Goal: Communication & Community: Answer question/provide support

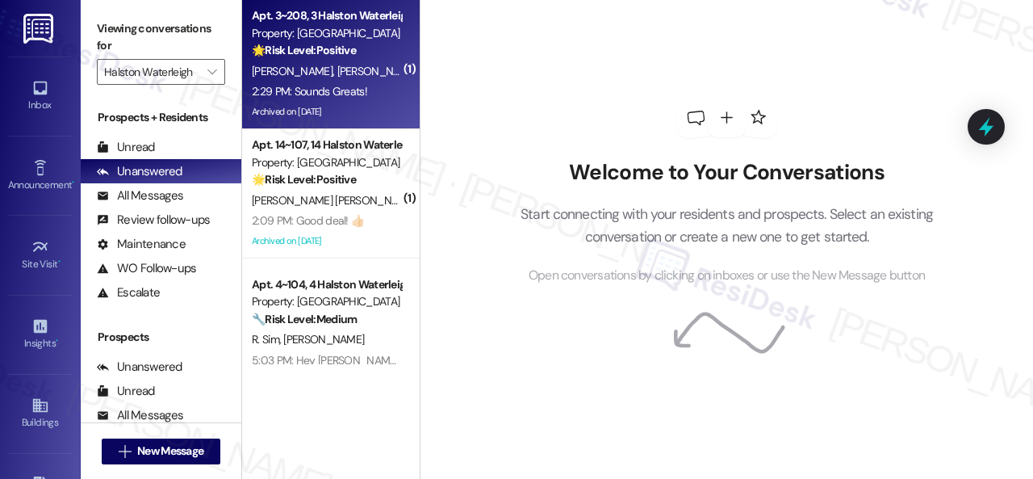
click at [362, 61] on div "Apt. 3~208, 3 Halston Waterleigh Property: Halston Waterleigh 🌟 Risk Level: Pos…" at bounding box center [326, 33] width 153 height 55
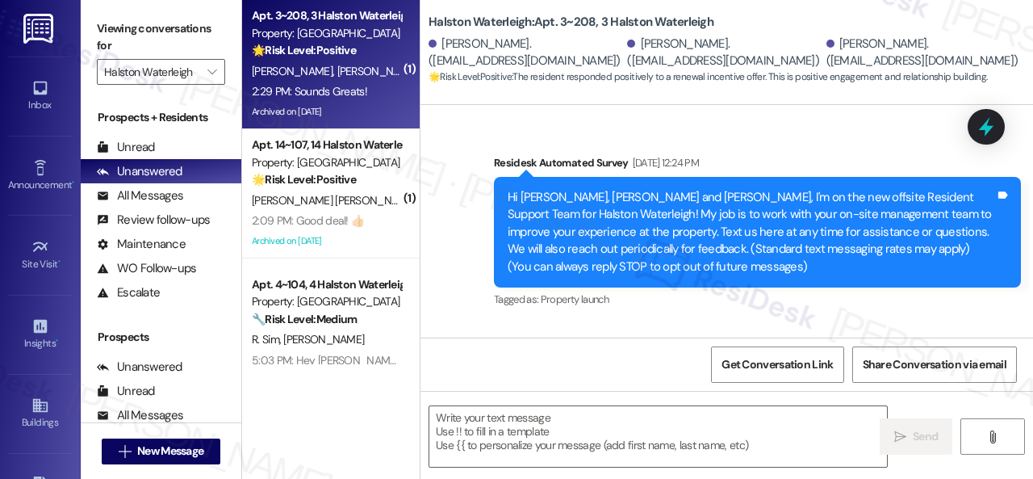
scroll to position [41252, 0]
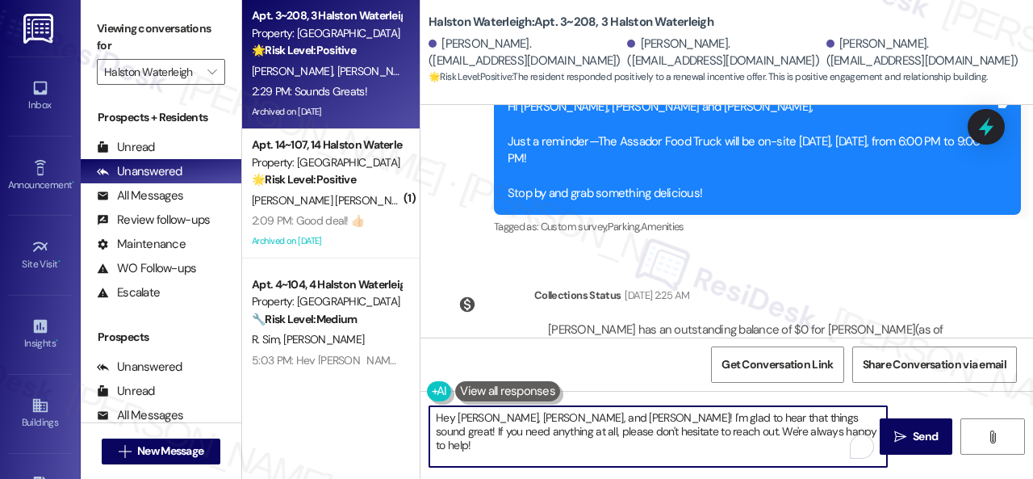
drag, startPoint x: 349, startPoint y: 362, endPoint x: 394, endPoint y: 383, distance: 49.5
click at [333, 359] on div "Apt. 3~208, 3 Halston Waterleigh Property: Halston Waterleigh 🌟 Risk Level: Pos…" at bounding box center [637, 239] width 791 height 479
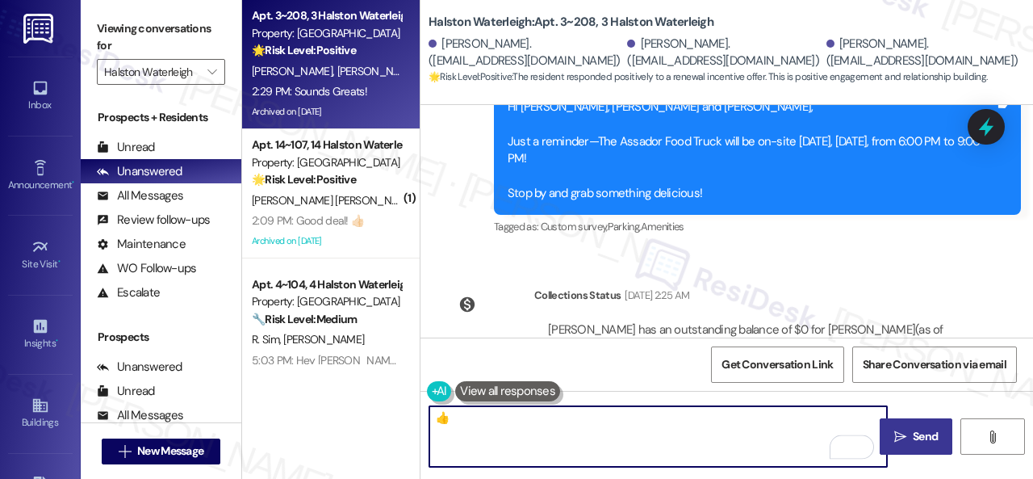
type textarea "👍"
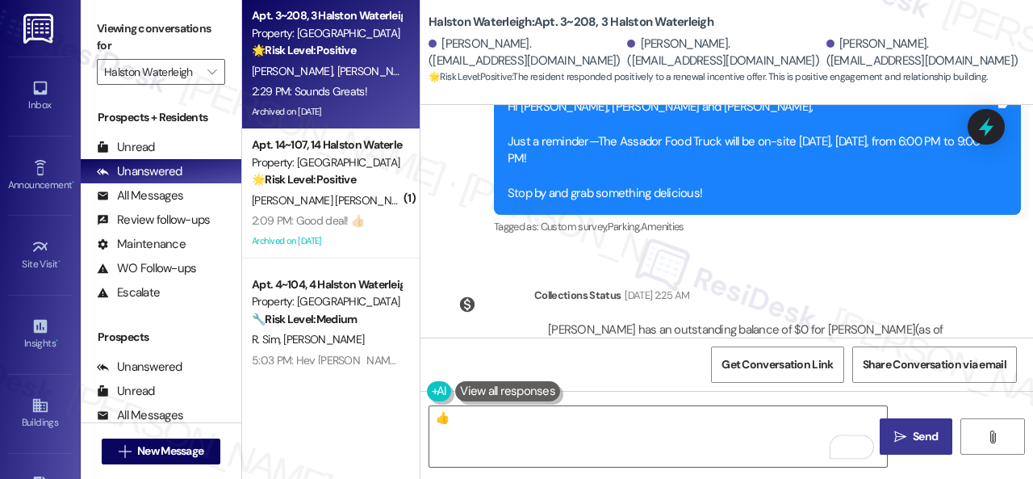
click at [918, 438] on span "Send" at bounding box center [925, 436] width 25 height 17
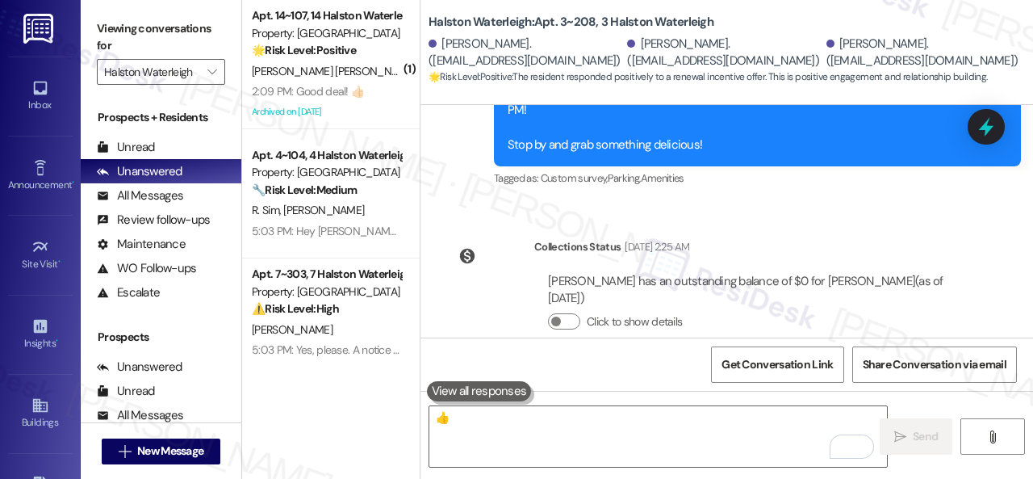
scroll to position [41365, 0]
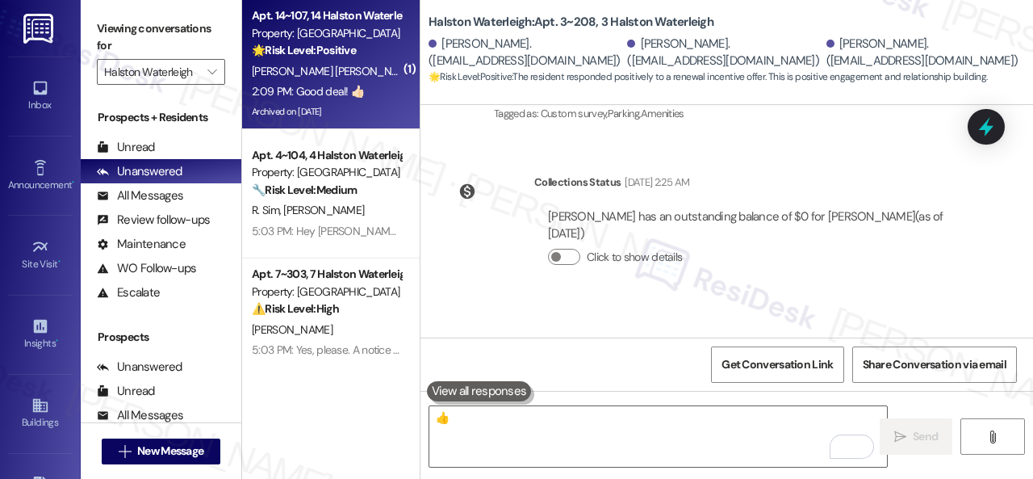
click at [271, 67] on span "[PERSON_NAME] [PERSON_NAME]" at bounding box center [336, 71] width 169 height 15
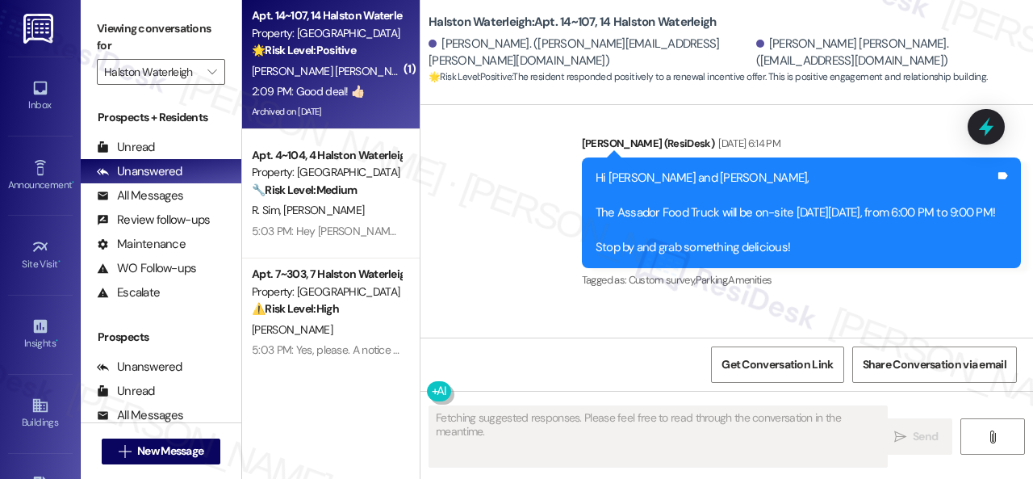
scroll to position [62986, 0]
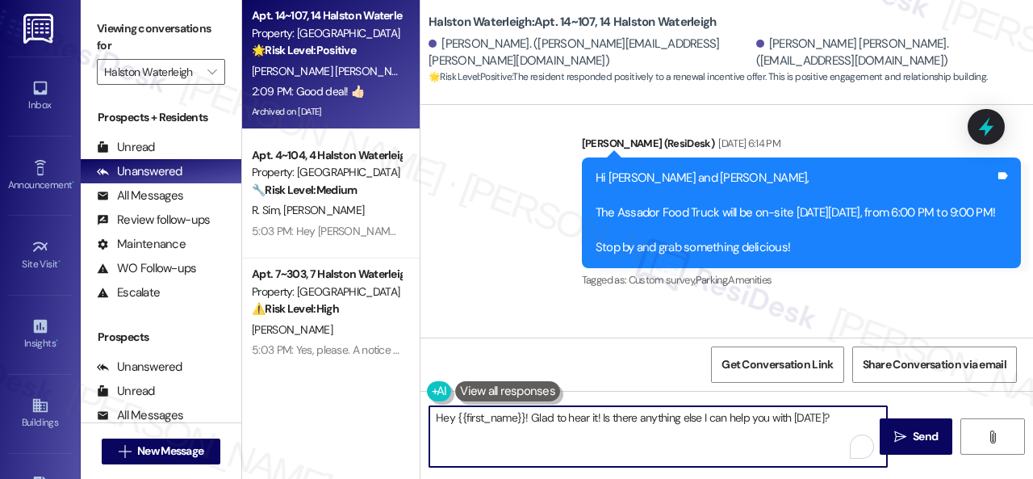
drag, startPoint x: 845, startPoint y: 419, endPoint x: 391, endPoint y: 412, distance: 454.4
click at [391, 412] on div "Apt. 14~107, 14 Halston Waterleigh Property: Halston Waterleigh 🌟 Risk Level: P…" at bounding box center [637, 239] width 791 height 479
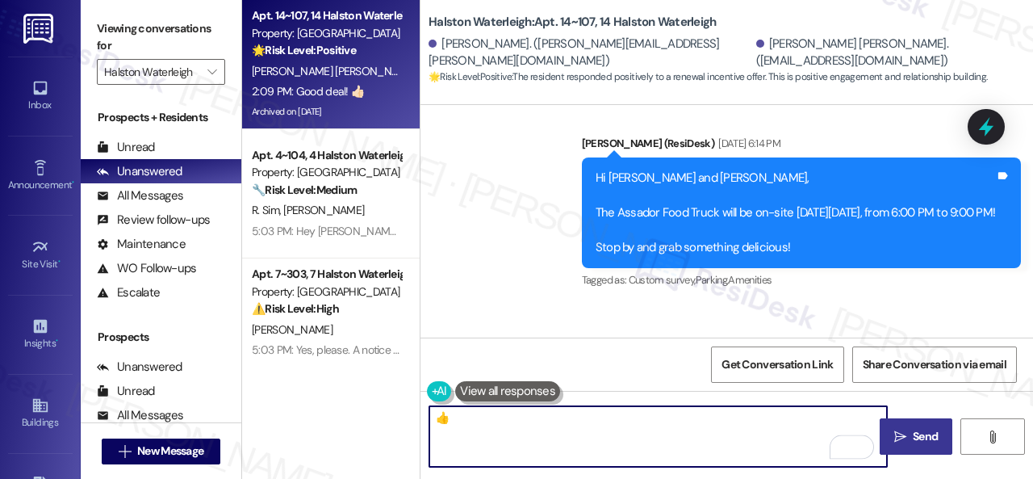
type textarea "👍"
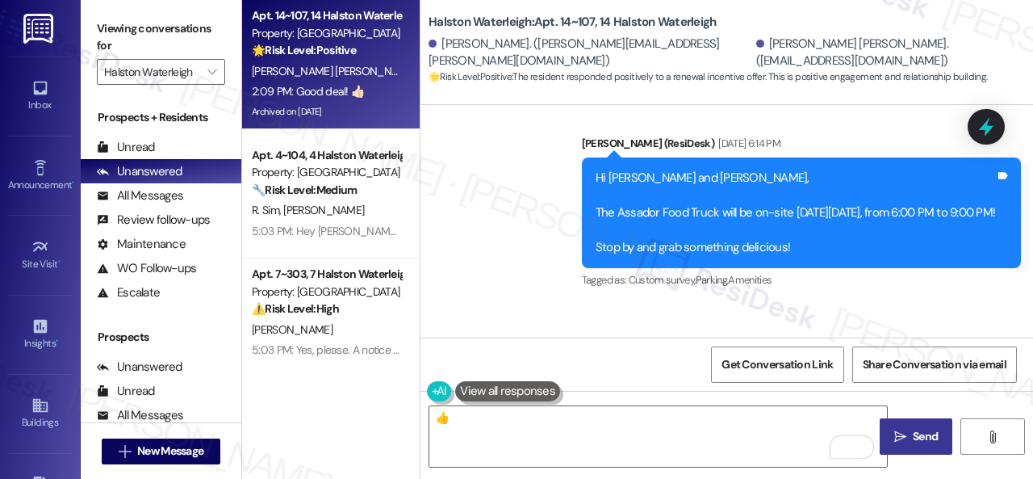
click at [917, 433] on span "Send" at bounding box center [925, 436] width 25 height 17
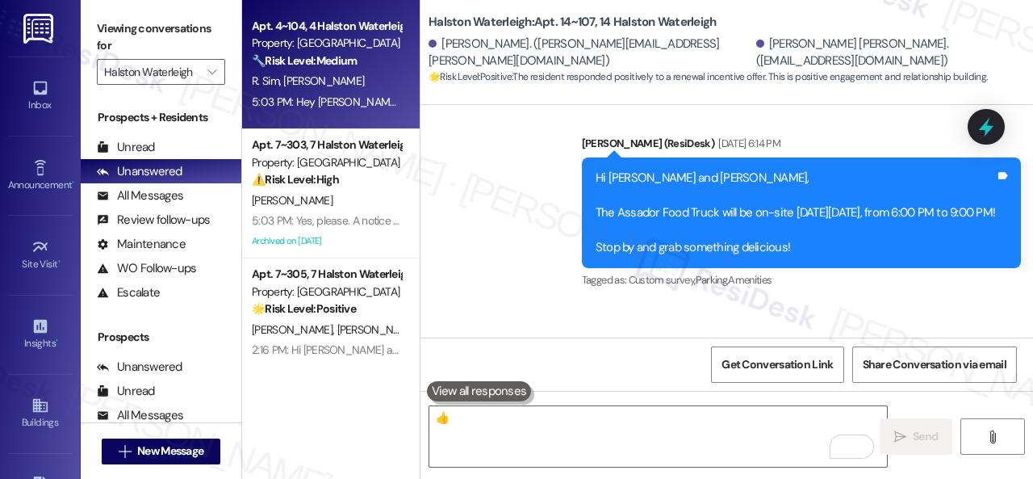
scroll to position [5, 0]
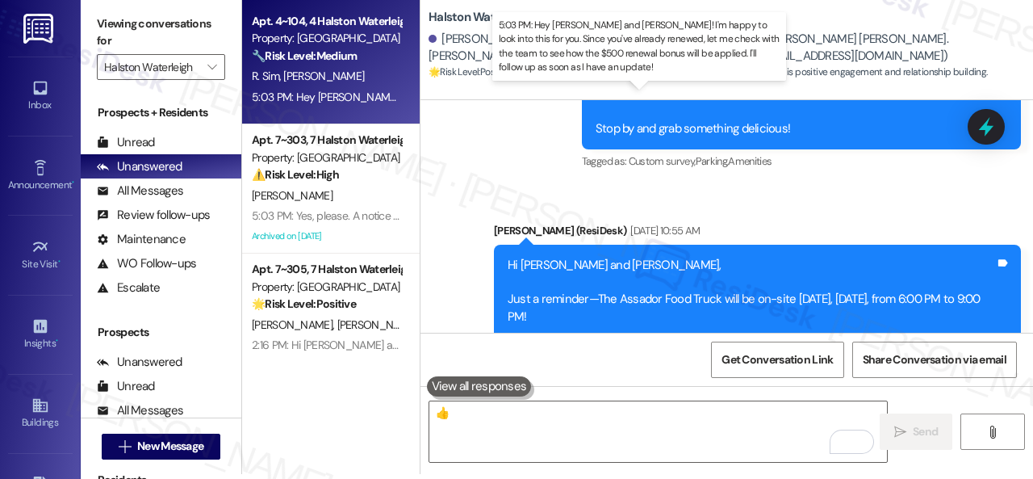
click at [363, 96] on div "5:03 PM: Hey Ashley and Robyn! I'm happy to look into this for you. Since you'v…" at bounding box center [813, 97] width 1123 height 15
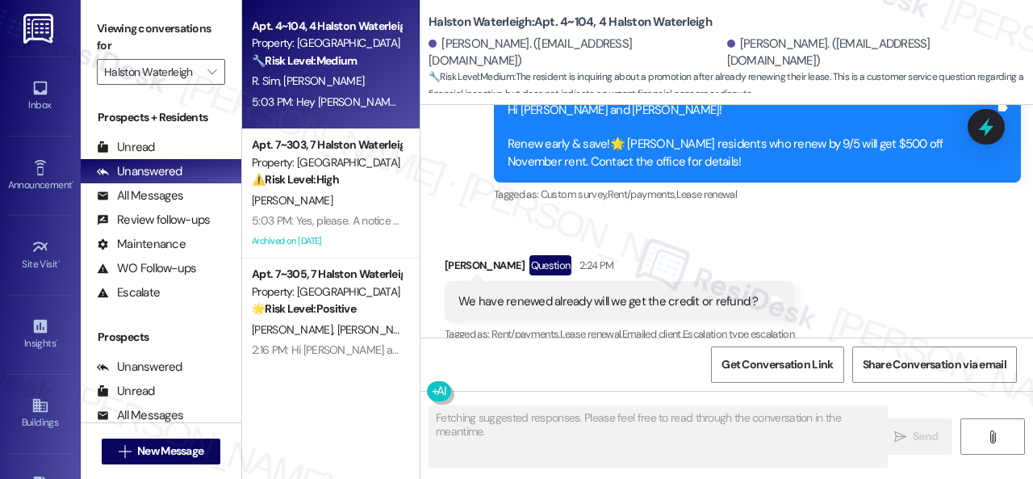
scroll to position [16395, 0]
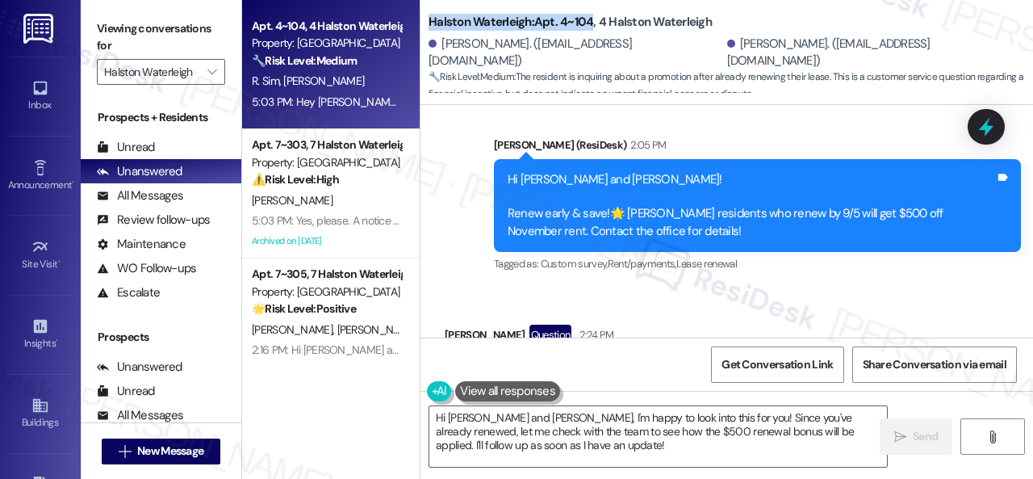
drag, startPoint x: 429, startPoint y: 20, endPoint x: 590, endPoint y: 19, distance: 160.6
click at [590, 19] on b "Halston Waterleigh: Apt. 4~104, 4 Halston Waterleigh" at bounding box center [570, 22] width 283 height 17
copy b "Halston Waterleigh: Apt. 4~104"
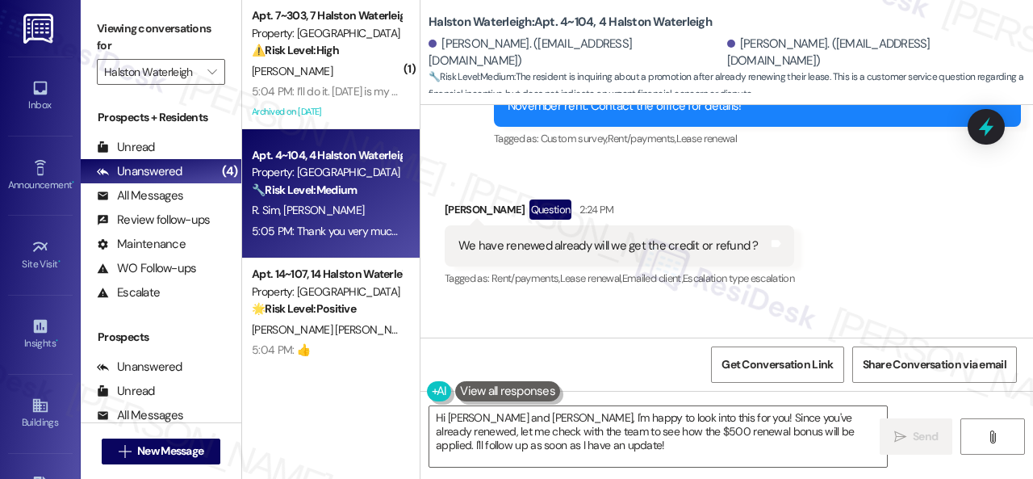
scroll to position [16495, 0]
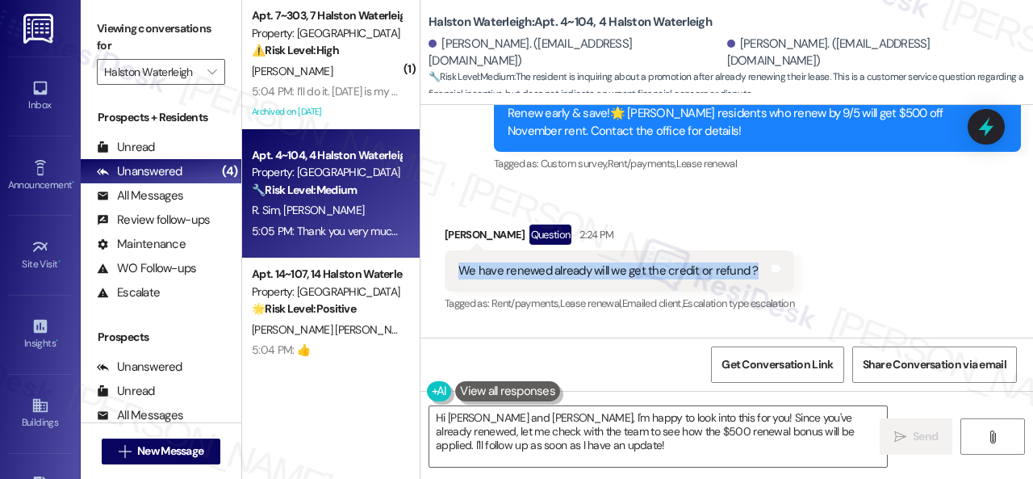
drag, startPoint x: 455, startPoint y: 182, endPoint x: 750, endPoint y: 176, distance: 294.6
click at [750, 250] on div "We have renewed already will we get the credit or refund ? Tags and notes" at bounding box center [619, 270] width 349 height 41
copy div "We have renewed already will we get the credit or refund ?"
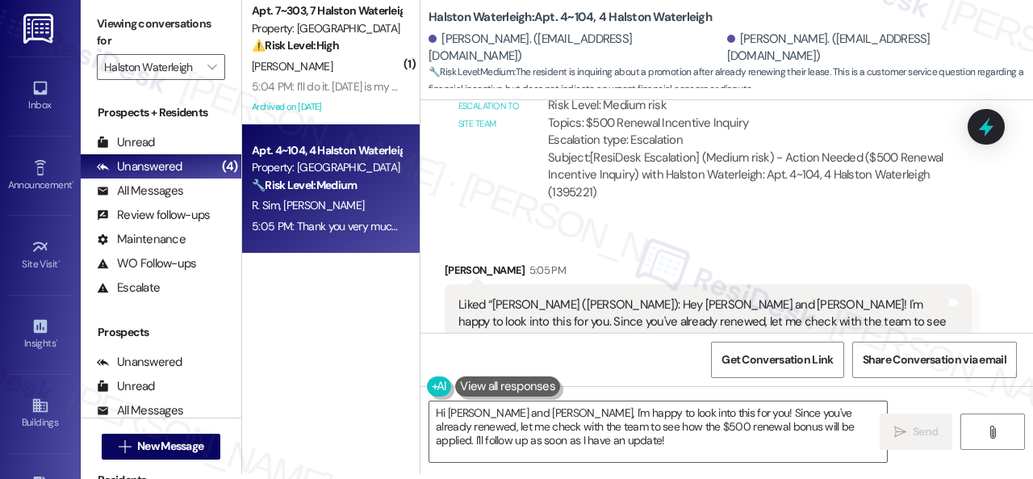
scroll to position [17060, 0]
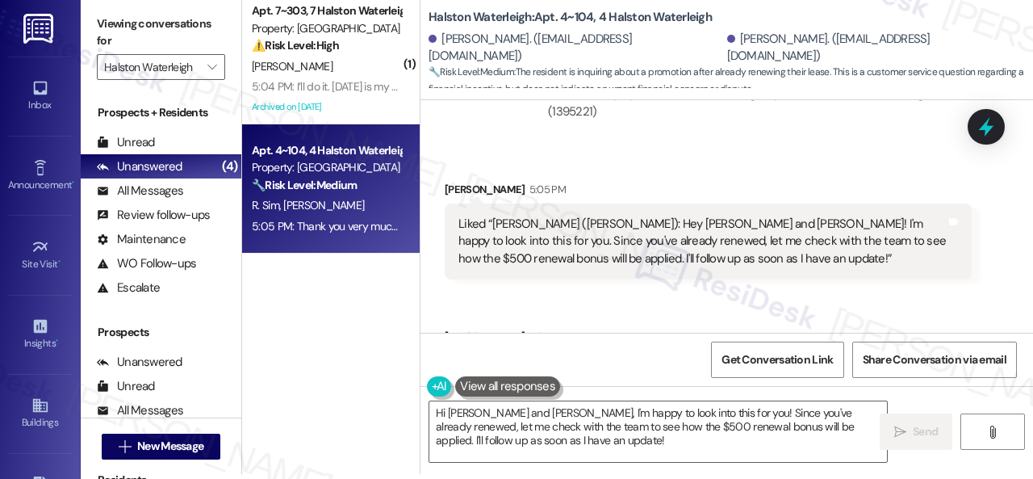
drag, startPoint x: 400, startPoint y: 396, endPoint x: 357, endPoint y: 374, distance: 49.1
click at [355, 377] on div "( 1 ) Apt. 7~303, 7 Halston Waterleigh Property: Halston Waterleigh ⚠️ Risk Lev…" at bounding box center [637, 234] width 791 height 479
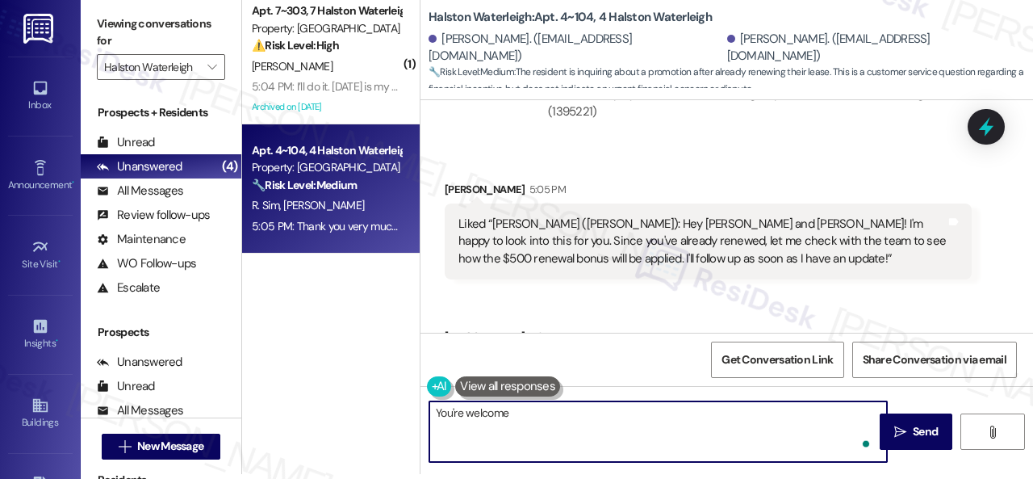
type textarea "You're welcome!"
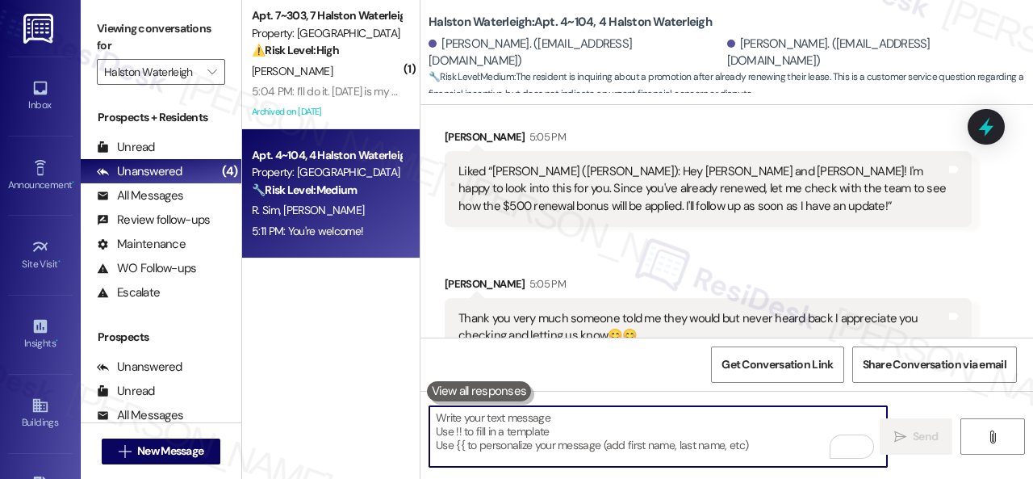
scroll to position [17172, 0]
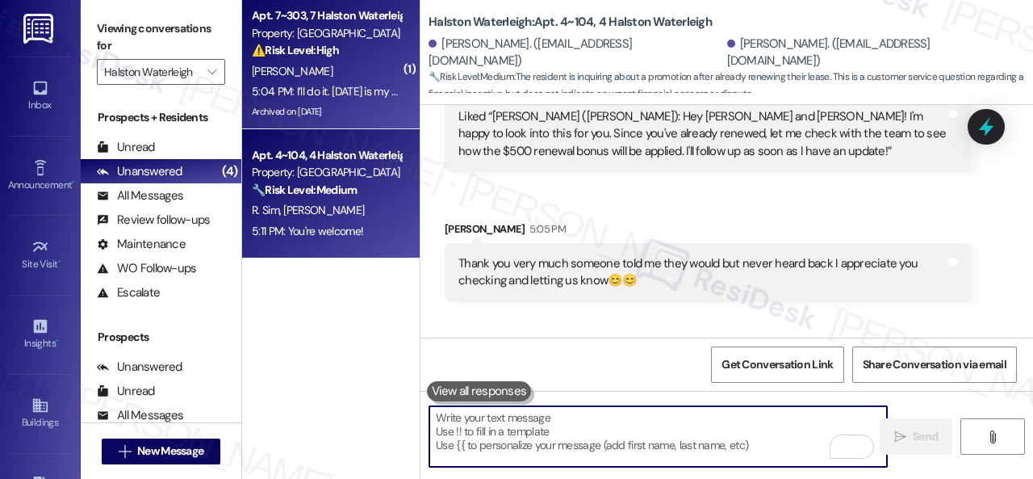
click at [355, 69] on div "L. Silva" at bounding box center [326, 71] width 153 height 20
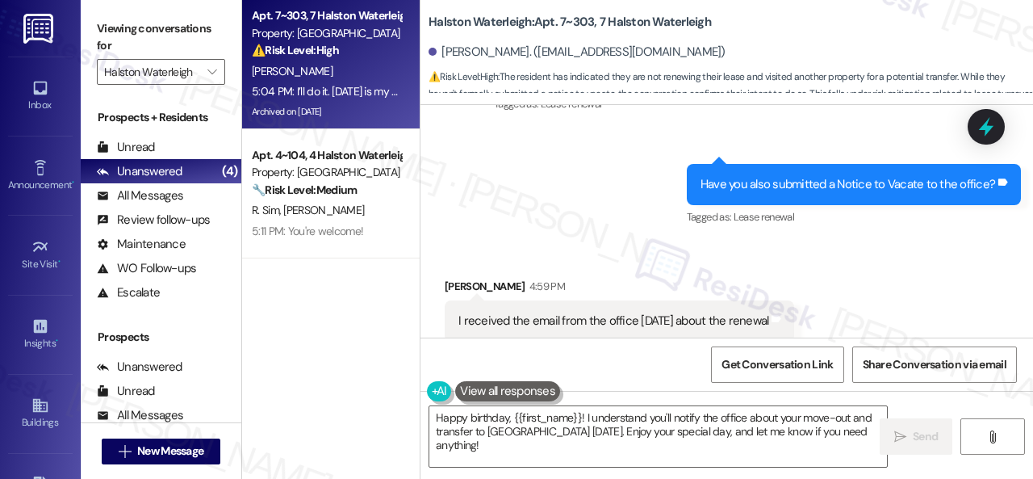
scroll to position [78262, 0]
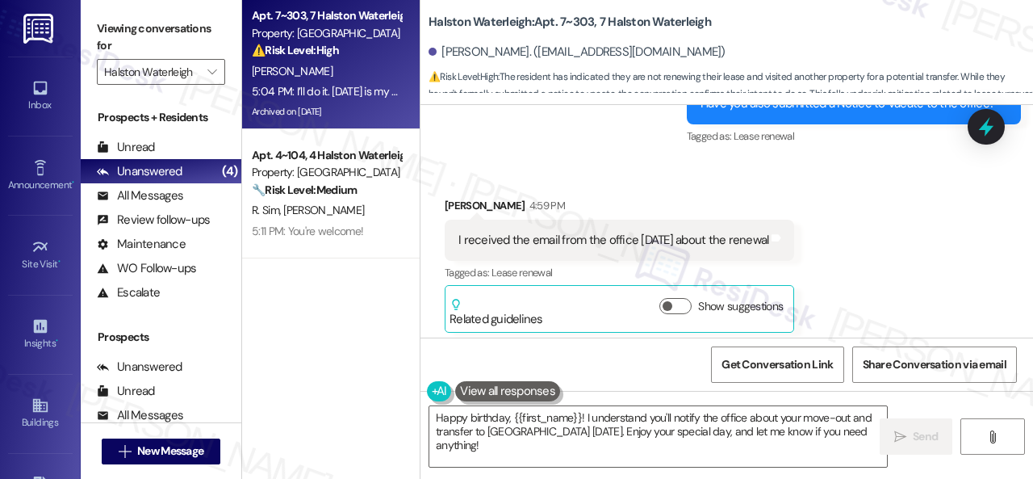
click at [361, 209] on div "R. Sim A. Sims" at bounding box center [326, 210] width 153 height 20
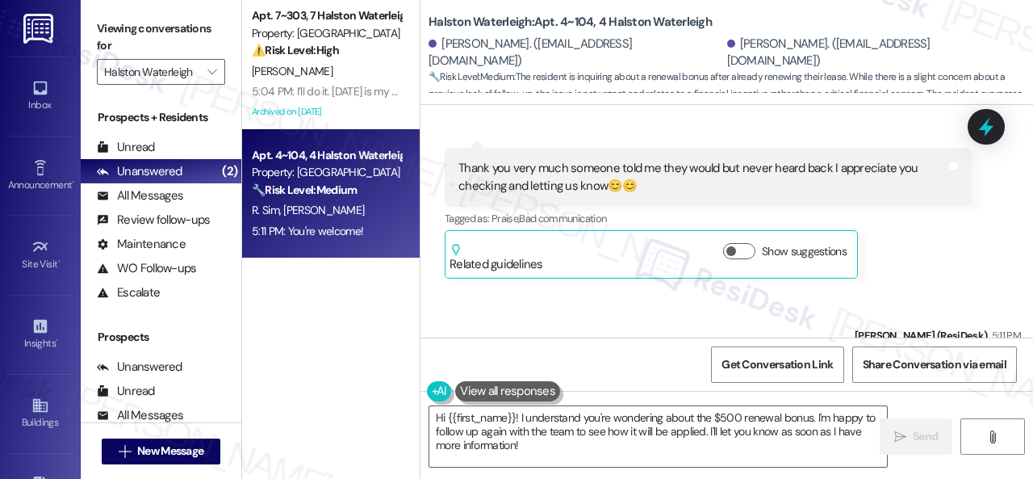
scroll to position [5, 0]
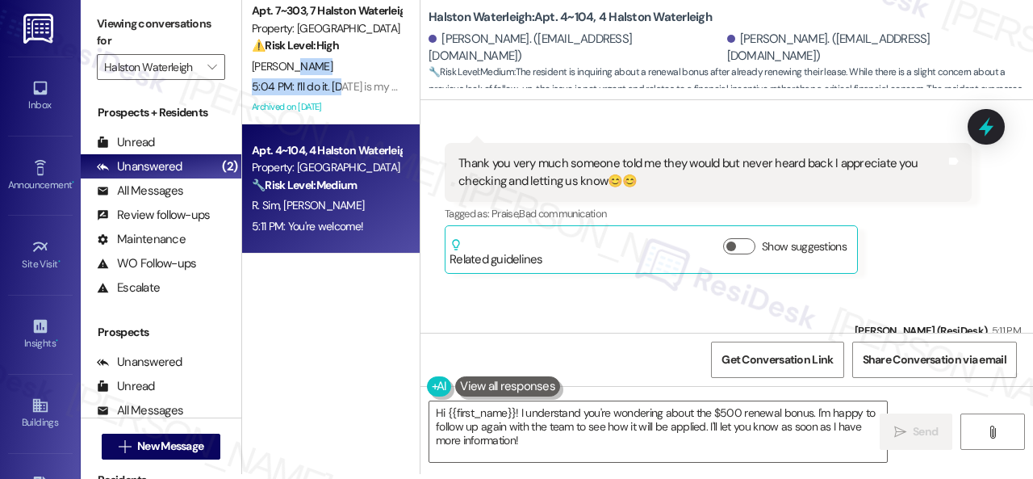
drag, startPoint x: 343, startPoint y: 78, endPoint x: 184, endPoint y: 121, distance: 164.7
click at [347, 75] on div "Apt. 7~303, 7 Halston Waterleigh Property: Halston Waterleigh ⚠️ Risk Level: Hi…" at bounding box center [331, 59] width 178 height 129
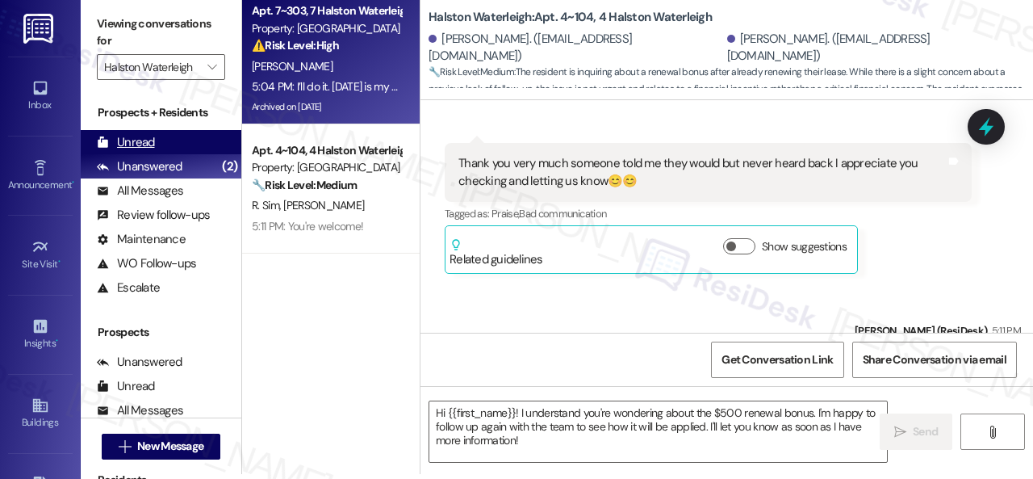
click at [134, 137] on div "Unread" at bounding box center [126, 142] width 58 height 17
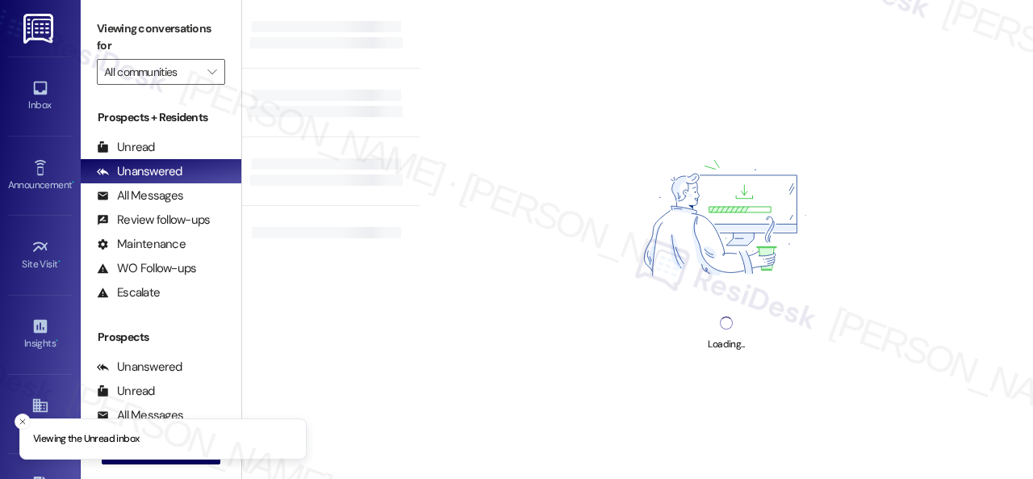
type input "Halston Waterleigh"
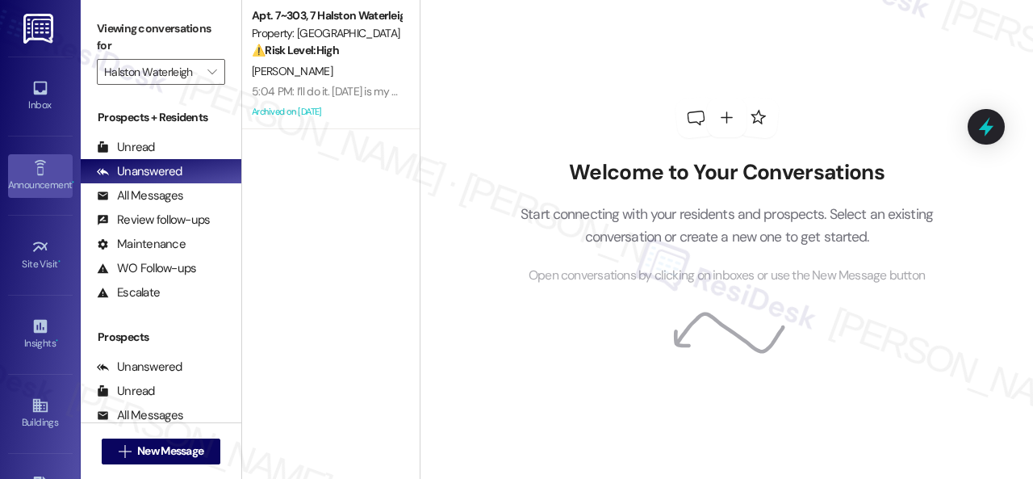
click at [32, 184] on div "Announcement •" at bounding box center [40, 185] width 81 height 16
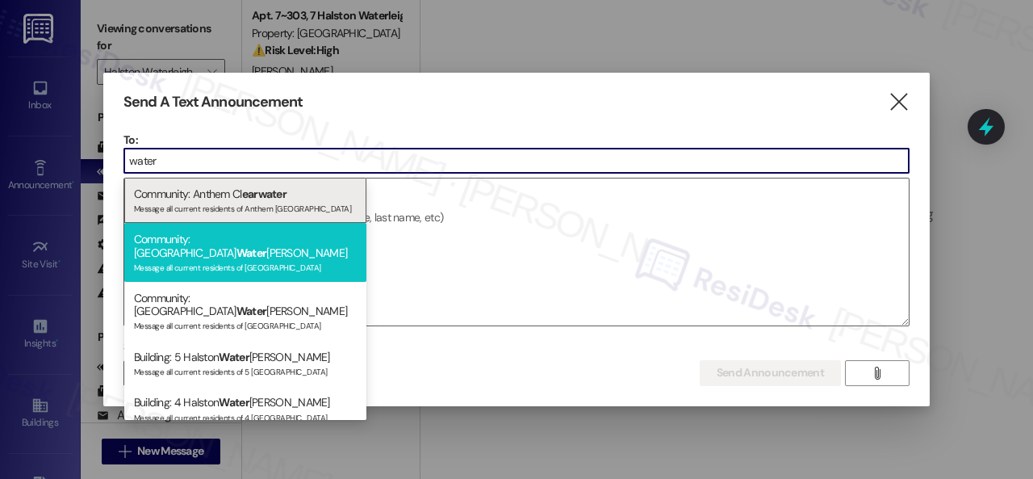
type input "water"
click at [192, 243] on div "Community: Halston Water leigh Message all current residents of [GEOGRAPHIC_DAT…" at bounding box center [245, 252] width 242 height 59
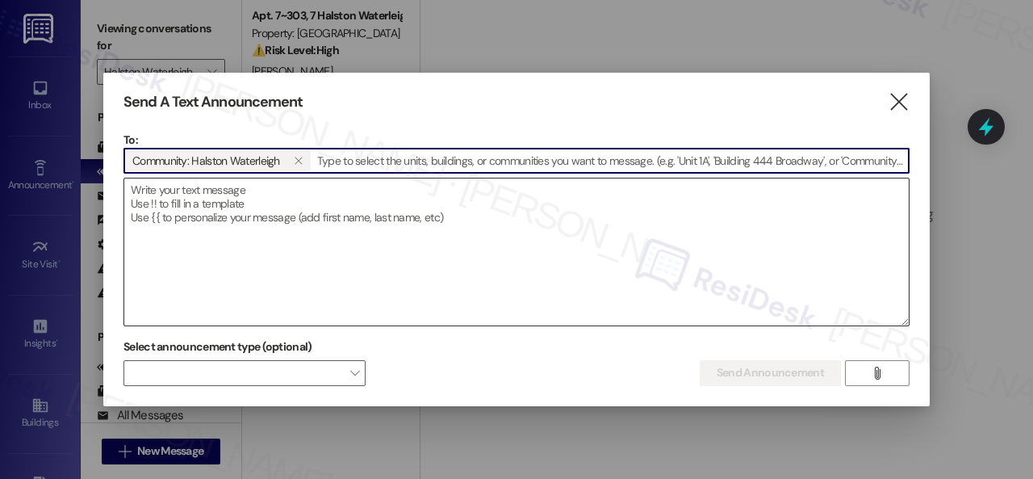
click at [248, 199] on textarea at bounding box center [516, 251] width 785 height 147
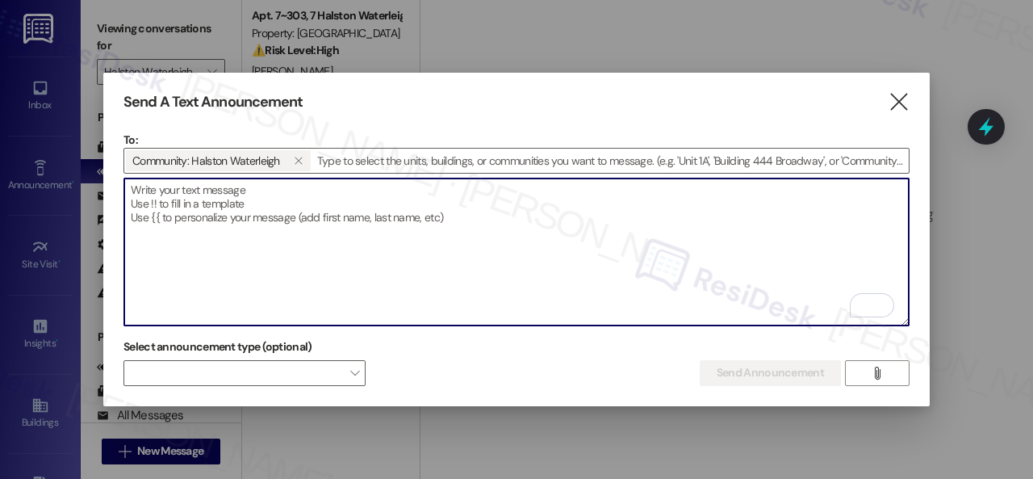
paste textarea "Hi First Name! We apologize for the confusion—earlier today you may have receiv…"
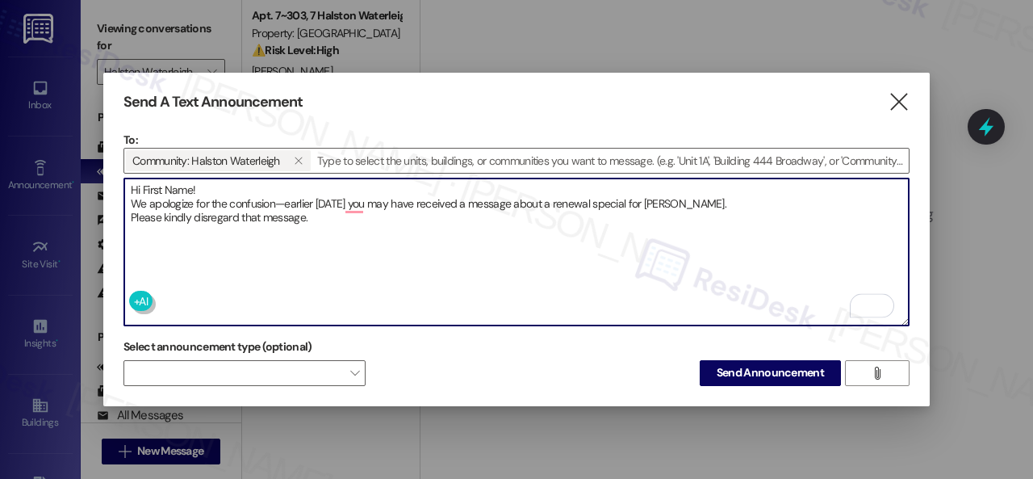
click at [232, 181] on textarea "Hi First Name! We apologize for the confusion—earlier today you may have receiv…" at bounding box center [516, 251] width 785 height 147
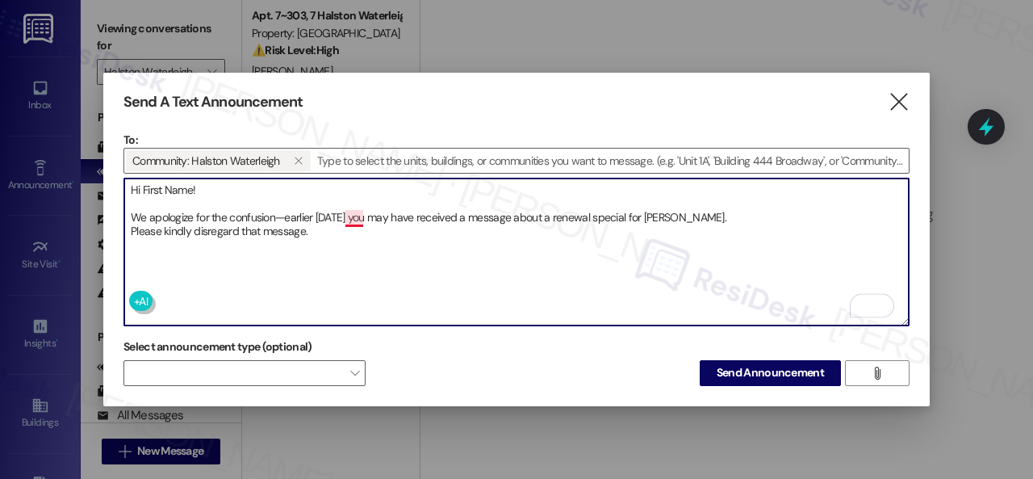
click at [349, 208] on textarea "Hi First Name! We apologize for the confusion—earlier today you may have receiv…" at bounding box center [516, 251] width 785 height 147
click at [767, 214] on textarea "Hi First Name! We apologize for the confusion—earlier today, you may have recei…" at bounding box center [516, 251] width 785 height 147
click at [362, 233] on textarea "Hi First Name! We apologize for the confusion—earlier today, you may have recei…" at bounding box center [516, 251] width 785 height 147
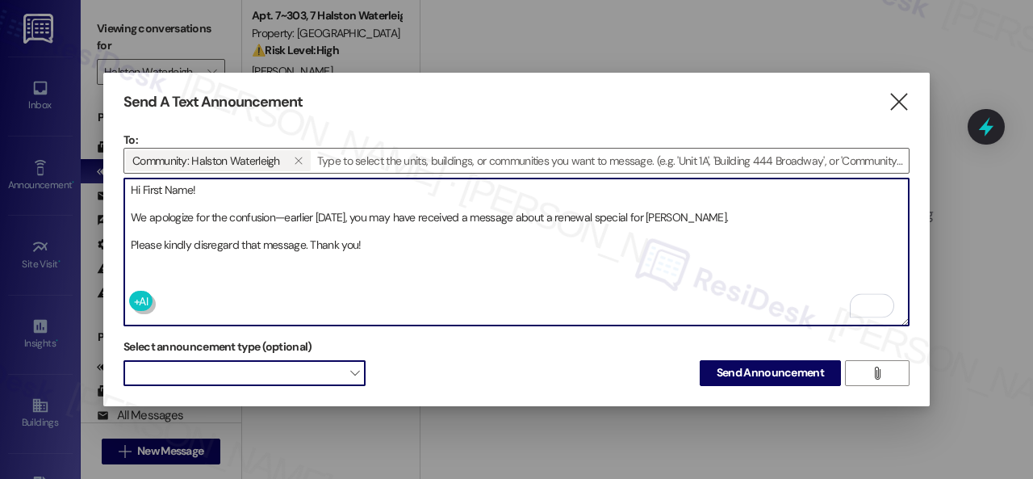
click at [265, 372] on span at bounding box center [244, 373] width 242 height 26
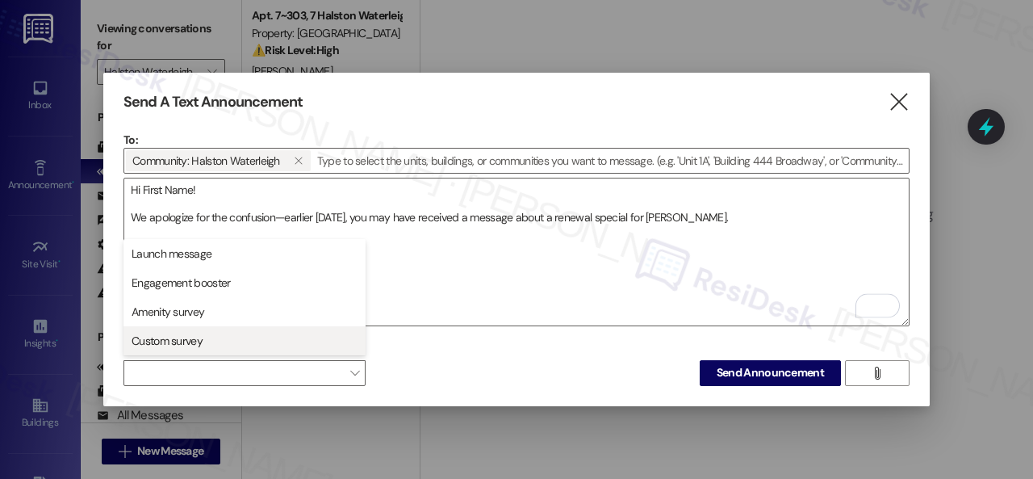
click at [182, 339] on span "Custom survey" at bounding box center [167, 341] width 71 height 16
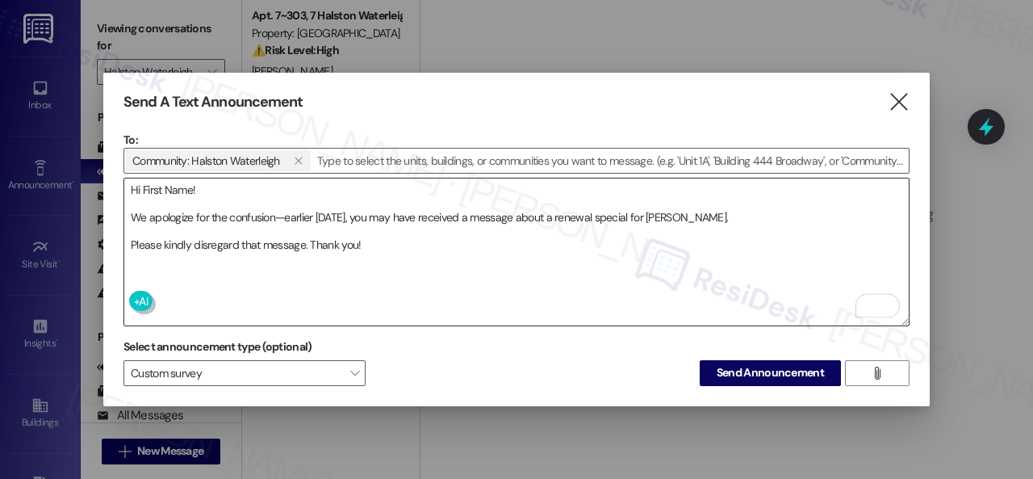
click at [495, 262] on textarea "Hi First Name! We apologize for the confusion—earlier today, you may have recei…" at bounding box center [516, 251] width 785 height 147
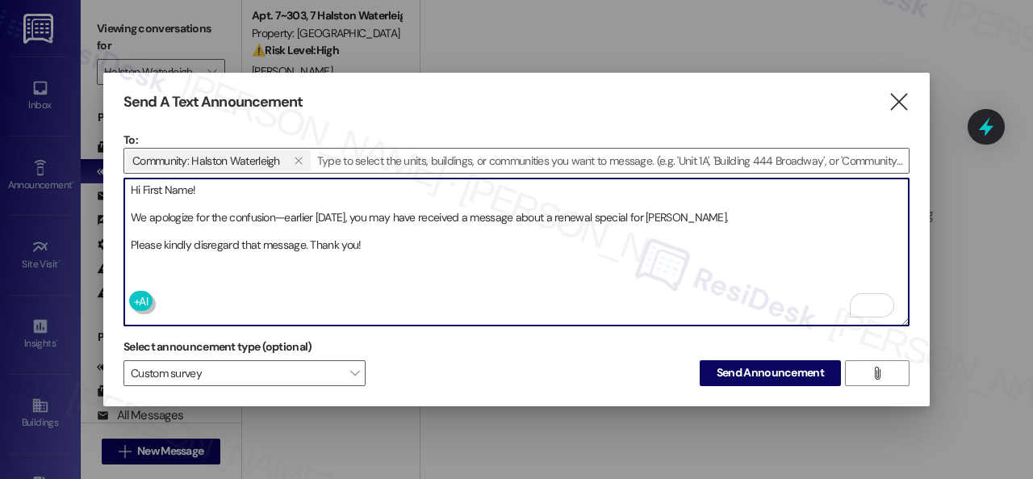
drag, startPoint x: 142, startPoint y: 188, endPoint x: 190, endPoint y: 177, distance: 49.7
click at [190, 178] on textarea "Hi First Name! We apologize for the confusion—earlier today, you may have recei…" at bounding box center [516, 251] width 785 height 147
paste textarea "{{first_name}}"
type textarea "Hi {{first_name}}! We apologize for the confusion—earlier today, you may have r…"
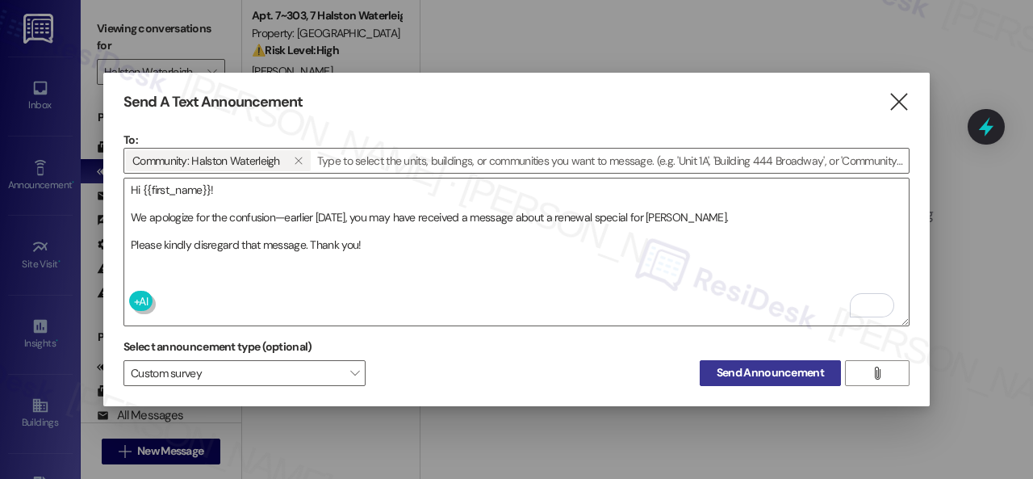
click at [749, 374] on span "Send Announcement" at bounding box center [770, 372] width 107 height 17
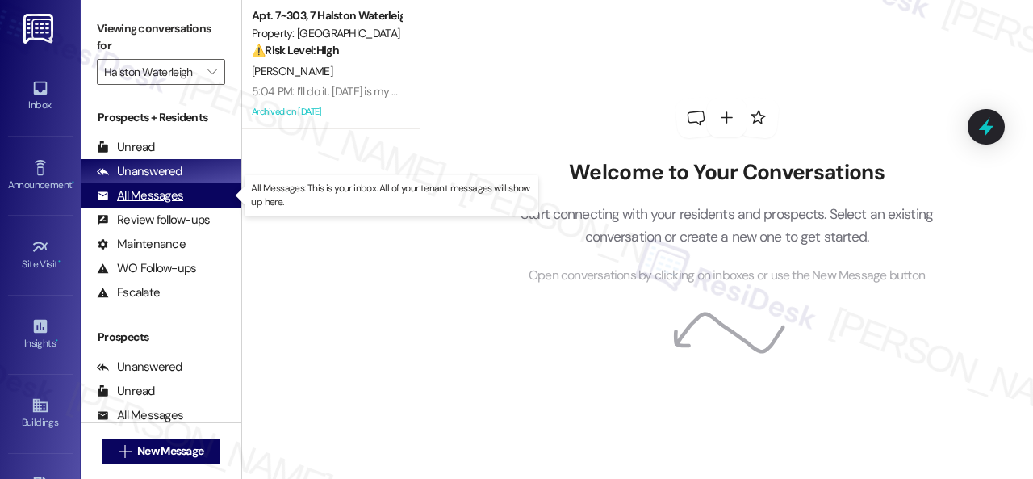
click at [157, 201] on div "All Messages" at bounding box center [140, 195] width 86 height 17
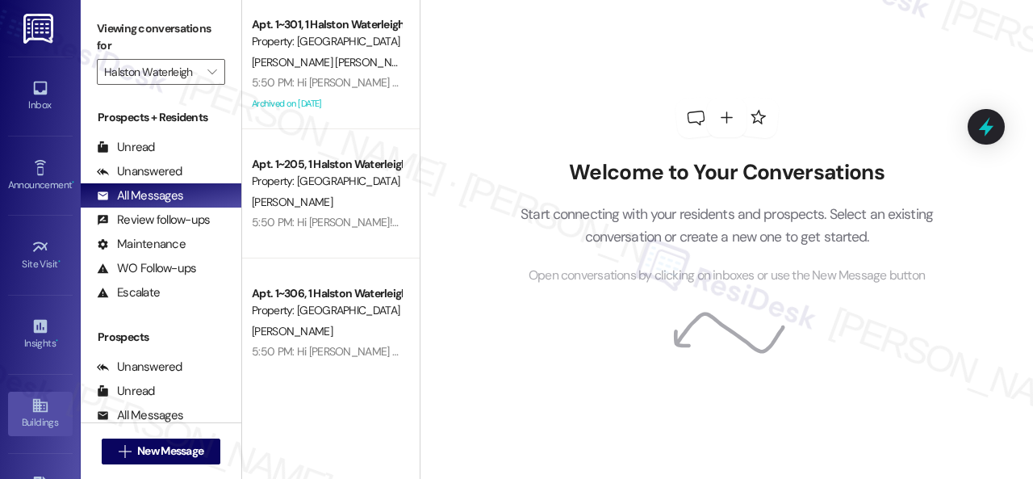
click at [33, 399] on icon at bounding box center [39, 406] width 15 height 14
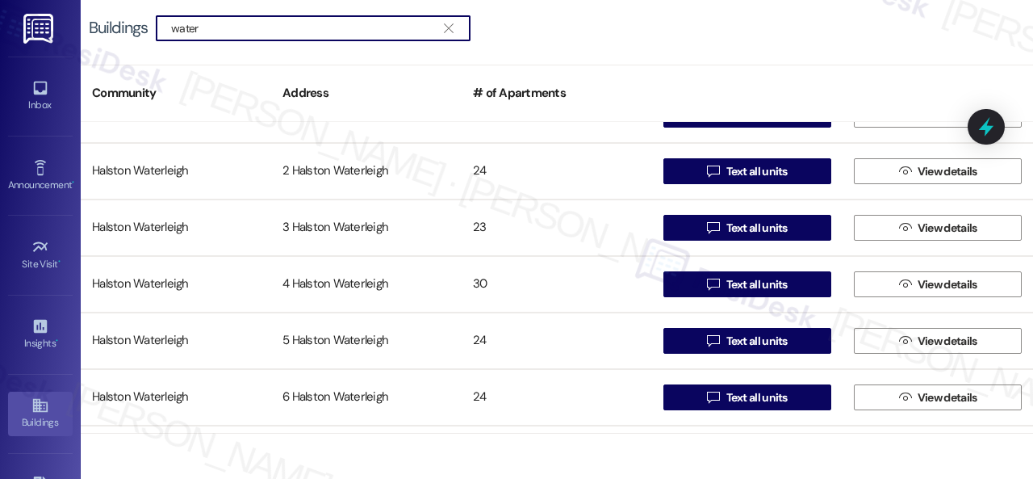
scroll to position [859, 0]
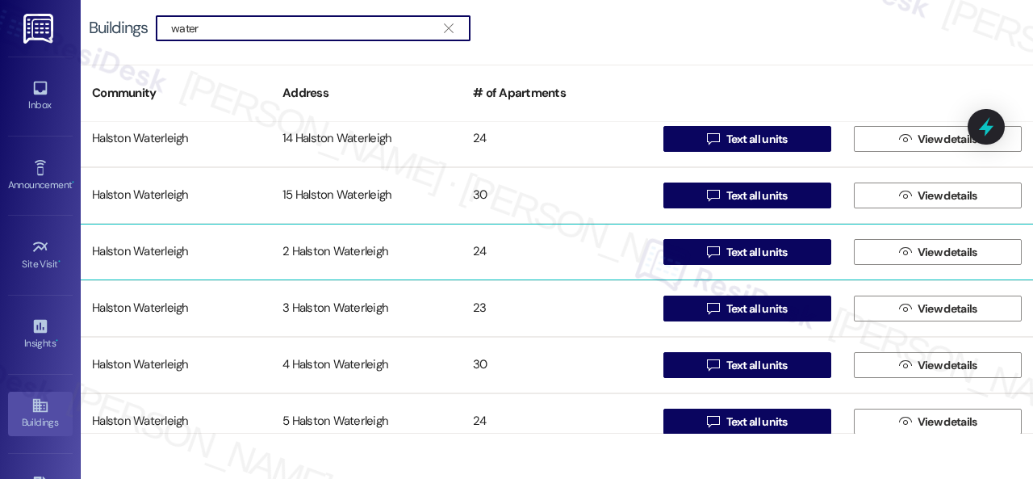
type input "water"
click at [137, 246] on div "Halston Waterleigh" at bounding box center [176, 252] width 190 height 32
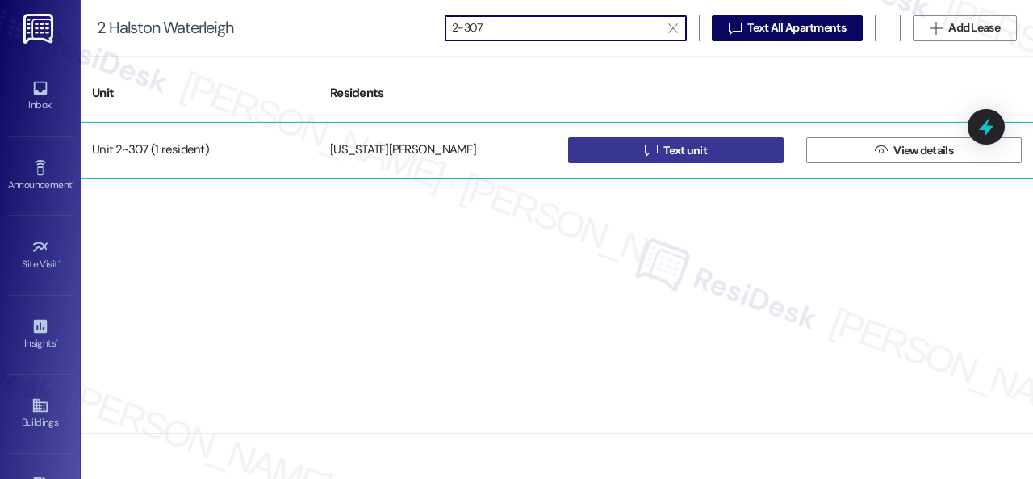
type input "2-307"
click at [647, 153] on icon "" at bounding box center [651, 150] width 12 height 13
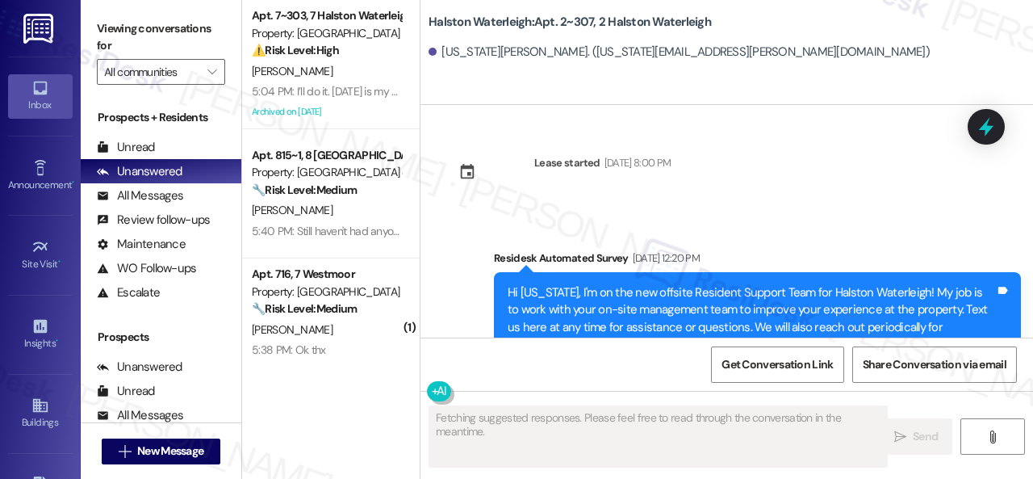
type textarea "Fetching suggested responses. Please feel free to read through the conversation…"
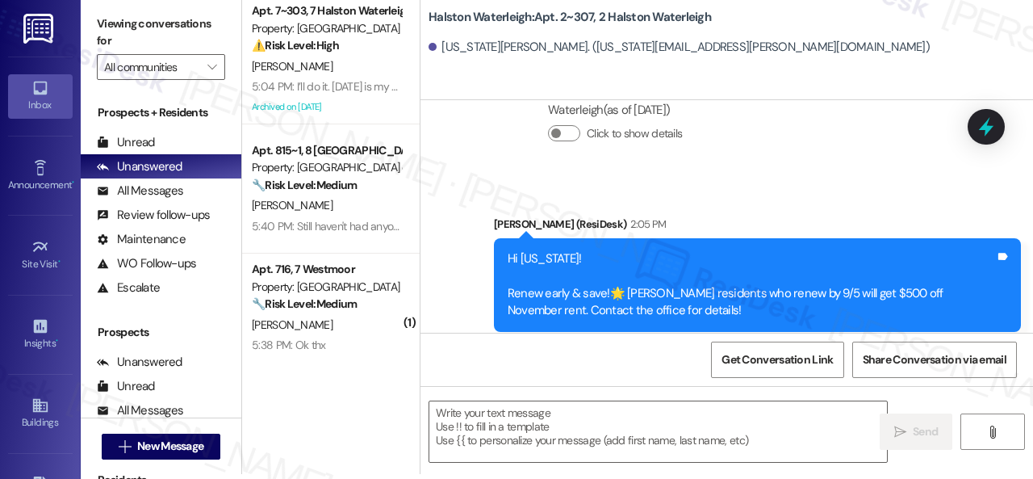
scroll to position [36966, 0]
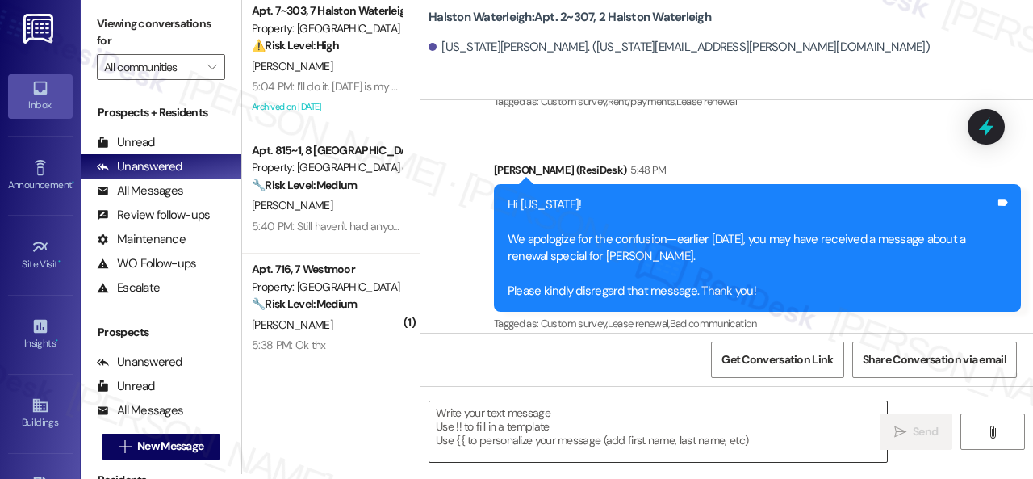
click at [513, 427] on textarea at bounding box center [658, 431] width 458 height 61
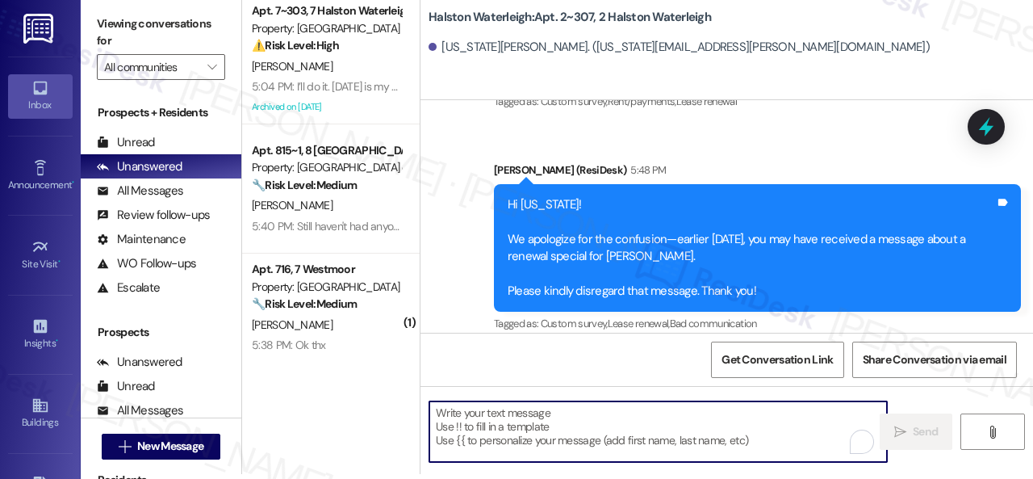
paste textarea "Hello {{first_name}}! There was confusion earlier with the renewal announcement…"
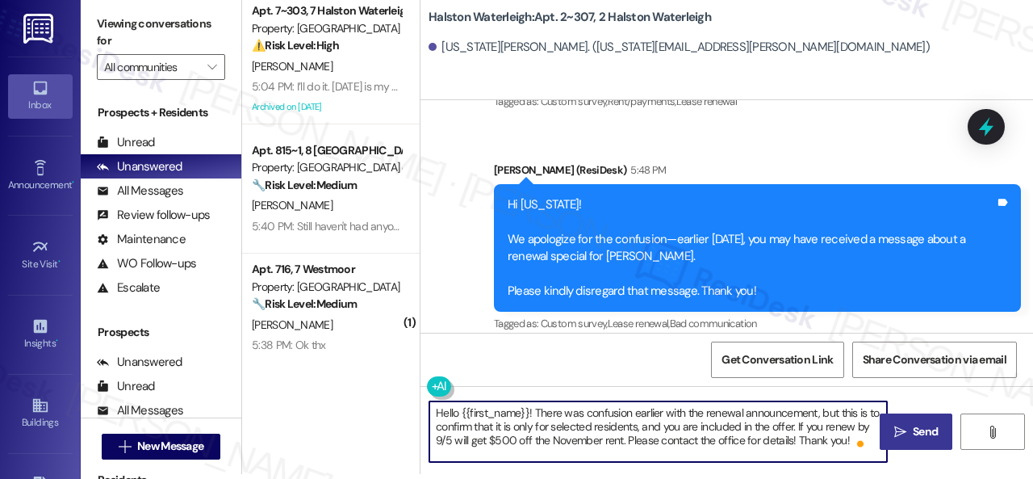
type textarea "Hello {{first_name}}! There was confusion earlier with the renewal announcement…"
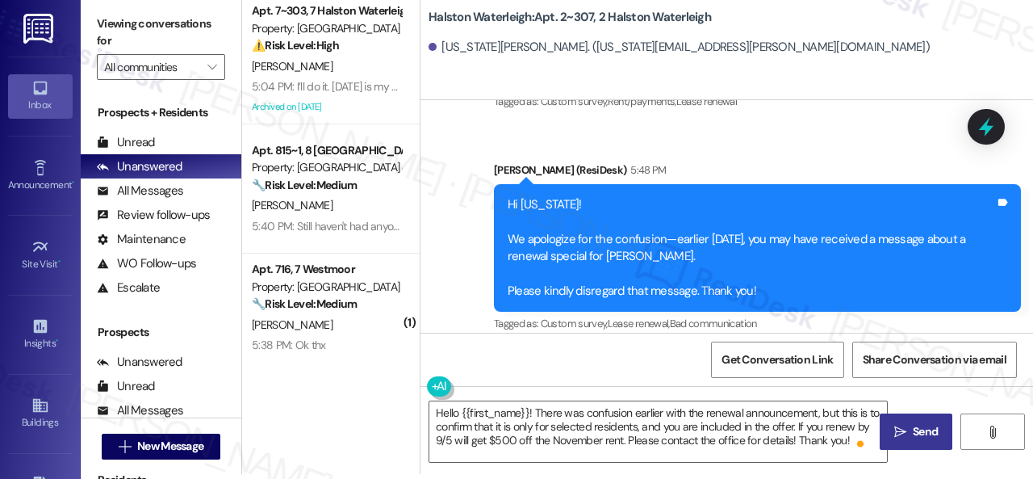
click at [895, 432] on icon "" at bounding box center [900, 431] width 12 height 13
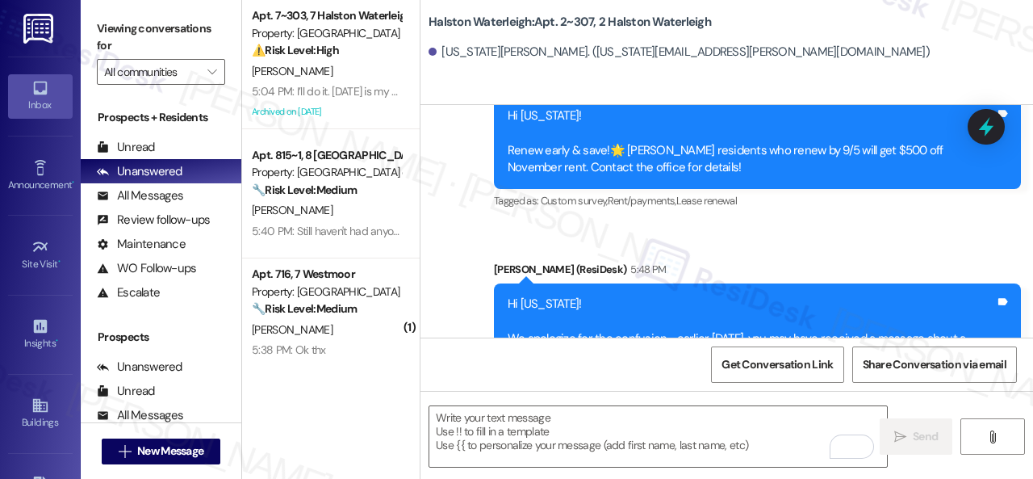
scroll to position [37113, 0]
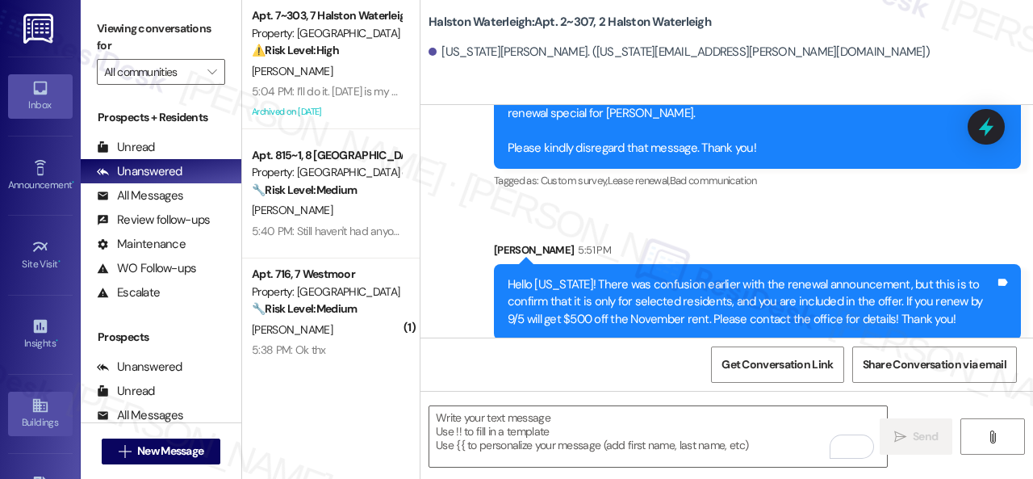
click at [31, 401] on icon at bounding box center [40, 405] width 18 height 18
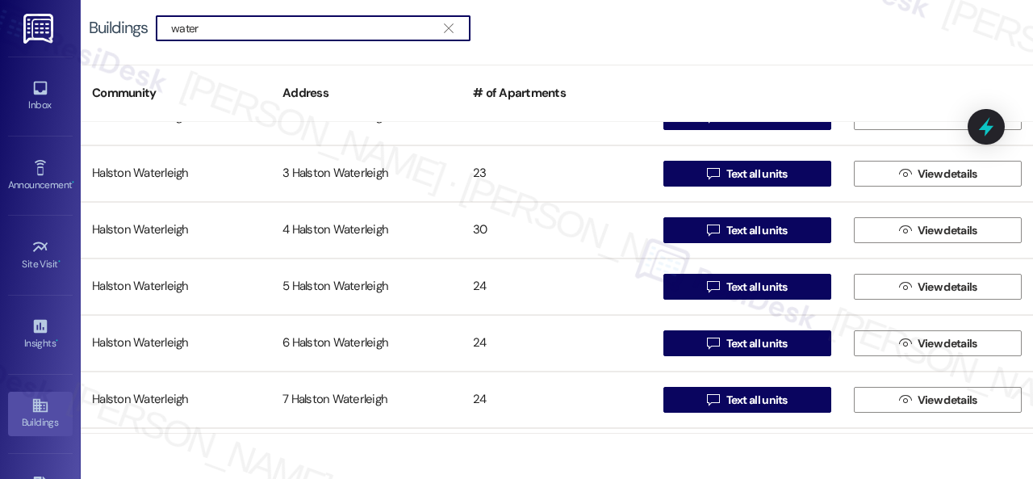
scroll to position [969, 0]
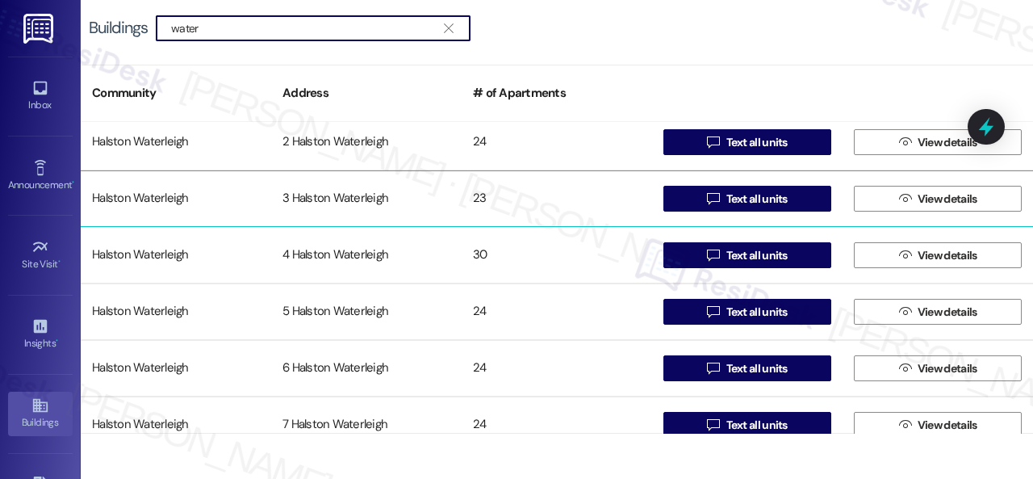
type input "water"
click at [138, 193] on div "Halston Waterleigh" at bounding box center [176, 198] width 190 height 32
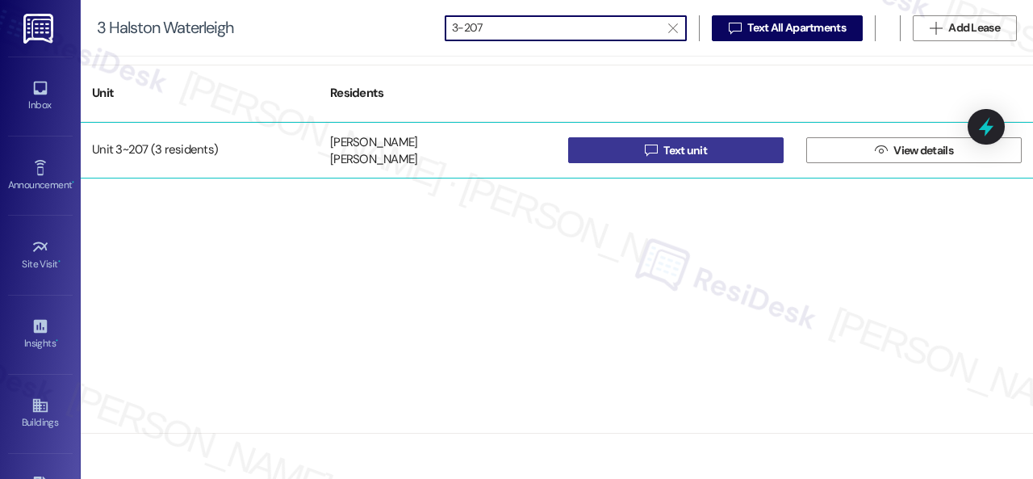
type input "3-207"
click at [617, 144] on button " Text unit" at bounding box center [675, 150] width 215 height 26
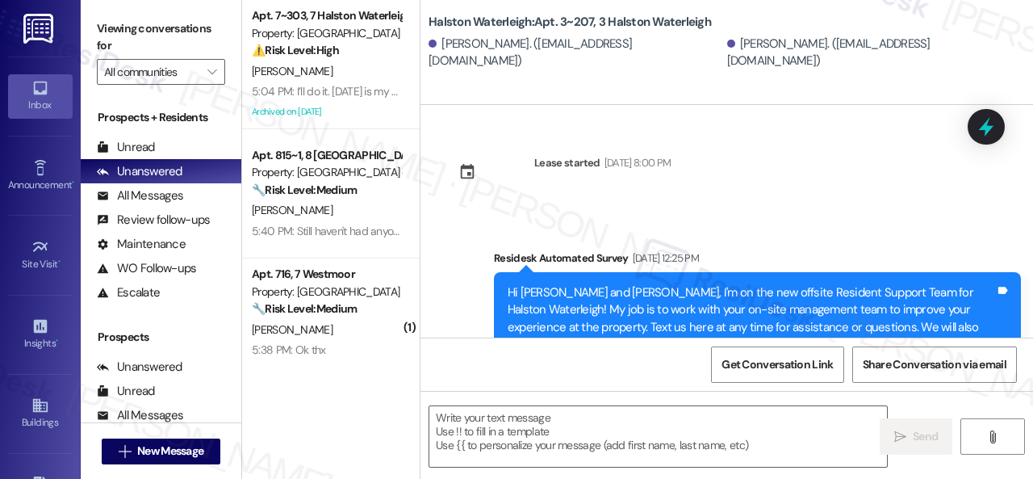
type textarea "Fetching suggested responses. Please feel free to read through the conversation…"
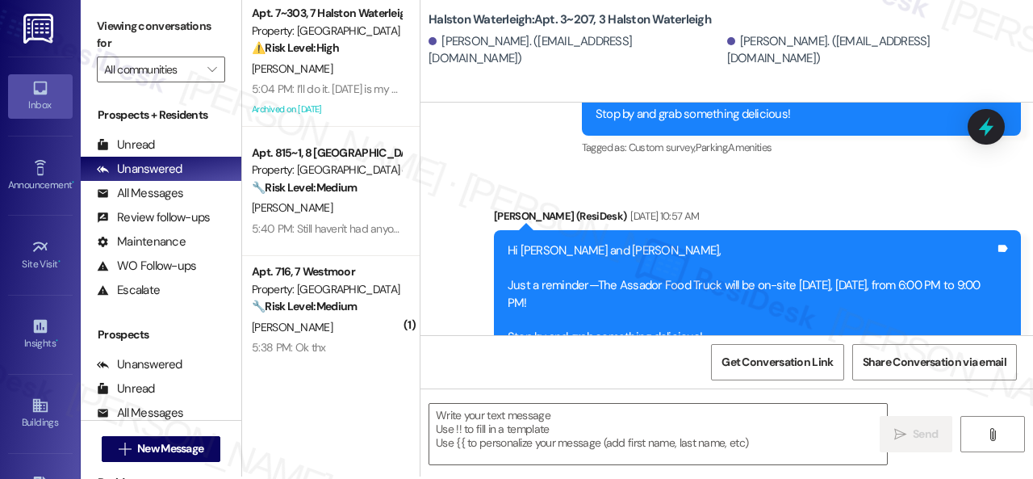
scroll to position [5, 0]
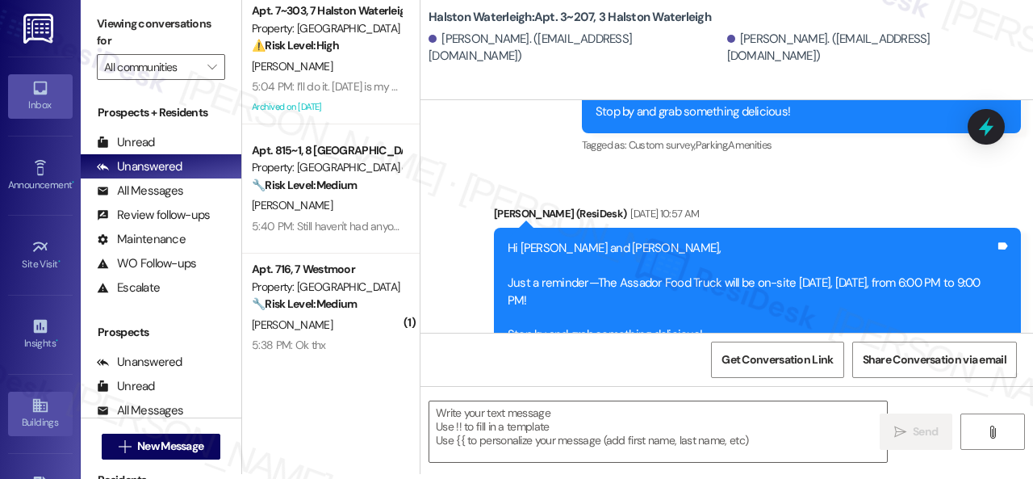
click at [37, 404] on icon at bounding box center [39, 406] width 15 height 14
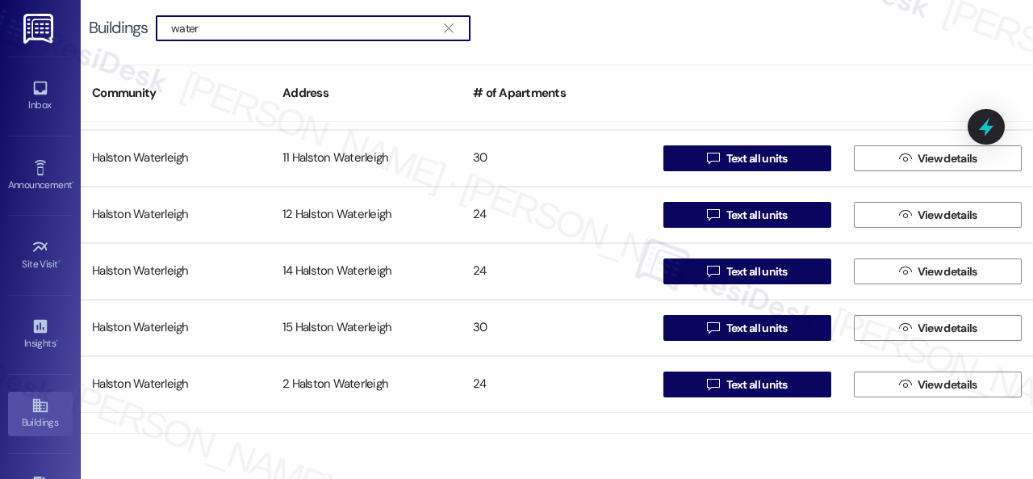
scroll to position [646, 0]
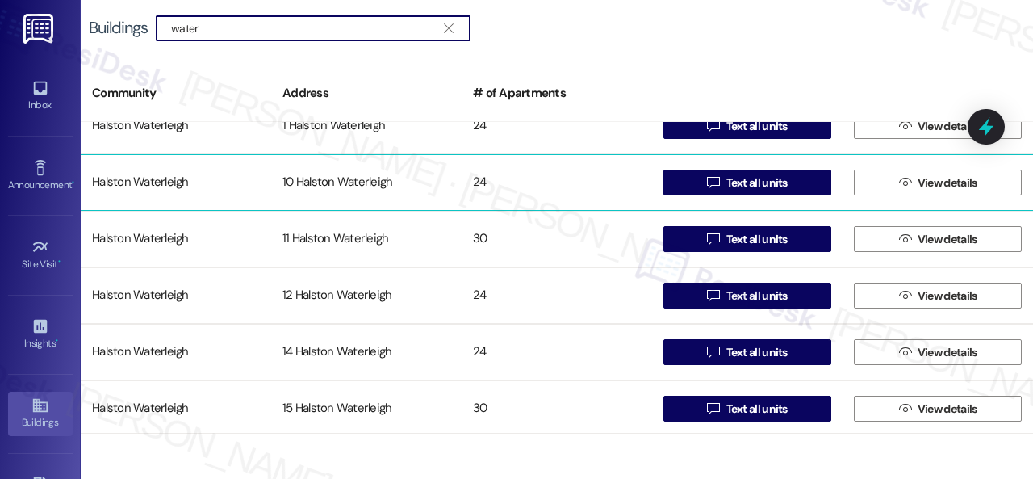
type input "water"
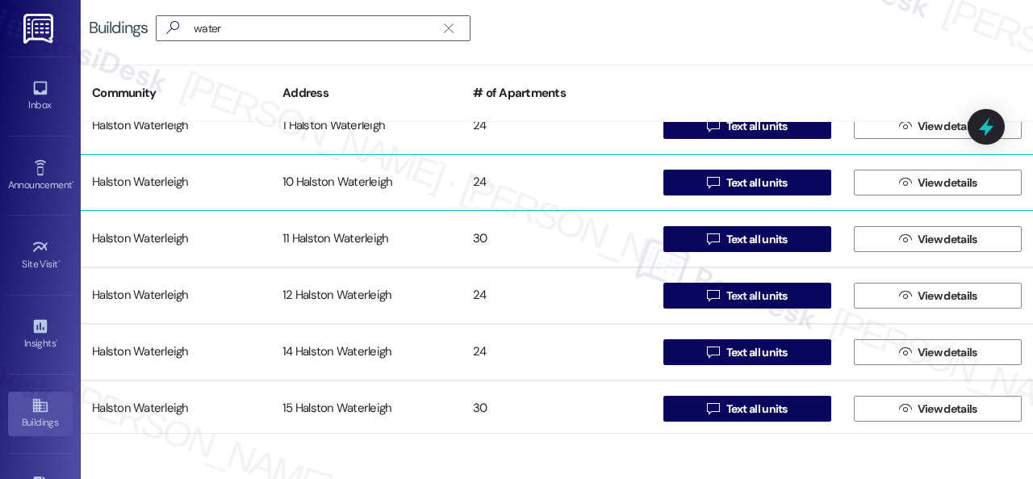
click at [160, 179] on div "Halston Waterleigh" at bounding box center [176, 182] width 190 height 32
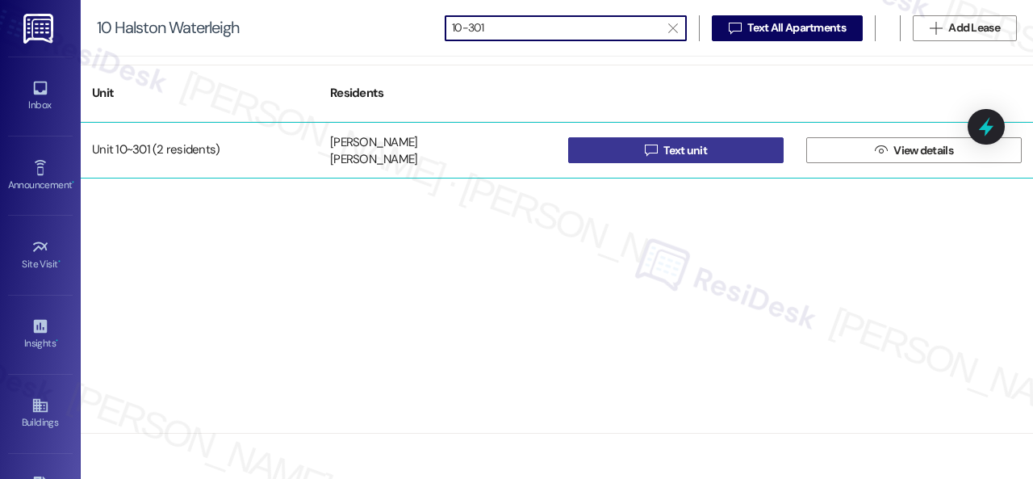
type input "10-301"
click at [607, 148] on button " Text unit" at bounding box center [675, 150] width 215 height 26
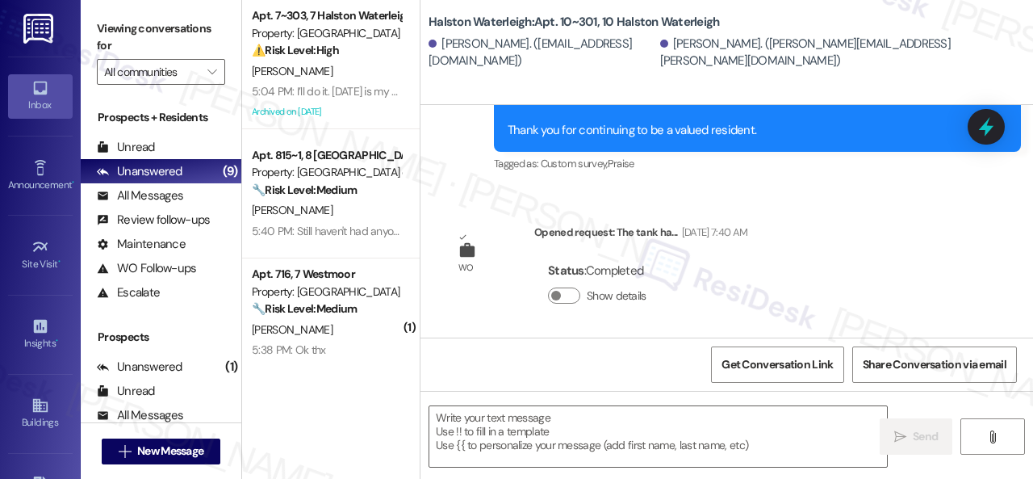
type textarea "Fetching suggested responses. Please feel free to read through the conversation…"
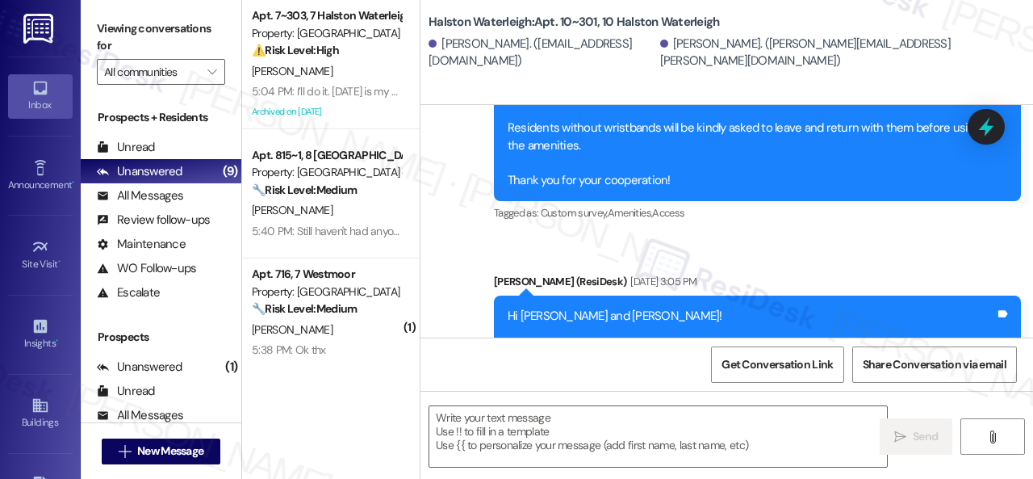
scroll to position [37999, 0]
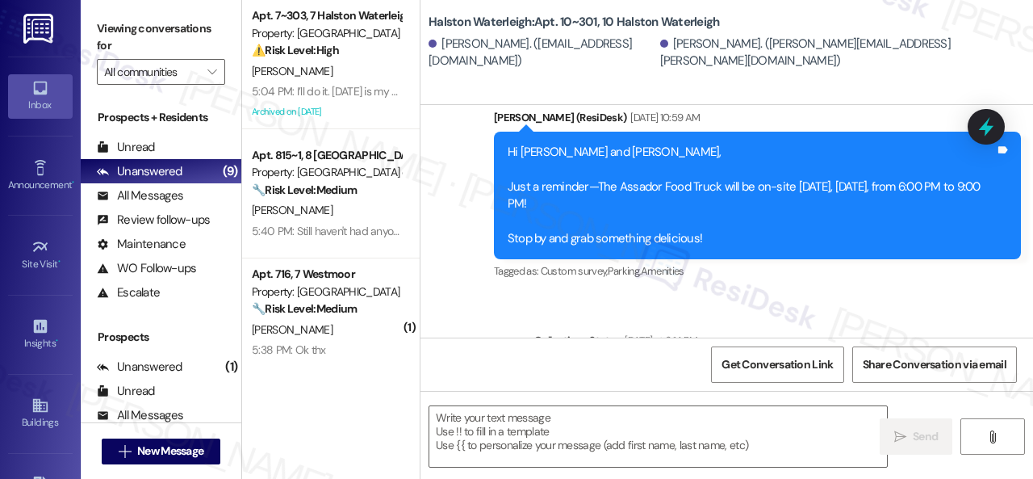
click at [161, 195] on div "All Messages" at bounding box center [140, 195] width 86 height 17
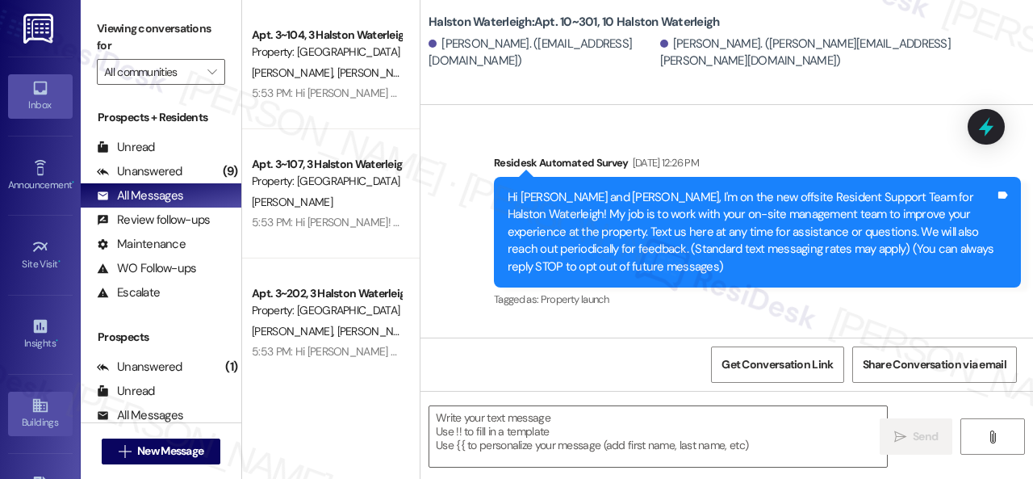
type textarea "Fetching suggested responses. Please feel free to read through the conversation…"
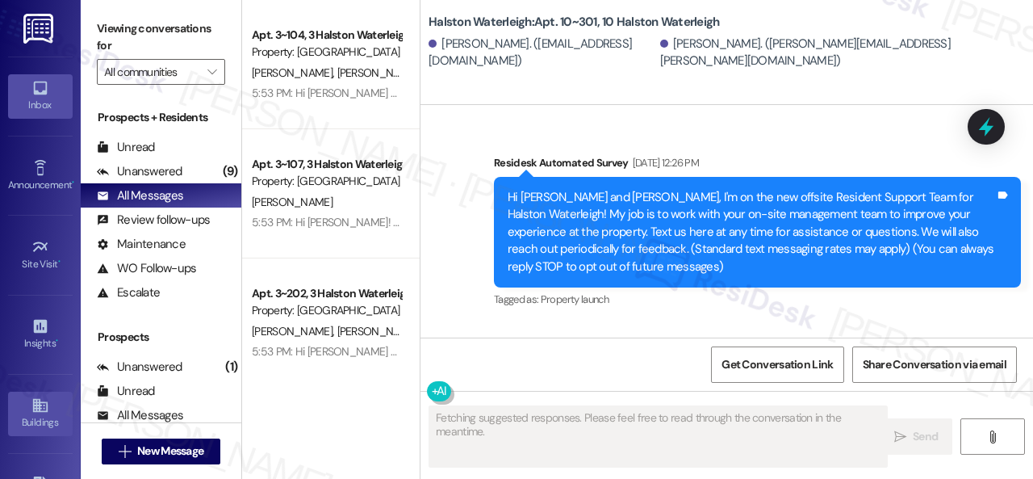
scroll to position [29514, 0]
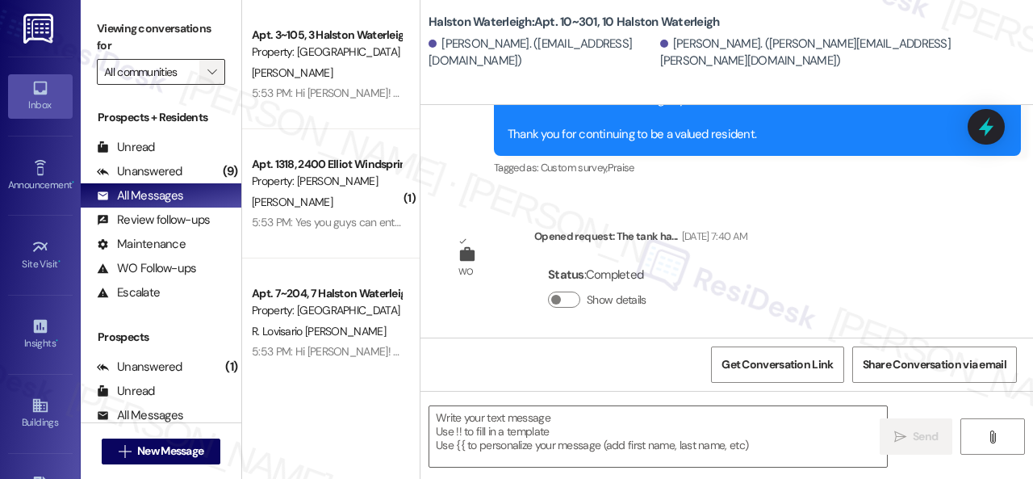
click at [216, 65] on icon "" at bounding box center [211, 71] width 9 height 13
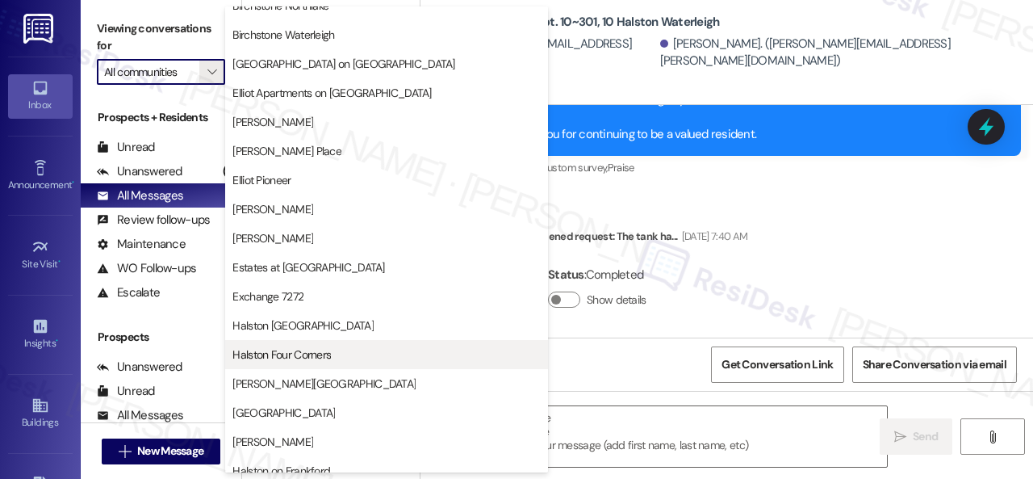
scroll to position [404, 0]
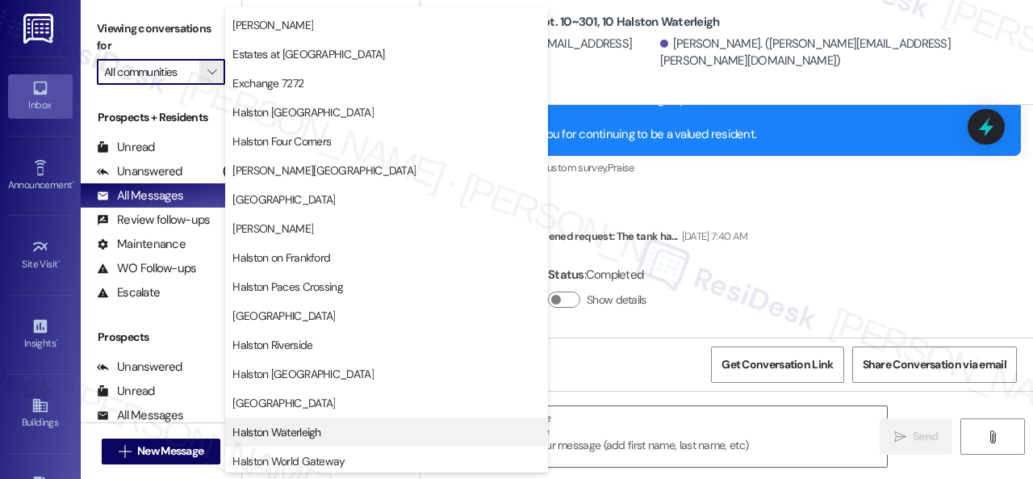
click at [278, 421] on button "Halston Waterleigh" at bounding box center [386, 431] width 323 height 29
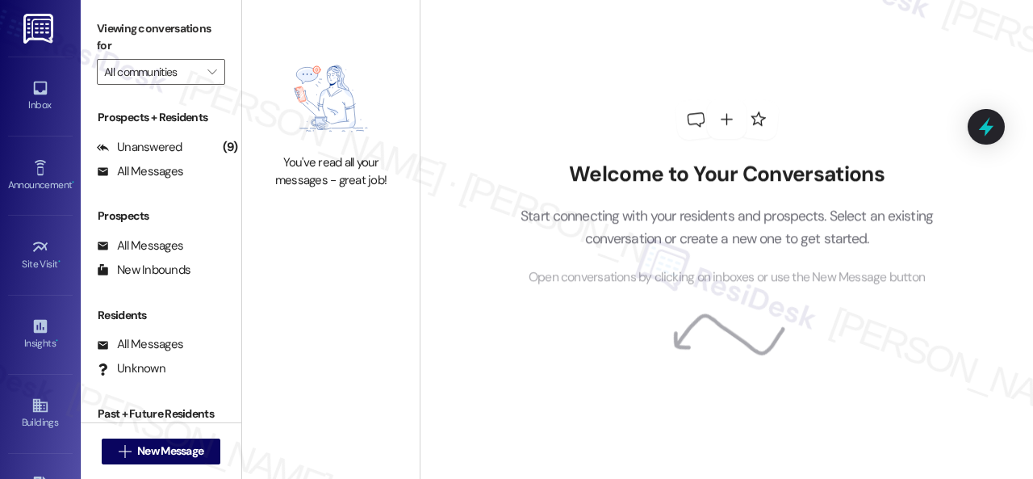
type input "Halston Waterleigh"
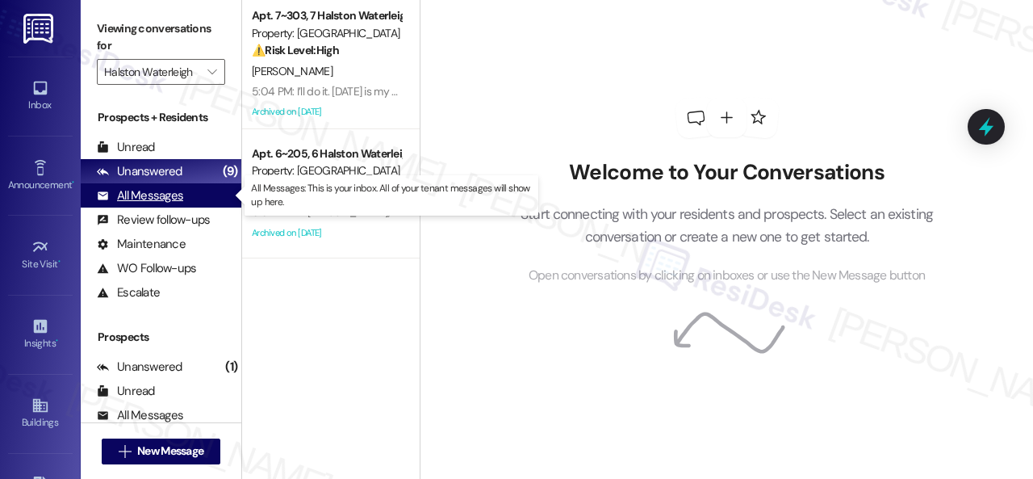
click at [150, 196] on div "All Messages" at bounding box center [140, 195] width 86 height 17
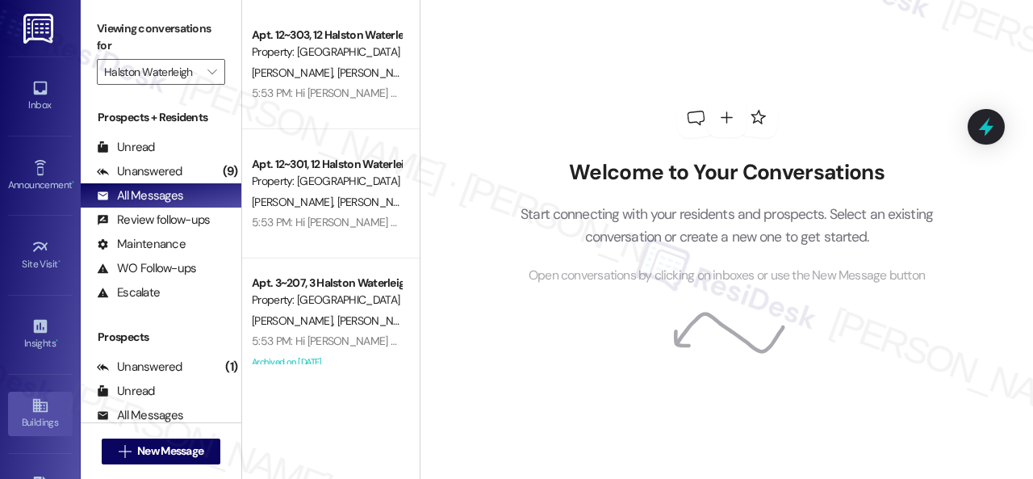
click at [36, 414] on div "Buildings" at bounding box center [40, 422] width 81 height 16
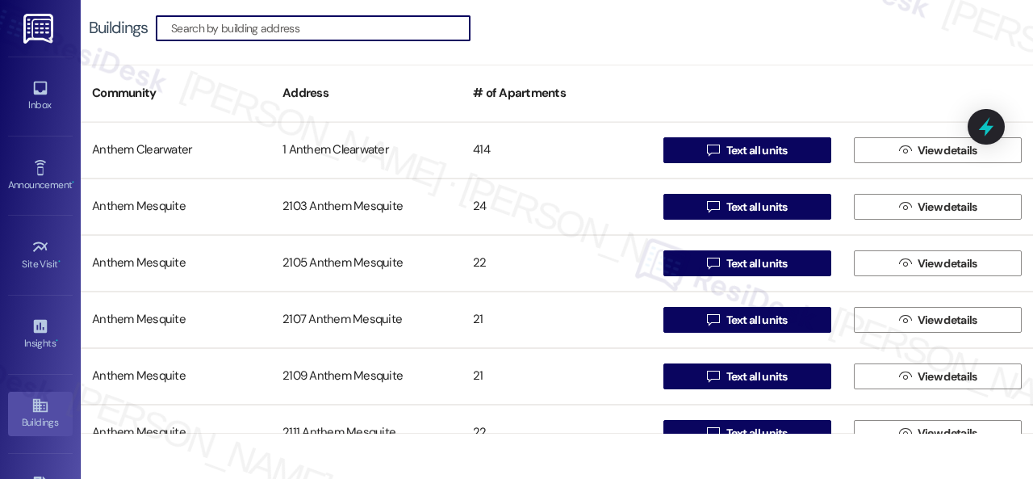
click at [211, 25] on input at bounding box center [320, 28] width 299 height 23
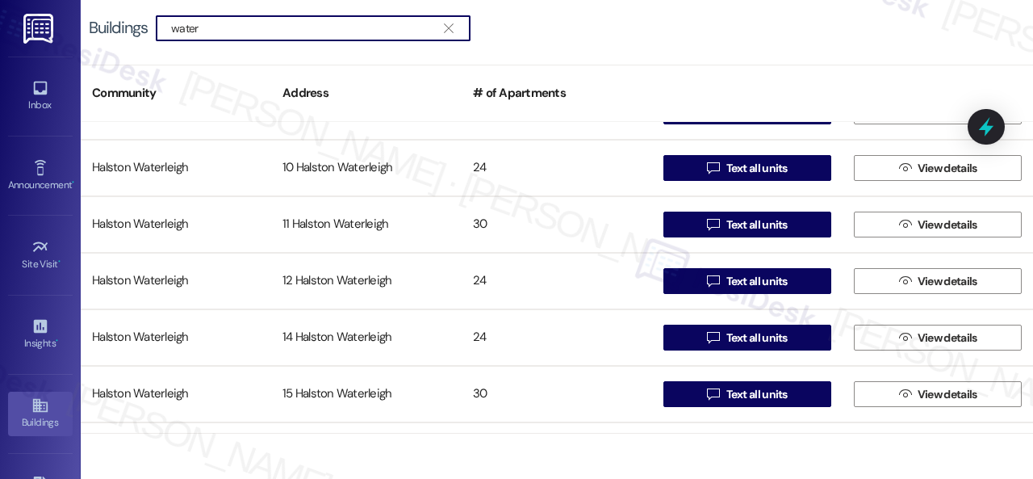
scroll to position [646, 0]
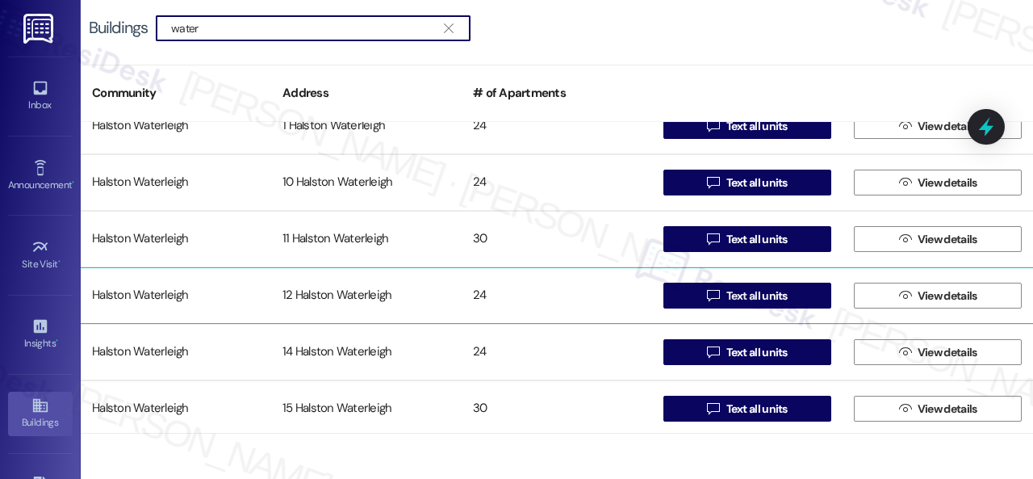
type input "water"
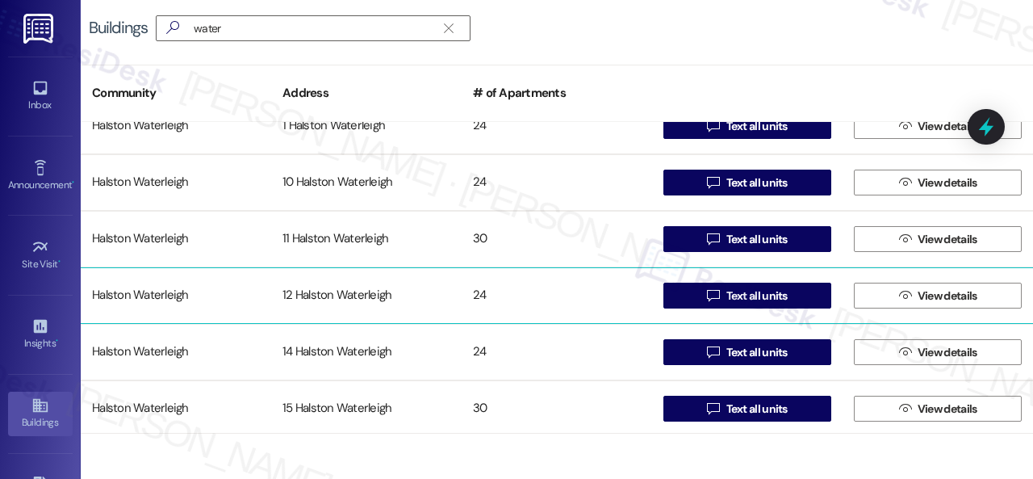
click at [150, 291] on div "Halston Waterleigh" at bounding box center [176, 295] width 190 height 32
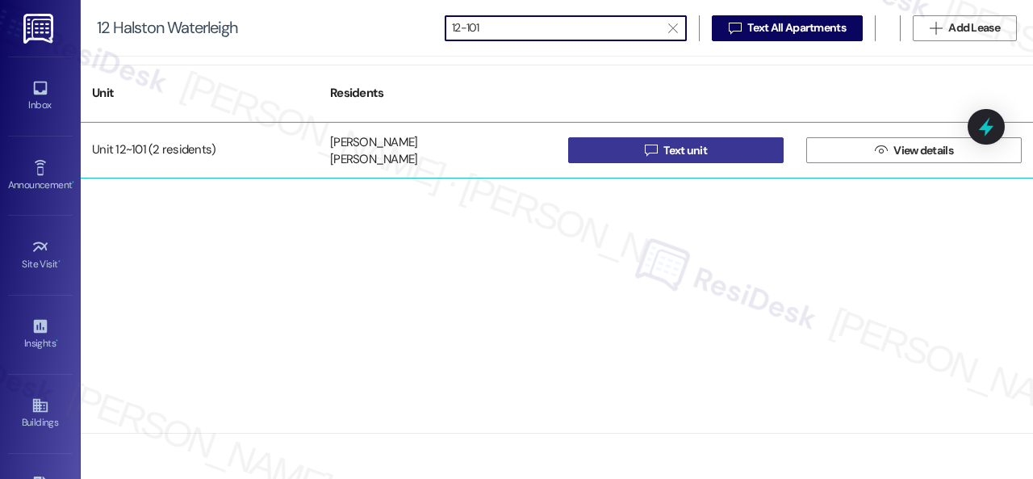
type input "12-101"
click at [613, 144] on button " Text unit" at bounding box center [675, 150] width 215 height 26
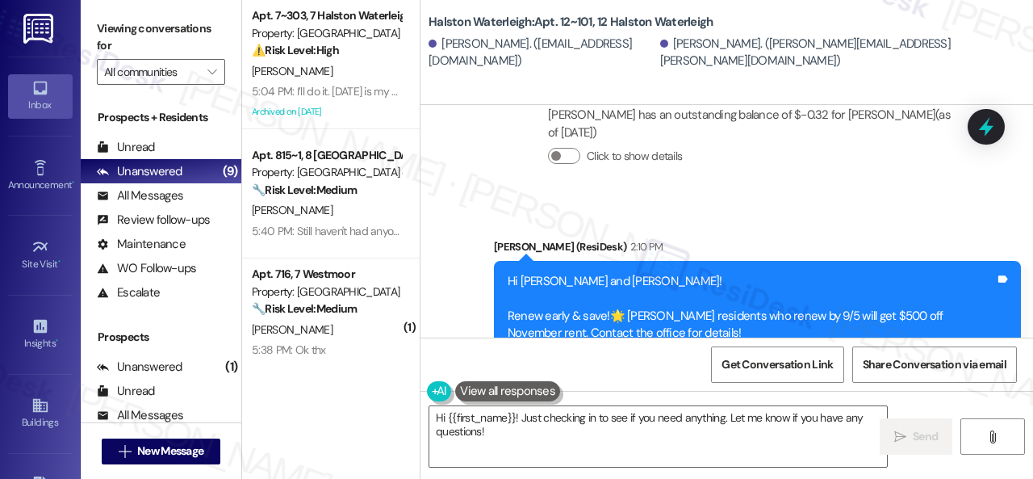
scroll to position [5, 0]
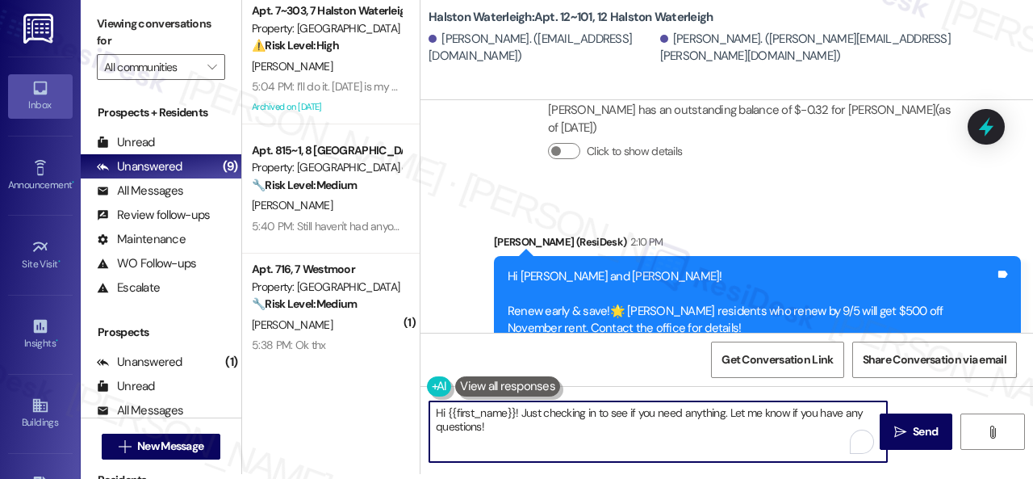
drag, startPoint x: 423, startPoint y: 400, endPoint x: 405, endPoint y: 400, distance: 17.8
click at [405, 400] on div "Apt. 7~303, 7 Halston Waterleigh Property: Halston Waterleigh ⚠️ Risk Level: Hi…" at bounding box center [637, 234] width 791 height 479
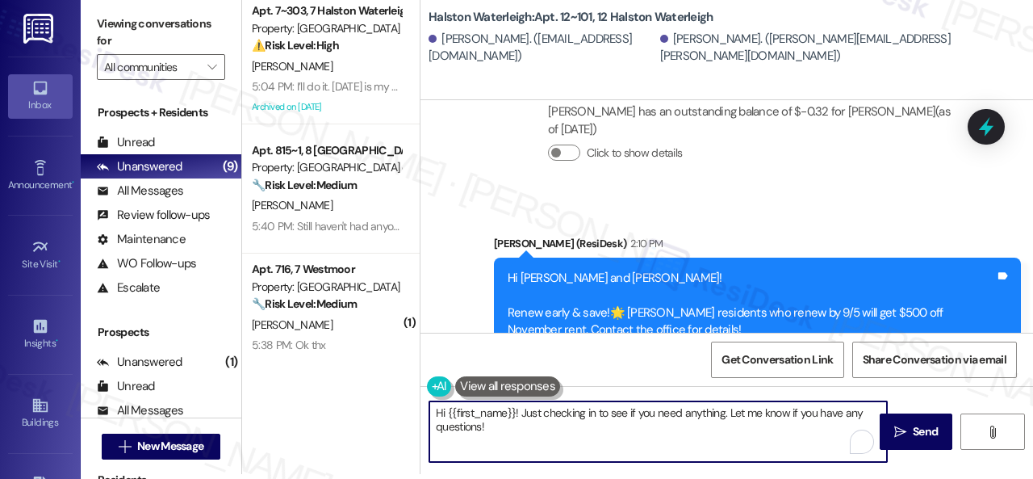
scroll to position [37298, 0]
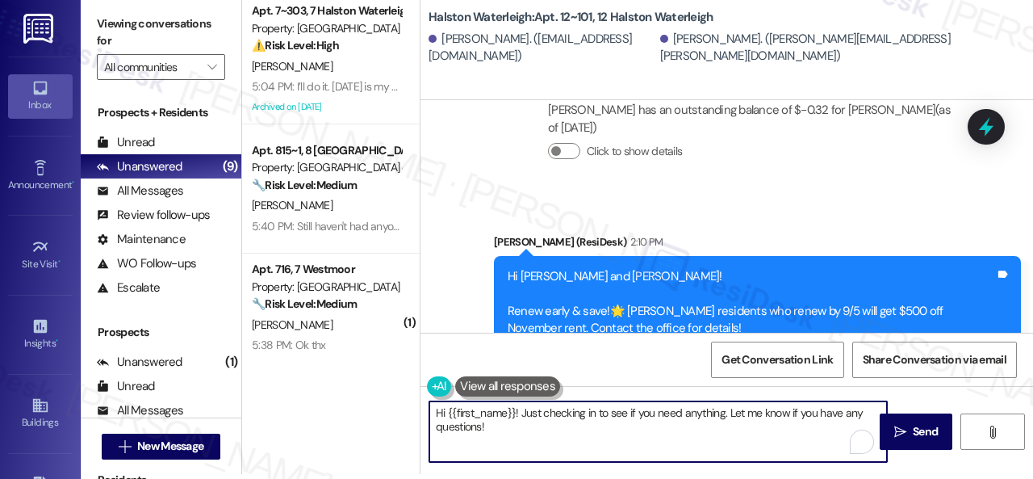
paste textarea "ello {{first_name}}! There was confusion earlier with the renewal announcement,…"
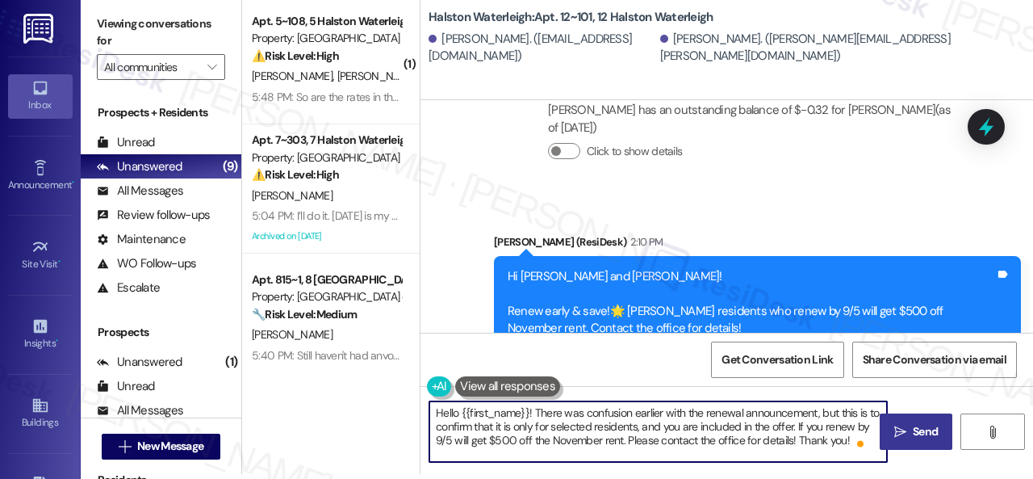
type textarea "Hello {{first_name}}! There was confusion earlier with the renewal announcement…"
click at [910, 430] on span "Send" at bounding box center [925, 431] width 31 height 17
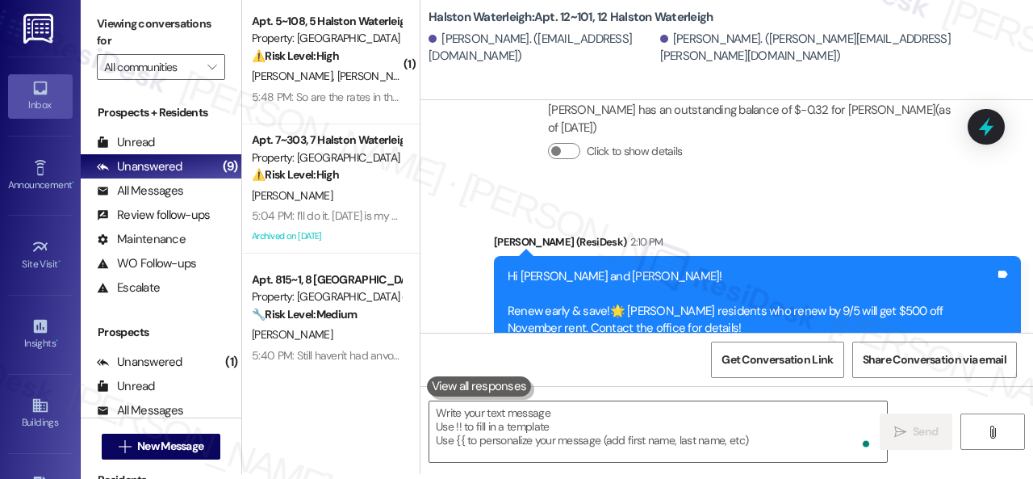
scroll to position [3965, 0]
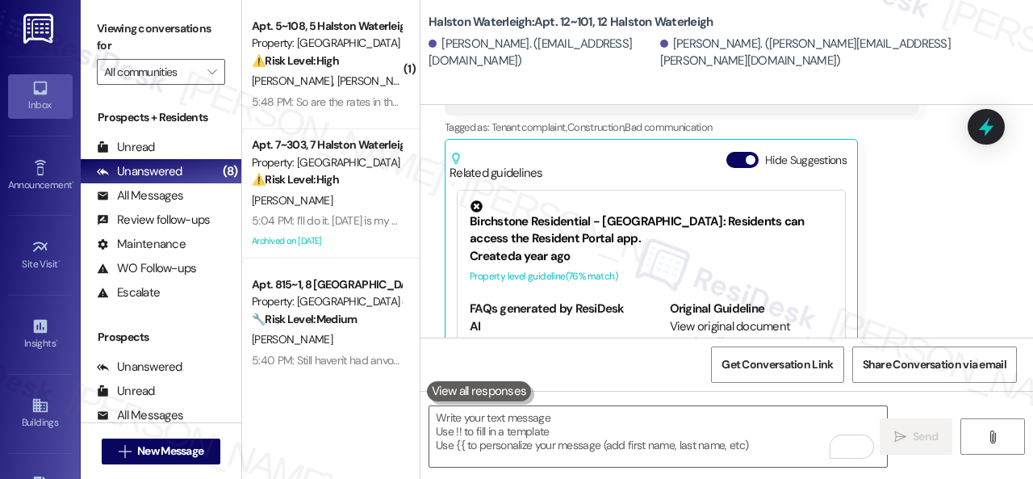
click at [341, 80] on div "J. Duran C. Duran" at bounding box center [326, 81] width 153 height 20
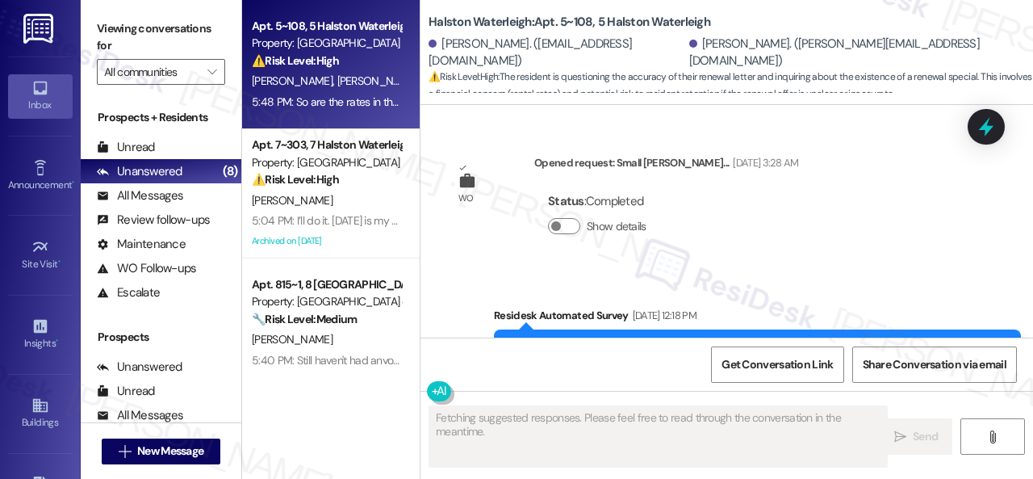
scroll to position [50548, 0]
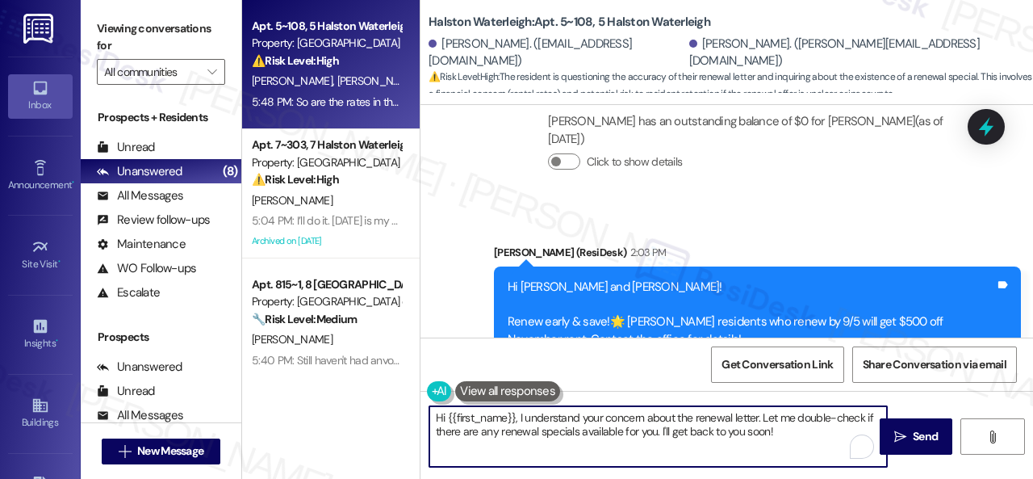
click at [387, 412] on div "Apt. 5~108, 5 Halston Waterleigh Property: Halston Waterleigh ⚠️ Risk Level: Hi…" at bounding box center [637, 239] width 791 height 479
paste textarea "ello {{first_name}}! There was confusion earlier with the renewal announcement,…"
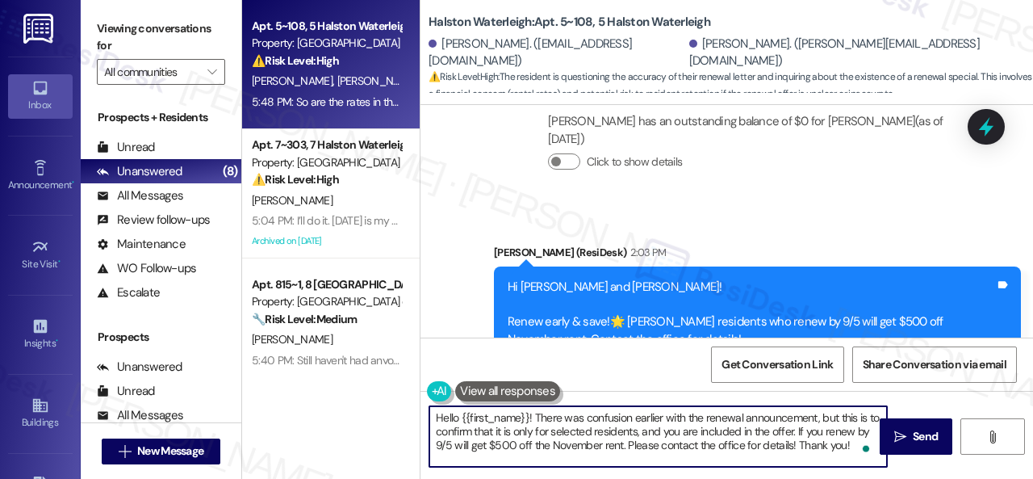
drag, startPoint x: 496, startPoint y: 415, endPoint x: 528, endPoint y: 411, distance: 31.7
click at [528, 411] on textarea "Hello {{first_name}}! There was confusion earlier with the renewal announcement…" at bounding box center [658, 436] width 458 height 61
type textarea "Hello Jose! There was confusion earlier with the renewal announcement, but this…"
click at [898, 433] on icon "" at bounding box center [900, 436] width 12 height 13
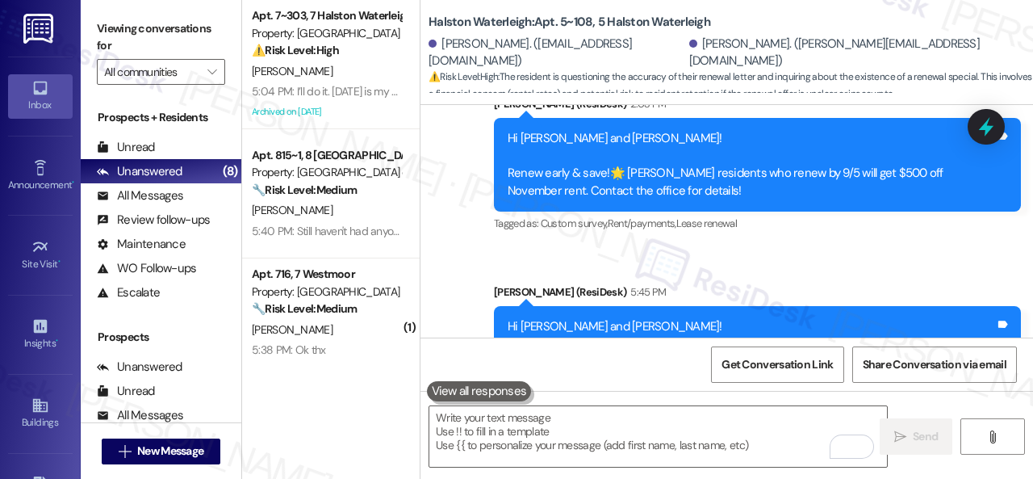
scroll to position [5, 0]
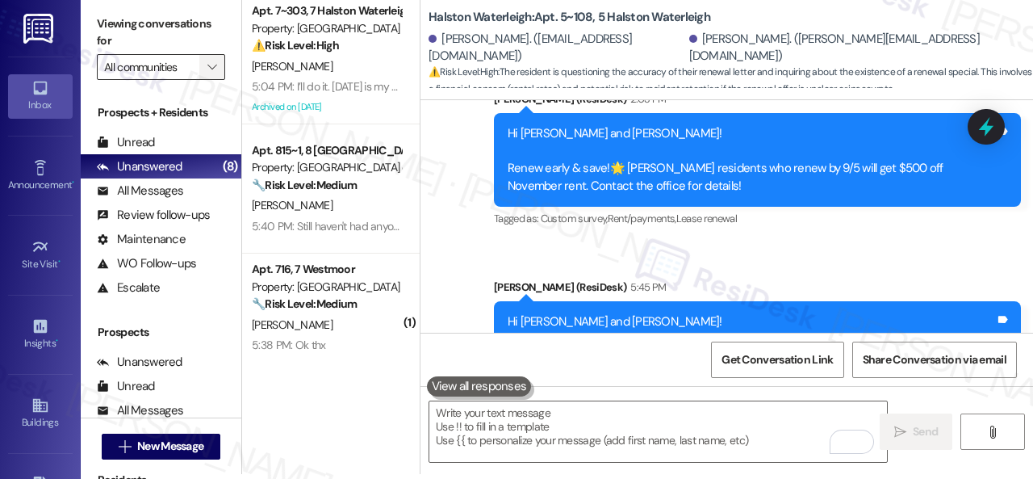
click at [216, 56] on span "" at bounding box center [211, 67] width 15 height 26
click at [32, 403] on icon at bounding box center [39, 406] width 15 height 14
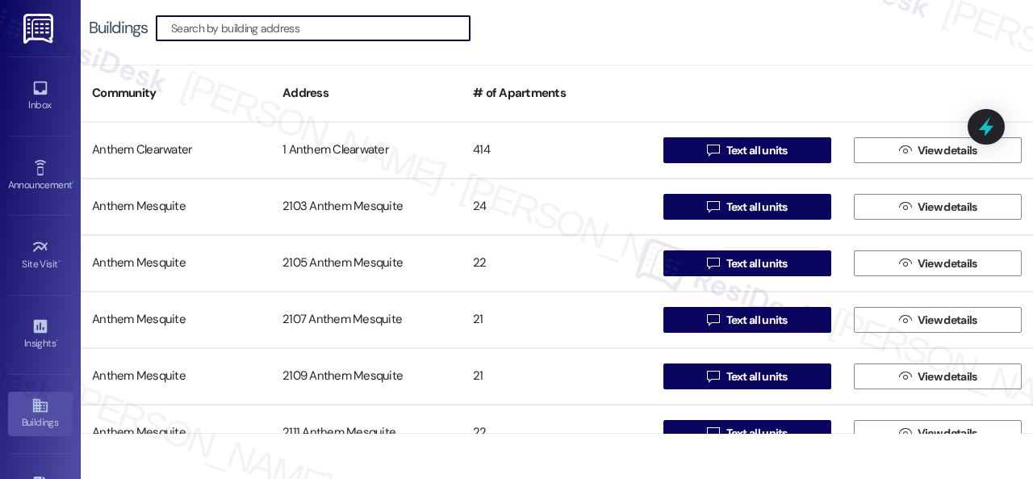
click at [229, 30] on input at bounding box center [320, 28] width 299 height 23
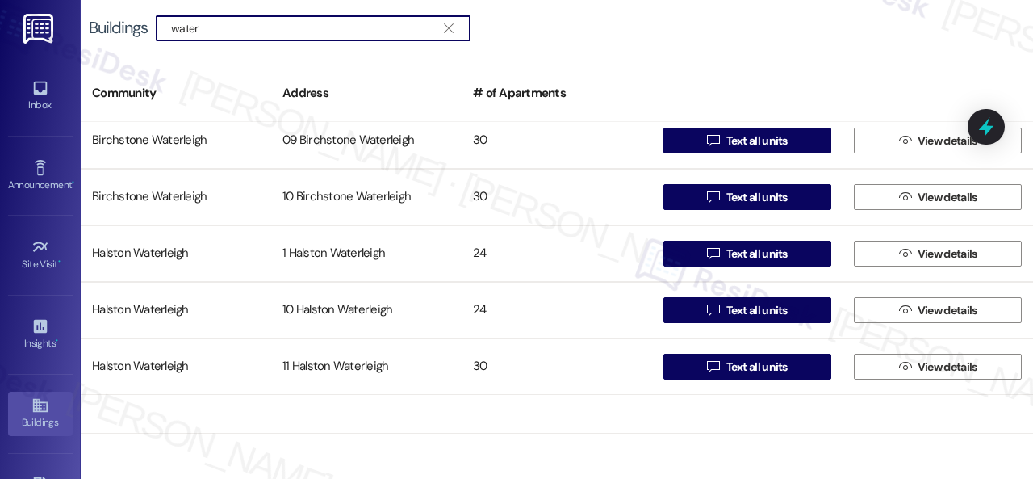
scroll to position [565, 0]
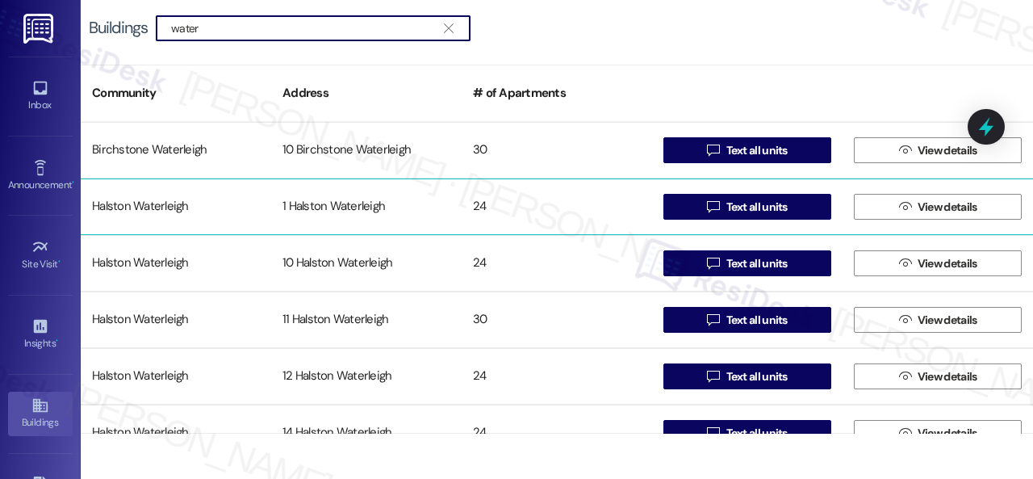
type input "water"
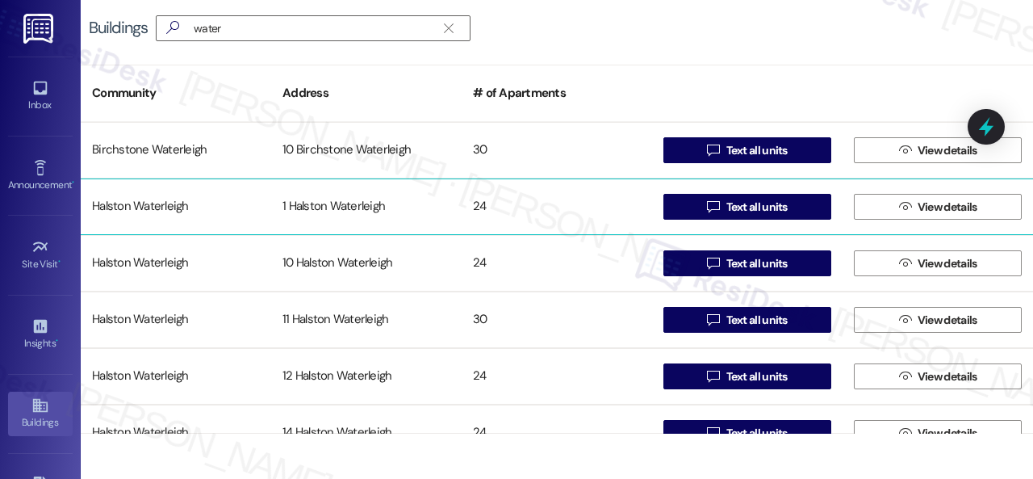
click at [163, 199] on div "Halston Waterleigh" at bounding box center [176, 206] width 190 height 32
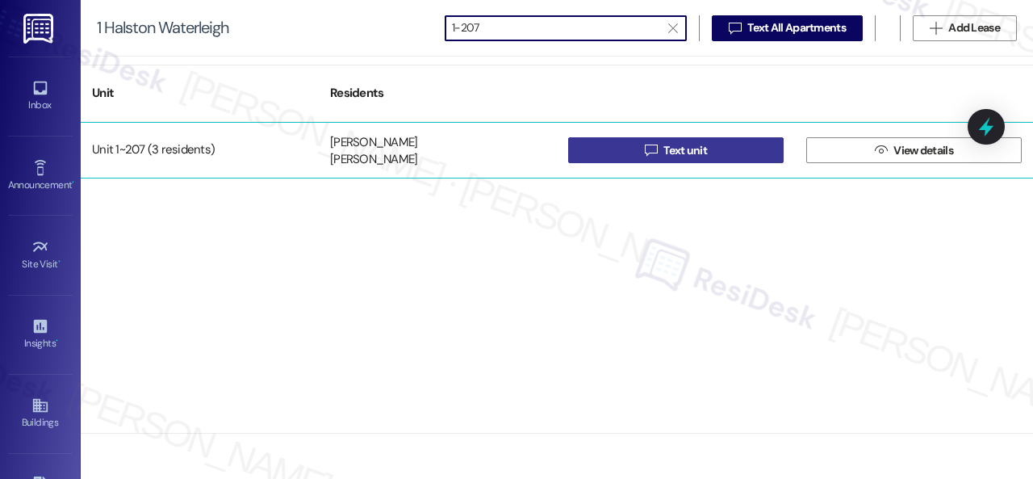
type input "1-207"
click at [646, 149] on span " Text unit" at bounding box center [676, 150] width 69 height 24
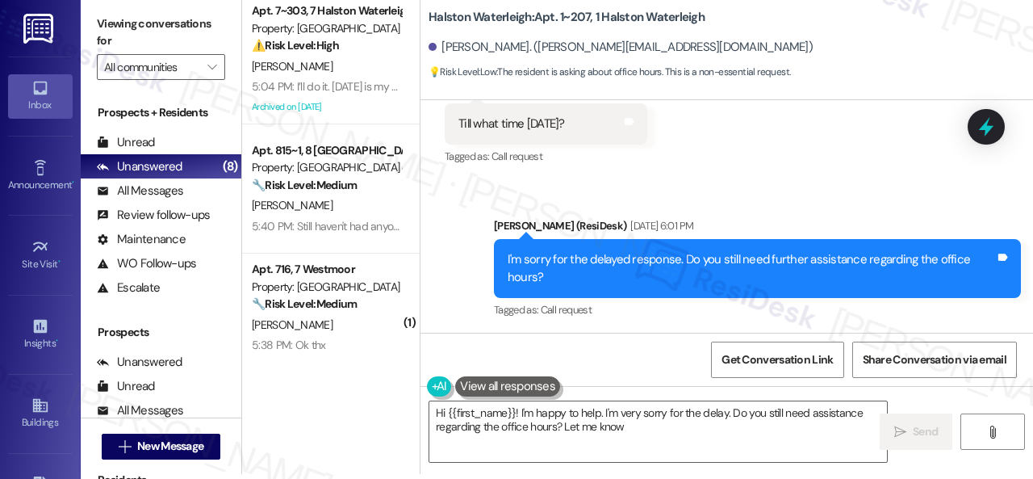
scroll to position [22037, 0]
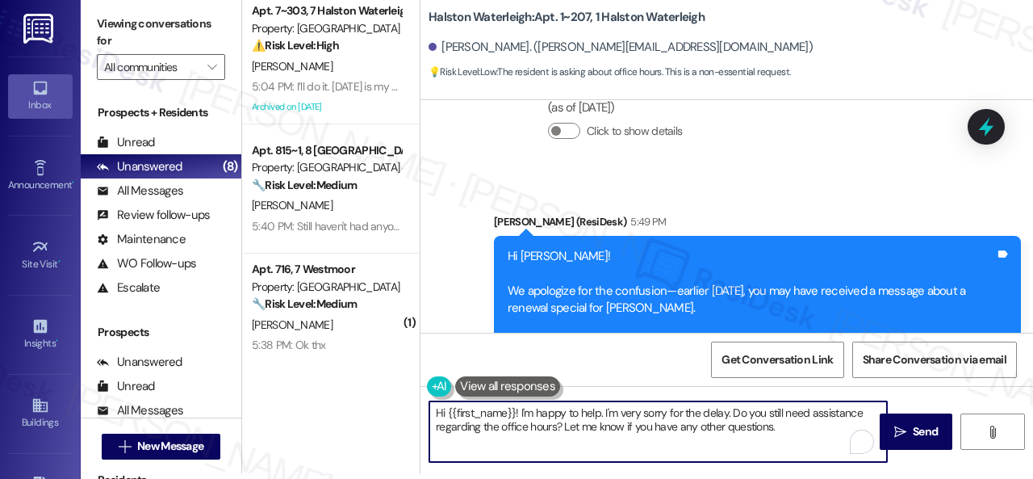
drag, startPoint x: 437, startPoint y: 409, endPoint x: 449, endPoint y: 408, distance: 11.4
click at [384, 403] on div "Apt. 7~303, 7 Halston Waterleigh Property: Halston Waterleigh ⚠️ Risk Level: Hi…" at bounding box center [637, 234] width 791 height 479
paste textarea "ello {{first_name}}! There was confusion earlier with the renewal announcement,…"
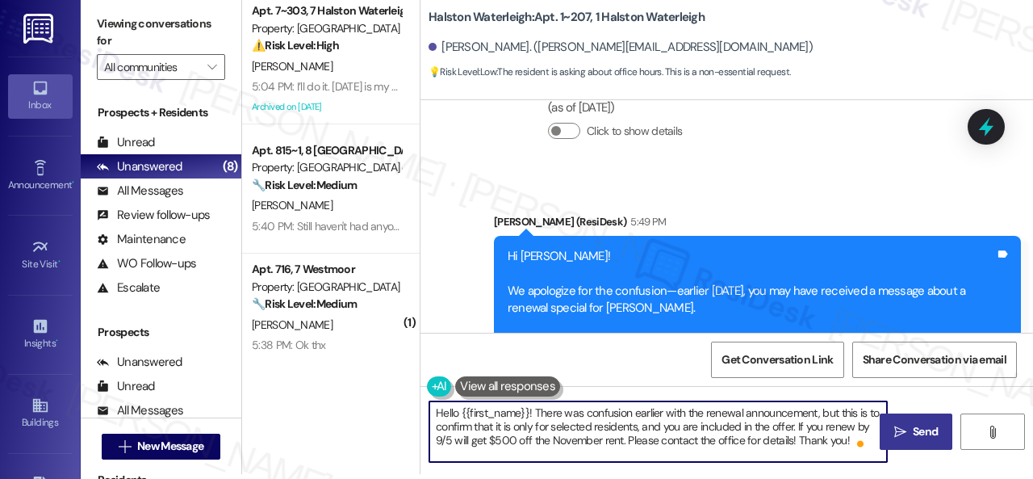
type textarea "Hello {{first_name}}! There was confusion earlier with the renewal announcement…"
click at [913, 424] on span "Send" at bounding box center [925, 431] width 25 height 17
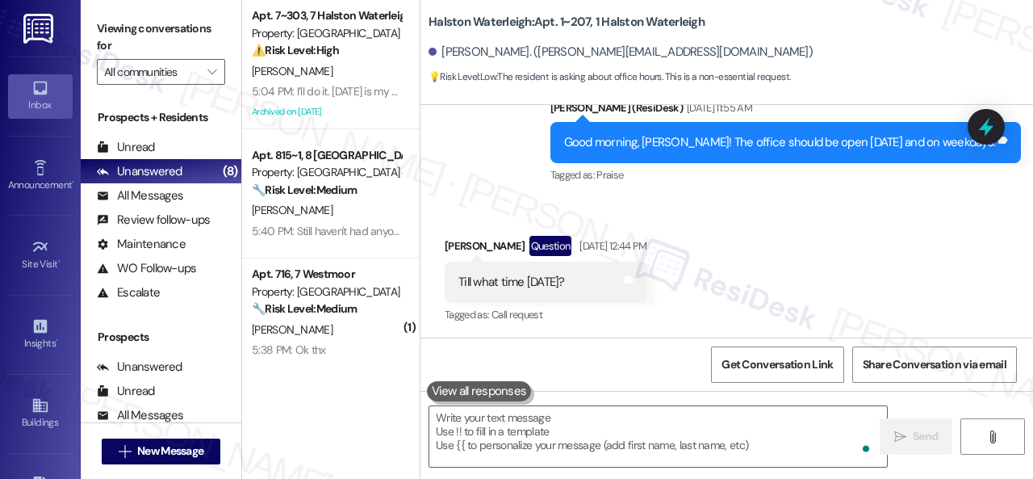
scroll to position [21494, 0]
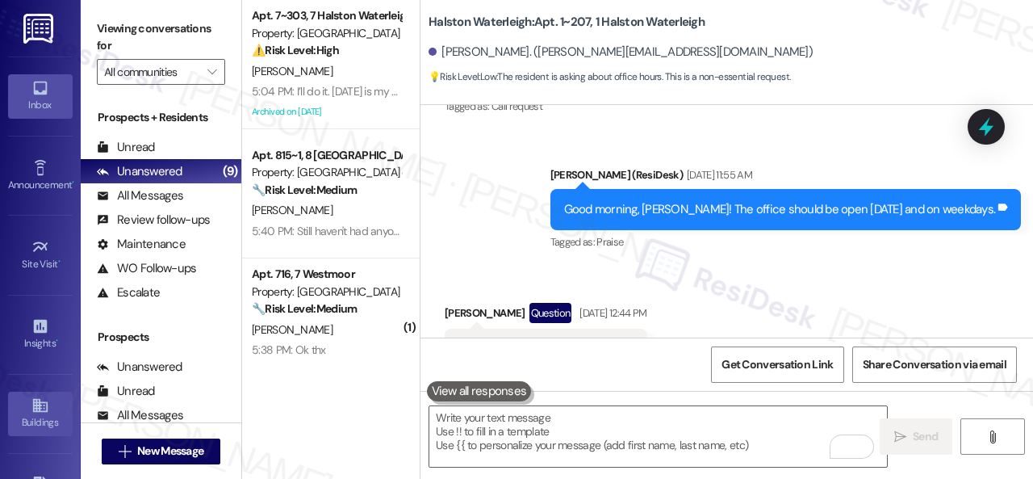
click at [31, 409] on link "Buildings" at bounding box center [40, 413] width 65 height 44
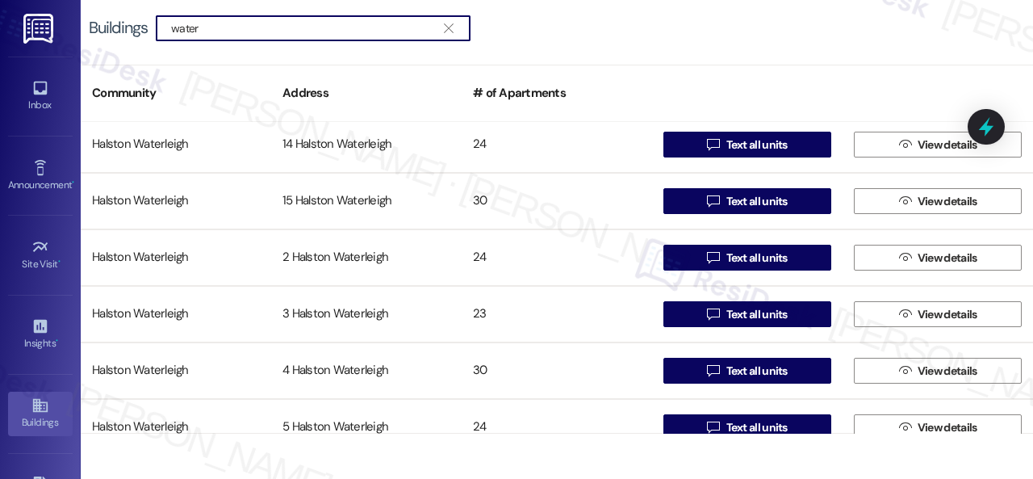
scroll to position [888, 0]
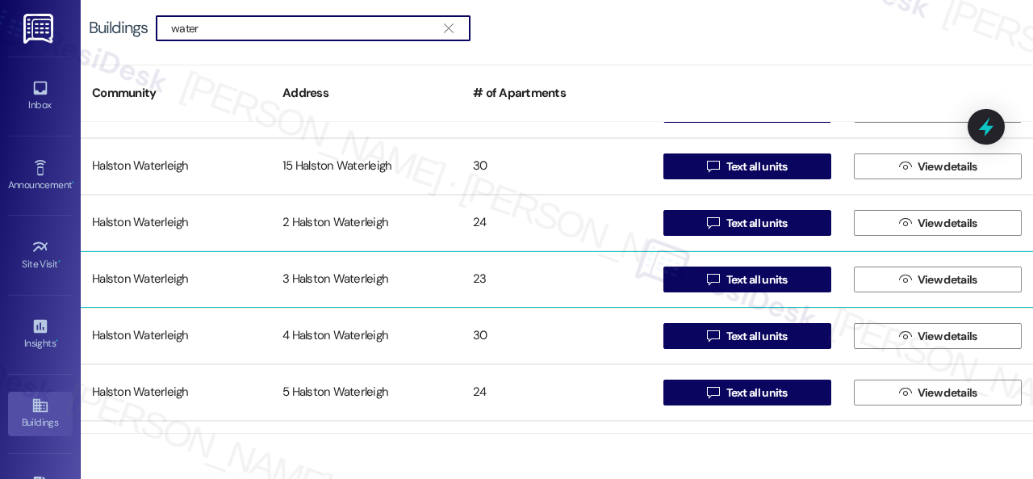
type input "water"
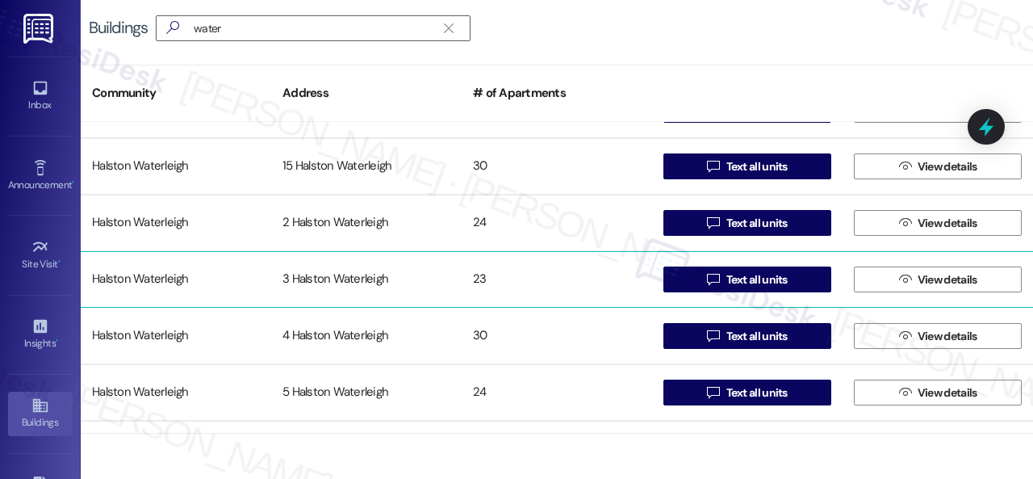
click at [142, 276] on div "Halston Waterleigh" at bounding box center [176, 279] width 190 height 32
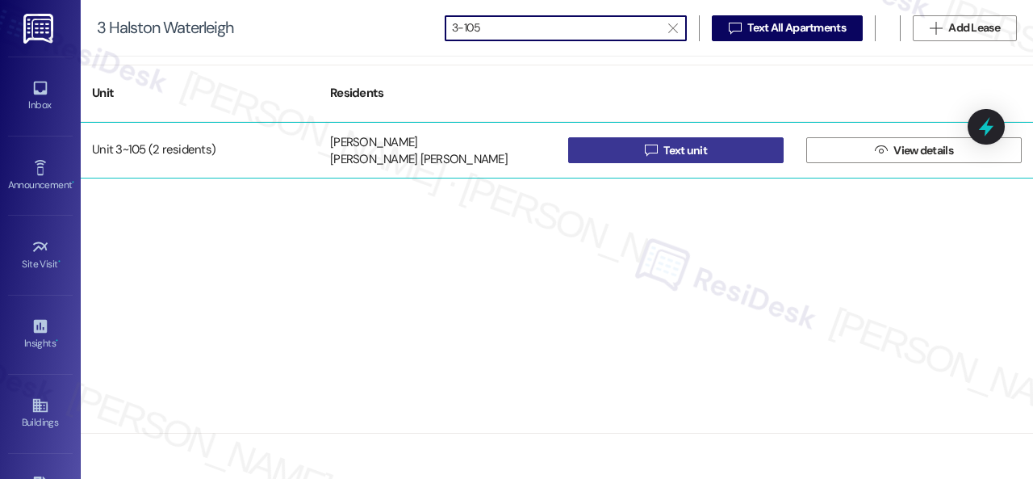
type input "3-105"
click at [628, 151] on button " Text unit" at bounding box center [675, 150] width 215 height 26
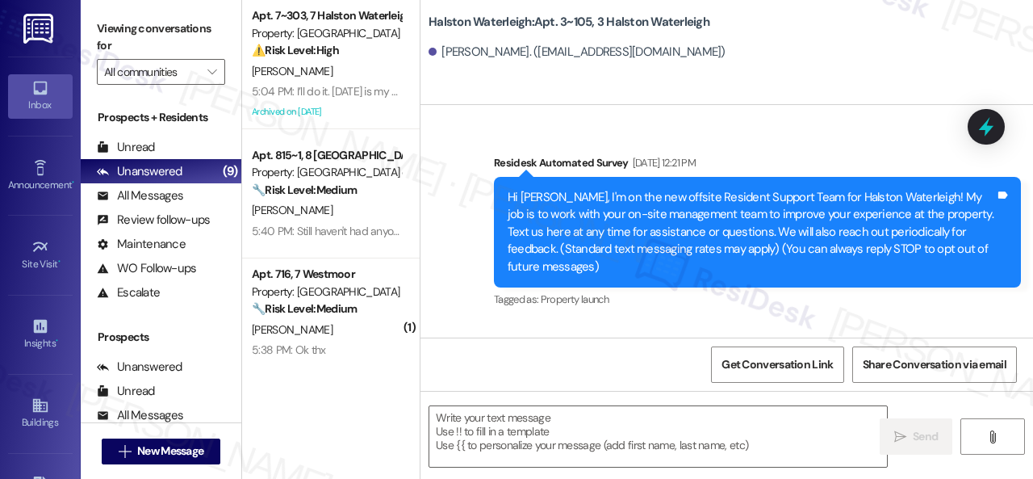
type textarea "Fetching suggested responses. Please feel free to read through the conversation…"
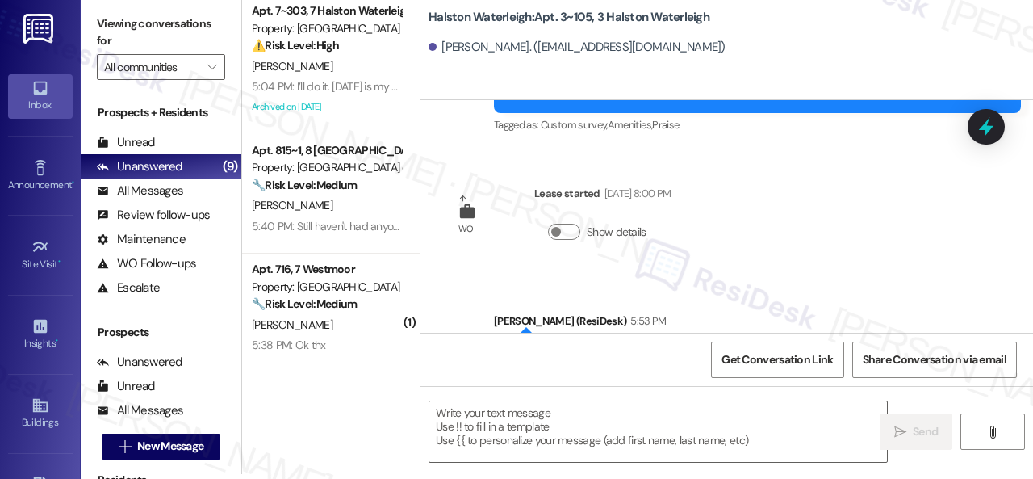
scroll to position [1890, 0]
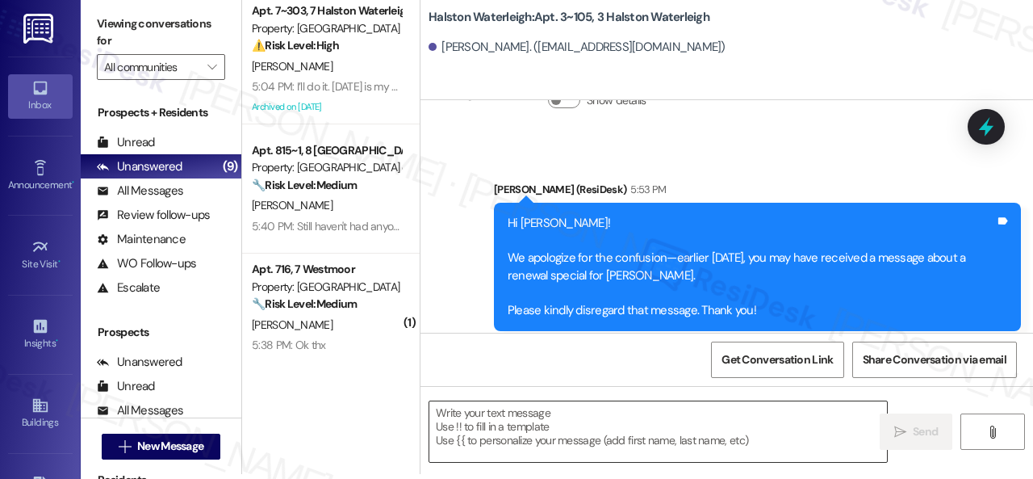
click at [580, 422] on textarea at bounding box center [658, 431] width 458 height 61
paste textarea "Hello {{first_name}}! There was confusion earlier with the renewal announcement…"
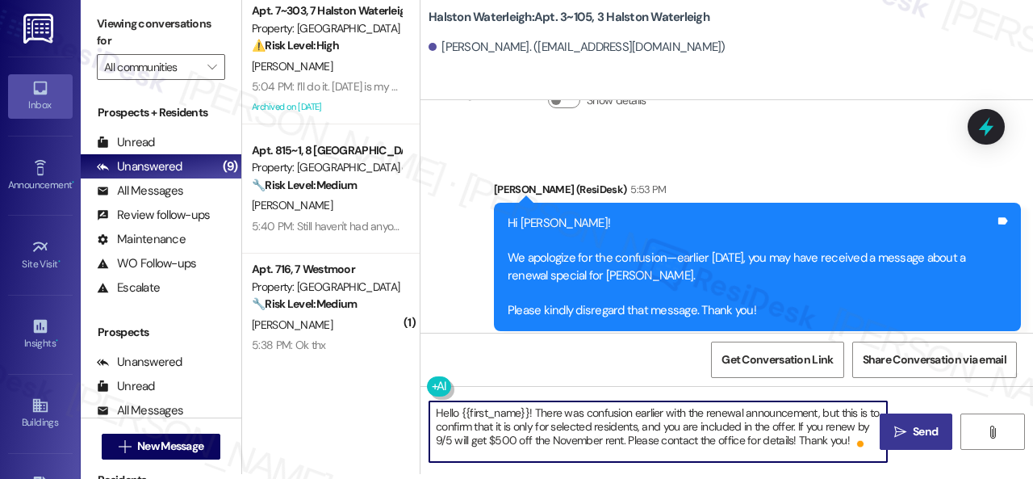
type textarea "Hello {{first_name}}! There was confusion earlier with the renewal announcement…"
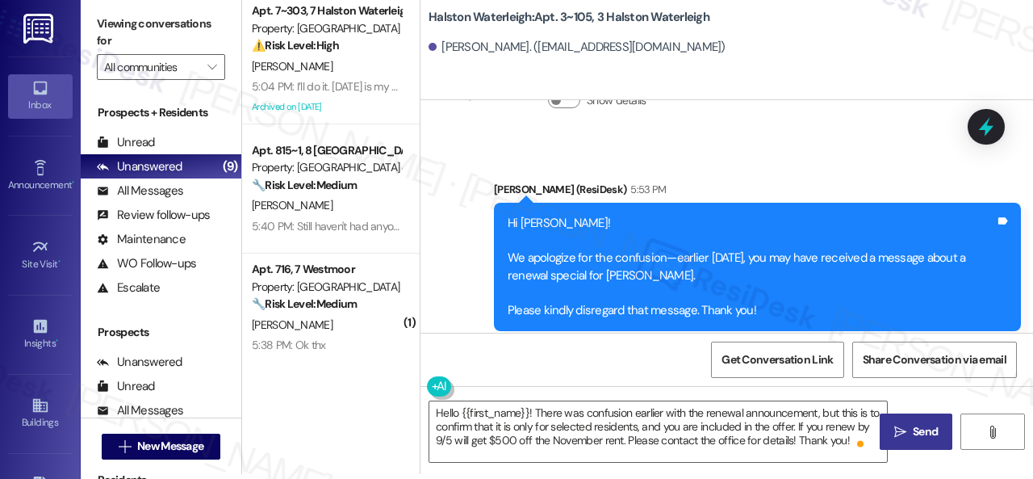
click at [917, 438] on span "Send" at bounding box center [925, 431] width 25 height 17
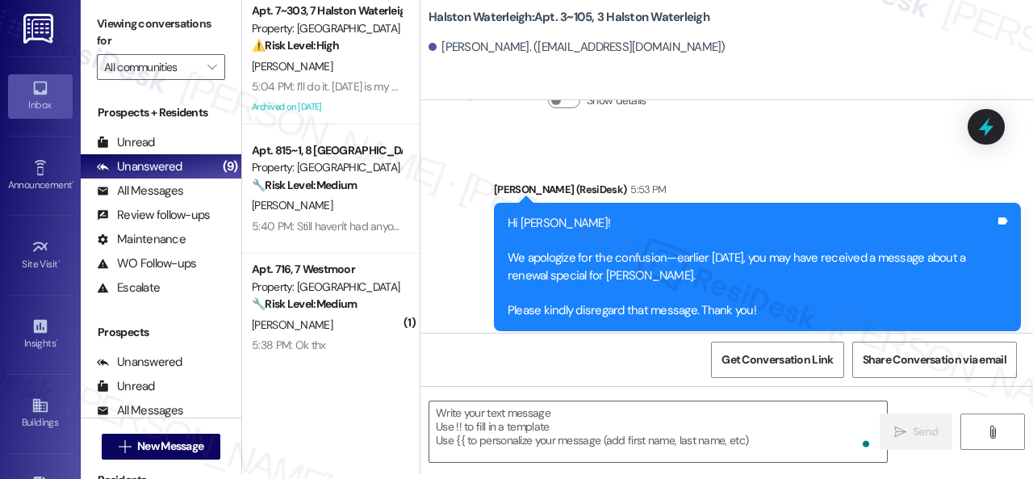
scroll to position [2038, 0]
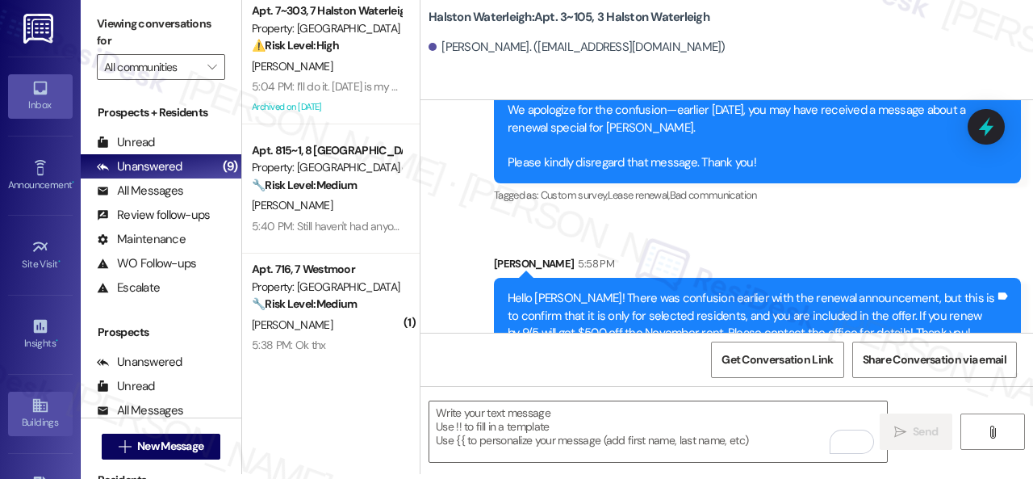
click at [35, 408] on icon at bounding box center [40, 405] width 18 height 18
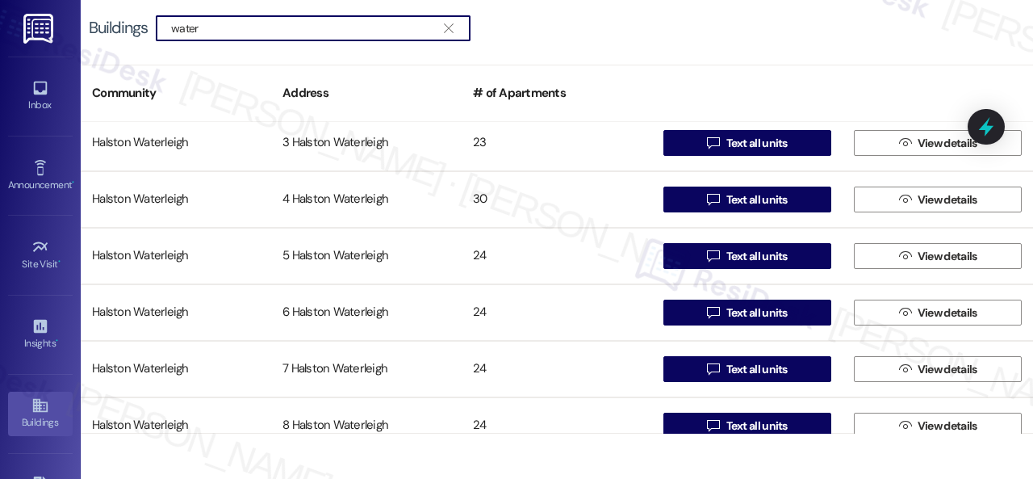
scroll to position [939, 0]
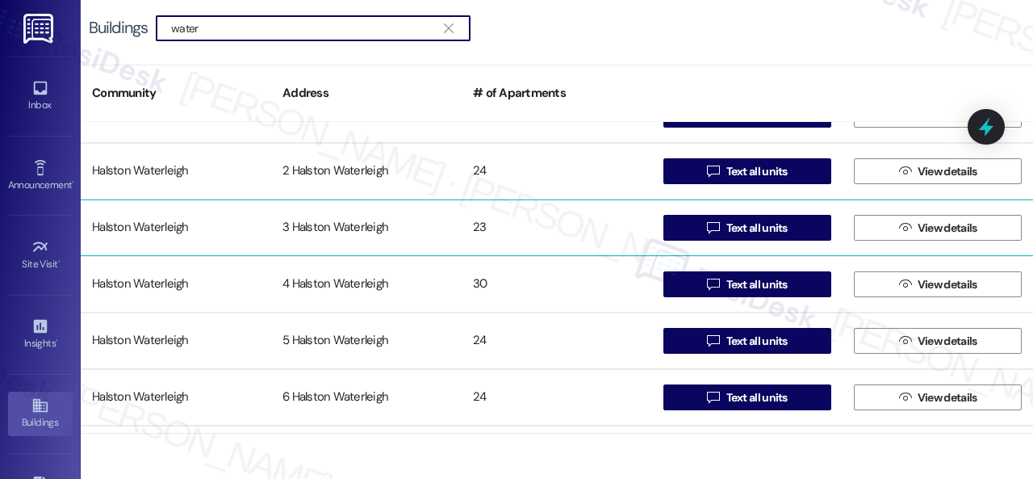
type input "water"
click at [133, 222] on div "Halston Waterleigh" at bounding box center [176, 227] width 190 height 32
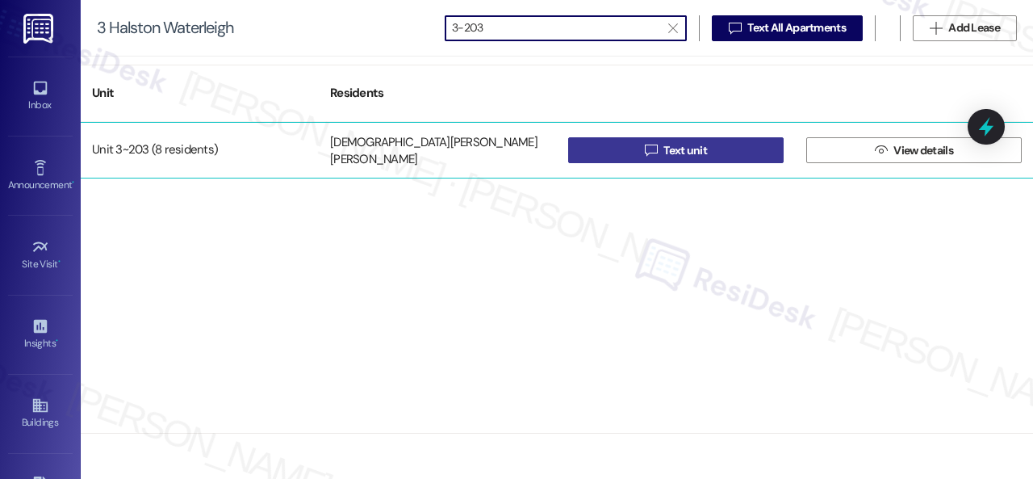
type input "3-203"
click at [632, 151] on button " Text unit" at bounding box center [675, 150] width 215 height 26
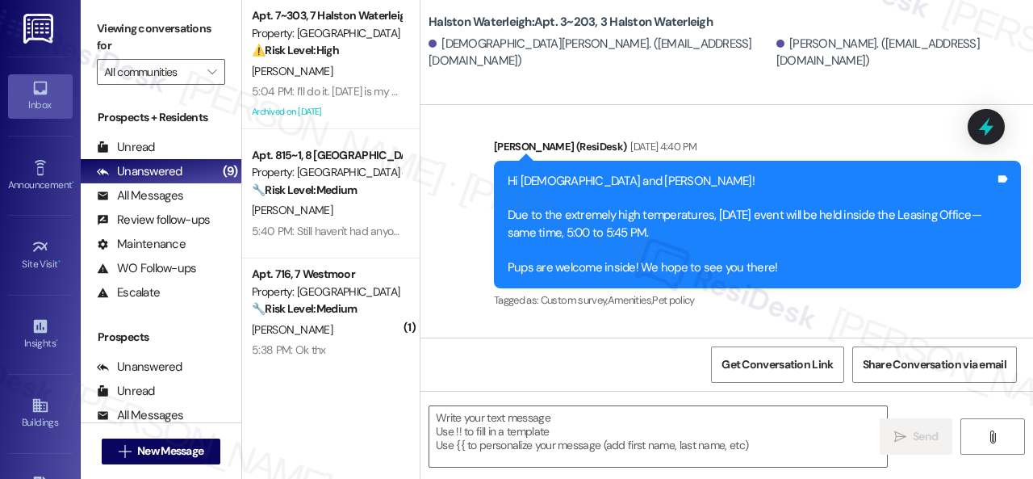
type textarea "Fetching suggested responses. Please feel free to read through the conversation…"
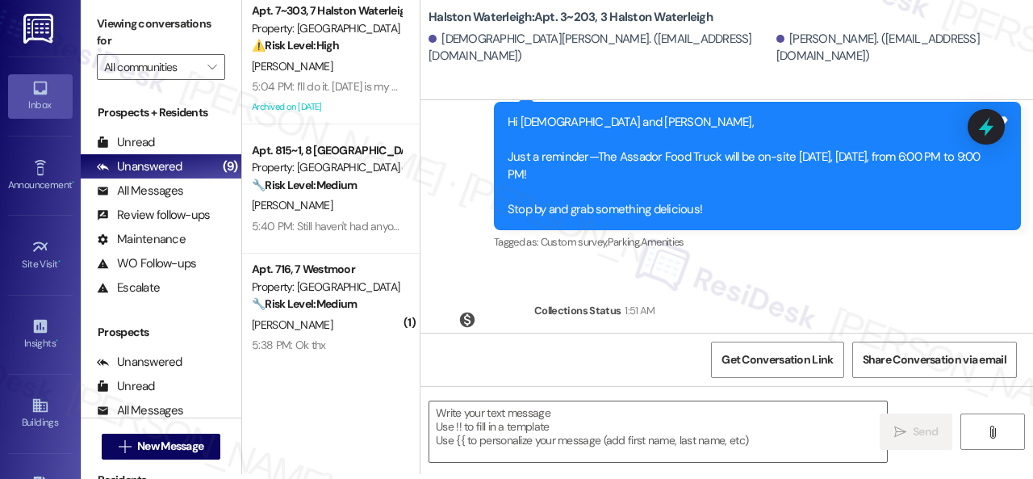
scroll to position [47050, 0]
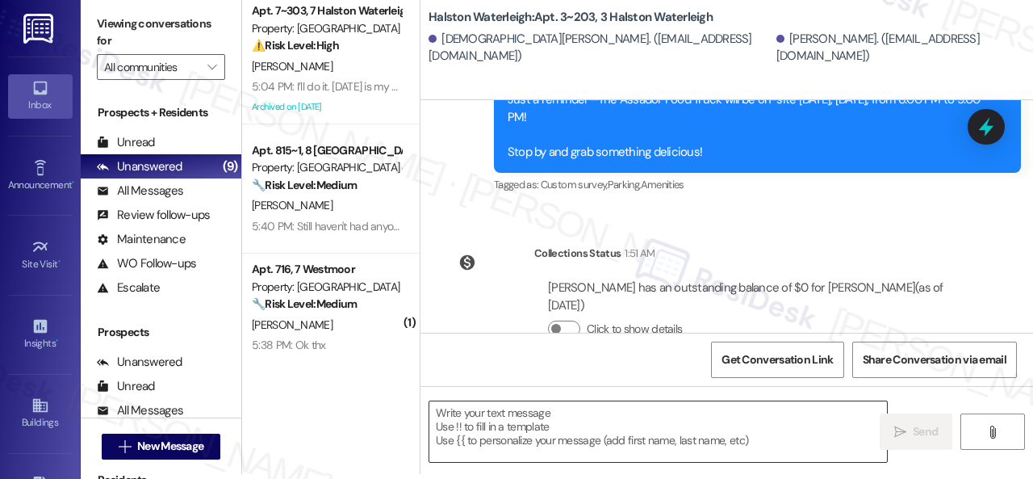
click at [571, 421] on textarea at bounding box center [658, 431] width 458 height 61
paste textarea "Hello {{first_name}}! There was confusion earlier with the renewal announcement…"
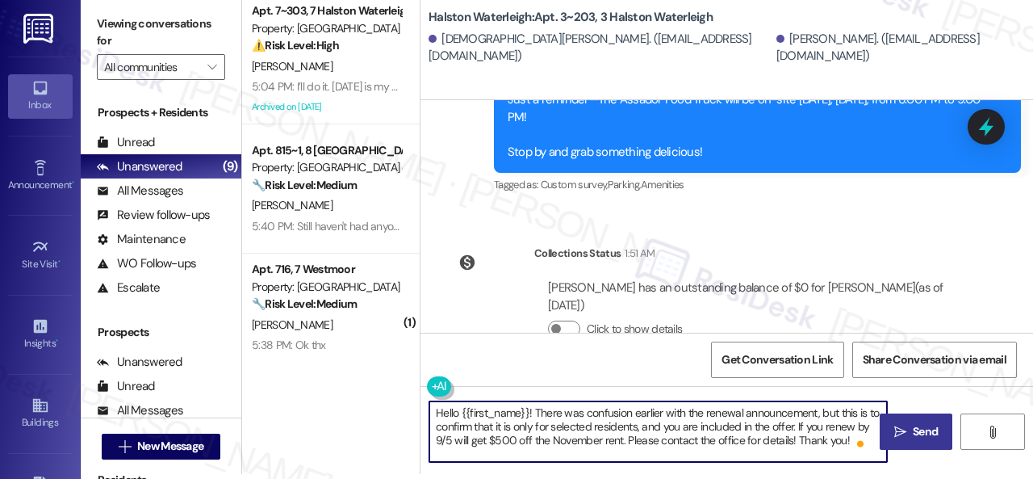
type textarea "Hello {{first_name}}! There was confusion earlier with the renewal announcement…"
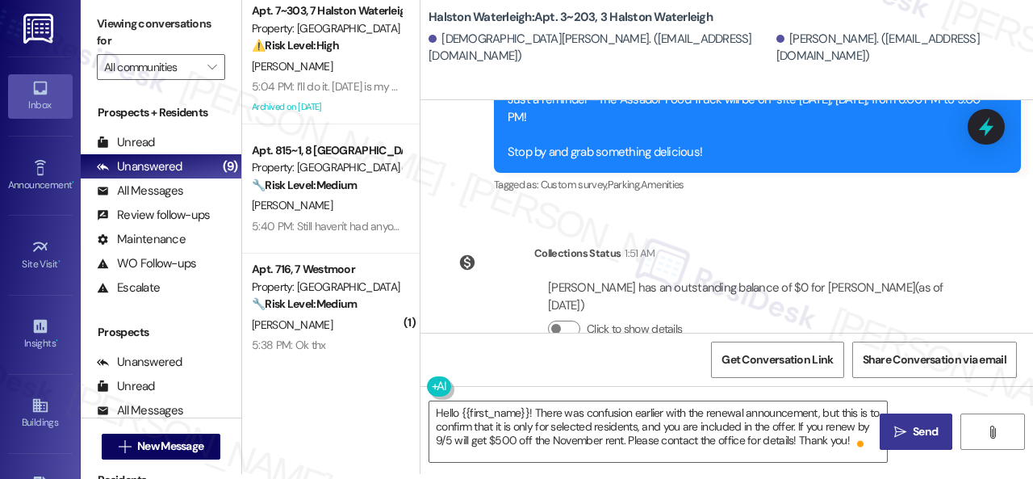
click at [913, 432] on span "Send" at bounding box center [925, 431] width 25 height 17
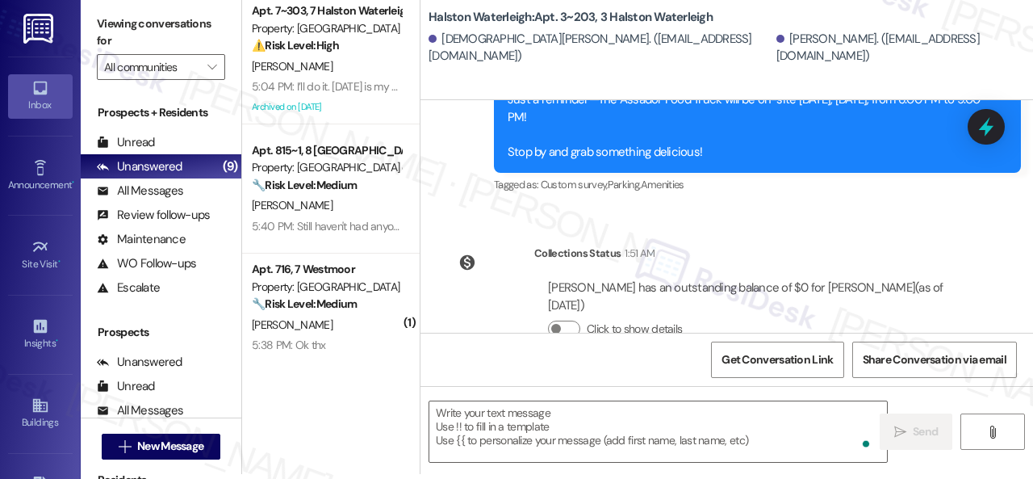
scroll to position [43466, 0]
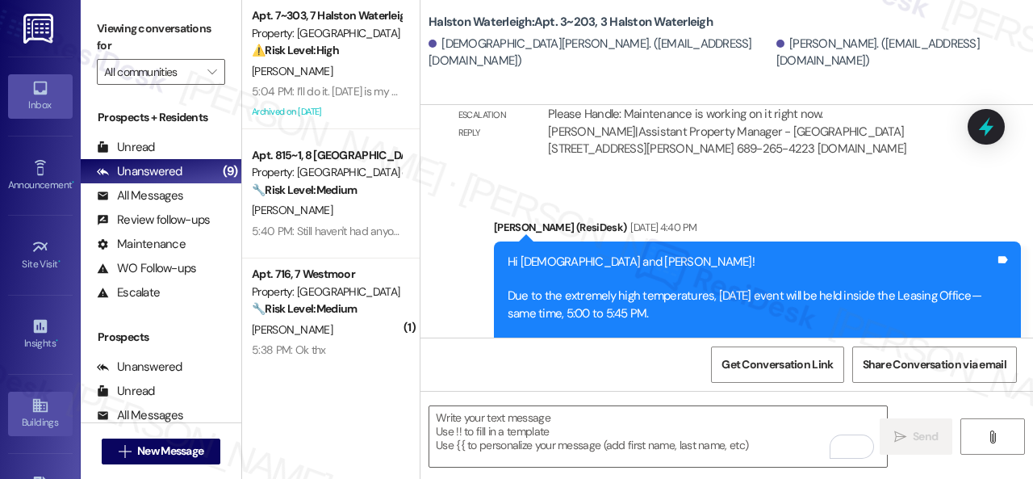
click at [34, 399] on icon at bounding box center [39, 406] width 15 height 14
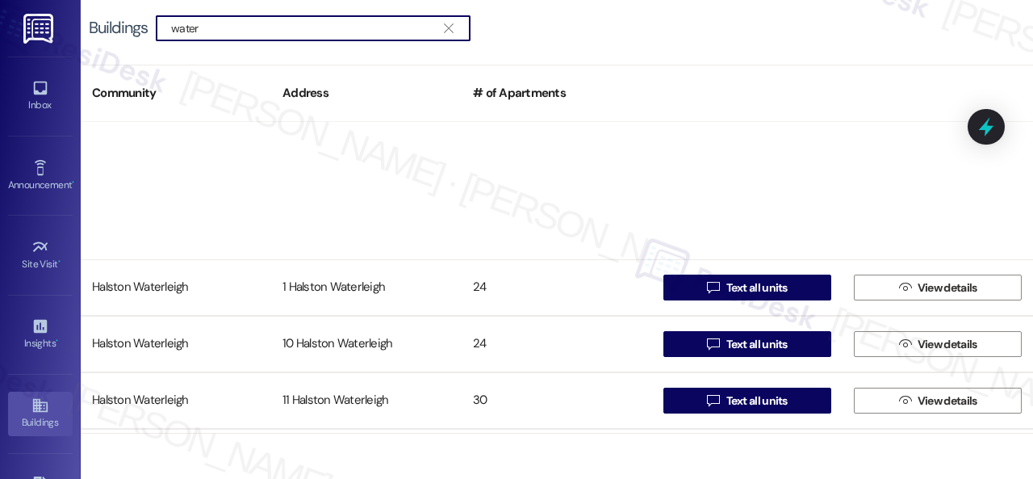
scroll to position [888, 0]
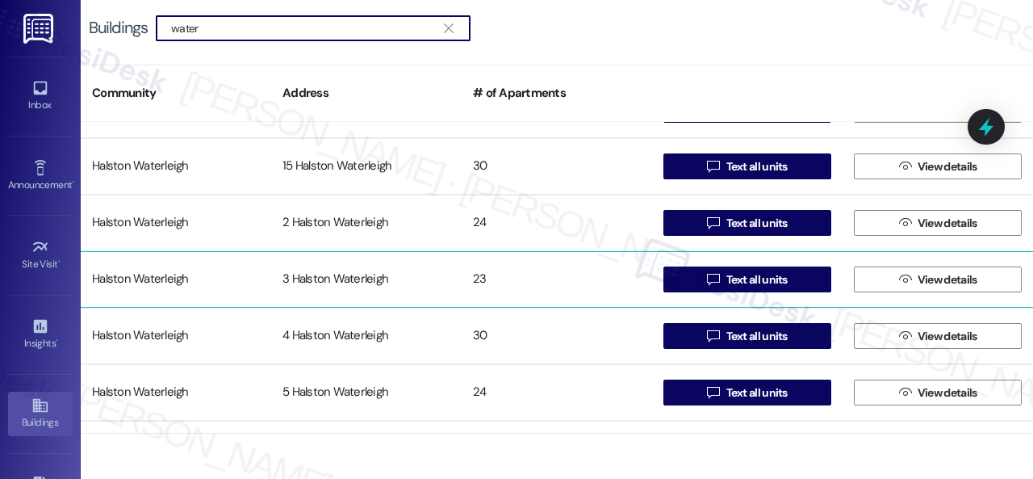
type input "water"
click at [128, 277] on div "Halston Waterleigh" at bounding box center [176, 279] width 190 height 32
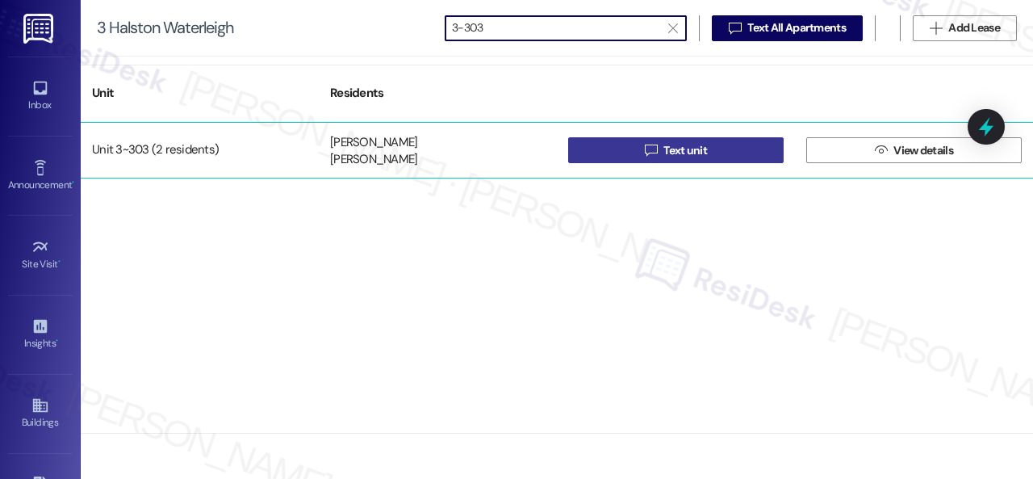
type input "3-303"
click at [637, 151] on button " Text unit" at bounding box center [675, 150] width 215 height 26
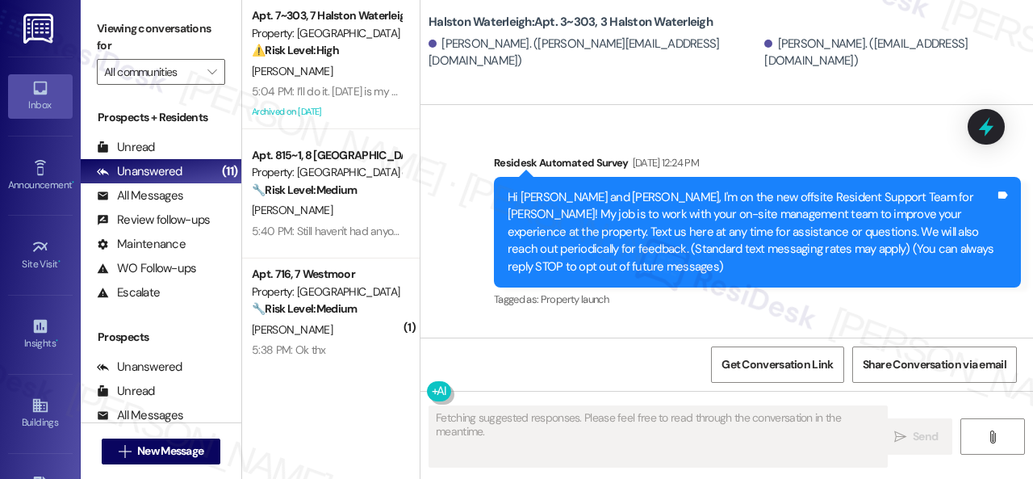
type textarea "Fetching suggested responses. Please feel free to read through the conversation…"
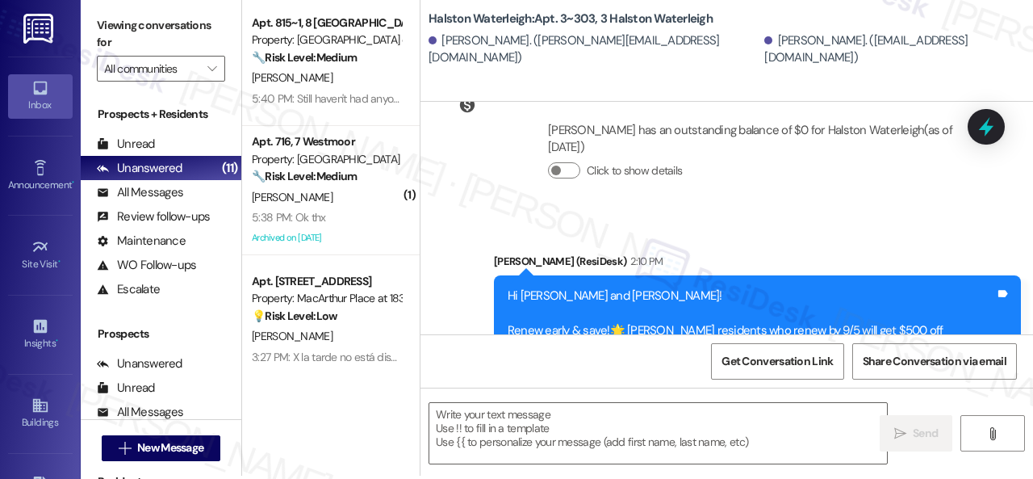
scroll to position [5, 0]
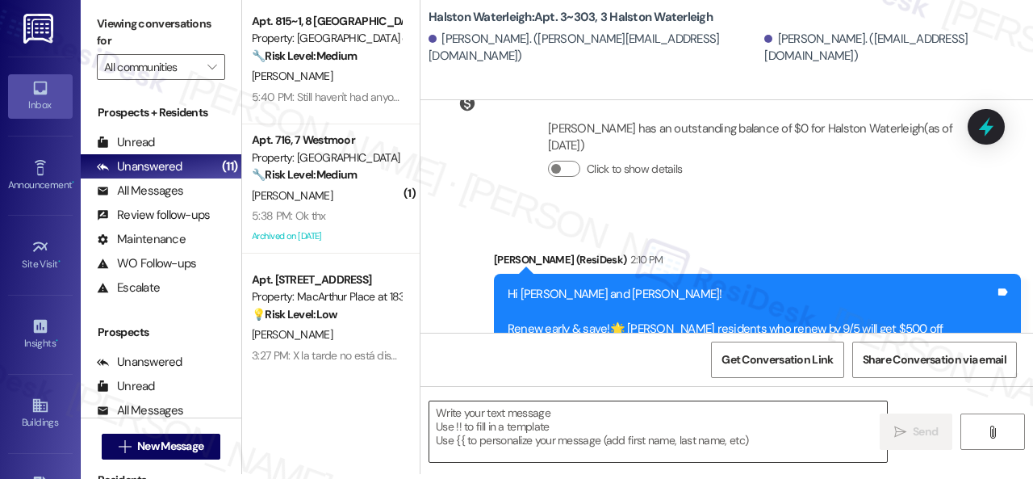
click at [571, 426] on textarea at bounding box center [658, 431] width 458 height 61
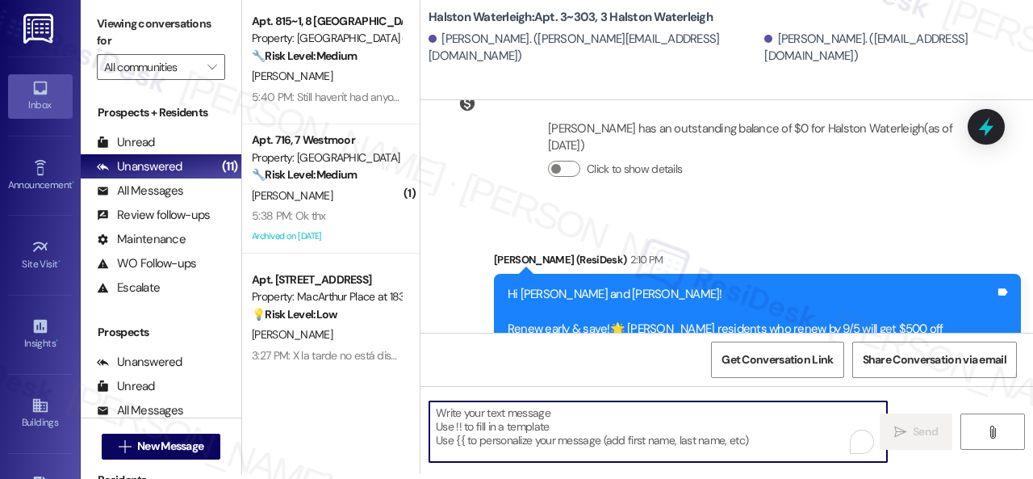
paste textarea "Hello {{first_name}}! There was confusion earlier with the renewal announcement…"
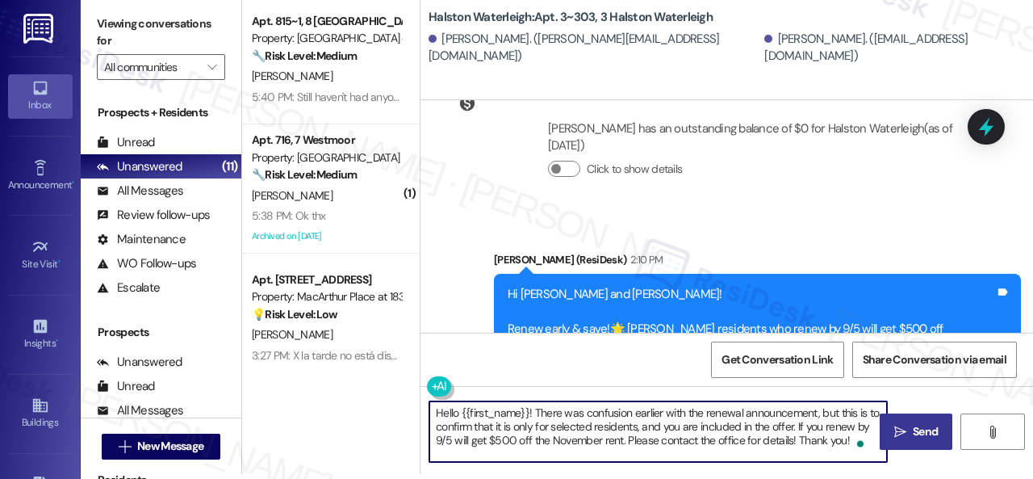
type textarea "Hello {{first_name}}! There was confusion earlier with the renewal announcement…"
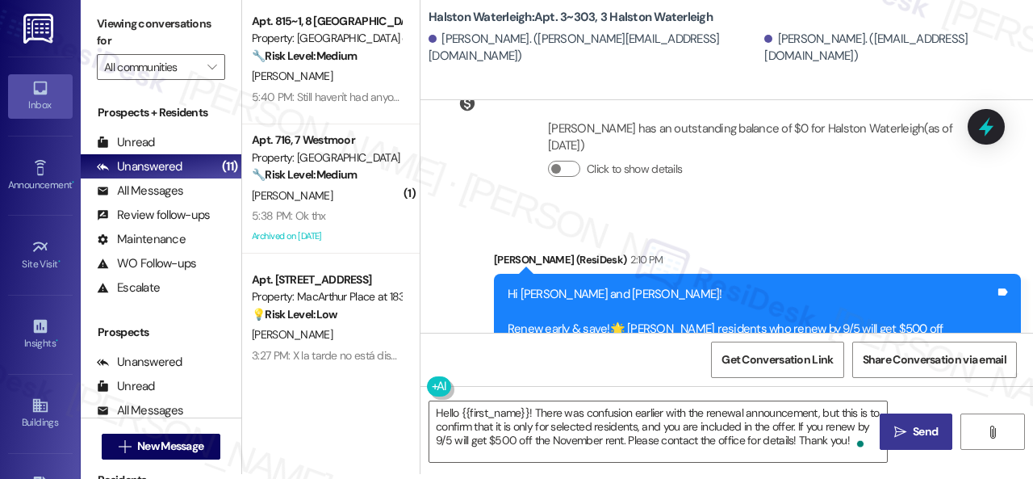
click at [913, 425] on span "Send" at bounding box center [925, 431] width 25 height 17
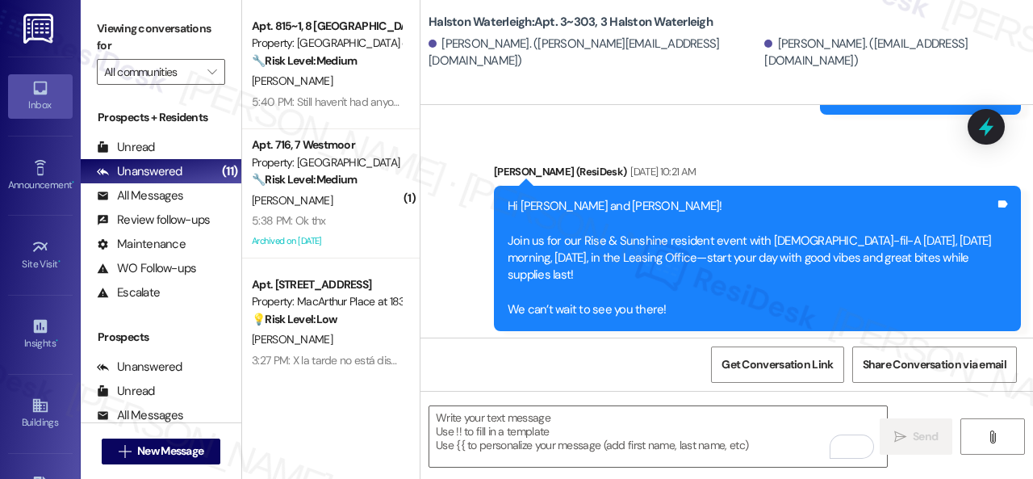
scroll to position [37714, 0]
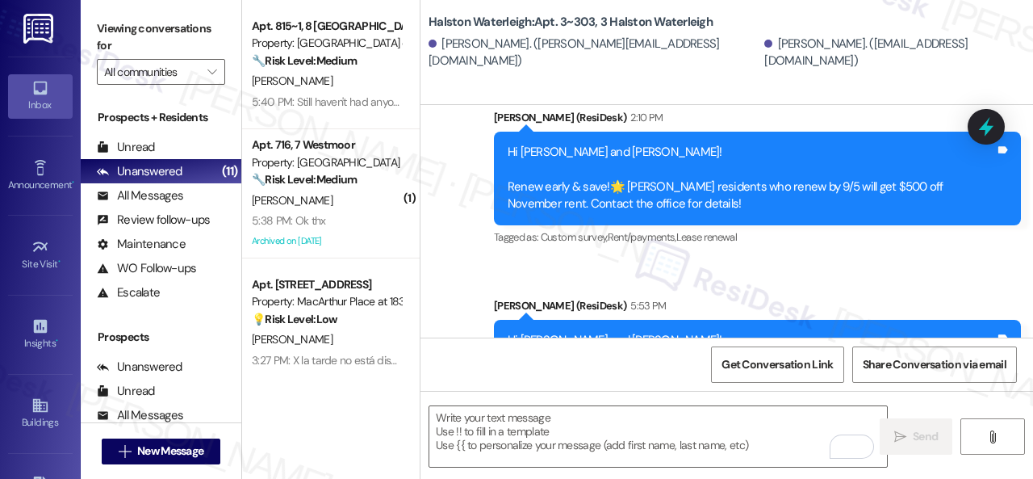
drag, startPoint x: 27, startPoint y: 404, endPoint x: 78, endPoint y: 383, distance: 55.3
click at [28, 404] on link "Buildings" at bounding box center [40, 413] width 65 height 44
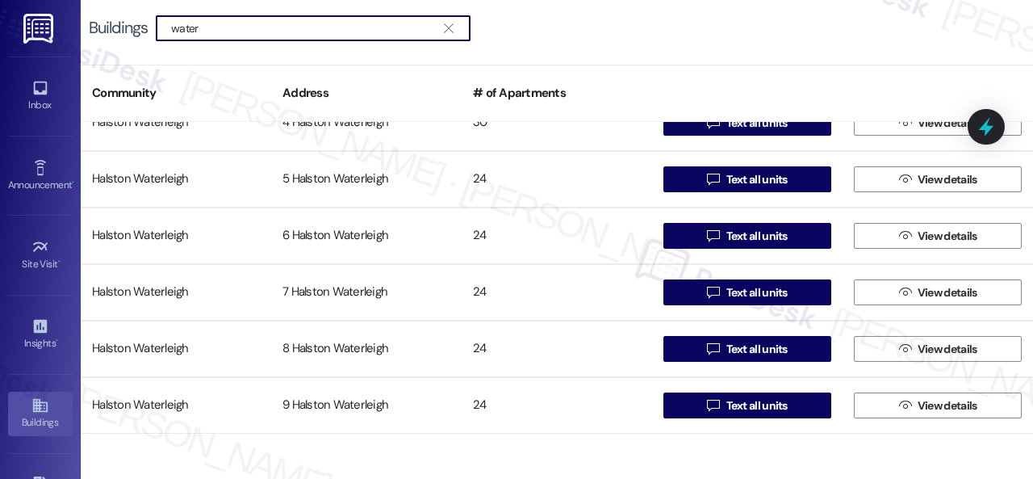
scroll to position [697, 0]
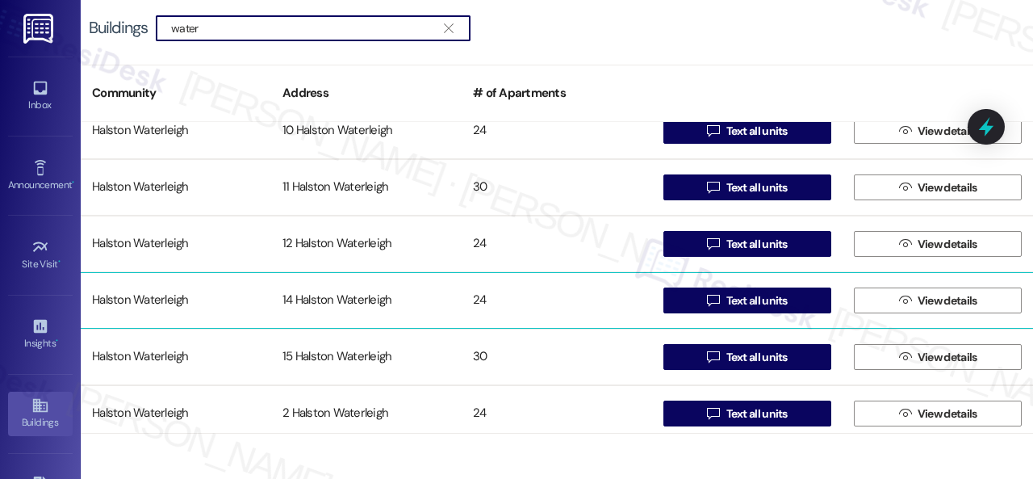
type input "water"
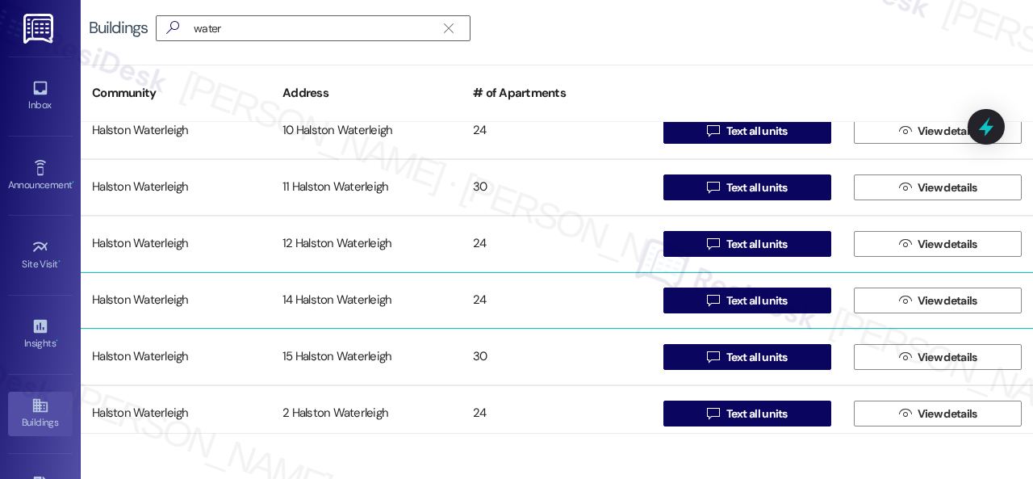
click at [129, 295] on div "Halston Waterleigh" at bounding box center [176, 300] width 190 height 32
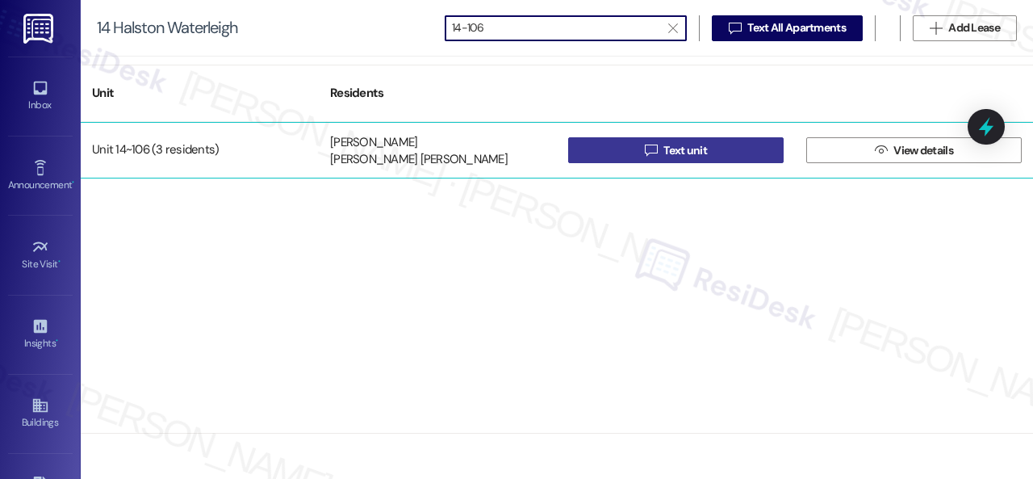
type input "14-106"
click at [629, 151] on button " Text unit" at bounding box center [675, 150] width 215 height 26
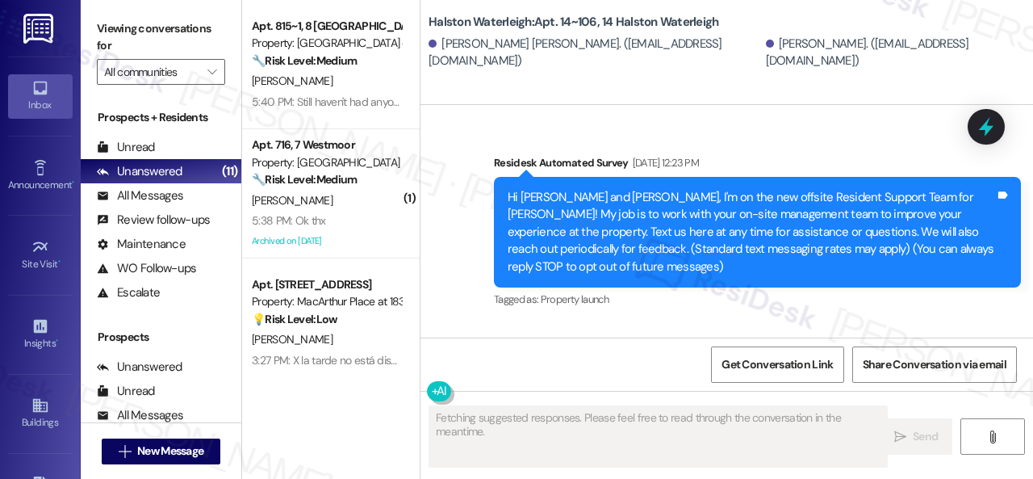
type textarea "Fetching suggested responses. Please feel free to read through the conversation…"
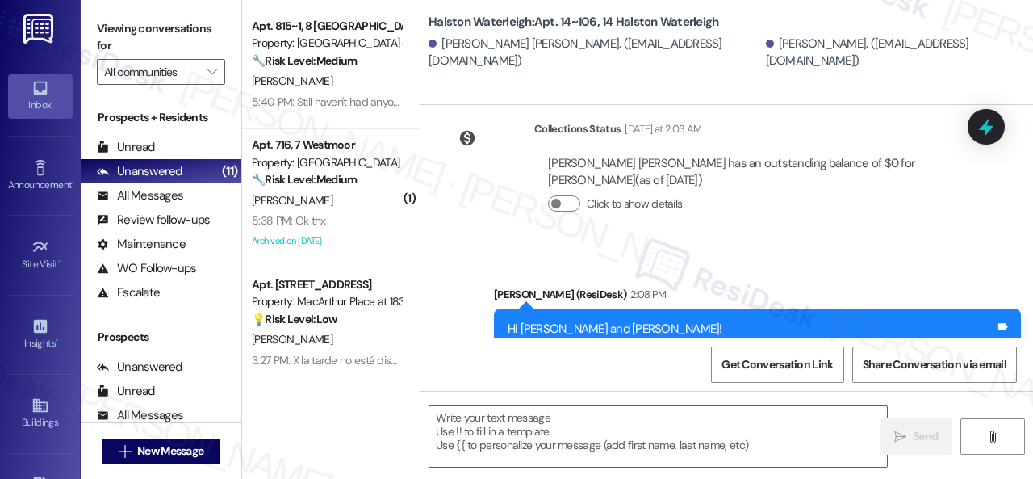
scroll to position [41552, 0]
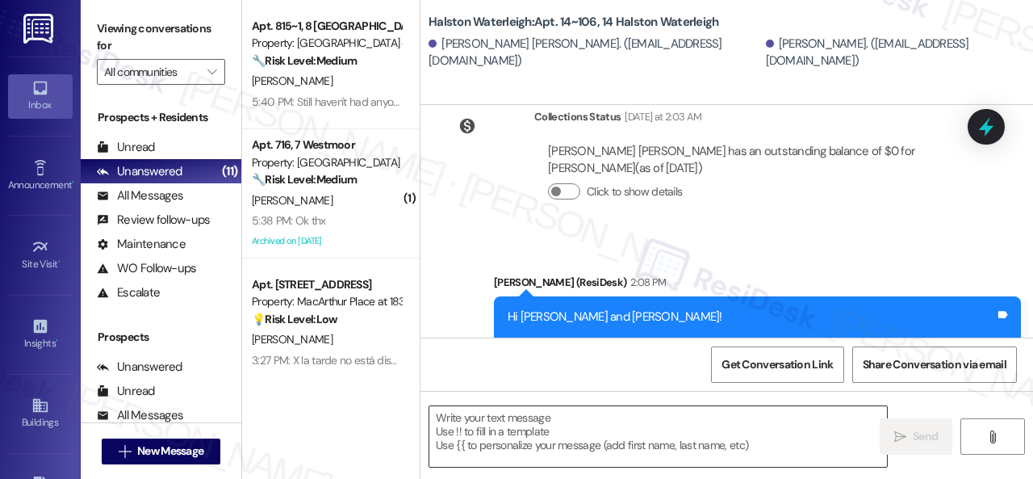
click at [526, 416] on textarea at bounding box center [658, 436] width 458 height 61
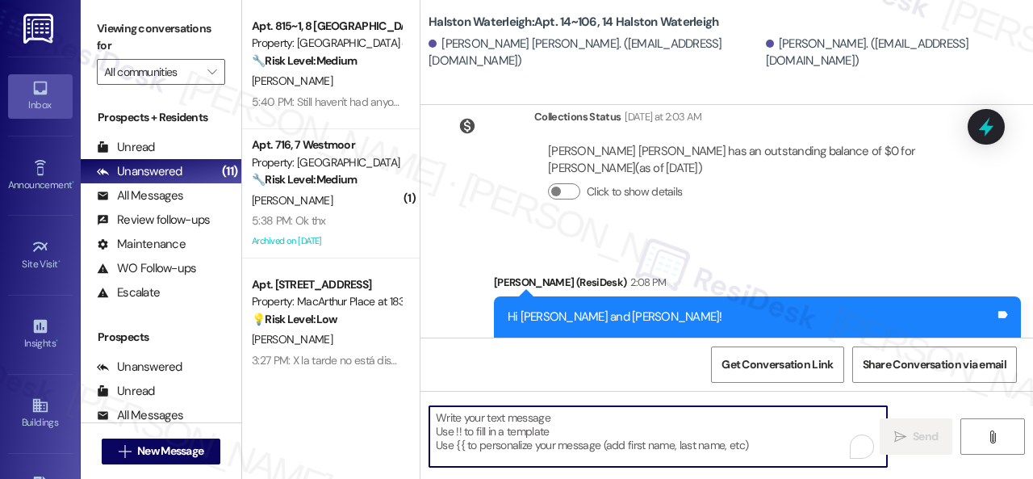
paste textarea "Hello {{first_name}}! There was confusion earlier with the renewal announcement…"
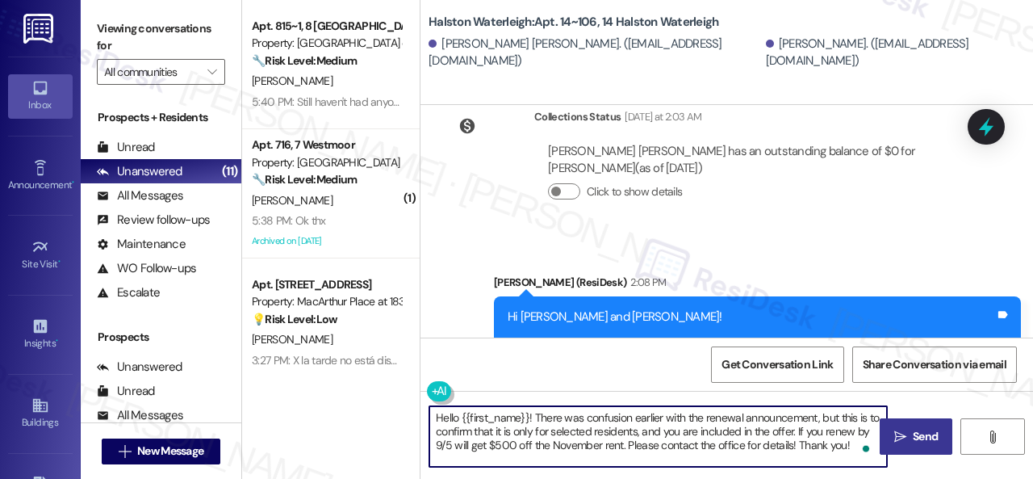
type textarea "Hello {{first_name}}! There was confusion earlier with the renewal announcement…"
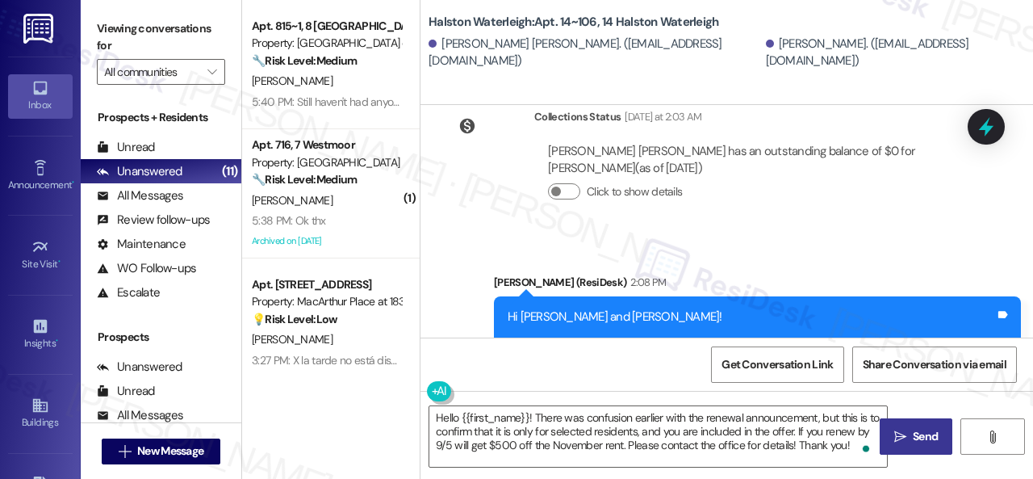
click at [913, 438] on span "Send" at bounding box center [925, 436] width 25 height 17
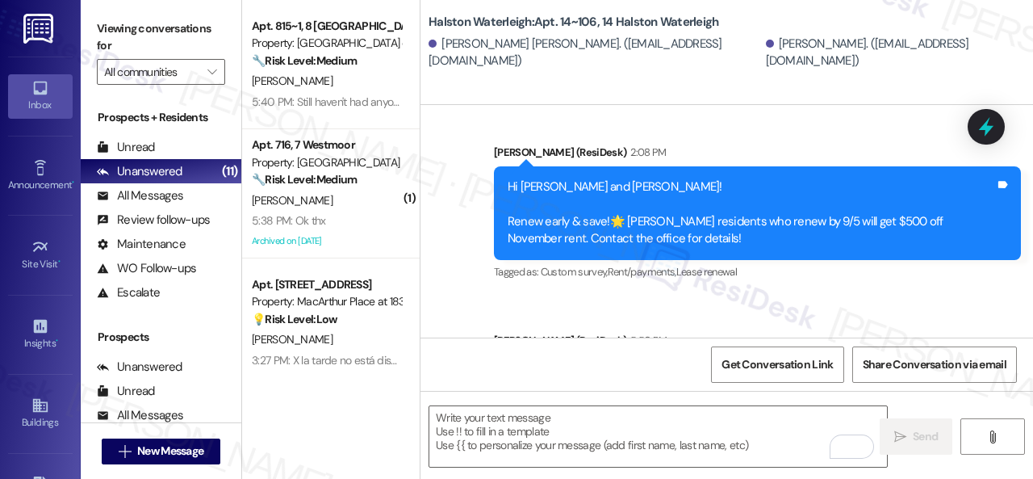
scroll to position [41699, 0]
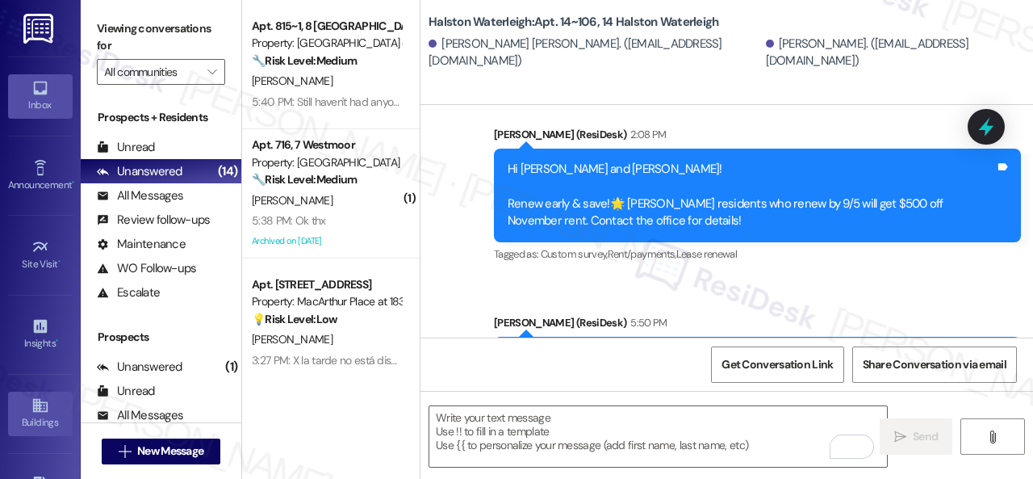
click at [44, 407] on icon at bounding box center [40, 405] width 18 height 18
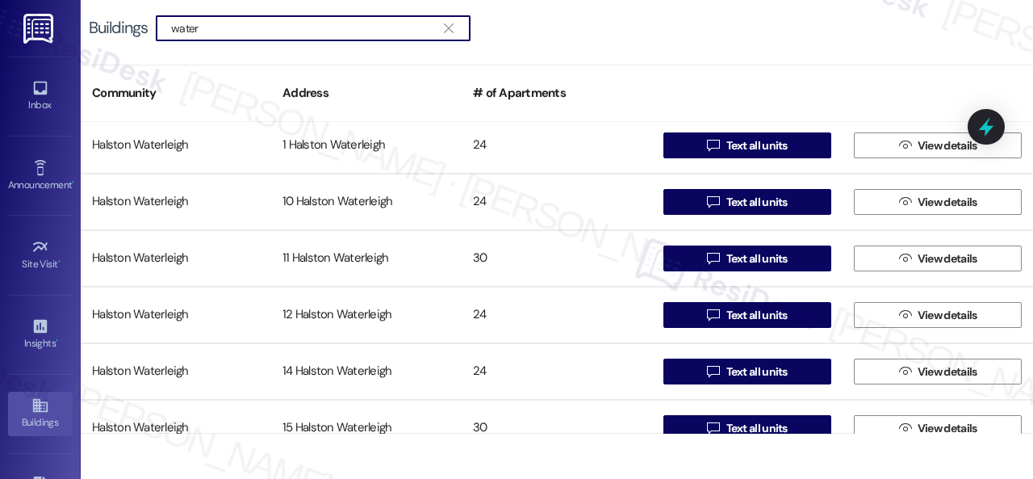
scroll to position [646, 0]
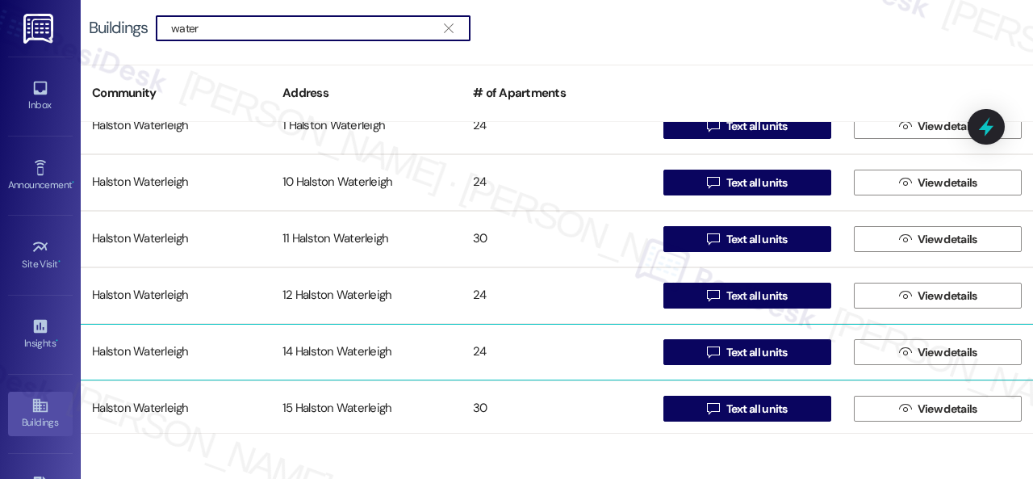
type input "water"
click at [133, 348] on div "Halston Waterleigh" at bounding box center [176, 352] width 190 height 32
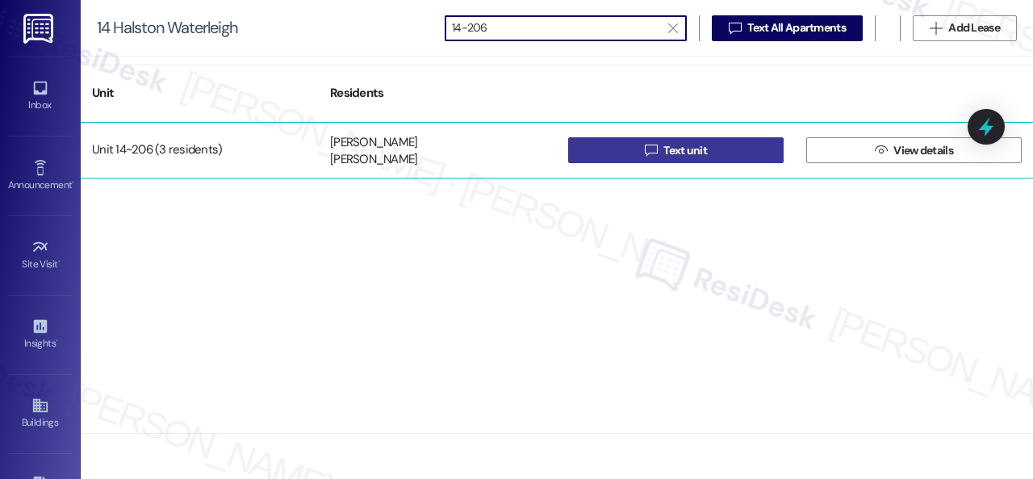
type input "14-206"
click at [612, 144] on button " Text unit" at bounding box center [675, 150] width 215 height 26
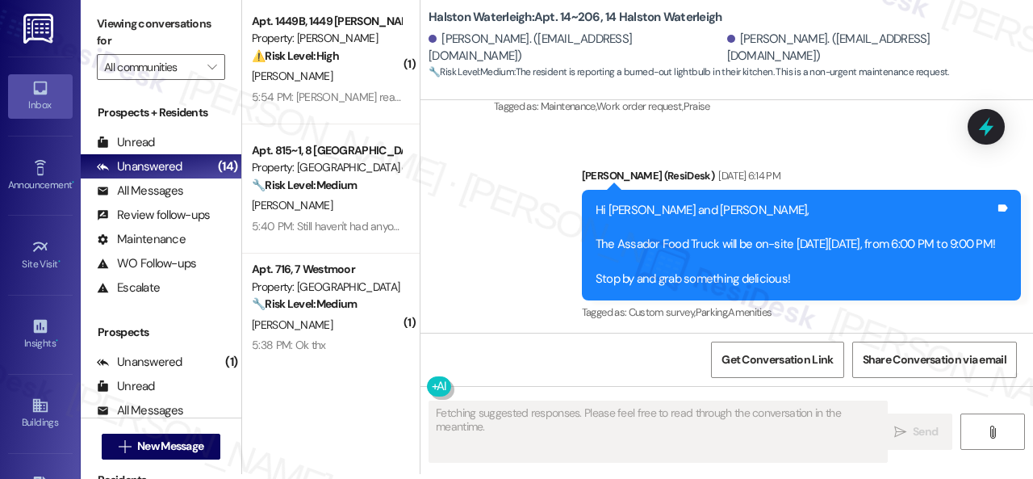
scroll to position [51666, 0]
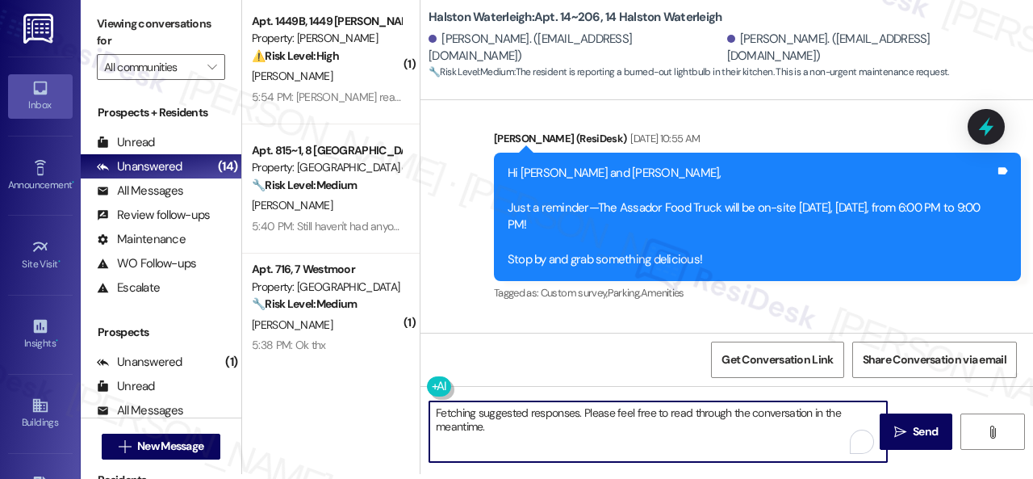
drag, startPoint x: 403, startPoint y: 406, endPoint x: 383, endPoint y: 406, distance: 19.4
click at [383, 406] on div "( 1 ) Apt. 1449B, 1449 Elliot Roswell Property: Elliot Roswell ⚠️ Risk Level: H…" at bounding box center [637, 234] width 791 height 479
paste textarea "Hello {{first_name}}! There was confusion earlier with the renewal announcement…"
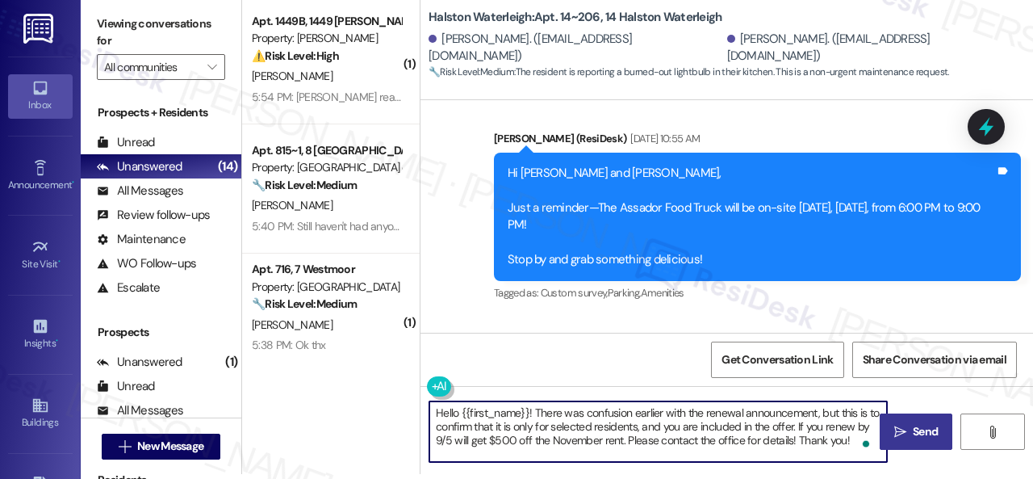
type textarea "Hello {{first_name}}! There was confusion earlier with the renewal announcement…"
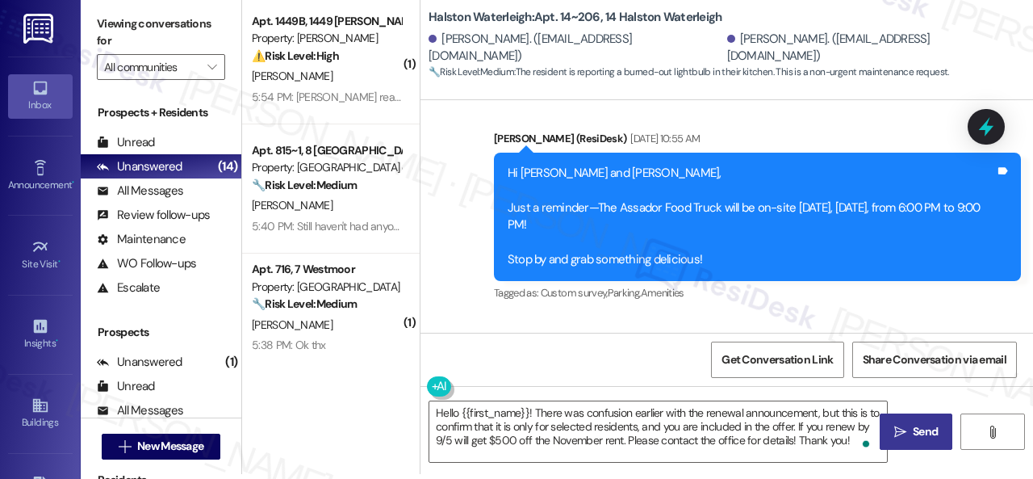
click at [904, 428] on span " Send" at bounding box center [916, 431] width 51 height 17
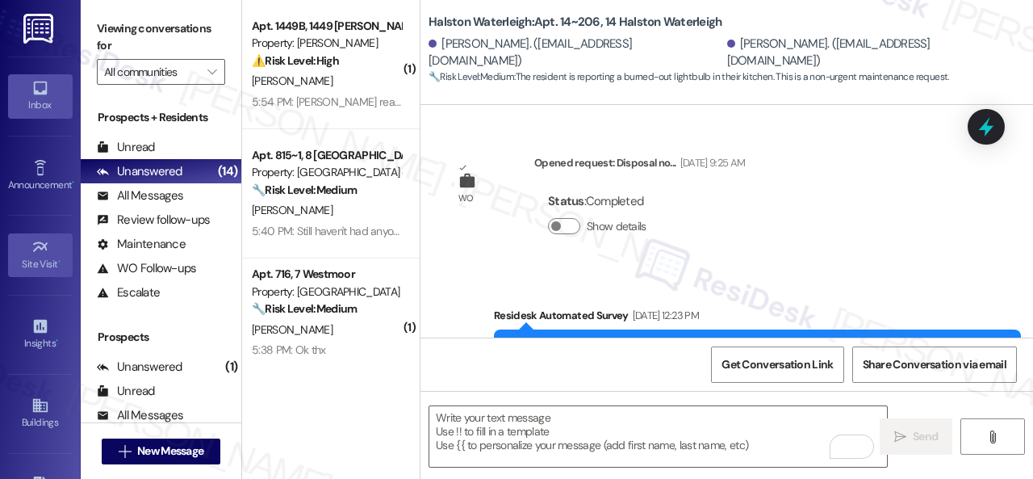
scroll to position [50138, 0]
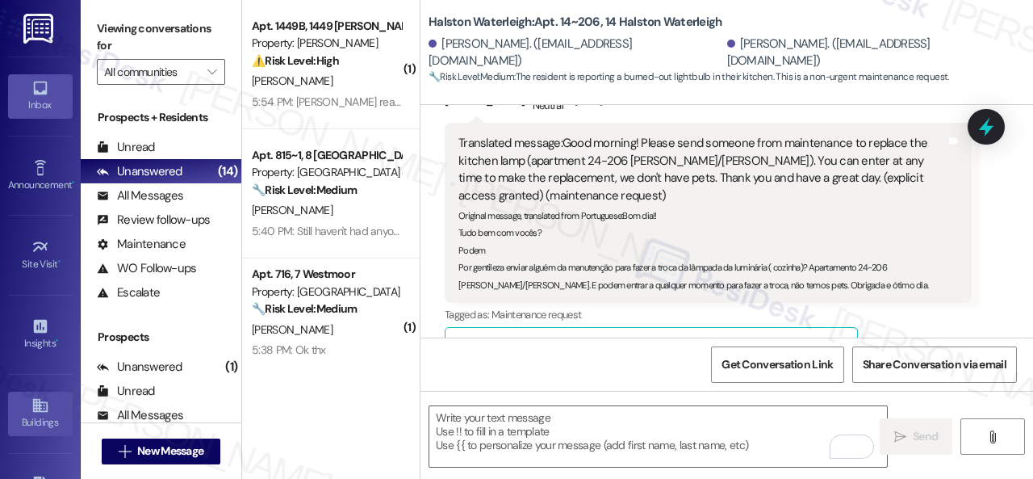
click at [39, 403] on icon at bounding box center [40, 405] width 18 height 18
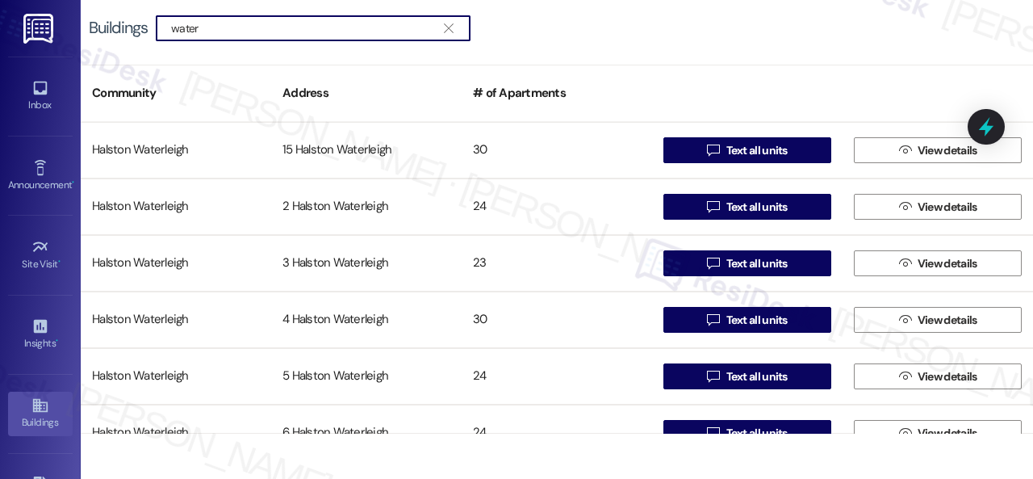
scroll to position [969, 0]
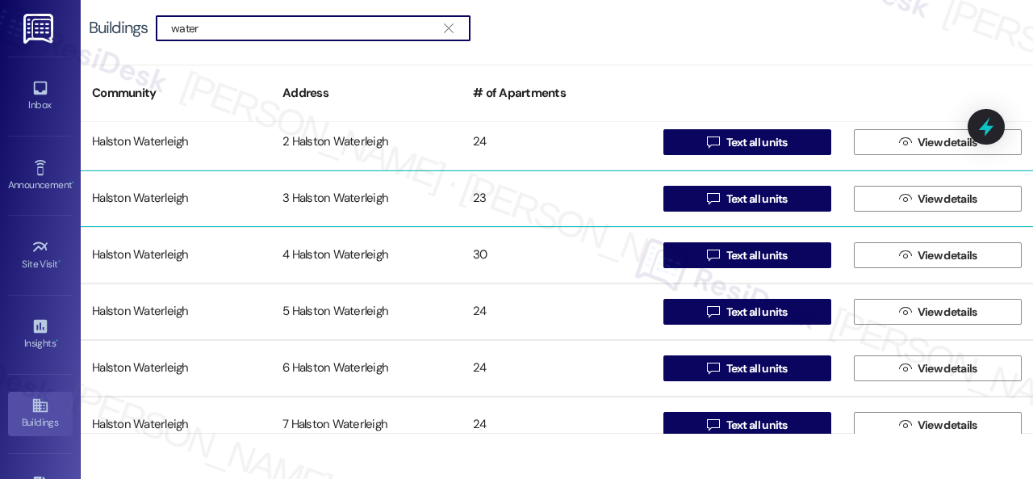
type input "water"
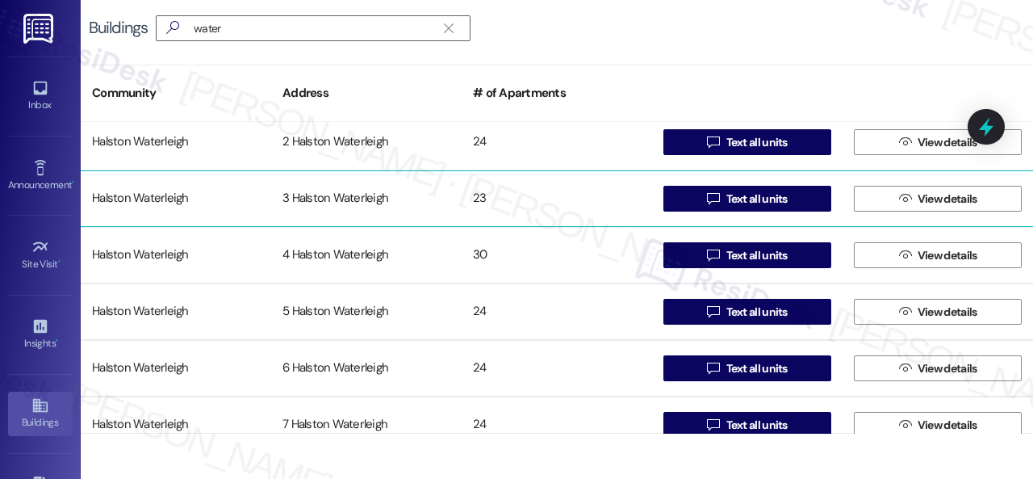
click at [140, 203] on div "Halston Waterleigh" at bounding box center [176, 198] width 190 height 32
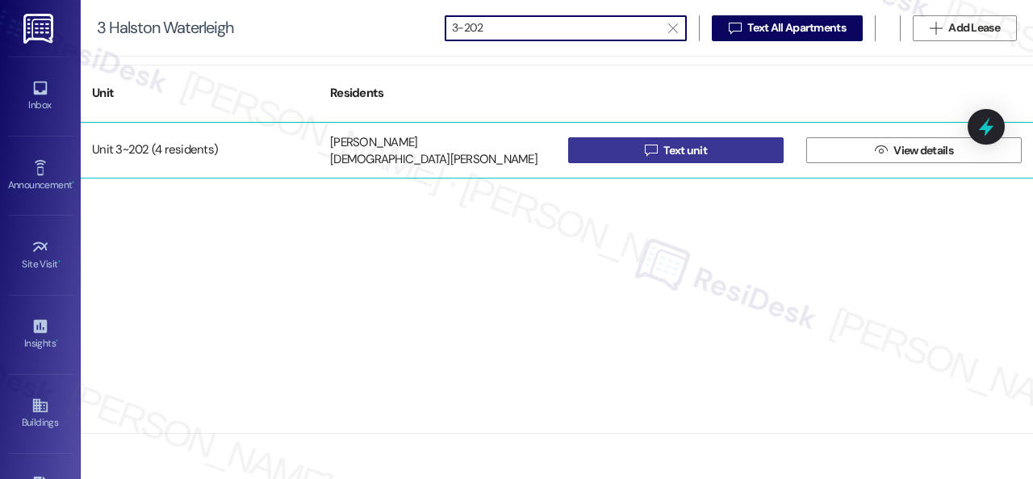
type input "3-202"
click at [683, 147] on span "Text unit" at bounding box center [685, 150] width 44 height 17
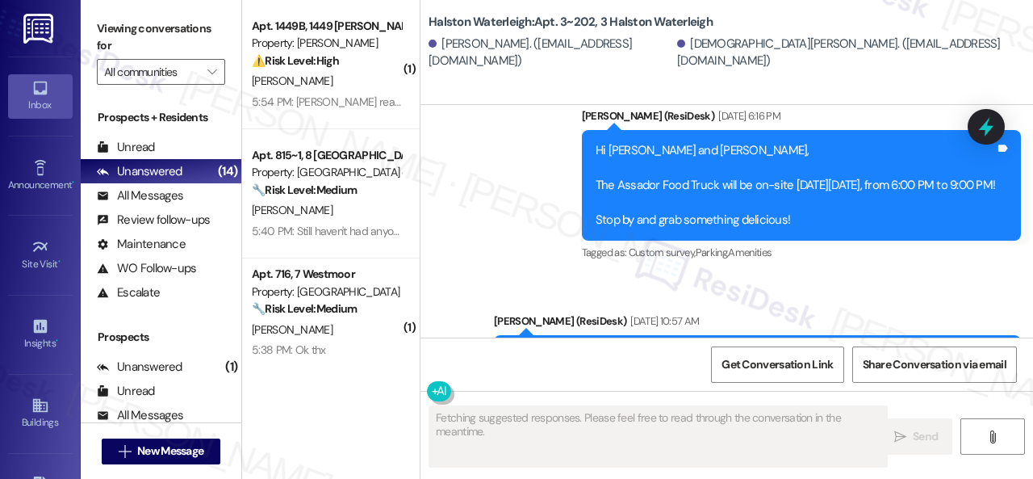
scroll to position [70921, 0]
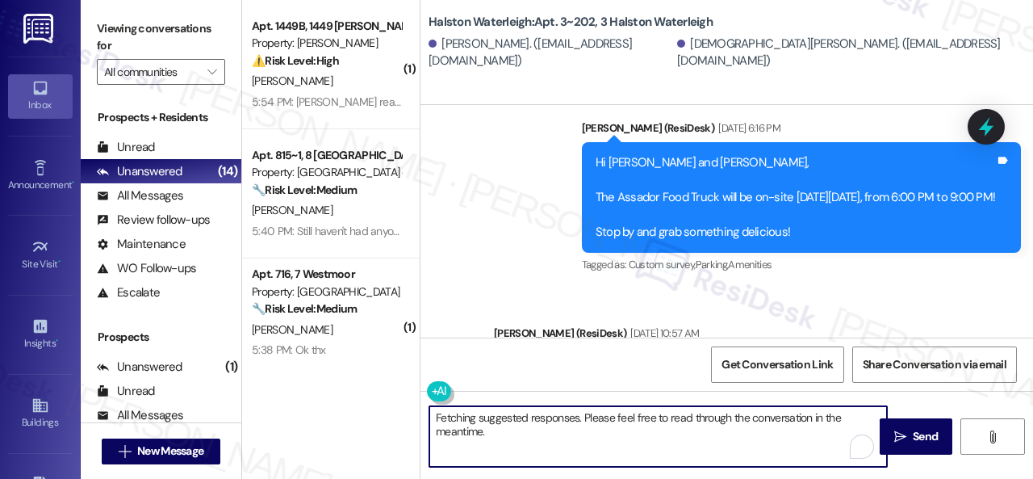
drag, startPoint x: 400, startPoint y: 421, endPoint x: 374, endPoint y: 414, distance: 25.8
click at [374, 414] on div "( 1 ) Apt. 1449B, 1449 [PERSON_NAME] Property: [PERSON_NAME] ⚠️ Risk Level: Hig…" at bounding box center [637, 239] width 791 height 479
paste textarea "Hello {{first_name}}! There was confusion earlier with the renewal announcement…"
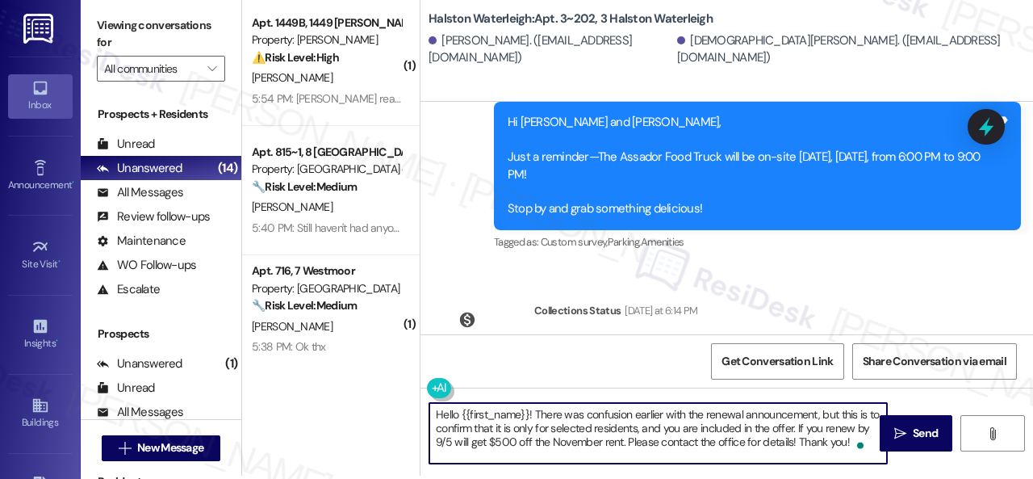
scroll to position [5, 0]
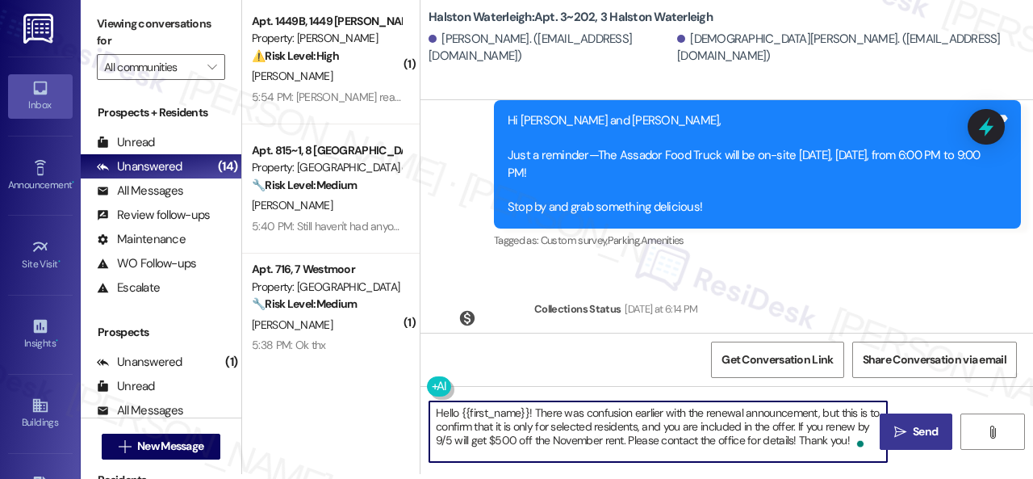
type textarea "Hello {{first_name}}! There was confusion earlier with the renewal announcement…"
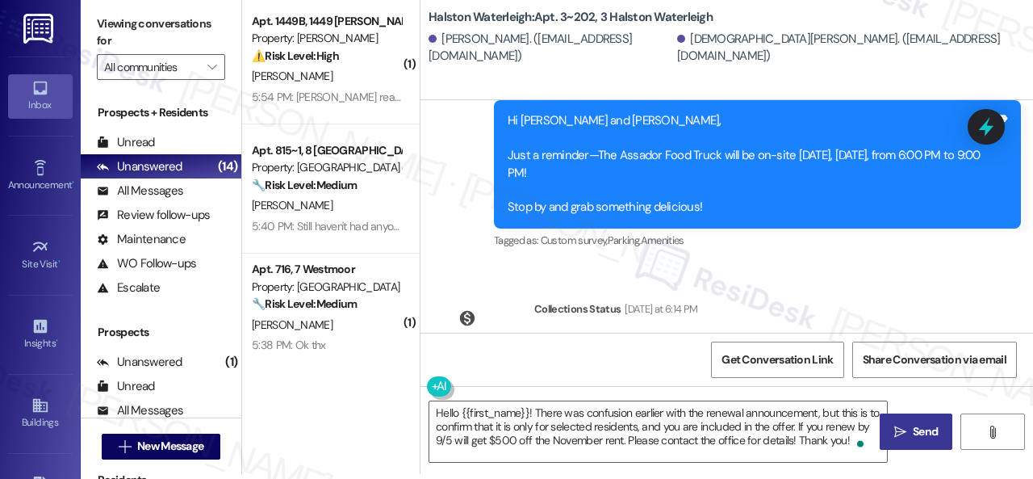
click at [913, 433] on span "Send" at bounding box center [925, 431] width 25 height 17
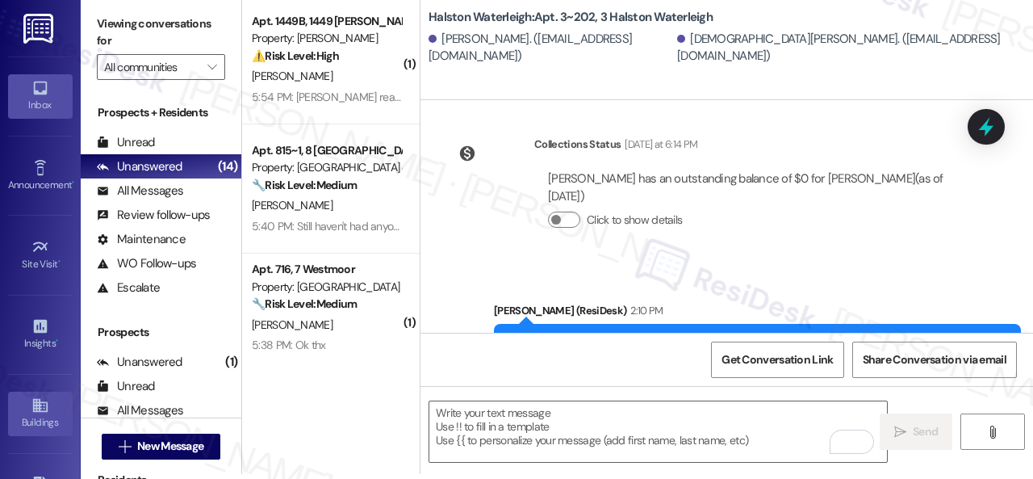
click at [35, 403] on icon at bounding box center [40, 405] width 18 height 18
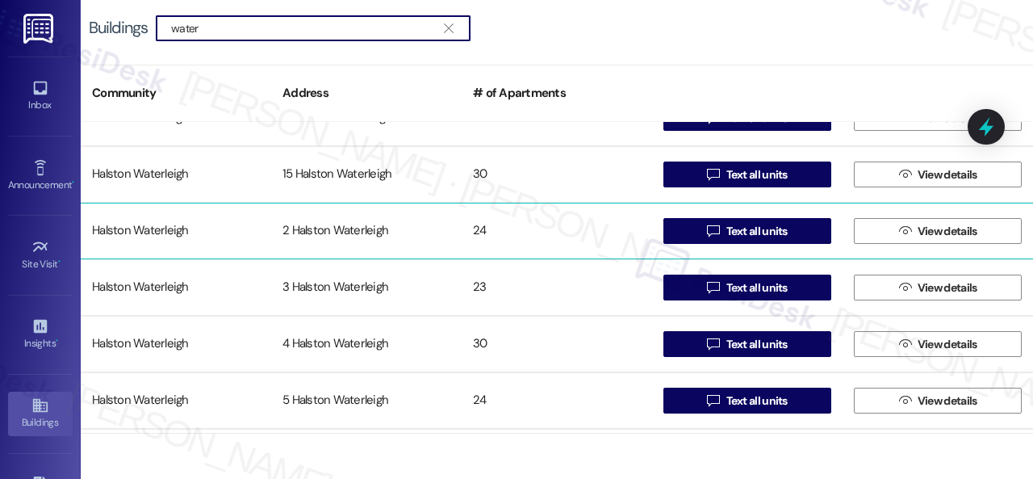
scroll to position [888, 0]
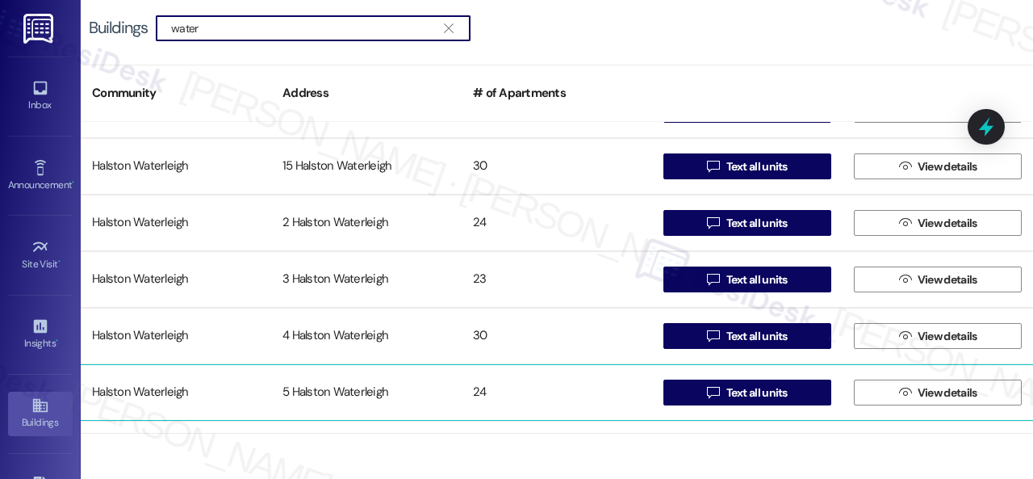
type input "water"
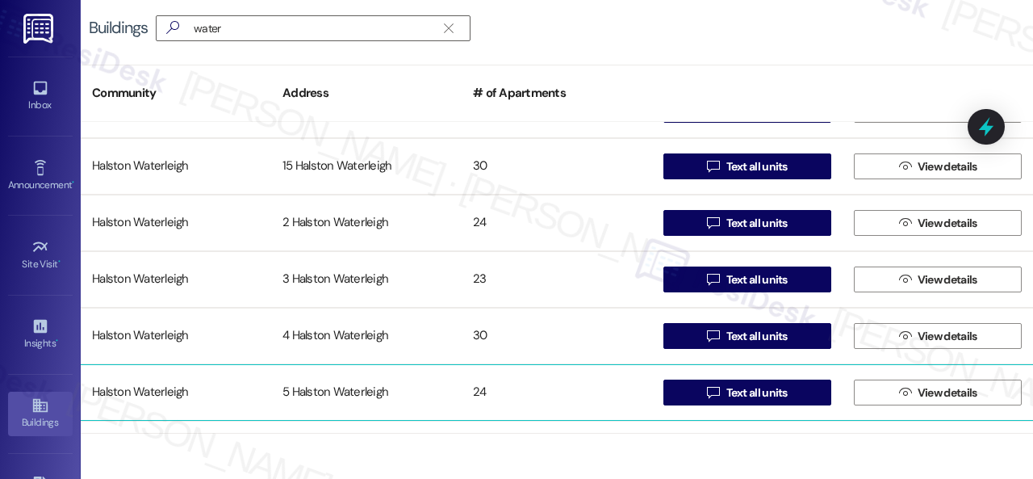
click at [156, 387] on div "Halston Waterleigh" at bounding box center [176, 392] width 190 height 32
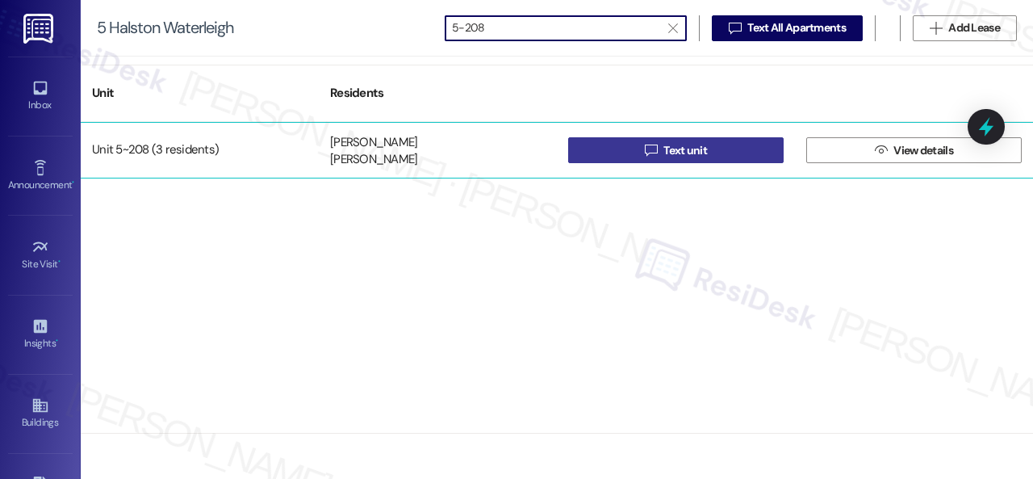
type input "5-208"
click at [617, 146] on button " Text unit" at bounding box center [675, 150] width 215 height 26
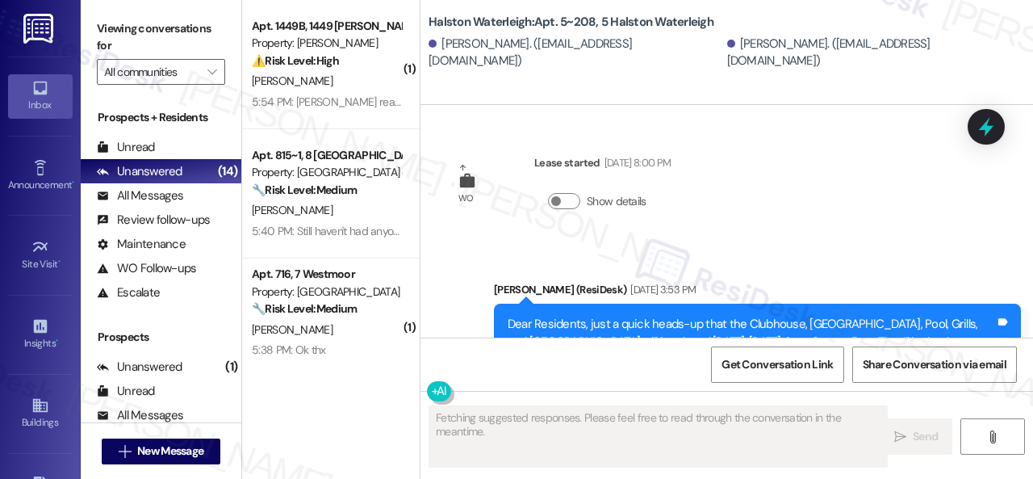
type textarea "Fetching suggested responses. Please feel free to read through the conversation…"
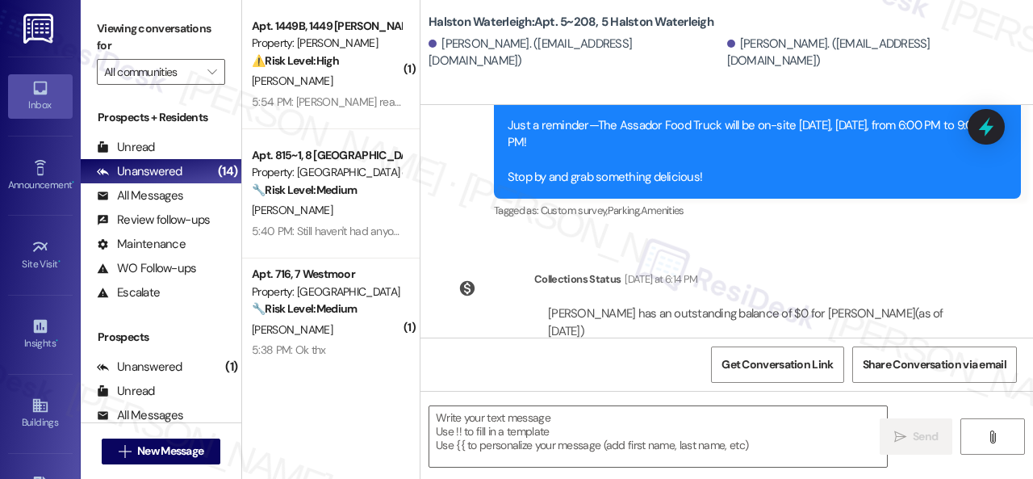
scroll to position [46990, 0]
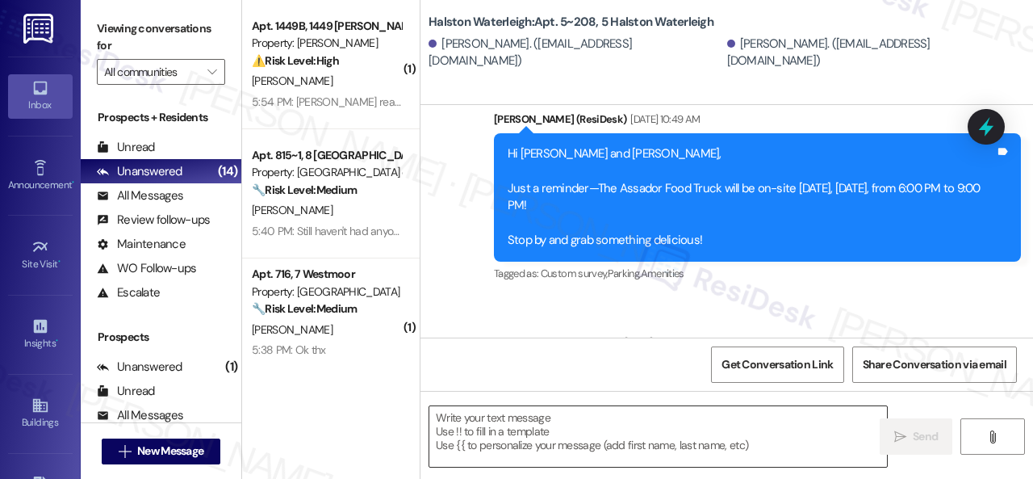
click at [570, 425] on textarea at bounding box center [658, 436] width 458 height 61
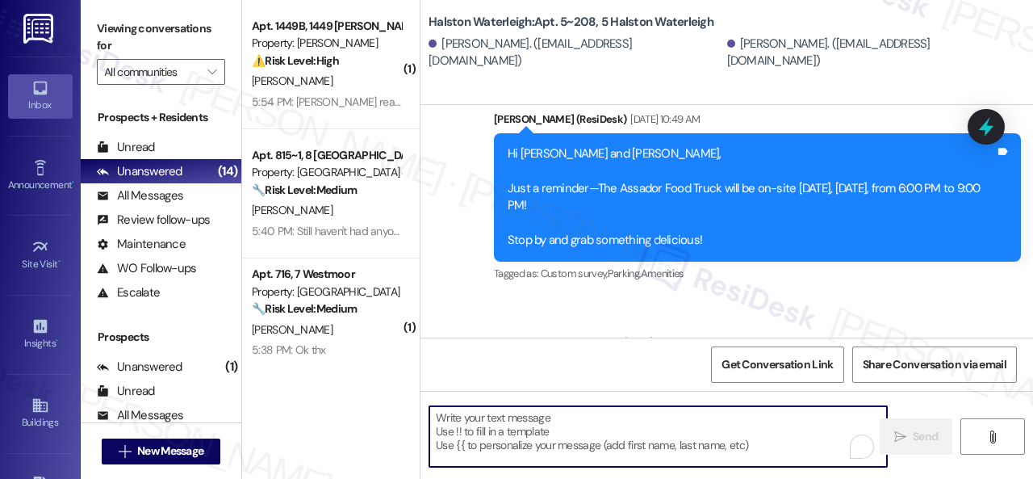
paste textarea "Hello {{first_name}}! There was confusion earlier with the renewal announcement…"
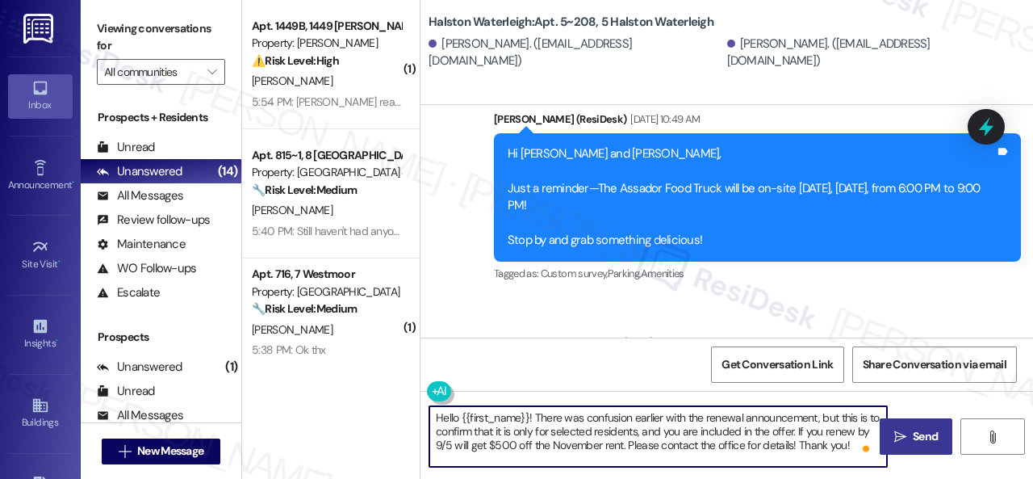
type textarea "Hello {{first_name}}! There was confusion earlier with the renewal announcement…"
click at [913, 433] on span "Send" at bounding box center [925, 436] width 25 height 17
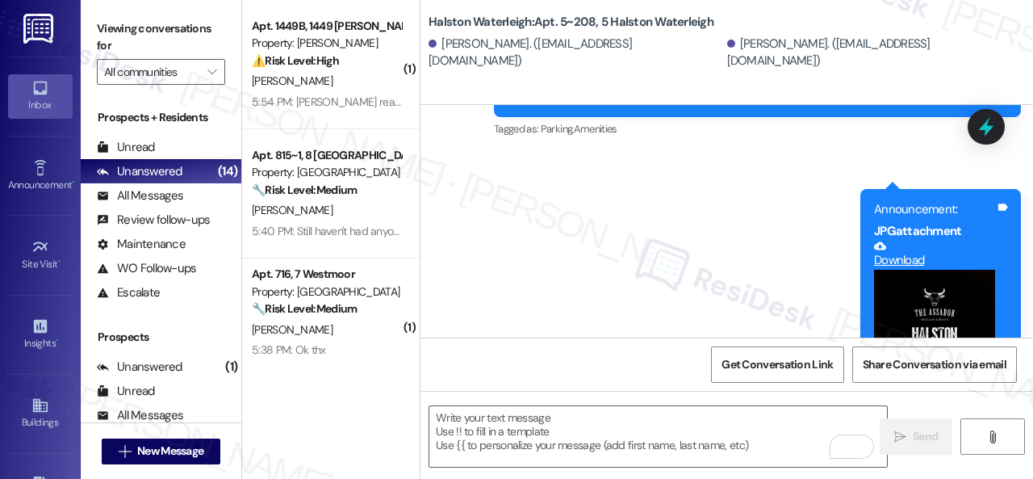
scroll to position [47299, 0]
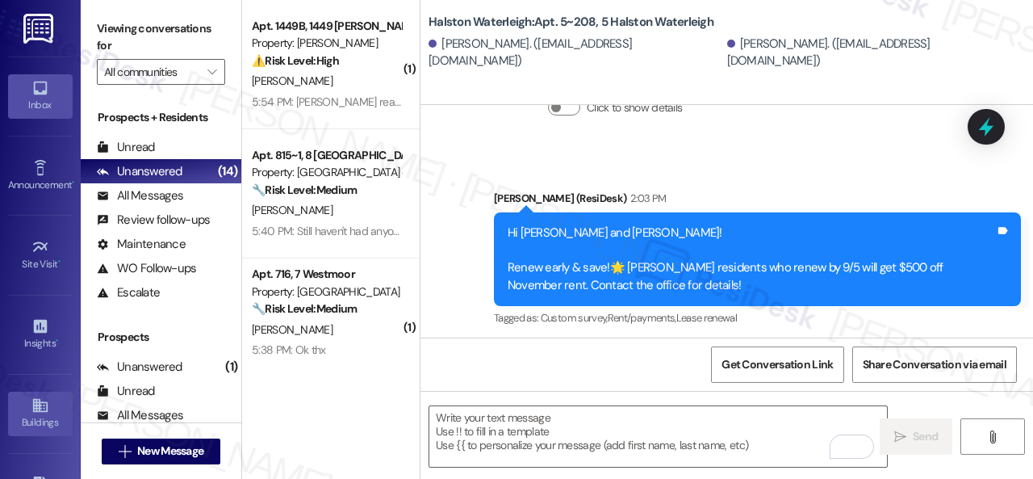
click at [39, 414] on div "Buildings" at bounding box center [40, 422] width 81 height 16
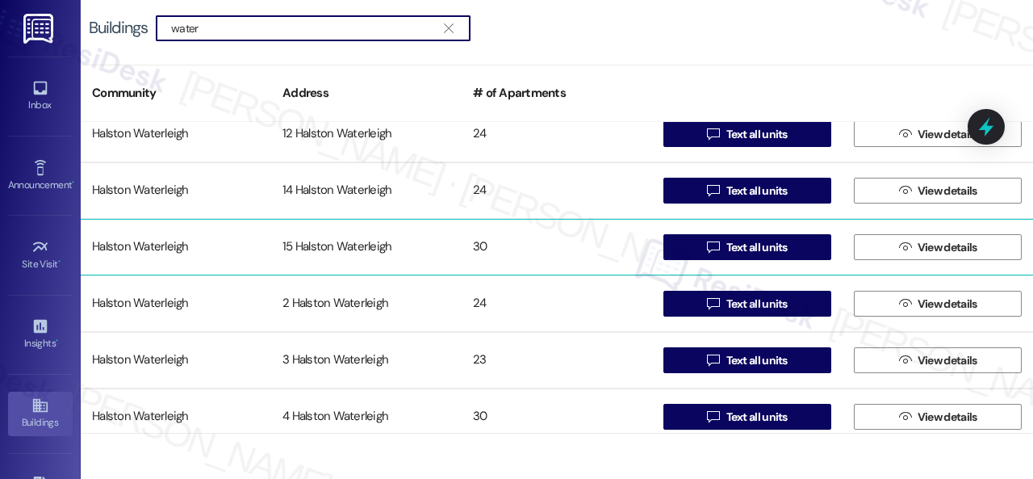
scroll to position [646, 0]
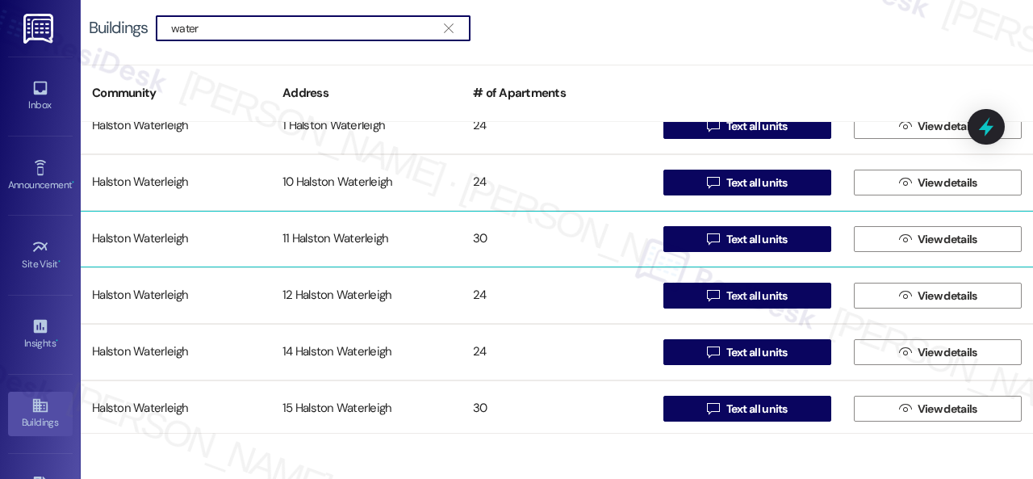
type input "water"
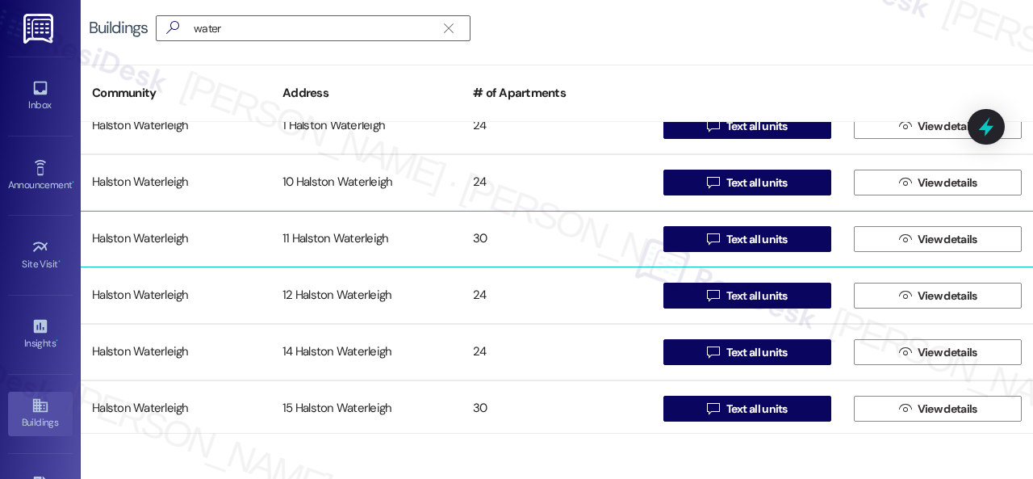
click at [152, 241] on div "Halston Waterleigh" at bounding box center [176, 239] width 190 height 32
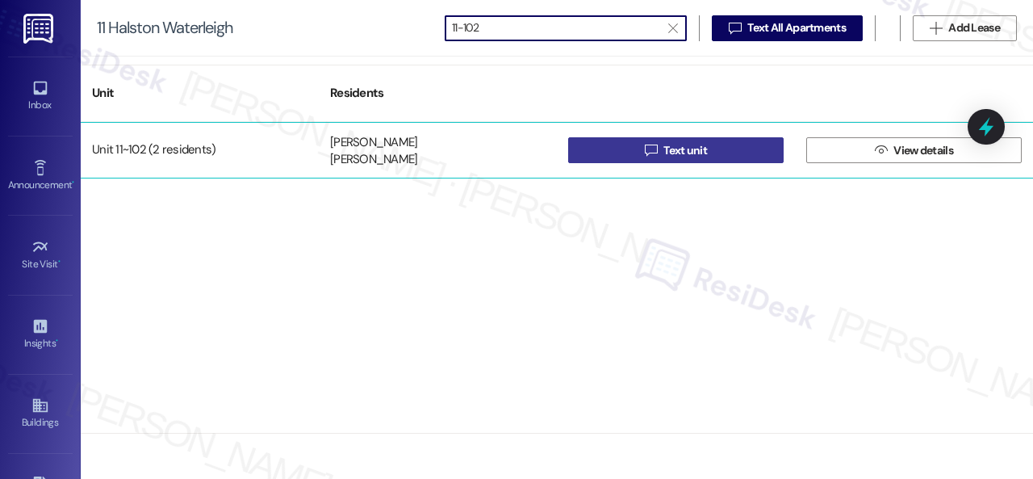
type input "11-102"
click at [634, 140] on button " Text unit" at bounding box center [675, 150] width 215 height 26
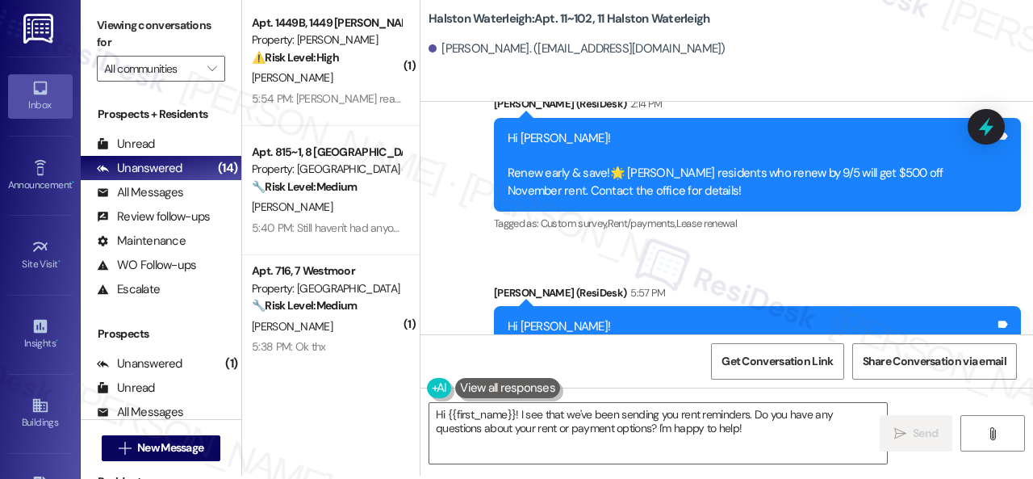
scroll to position [5, 0]
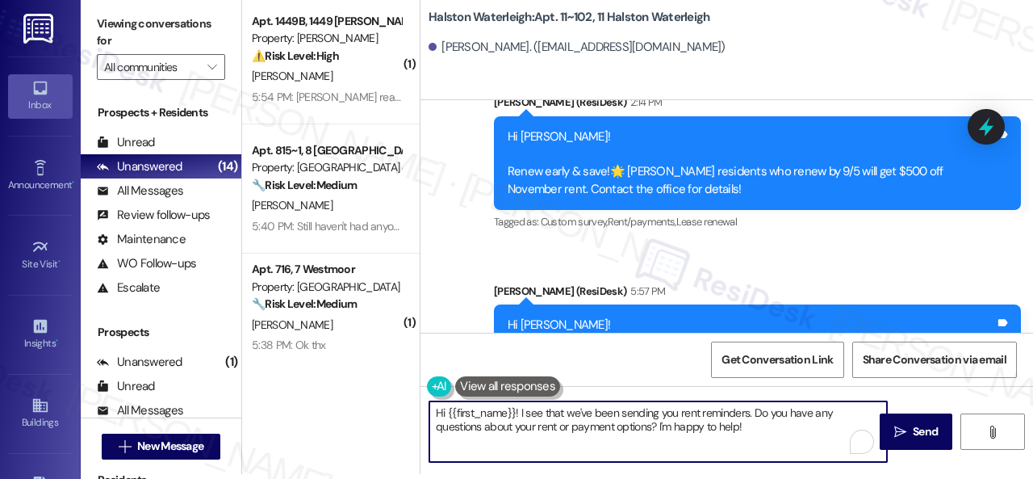
drag, startPoint x: 751, startPoint y: 424, endPoint x: 347, endPoint y: 395, distance: 405.4
click at [347, 395] on div "( 1 ) Apt. 1449B, 1449 Elliot Roswell Property: Elliot Roswell ⚠️ Risk Level: H…" at bounding box center [637, 234] width 791 height 479
paste textarea "ello {{first_name}}! There was confusion earlier with the renewal announcement,…"
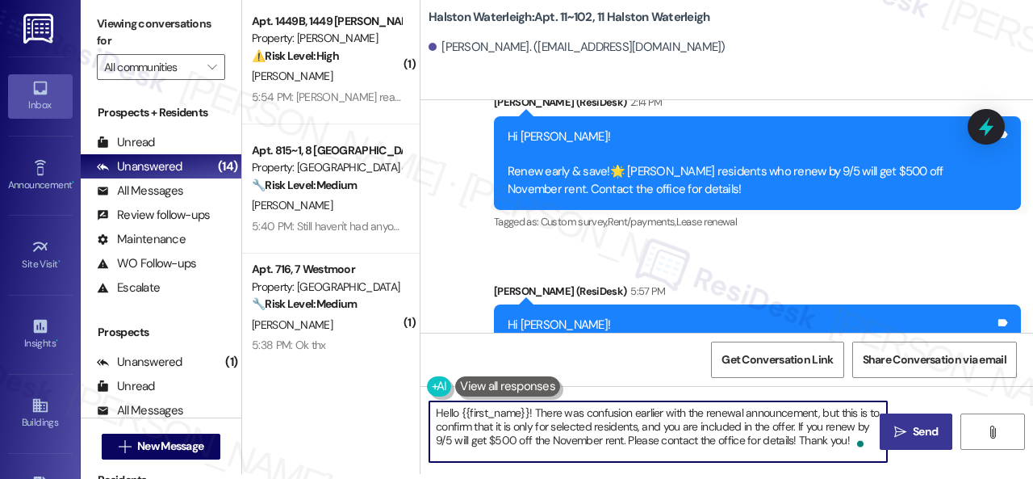
type textarea "Hello {{first_name}}! There was confusion earlier with the renewal announcement…"
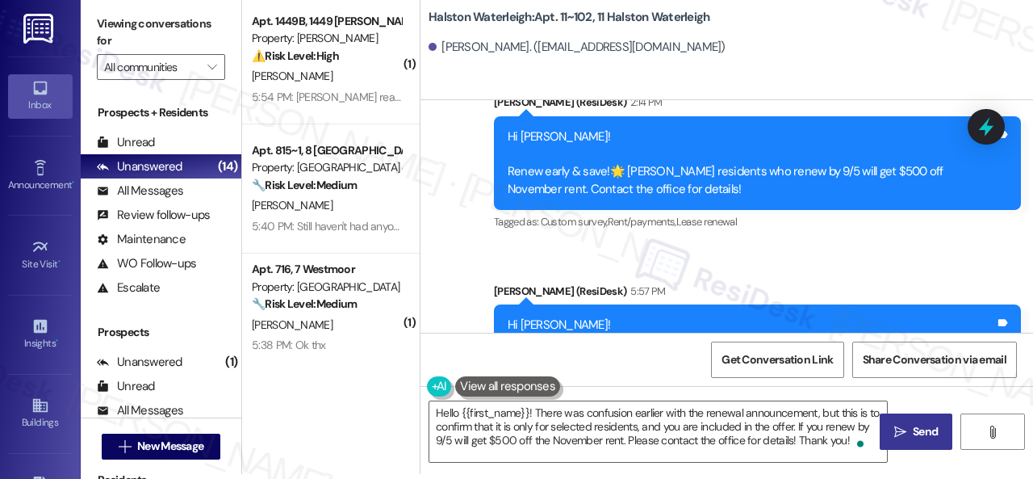
click at [910, 430] on span "Send" at bounding box center [925, 431] width 31 height 17
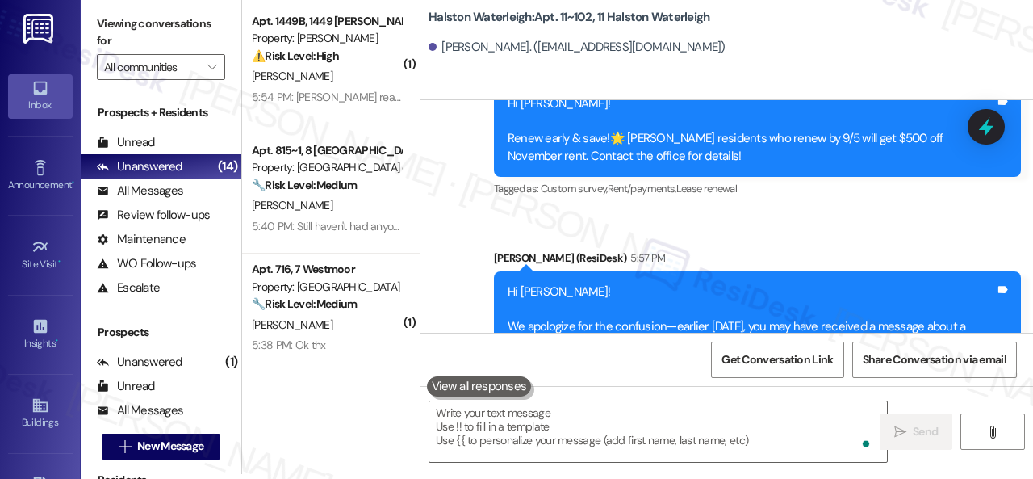
scroll to position [36527, 0]
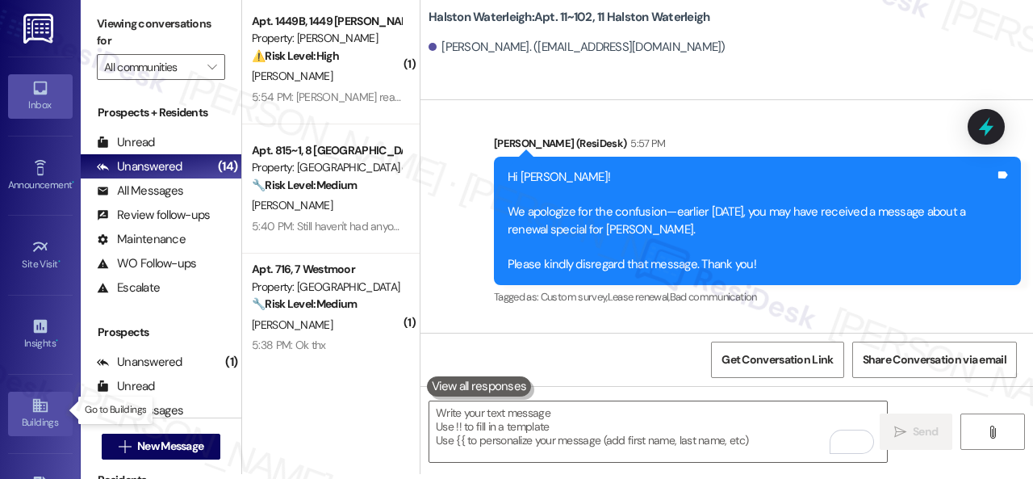
click at [27, 414] on div "Buildings" at bounding box center [40, 422] width 81 height 16
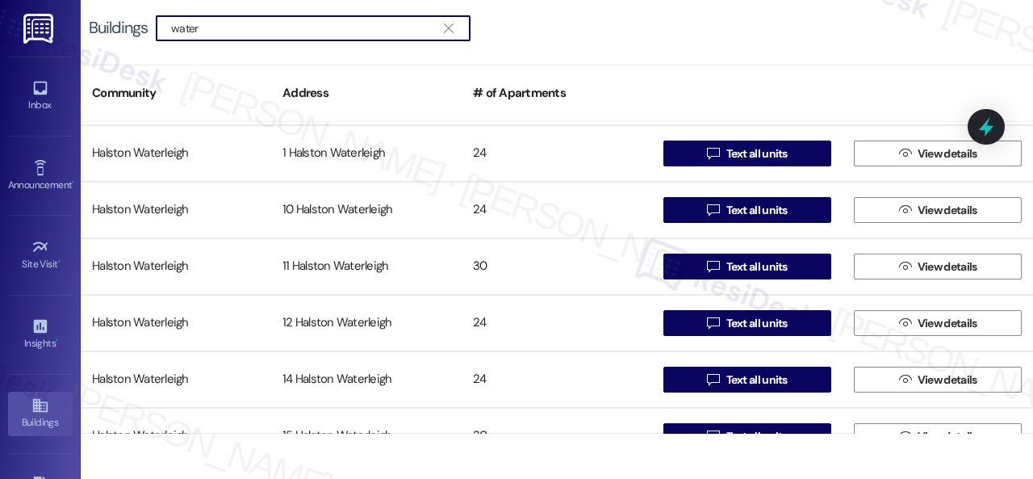
scroll to position [617, 0]
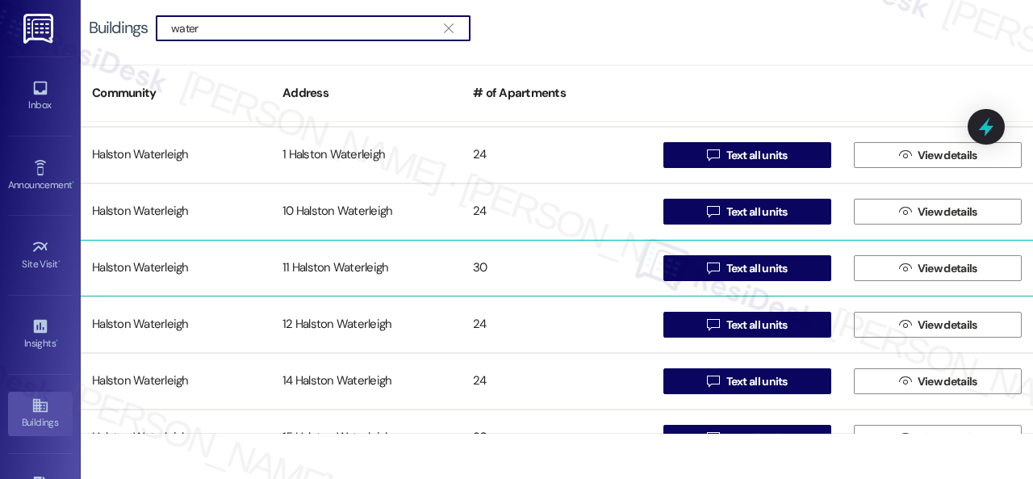
type input "water"
click at [139, 267] on div "Halston Waterleigh" at bounding box center [176, 268] width 190 height 32
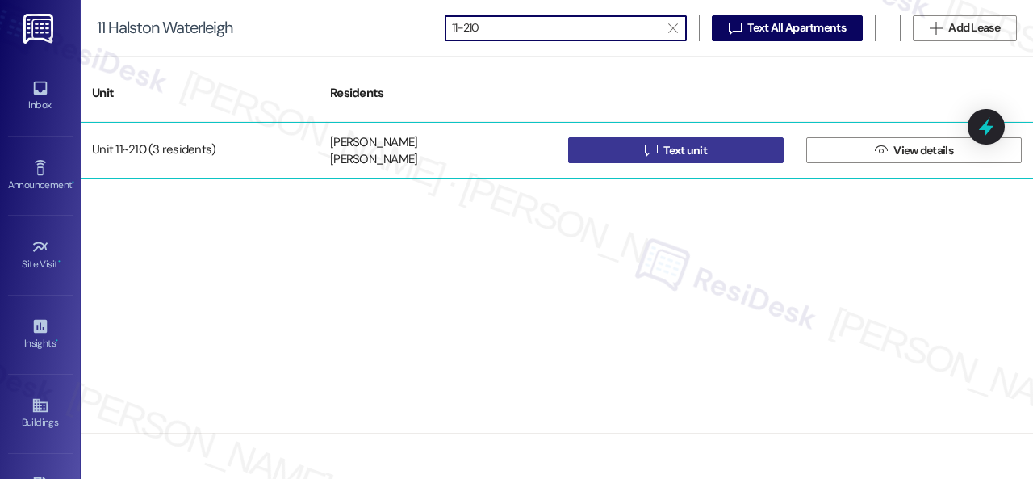
type input "11-210"
click at [649, 144] on icon "" at bounding box center [651, 150] width 12 height 13
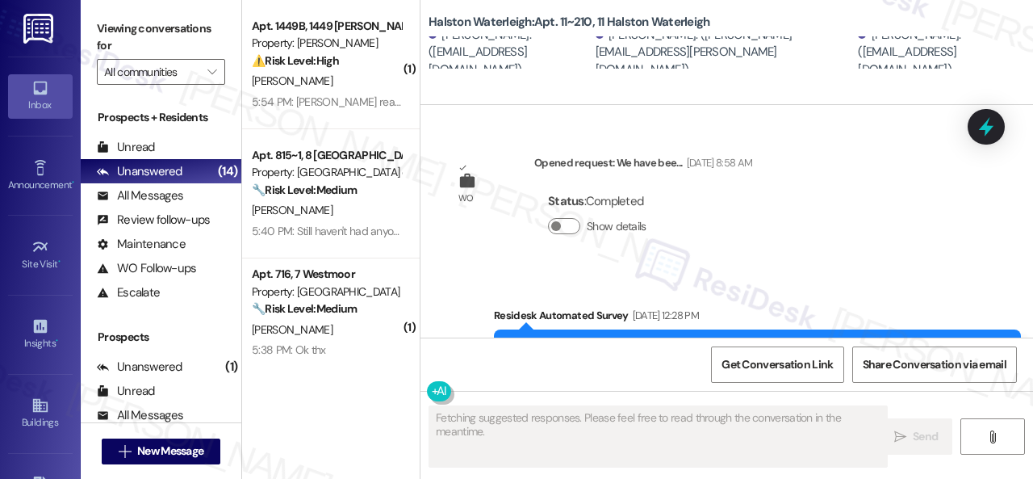
type textarea "Fetching suggested responses. Please feel free to read through the conversation…"
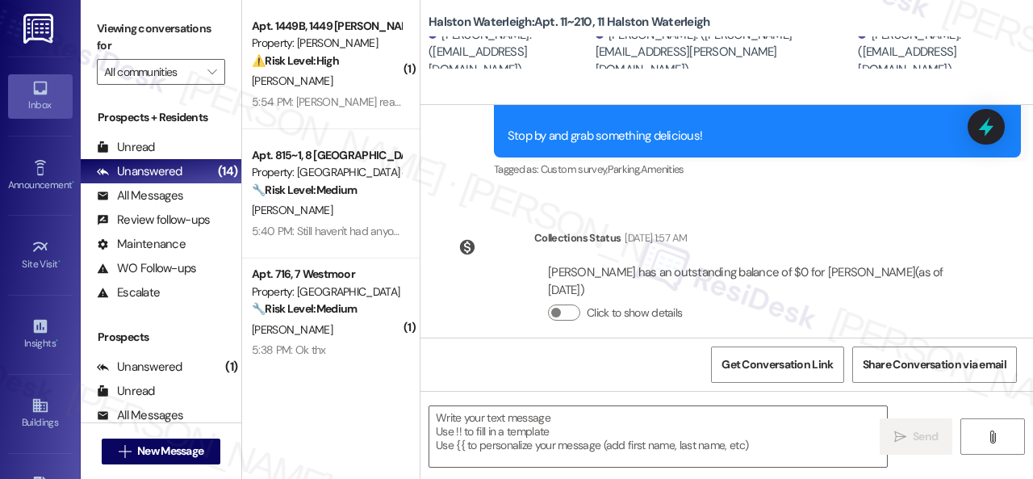
scroll to position [38991, 0]
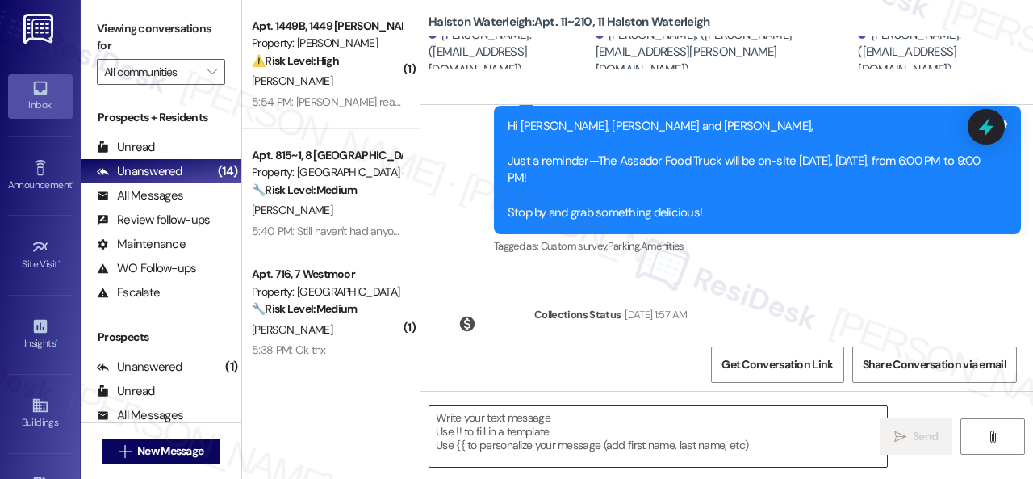
click at [612, 432] on textarea at bounding box center [658, 436] width 458 height 61
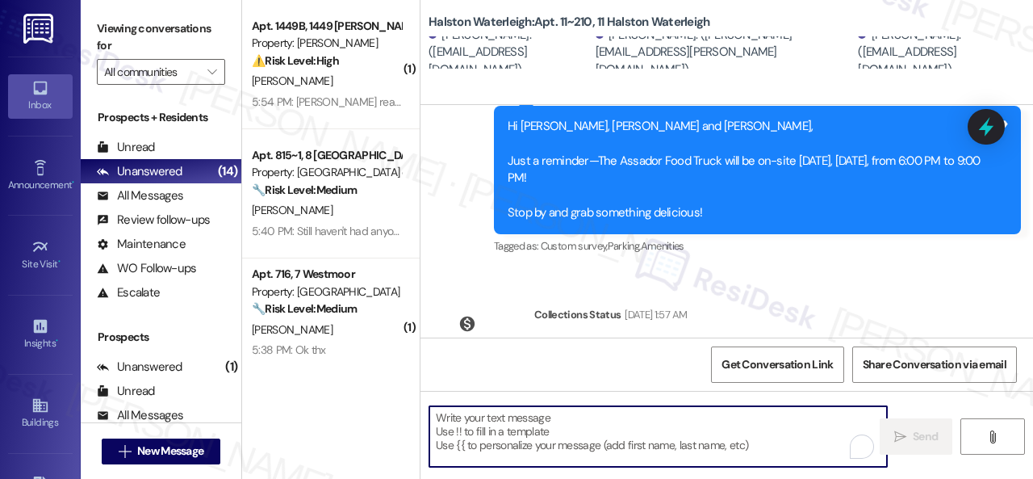
paste textarea "Hello {{first_name}}! There was confusion earlier with the renewal announcement…"
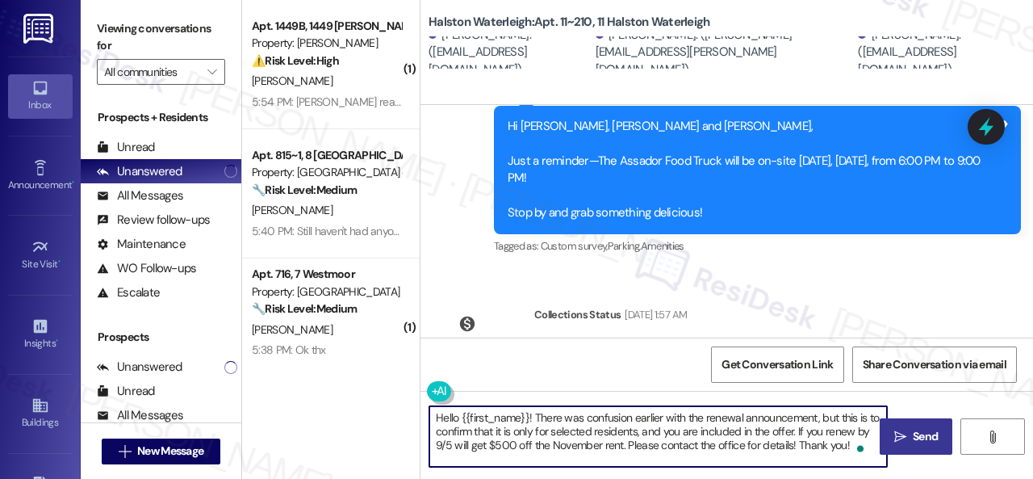
type textarea "Hello {{first_name}}! There was confusion earlier with the renewal announcement…"
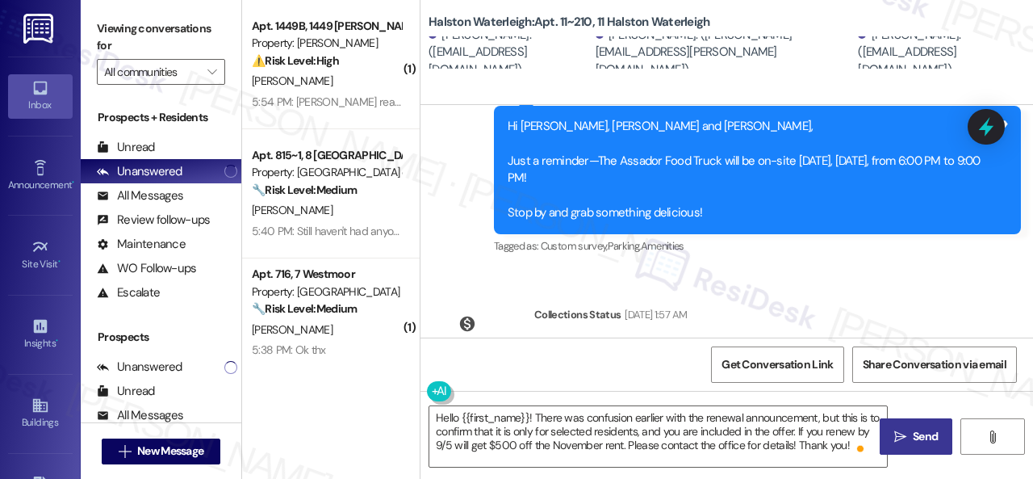
click at [903, 440] on span " Send" at bounding box center [916, 436] width 51 height 17
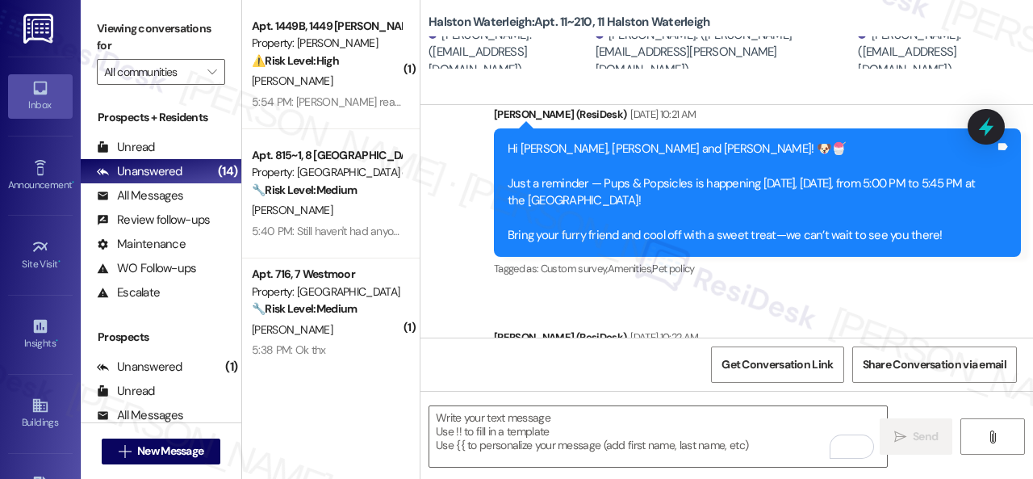
scroll to position [39318, 0]
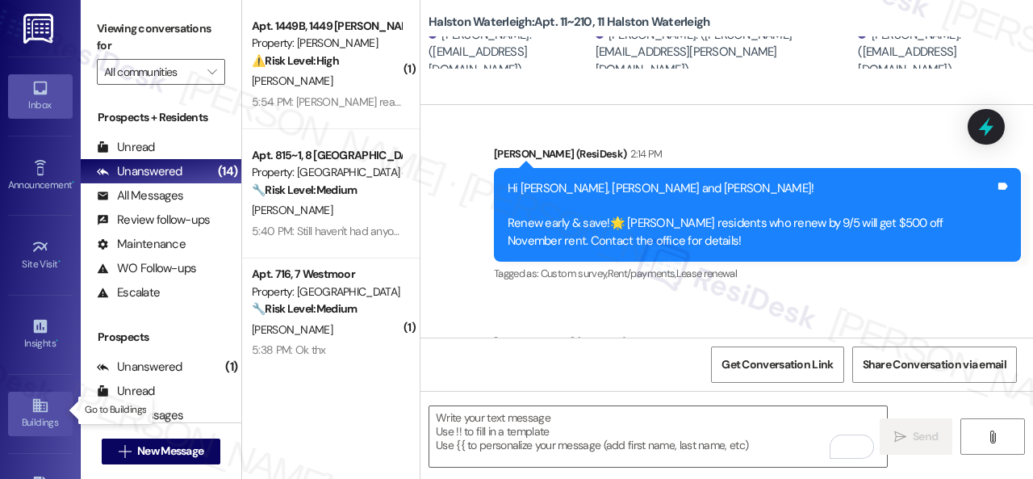
click at [32, 408] on icon at bounding box center [39, 406] width 15 height 14
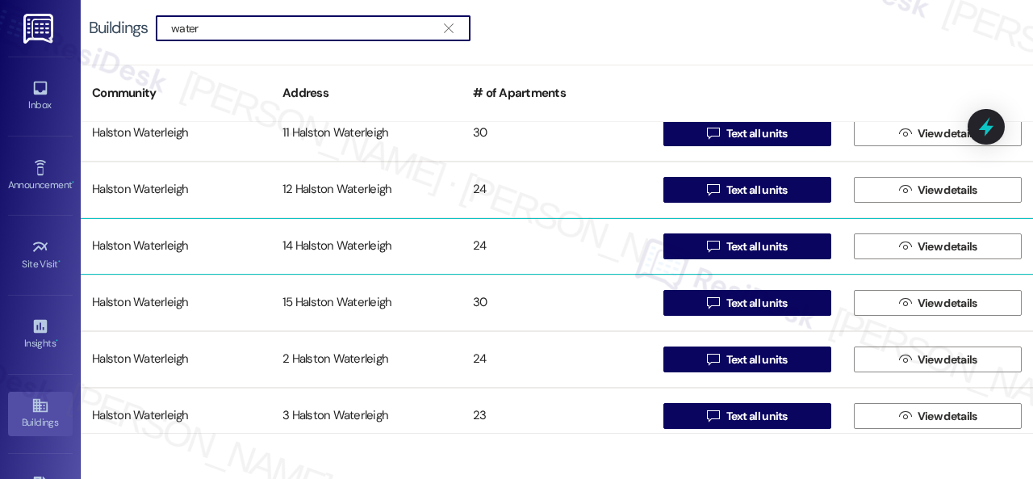
scroll to position [726, 0]
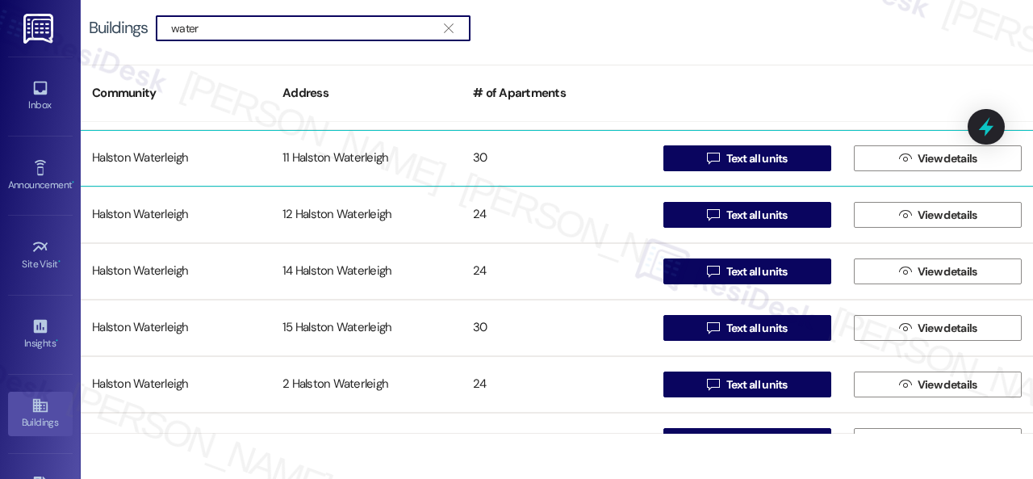
type input "water"
click at [165, 157] on div "Halston Waterleigh" at bounding box center [176, 158] width 190 height 32
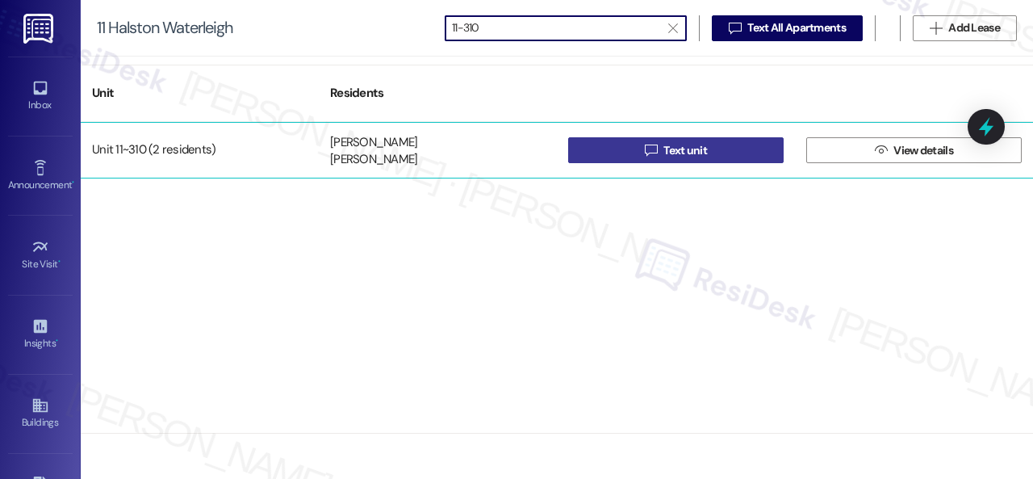
type input "11-310"
click at [613, 153] on button " Text unit" at bounding box center [675, 150] width 215 height 26
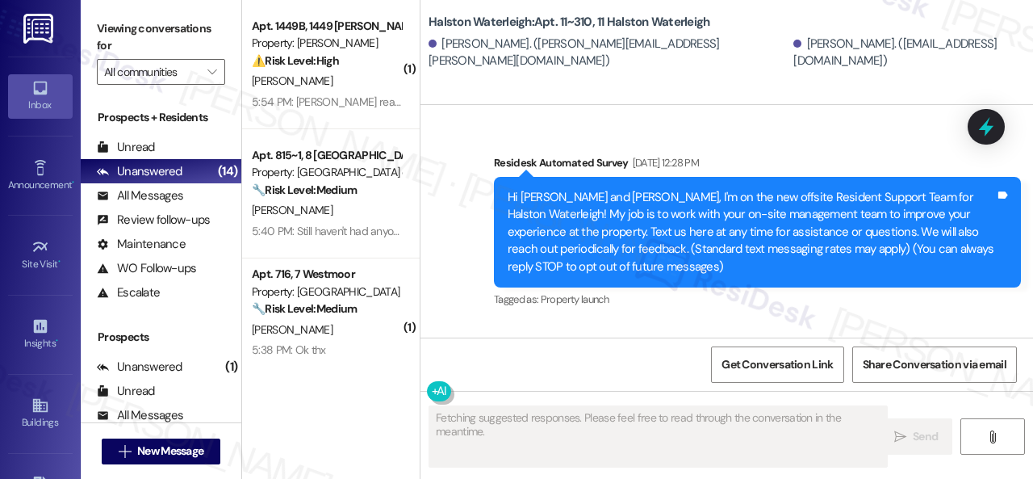
scroll to position [25815, 0]
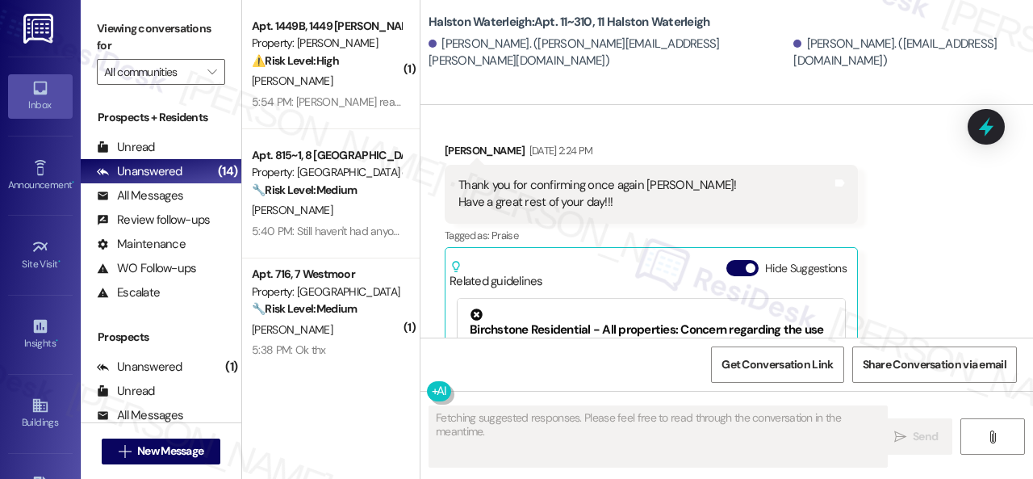
type textarea "Fetching suggested responses. Please feel free to read through the conversation…"
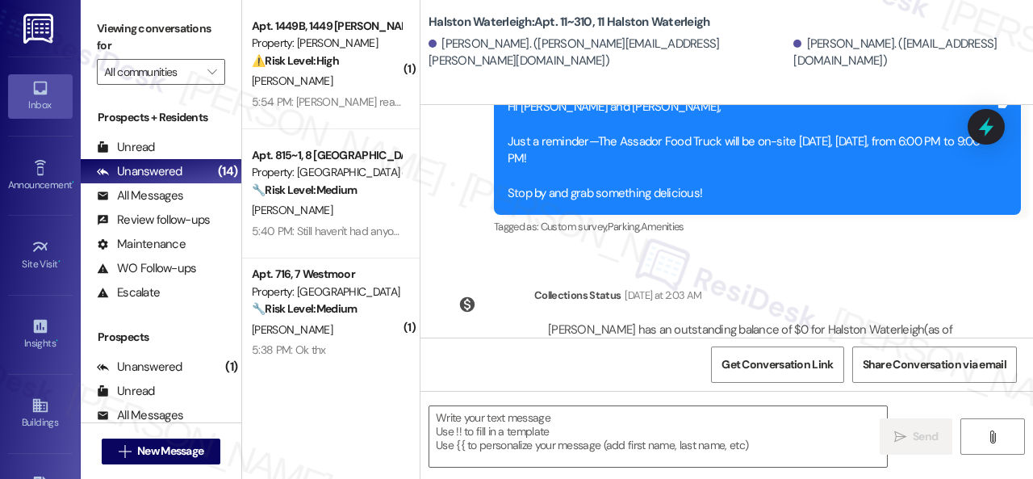
scroll to position [41817, 0]
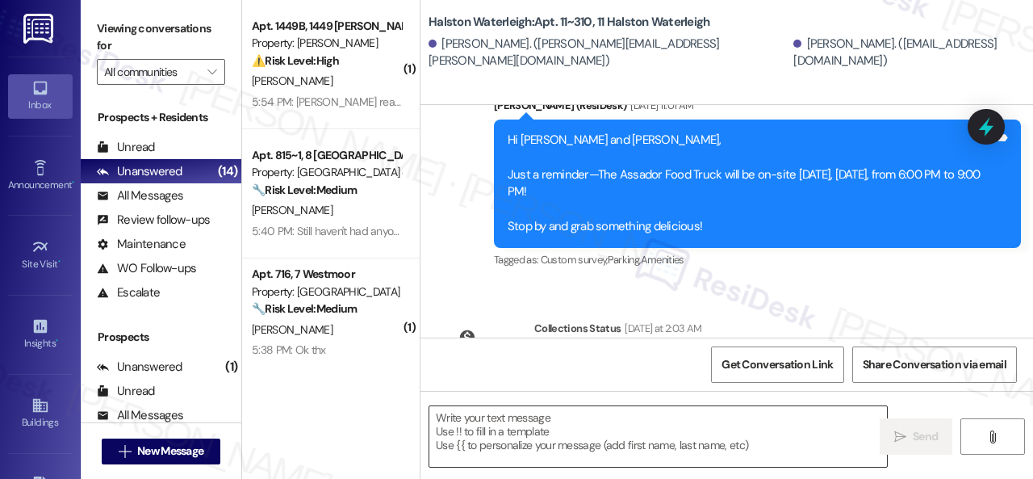
click at [644, 438] on textarea at bounding box center [658, 436] width 458 height 61
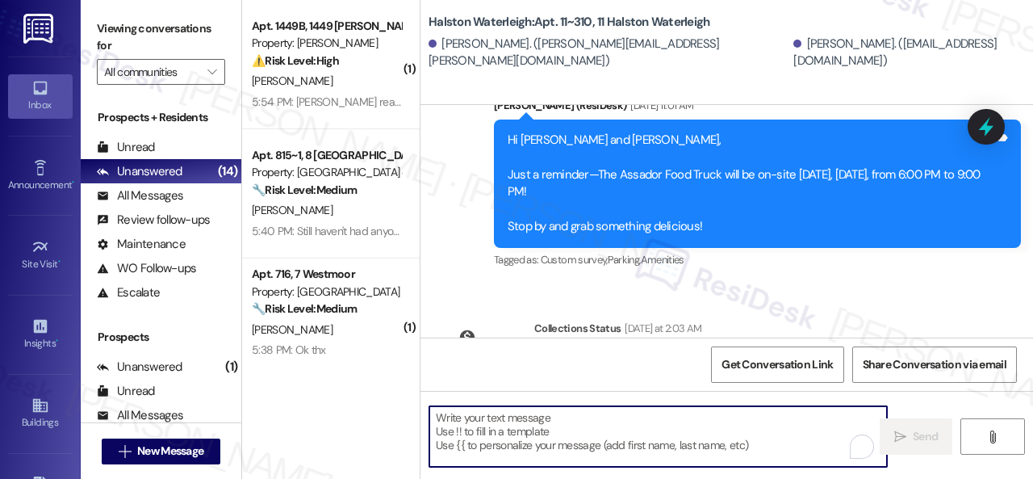
paste textarea "Hello {{first_name}}! There was confusion earlier with the renewal announcement…"
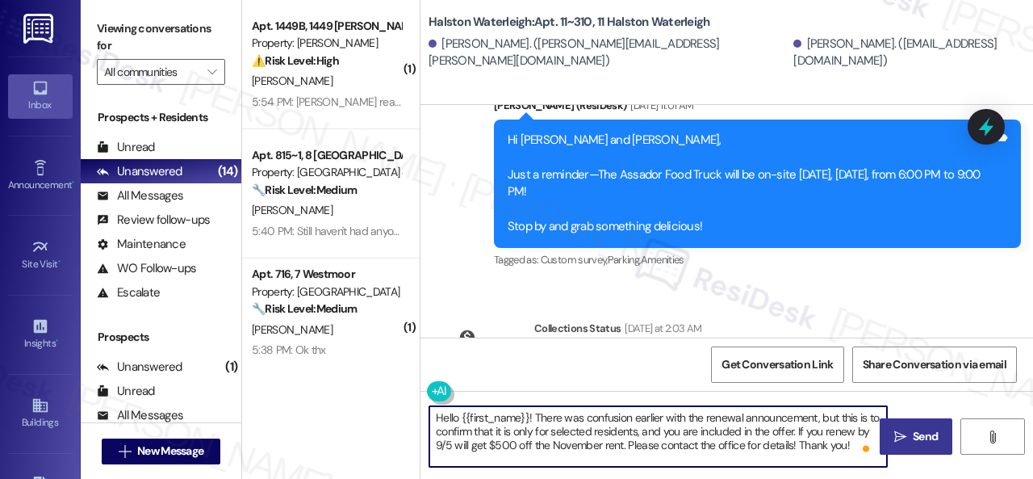
type textarea "Hello {{first_name}}! There was confusion earlier with the renewal announcement…"
click at [931, 433] on span "Send" at bounding box center [925, 436] width 25 height 17
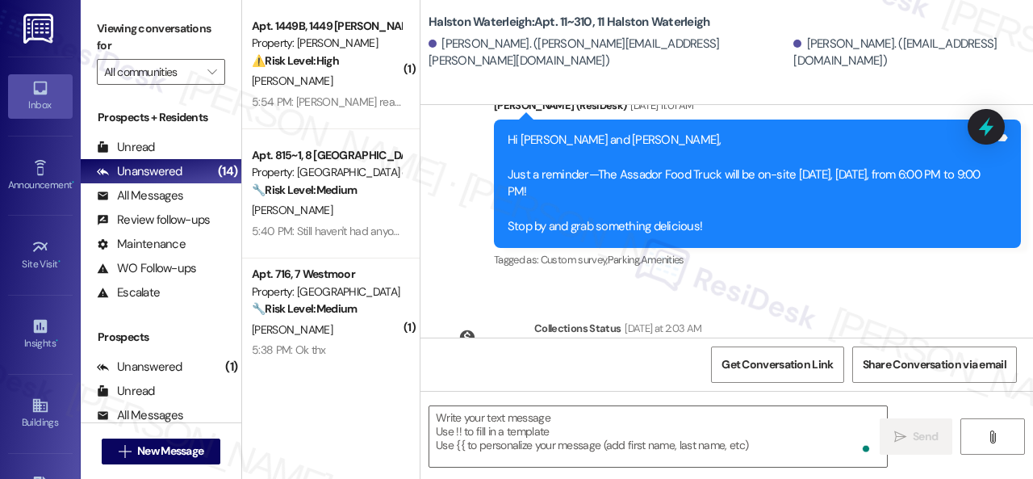
scroll to position [25815, 0]
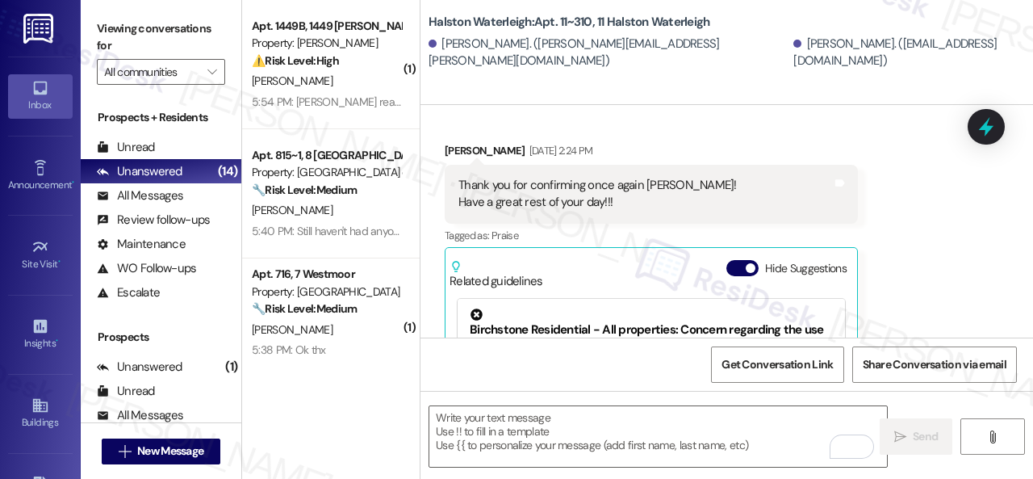
drag, startPoint x: 1020, startPoint y: 243, endPoint x: 1020, endPoint y: 285, distance: 42.0
click at [1023, 308] on div "Survey, sent via SMS Residesk Automated Survey Sep 23, 2024 at 12:28 PM Hi Brun…" at bounding box center [727, 221] width 613 height 232
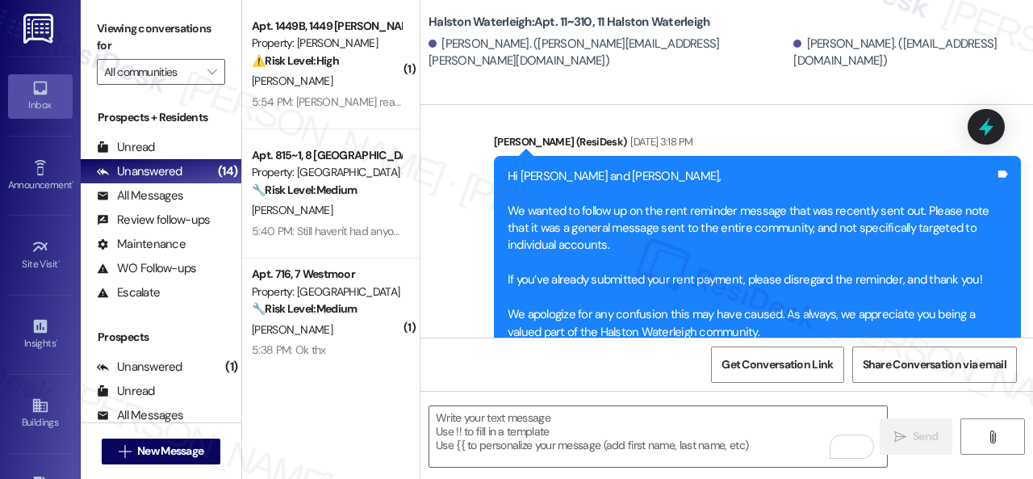
scroll to position [42206, 0]
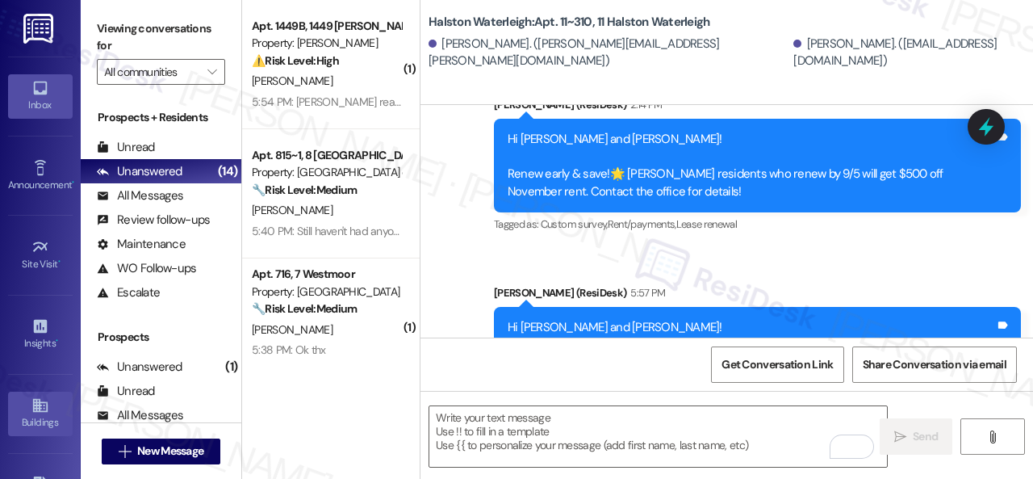
click at [39, 404] on icon at bounding box center [40, 405] width 18 height 18
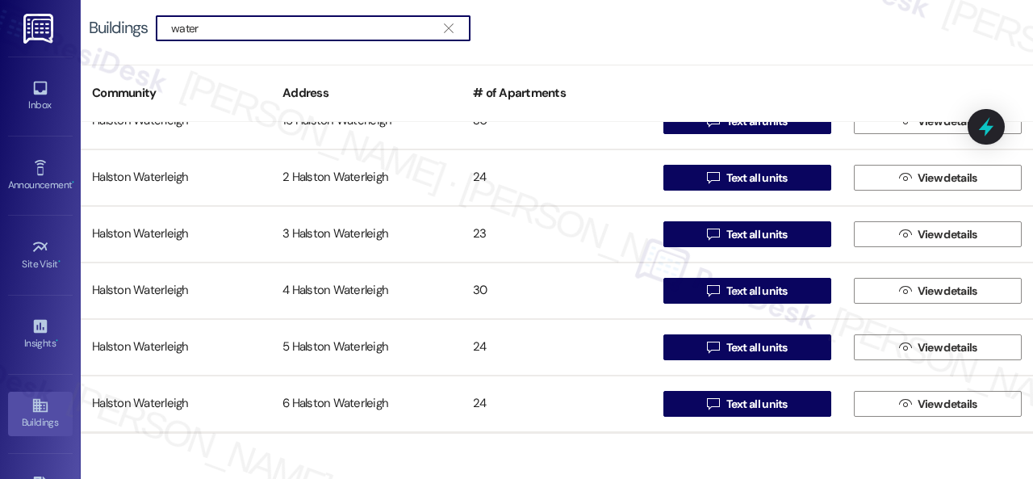
scroll to position [1049, 0]
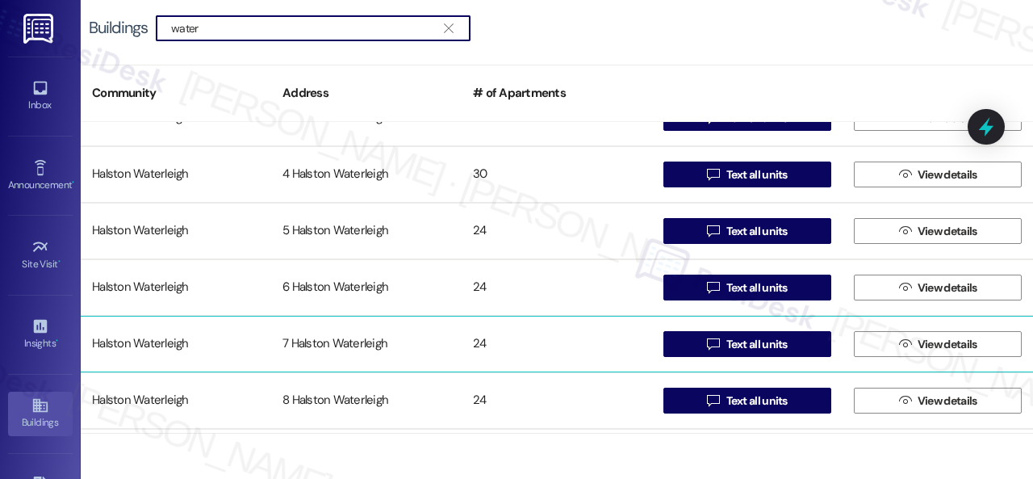
type input "water"
click at [149, 347] on div "Halston Waterleigh" at bounding box center [176, 344] width 190 height 32
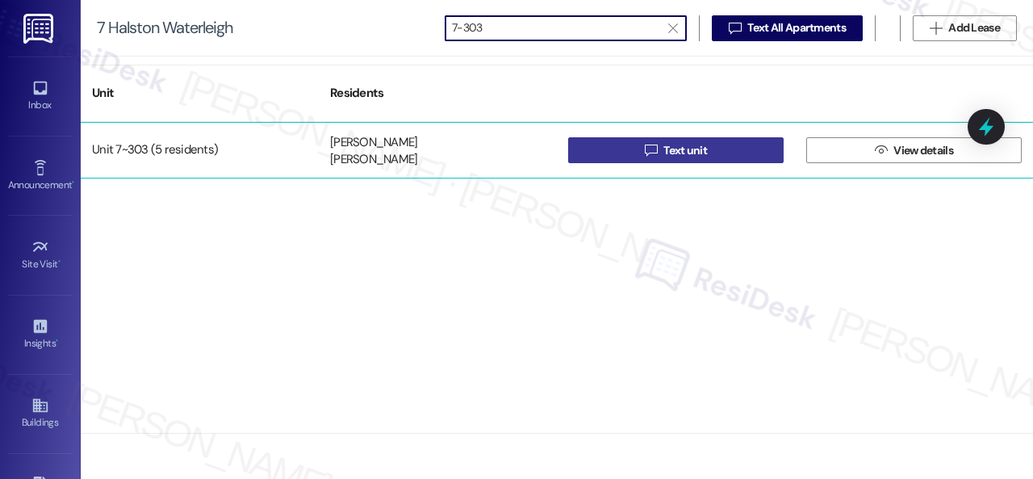
type input "7-303"
click at [612, 154] on button " Text unit" at bounding box center [675, 150] width 215 height 26
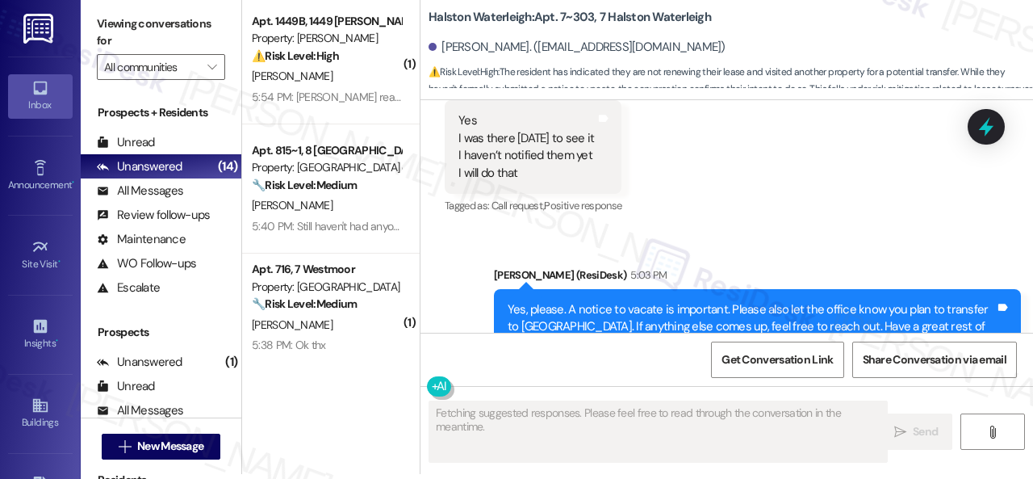
scroll to position [78495, 0]
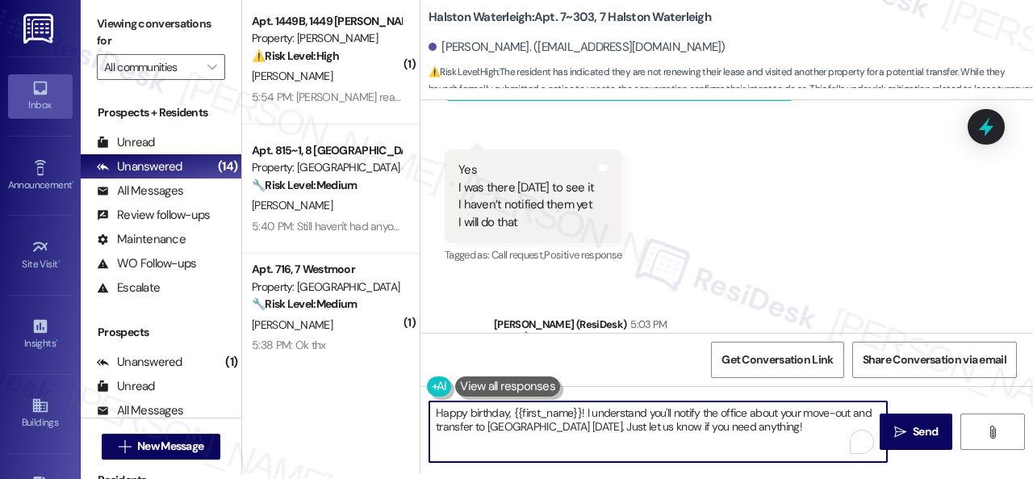
drag, startPoint x: 815, startPoint y: 424, endPoint x: 408, endPoint y: 393, distance: 408.7
click at [408, 393] on div "( 1 ) Apt. 1449B, 1449 [PERSON_NAME] Property: [PERSON_NAME] ⚠️ Risk Level: Hig…" at bounding box center [637, 234] width 791 height 479
paste textarea "ello {{first_name}}! There was confusion earlier with the renewal announcement,…"
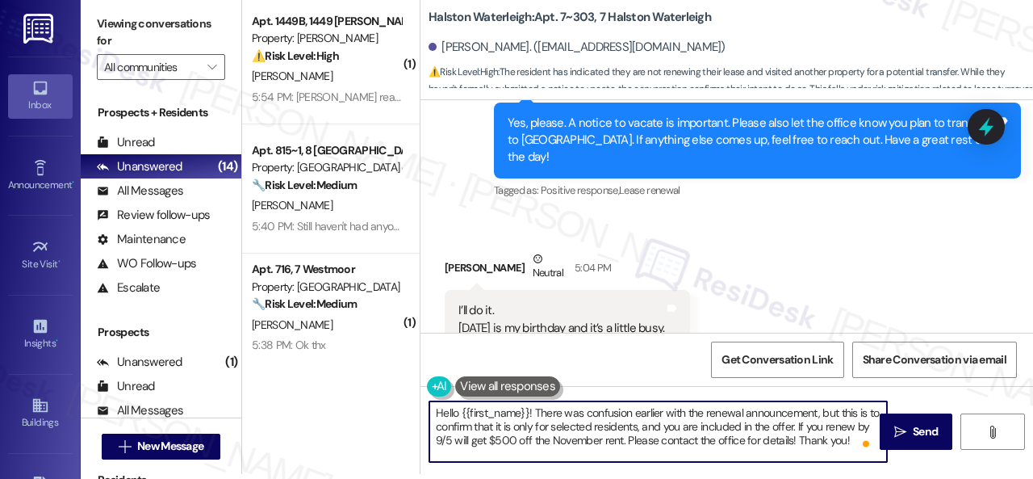
scroll to position [78737, 0]
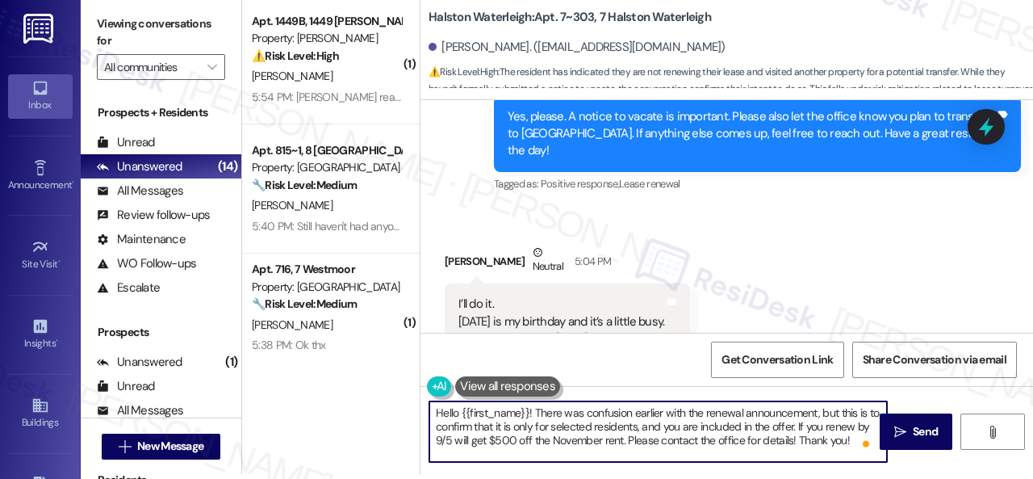
drag, startPoint x: 456, startPoint y: 414, endPoint x: 386, endPoint y: 404, distance: 70.9
click at [386, 412] on div "( 1 ) Apt. 1449B, 1449 [PERSON_NAME] Property: [PERSON_NAME] ⚠️ Risk Level: Hig…" at bounding box center [637, 234] width 791 height 479
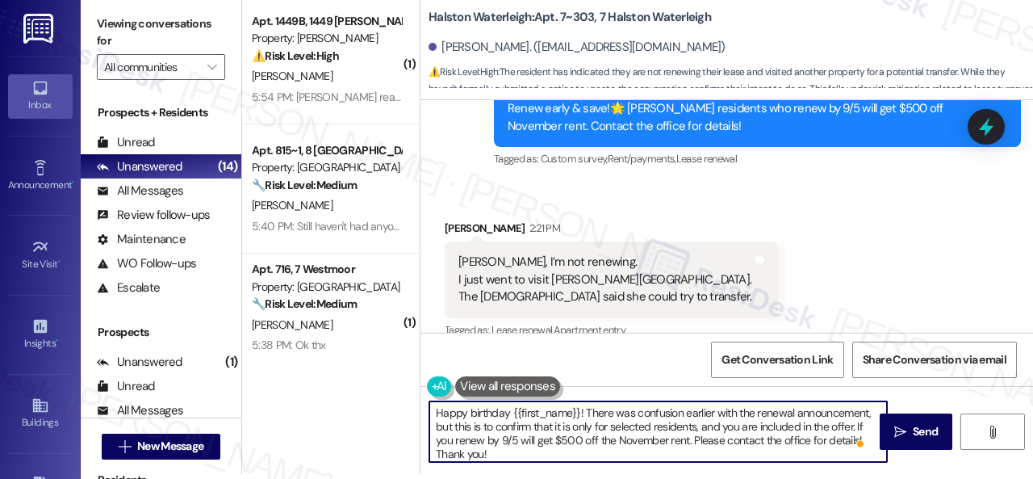
scroll to position [77768, 0]
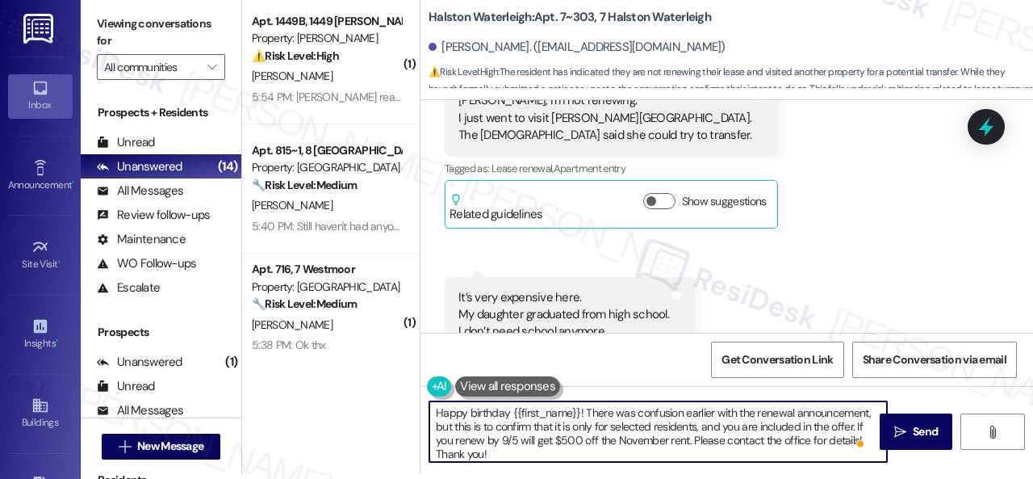
click at [856, 425] on textarea "Happy birthday {{first_name}}! There was confusion earlier with the renewal ann…" at bounding box center [658, 431] width 458 height 61
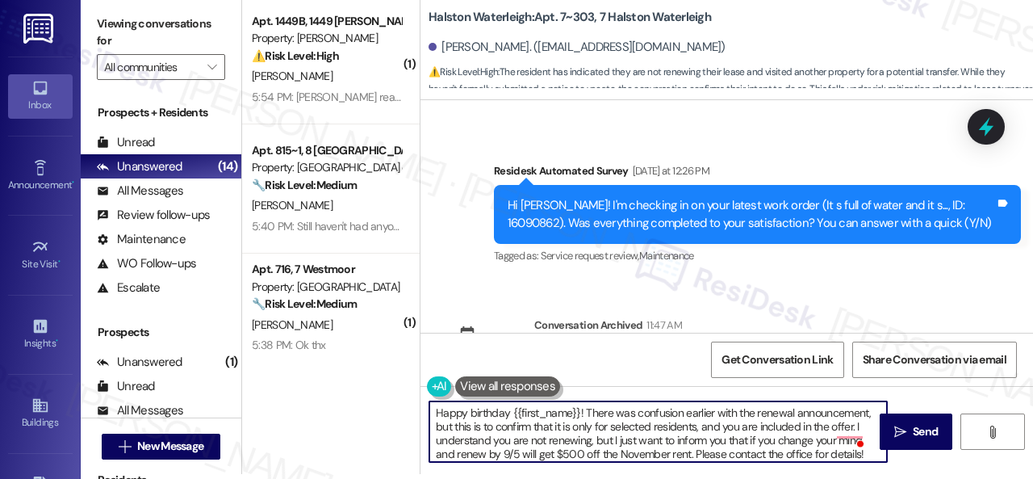
scroll to position [0, 0]
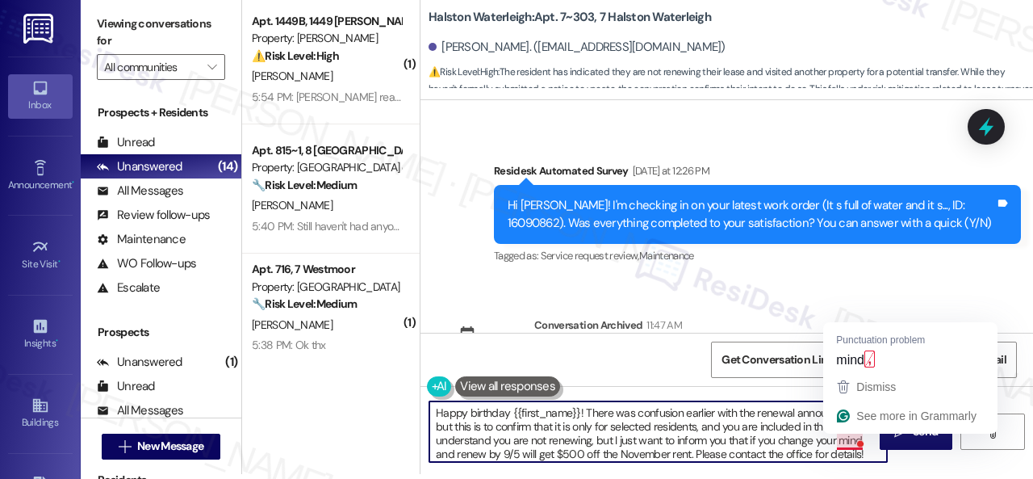
click at [849, 438] on textarea "Happy birthday {{first_name}}! There was confusion earlier with the renewal ann…" at bounding box center [658, 431] width 458 height 61
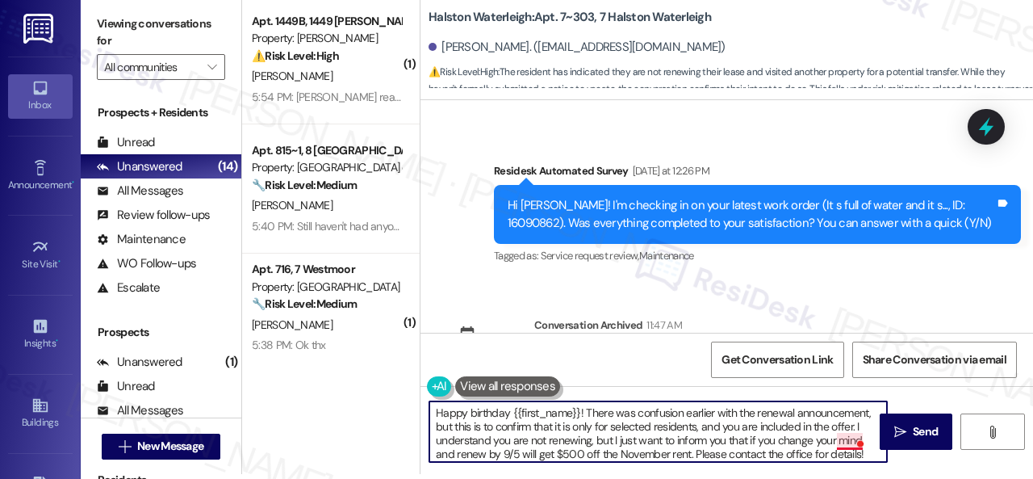
click at [839, 445] on textarea "Happy birthday {{first_name}}! There was confusion earlier with the renewal ann…" at bounding box center [658, 431] width 458 height 61
type textarea "Happy birthday {{first_name}}! There was confusion earlier with the renewal ann…"
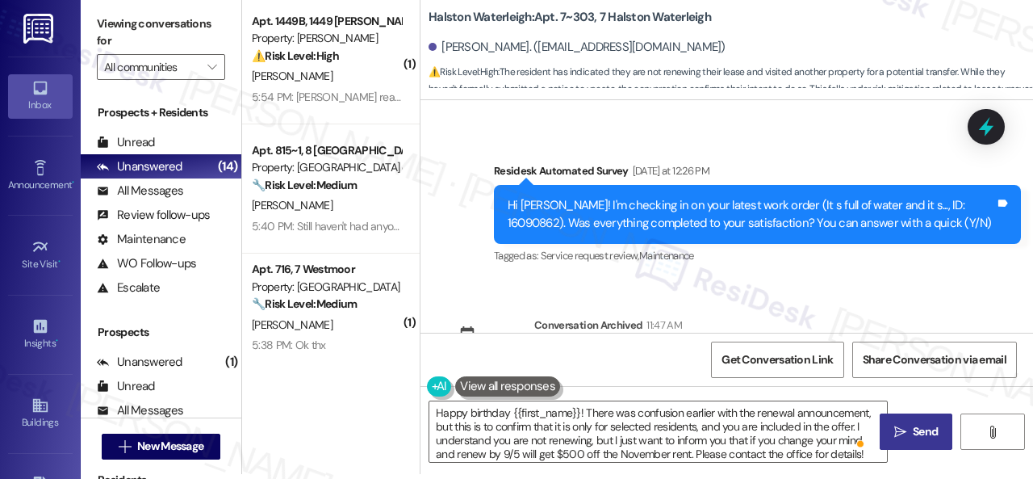
click at [917, 438] on span "Send" at bounding box center [925, 431] width 25 height 17
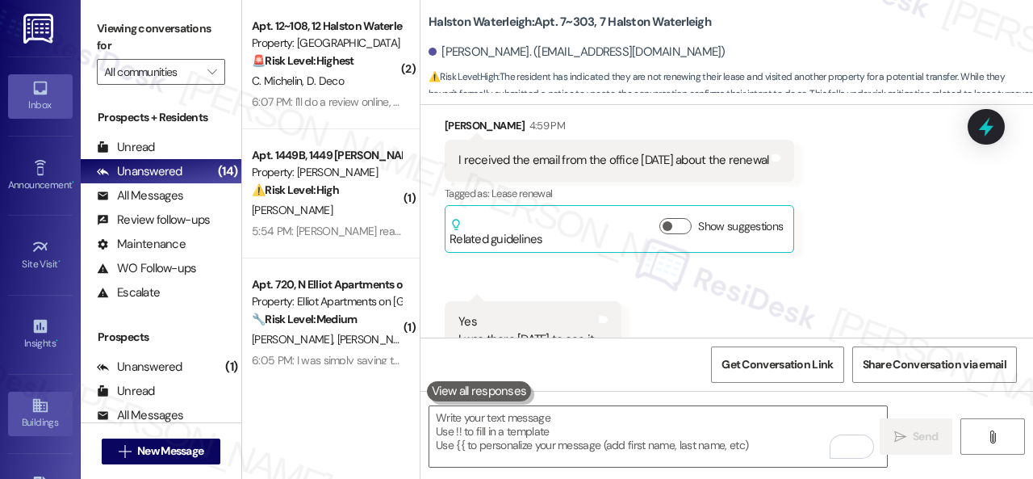
click at [27, 414] on div "Buildings" at bounding box center [40, 422] width 81 height 16
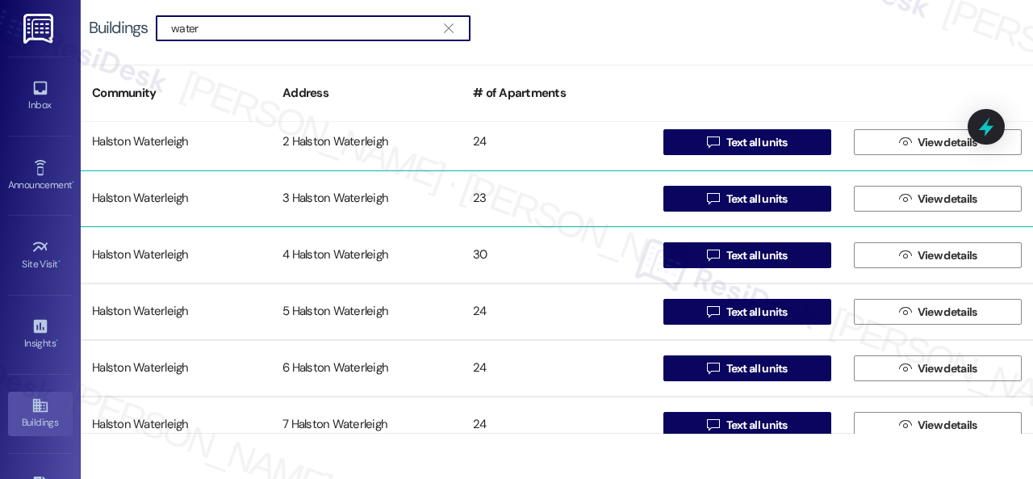
type input "water"
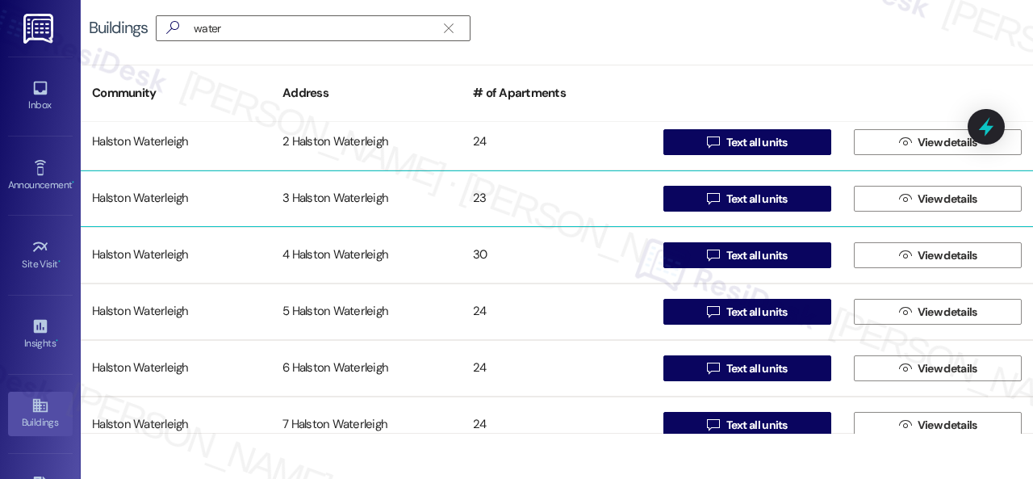
click at [153, 196] on div "Halston Waterleigh" at bounding box center [176, 198] width 190 height 32
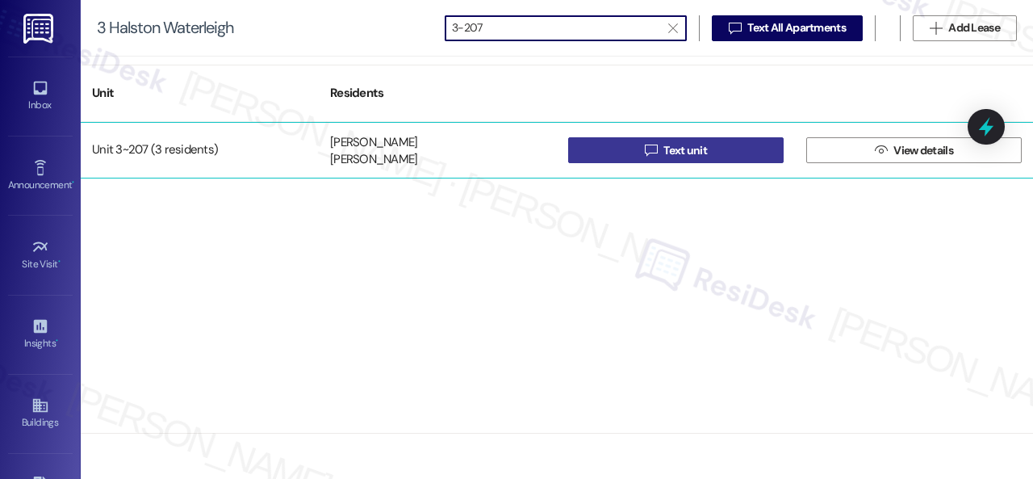
type input "3-207"
click at [626, 154] on button " Text unit" at bounding box center [675, 150] width 215 height 26
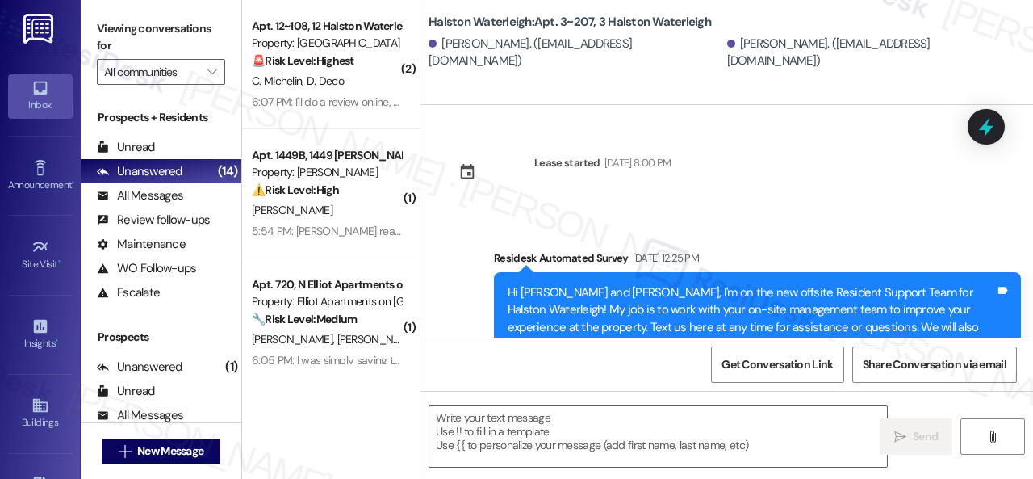
type textarea "Fetching suggested responses. Please feel free to read through the conversation…"
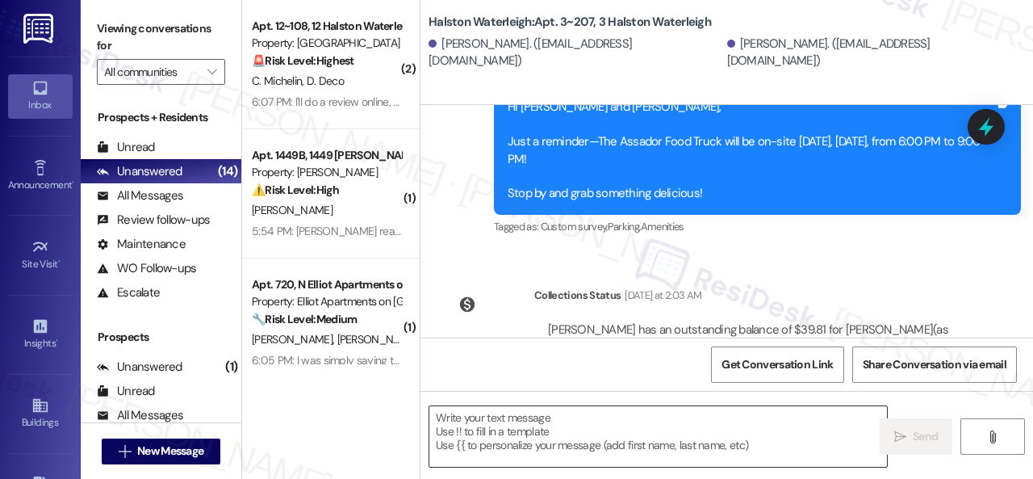
click at [566, 417] on textarea at bounding box center [658, 436] width 458 height 61
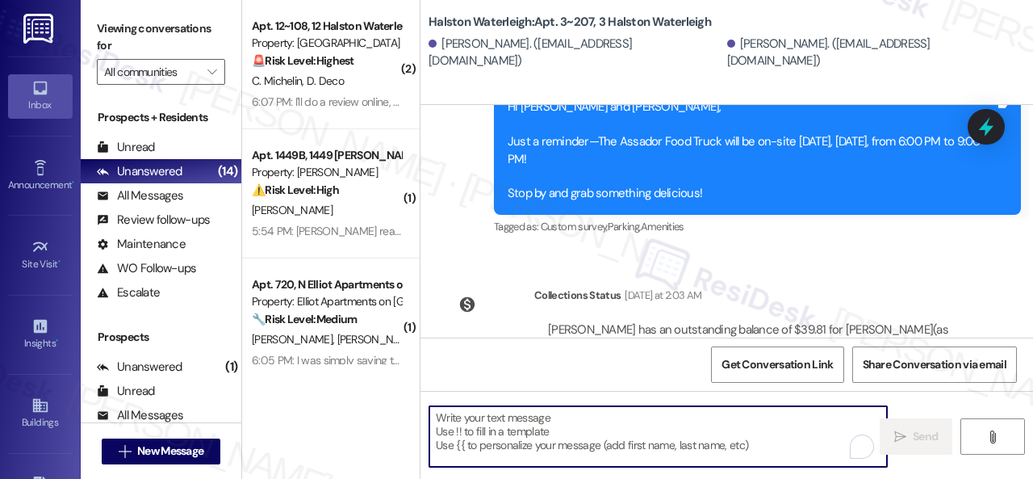
click at [568, 422] on textarea "To enrich screen reader interactions, please activate Accessibility in Grammarl…" at bounding box center [658, 436] width 458 height 61
paste textarea "Hello {{first_name}}! There was confusion earlier with the renewal announcement…"
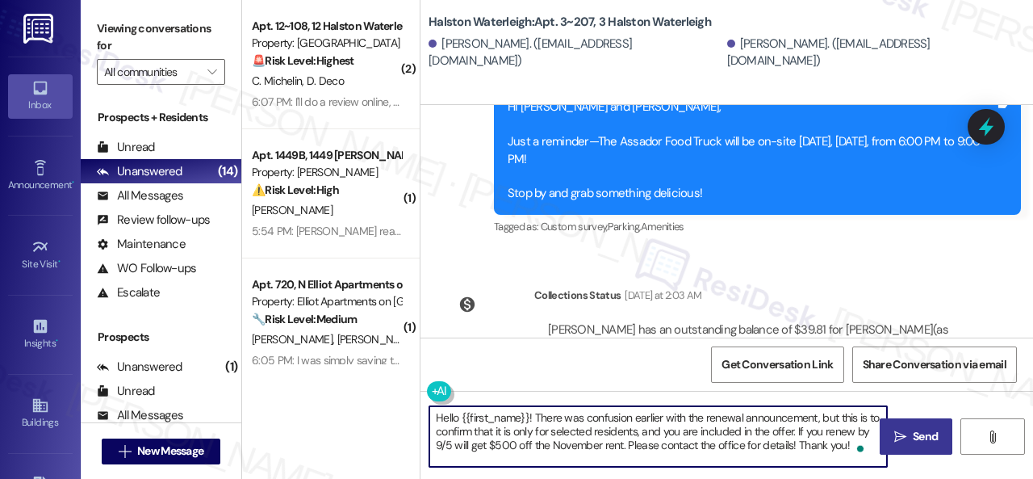
type textarea "Hello {{first_name}}! There was confusion earlier with the renewal announcement…"
click at [910, 436] on span "Send" at bounding box center [925, 436] width 31 height 17
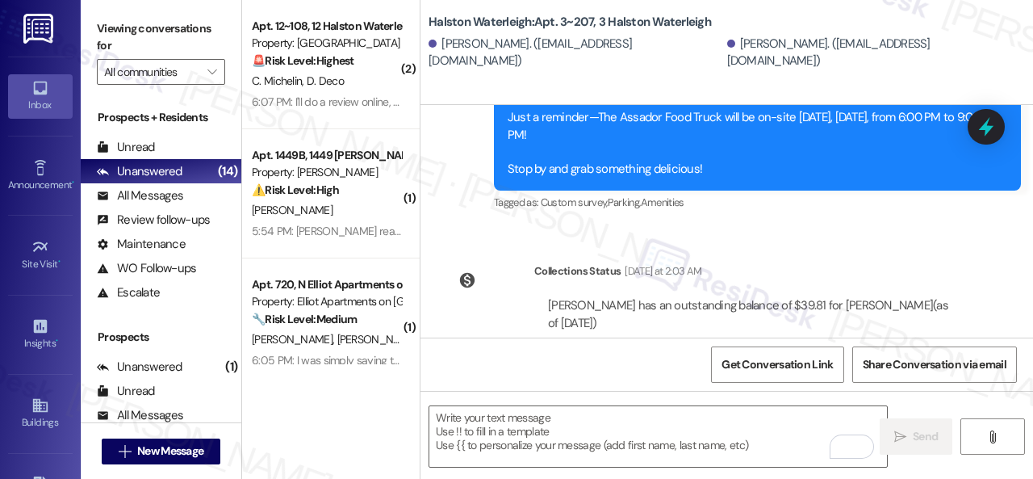
scroll to position [37309, 0]
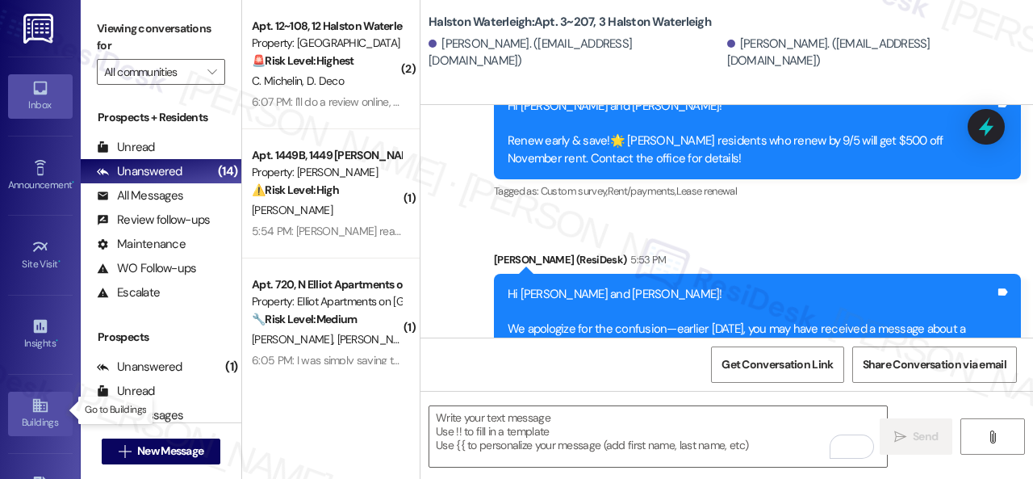
click at [19, 407] on link "Buildings" at bounding box center [40, 413] width 65 height 44
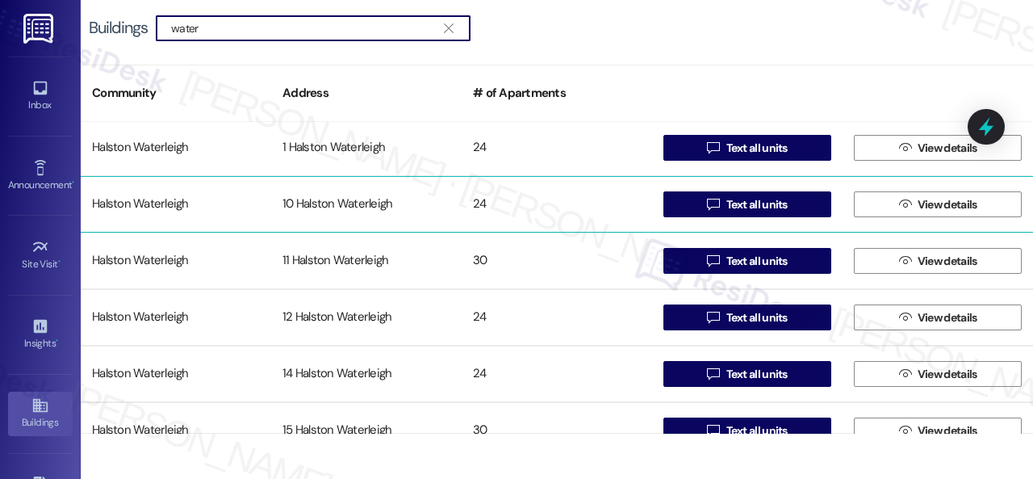
scroll to position [646, 0]
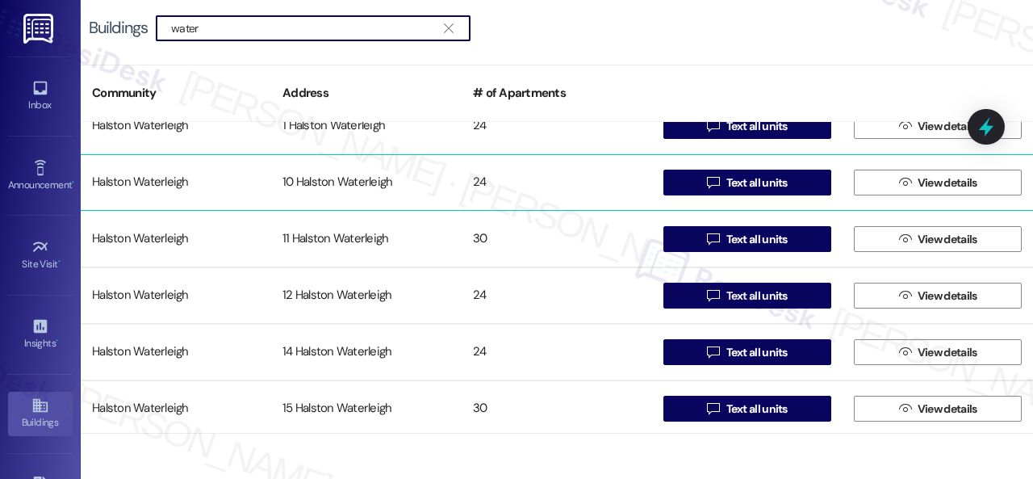
type input "water"
click at [147, 182] on div "Halston Waterleigh" at bounding box center [176, 182] width 190 height 32
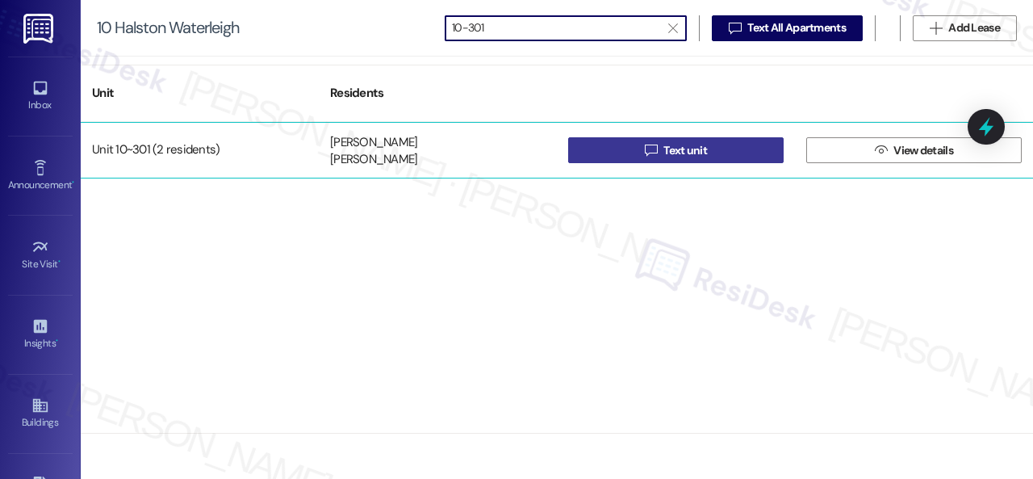
type input "10-301"
click at [630, 141] on button " Text unit" at bounding box center [675, 150] width 215 height 26
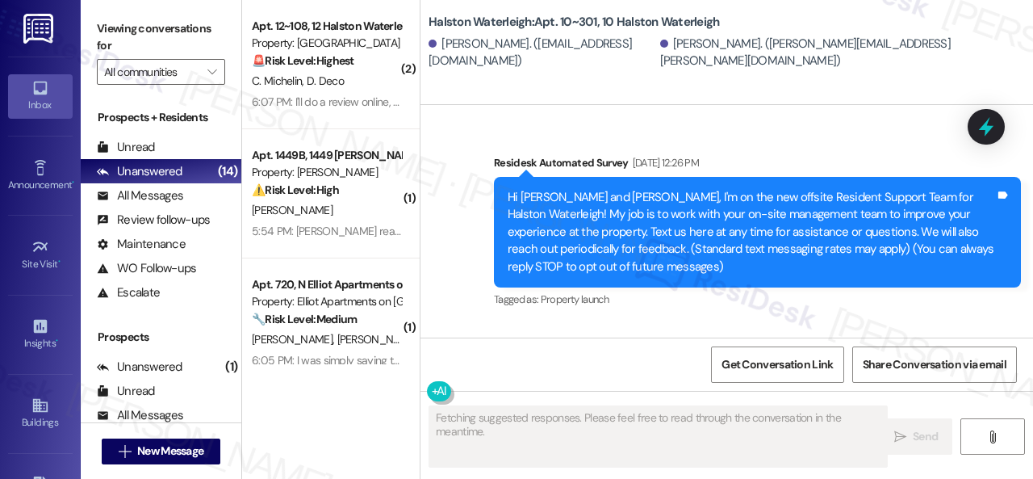
type textarea "Fetching suggested responses. Please feel free to read through the conversation…"
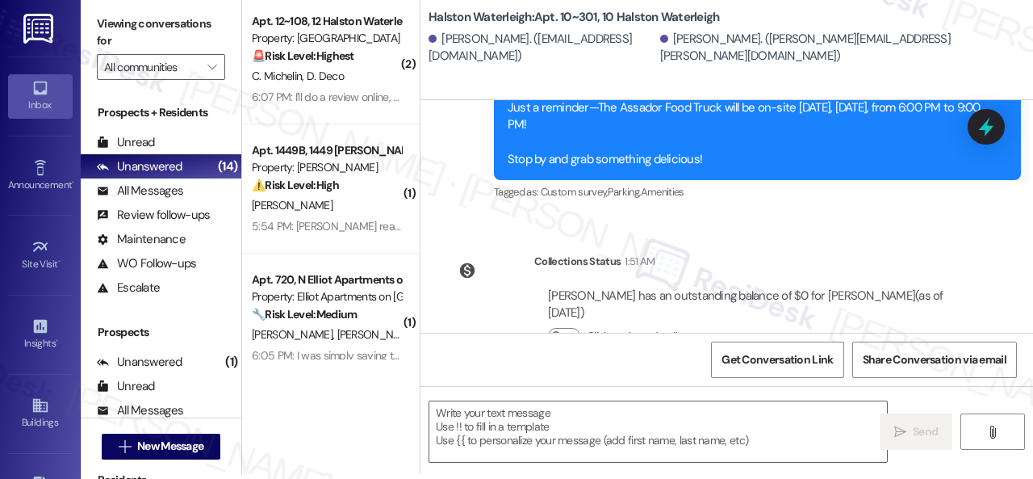
scroll to position [38064, 0]
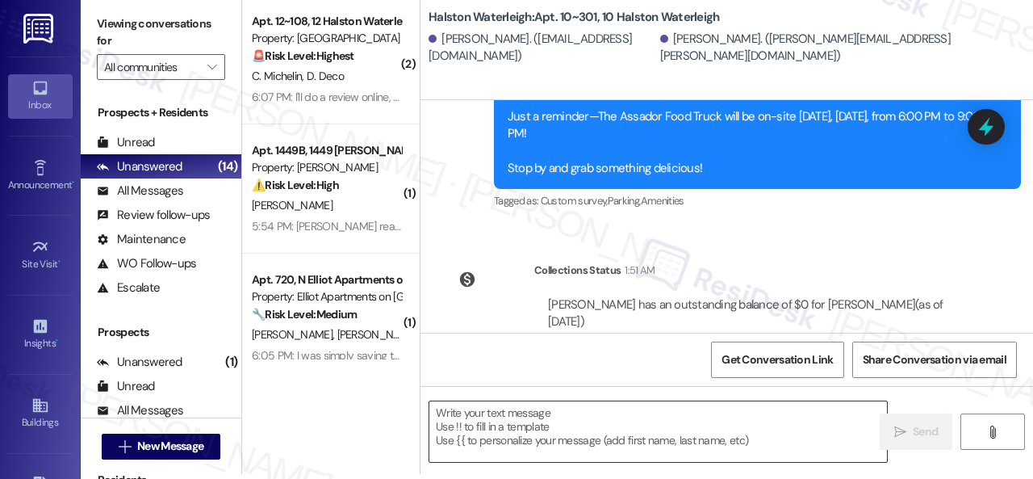
drag, startPoint x: 526, startPoint y: 427, endPoint x: 541, endPoint y: 429, distance: 14.6
click at [527, 426] on textarea at bounding box center [658, 431] width 458 height 61
paste textarea "Hello {{first_name}}! There was confusion earlier with the renewal announcement…"
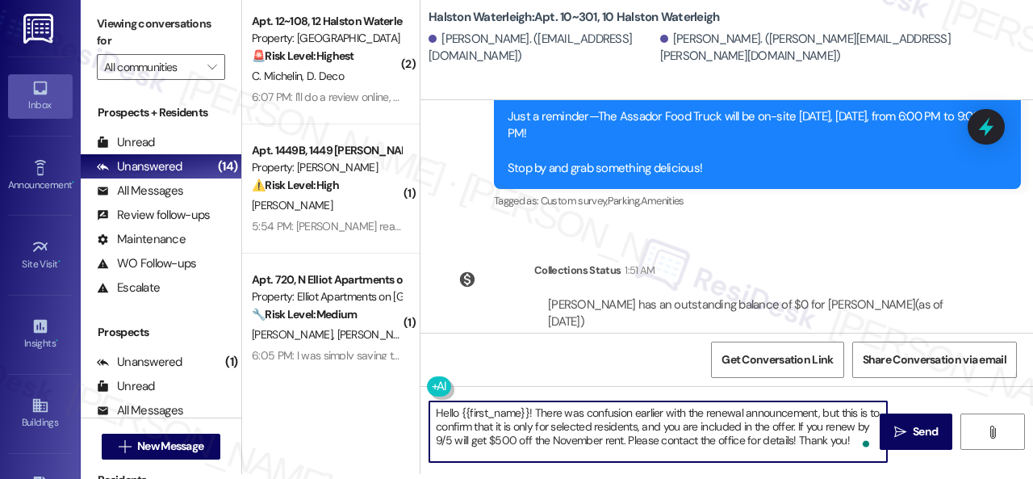
scroll to position [38387, 0]
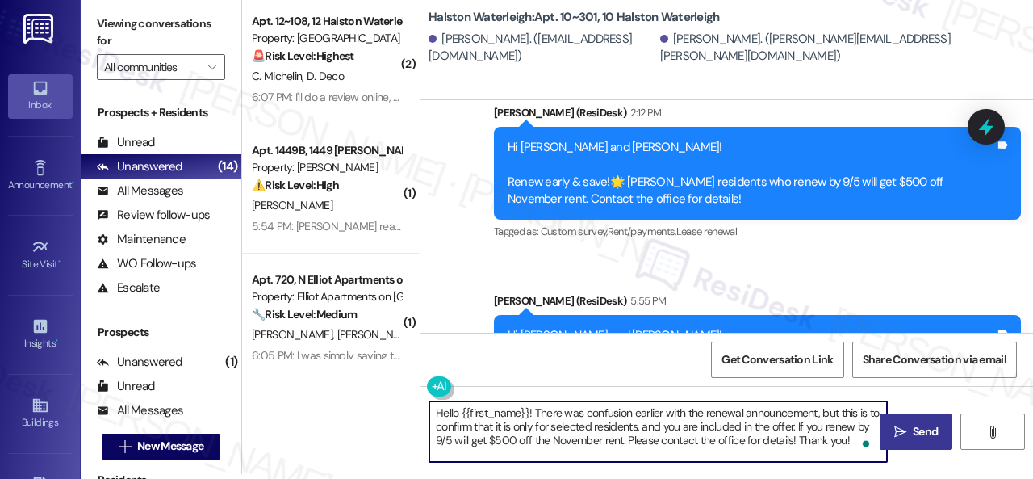
type textarea "Hello {{first_name}}! There was confusion earlier with the renewal announcement…"
click at [917, 437] on span "Send" at bounding box center [925, 431] width 25 height 17
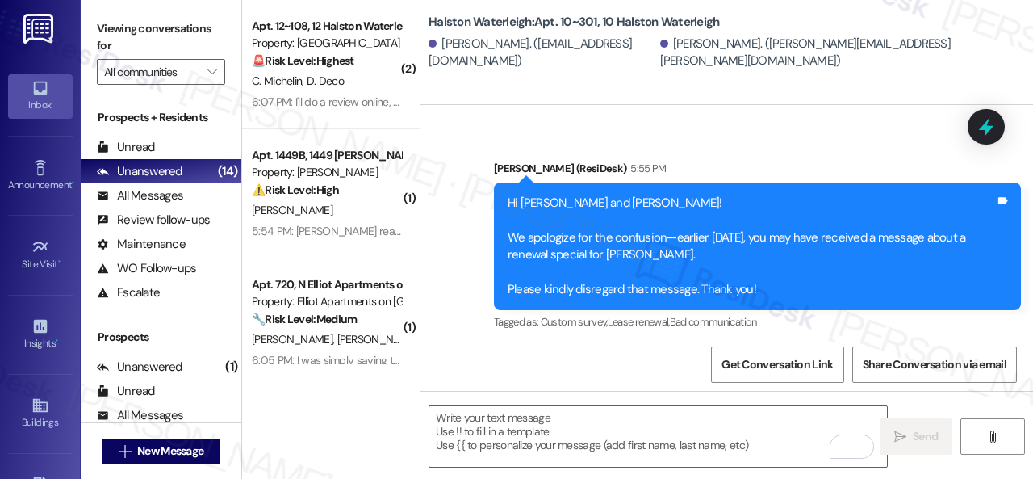
scroll to position [38534, 0]
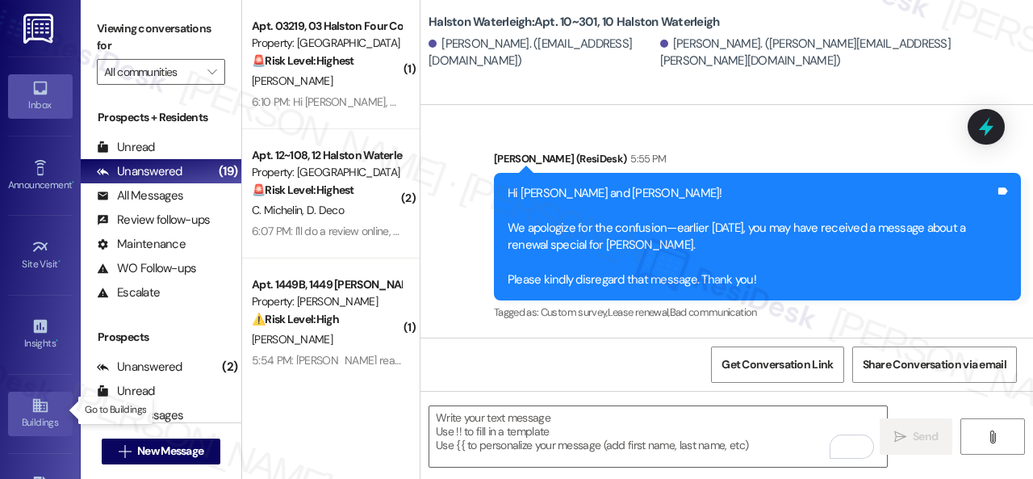
click at [41, 419] on div "Buildings" at bounding box center [40, 422] width 81 height 16
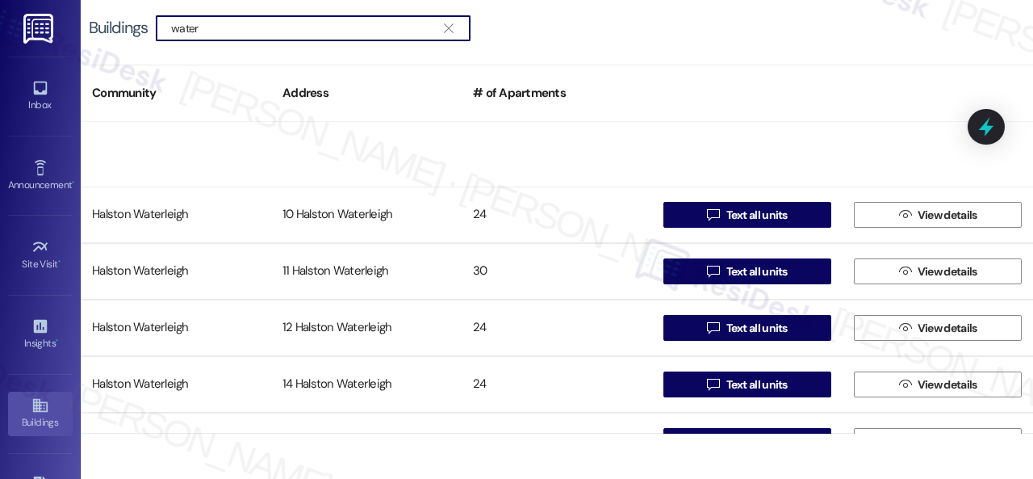
scroll to position [807, 0]
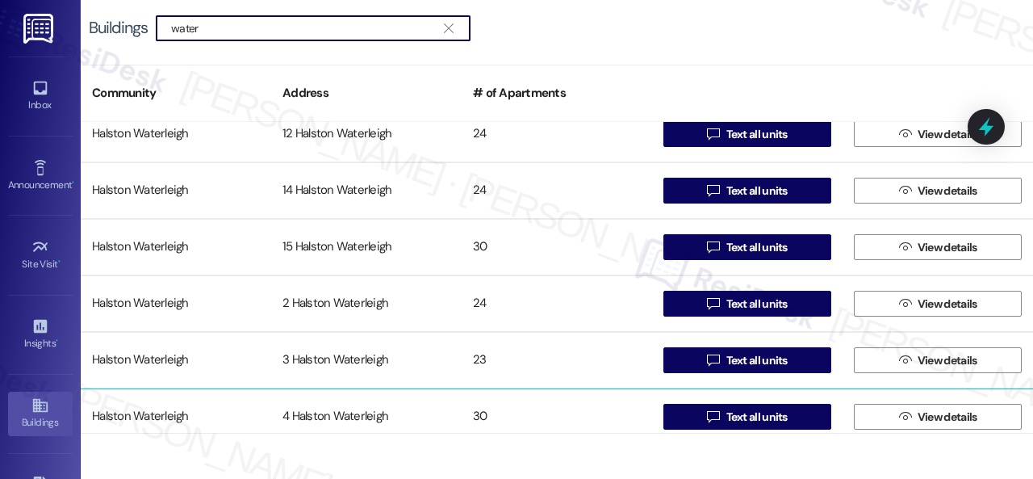
type input "water"
click at [125, 412] on div "Halston Waterleigh" at bounding box center [176, 416] width 190 height 32
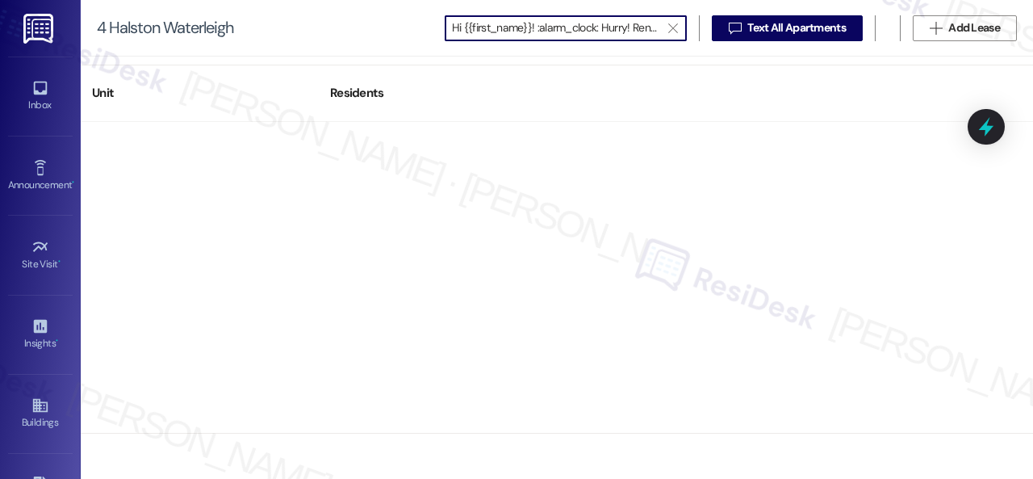
scroll to position [0, 517]
type input "Hi {{first_name}}! :alarm_clock: Hurry! Renew your lease at [GEOGRAPHIC_DATA] b…"
click at [676, 29] on icon "" at bounding box center [672, 28] width 9 height 13
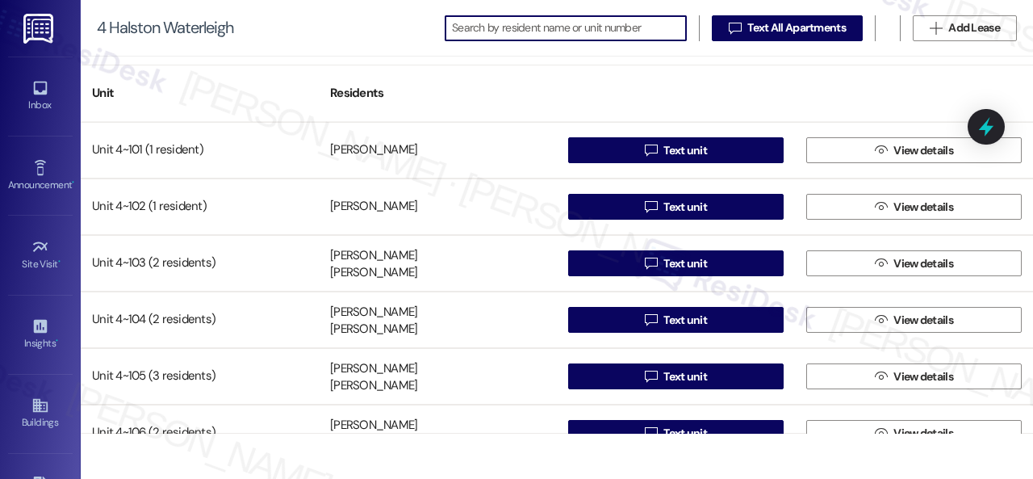
scroll to position [0, 0]
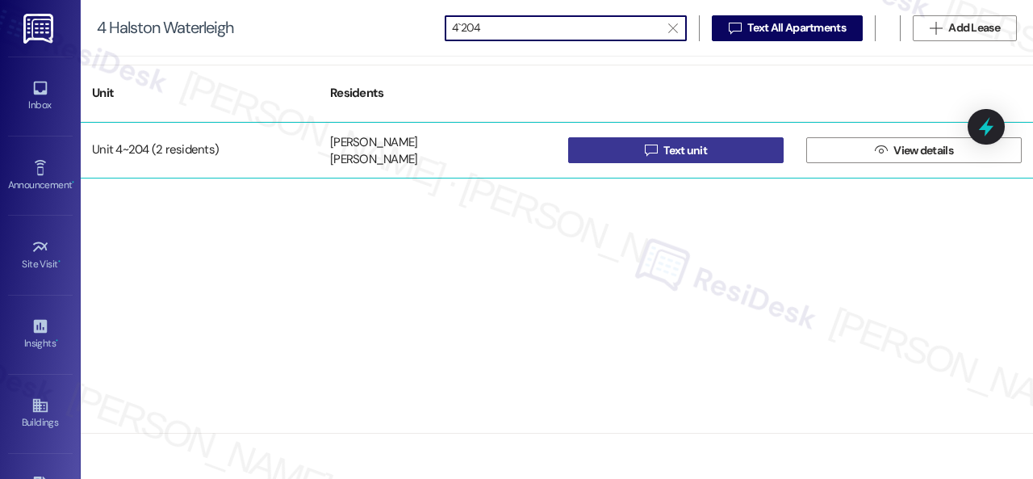
type input "4`204"
click at [698, 153] on span "Text unit" at bounding box center [685, 150] width 44 height 17
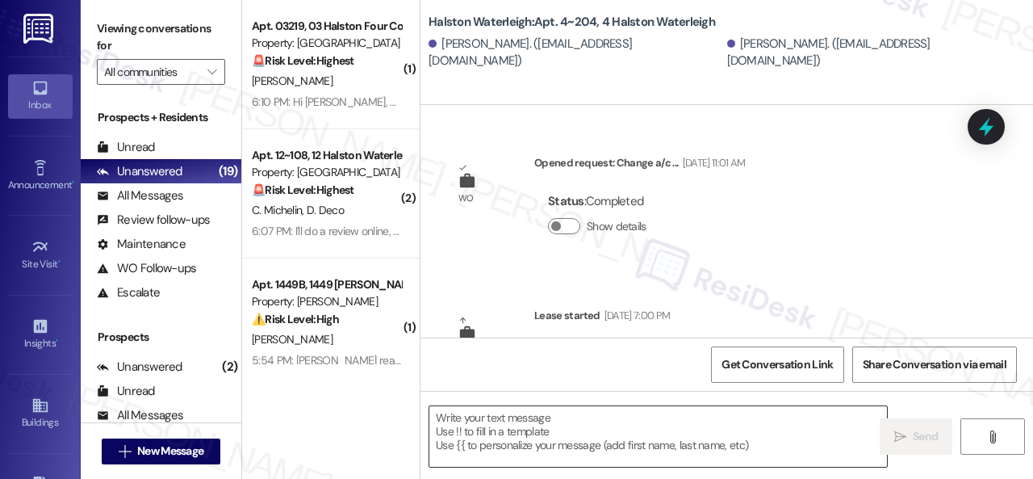
type textarea "Fetching suggested responses. Please feel free to read through the conversation…"
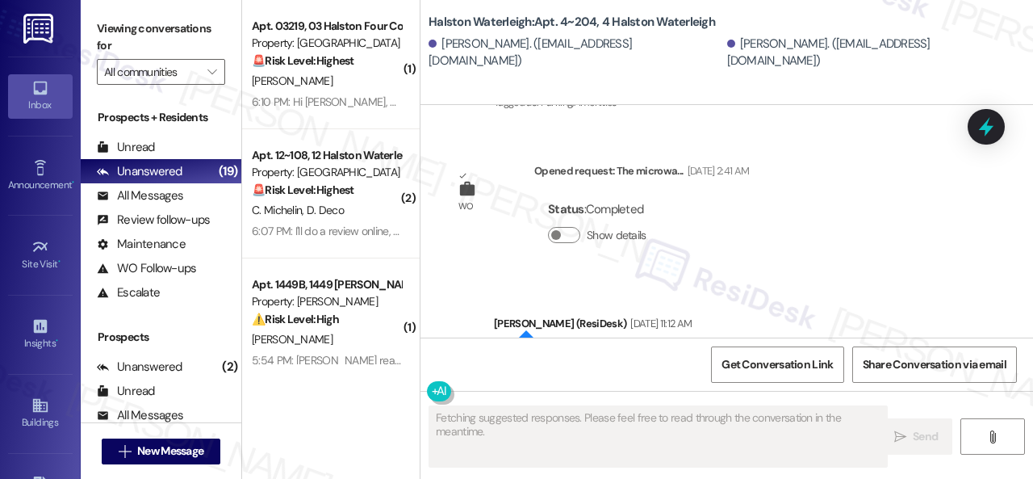
scroll to position [1154, 0]
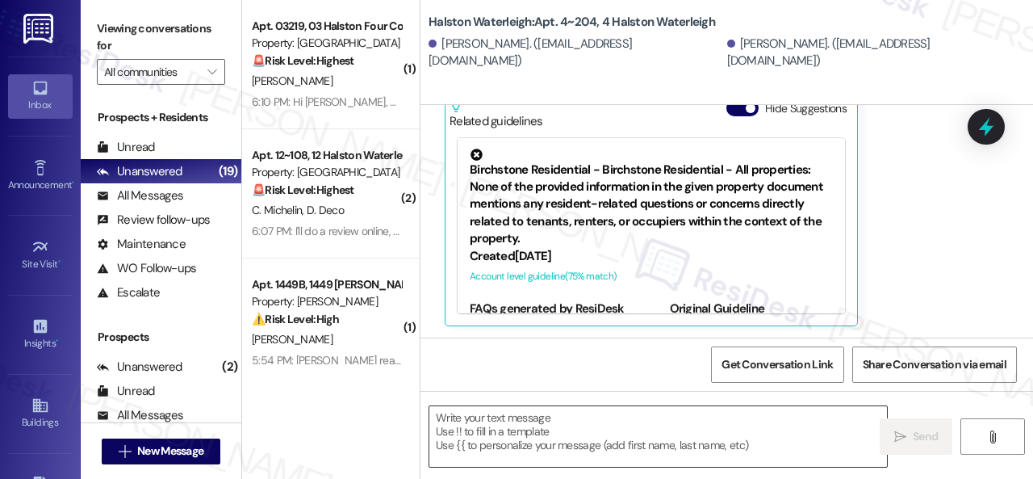
click at [559, 432] on textarea at bounding box center [658, 436] width 458 height 61
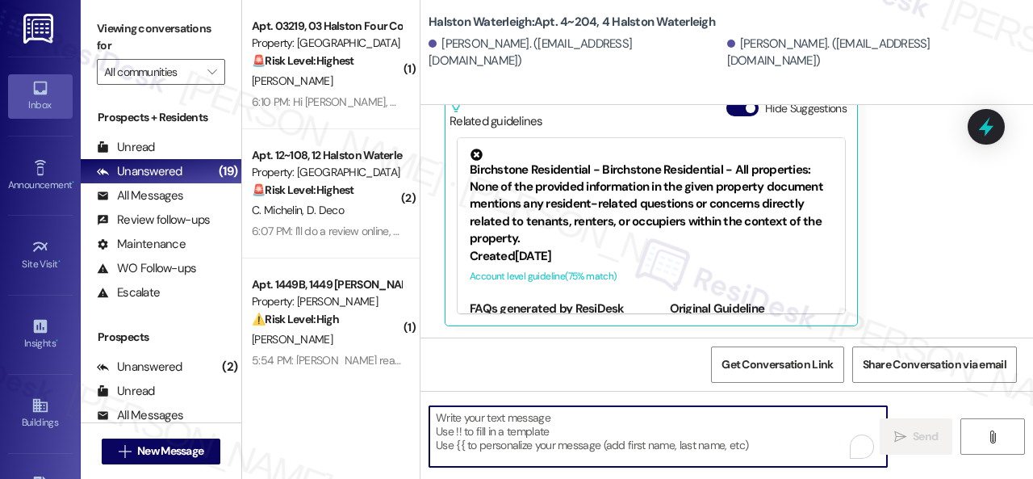
paste textarea "Hi {{first_name}}! :alarm_clock: Hurry! Renew your lease at [GEOGRAPHIC_DATA] b…"
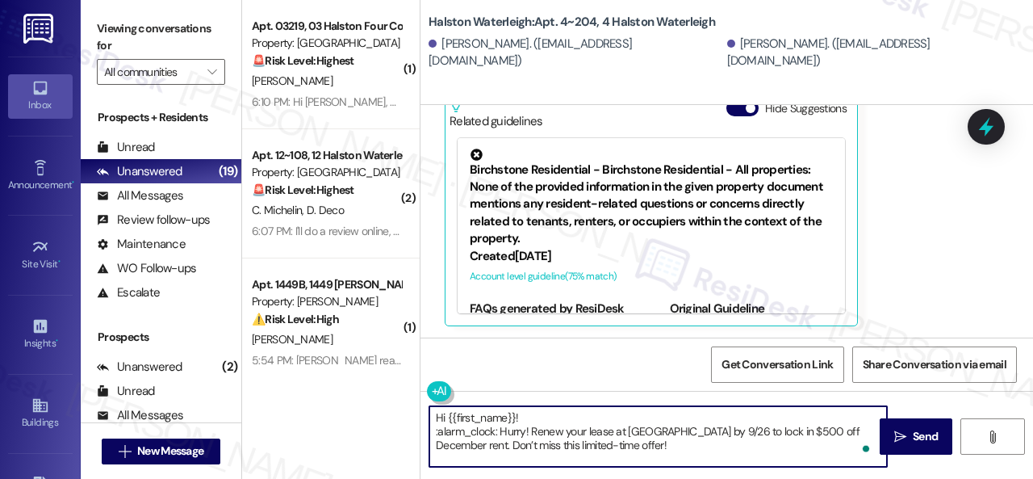
drag, startPoint x: 498, startPoint y: 432, endPoint x: 425, endPoint y: 429, distance: 73.5
click at [425, 429] on div "Hi {{first_name}}! :alarm_clock: Hurry! Renew your lease at [GEOGRAPHIC_DATA] b…" at bounding box center [650, 436] width 459 height 62
click at [532, 414] on textarea "Hi {{first_name}}! ⏰Hurry! Renew your lease at [GEOGRAPHIC_DATA] by 9/26 to loc…" at bounding box center [658, 436] width 458 height 61
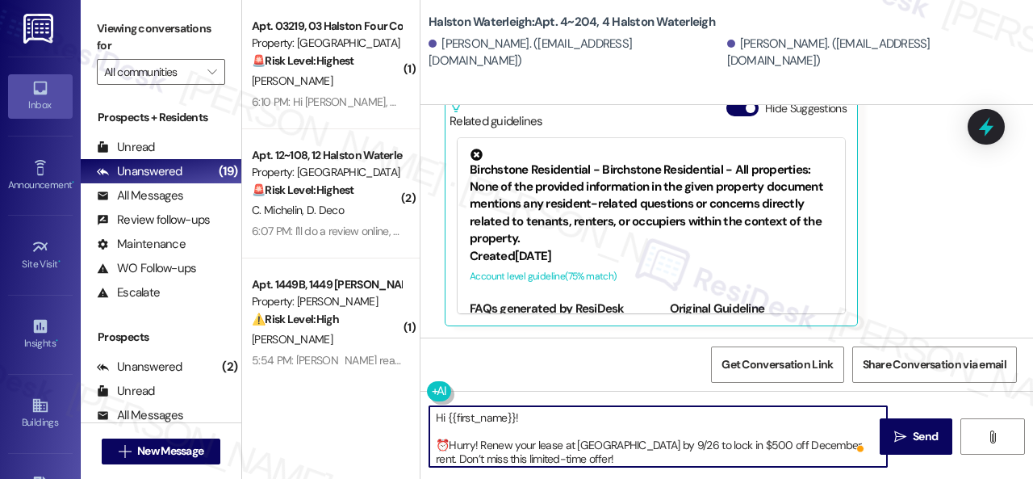
click at [871, 443] on textarea "Hi {{first_name}}! ⏰Hurry! Renew your lease at [GEOGRAPHIC_DATA] by 9/26 to loc…" at bounding box center [658, 436] width 458 height 61
click at [871, 451] on textarea "Hi {{first_name}}! ⏰Hurry! Renew your lease at [GEOGRAPHIC_DATA] by 9/26 to loc…" at bounding box center [658, 436] width 458 height 61
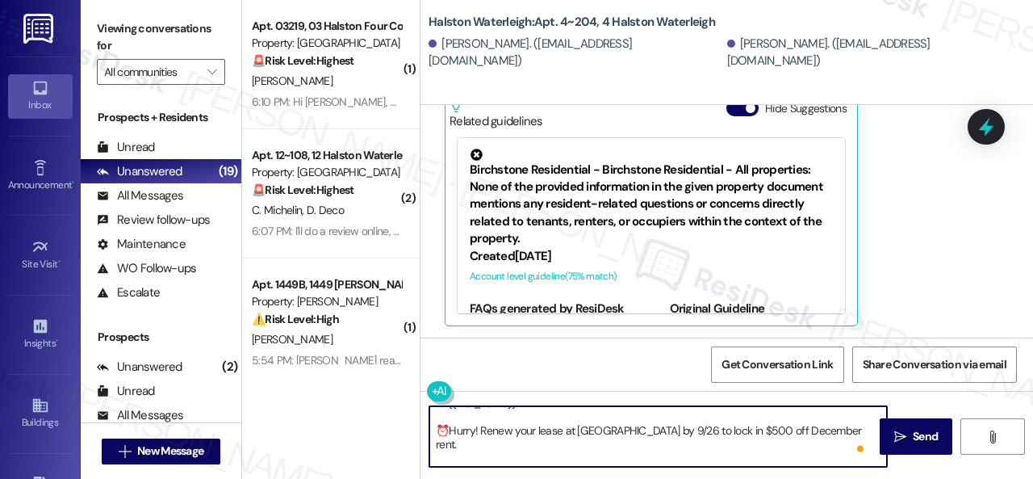
scroll to position [18, 0]
click at [436, 456] on textarea "Hi {{first_name}}! ⏰Hurry! Renew your lease at Halston Waterleigh by 9/26 to lo…" at bounding box center [658, 436] width 458 height 61
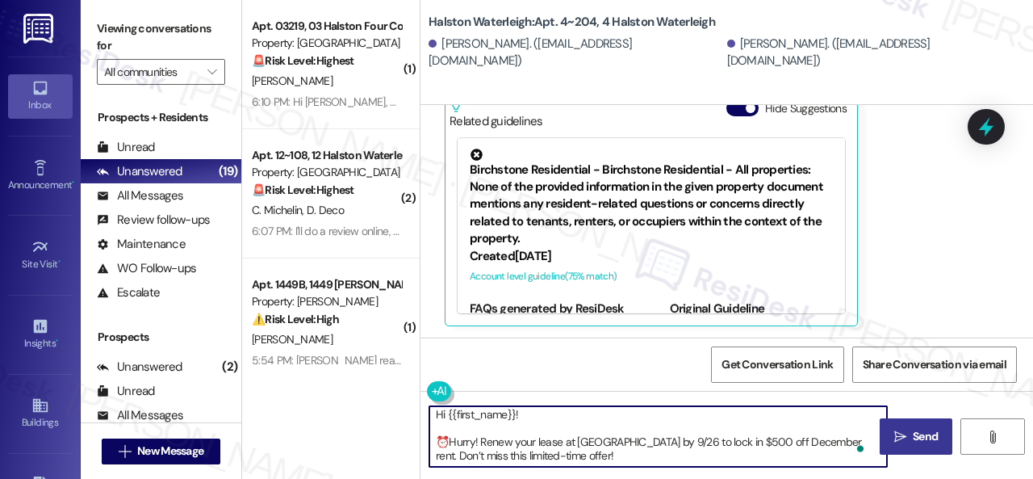
type textarea "Hi {{first_name}}! ⏰Hurry! Renew your lease at [GEOGRAPHIC_DATA] by 9/26 to loc…"
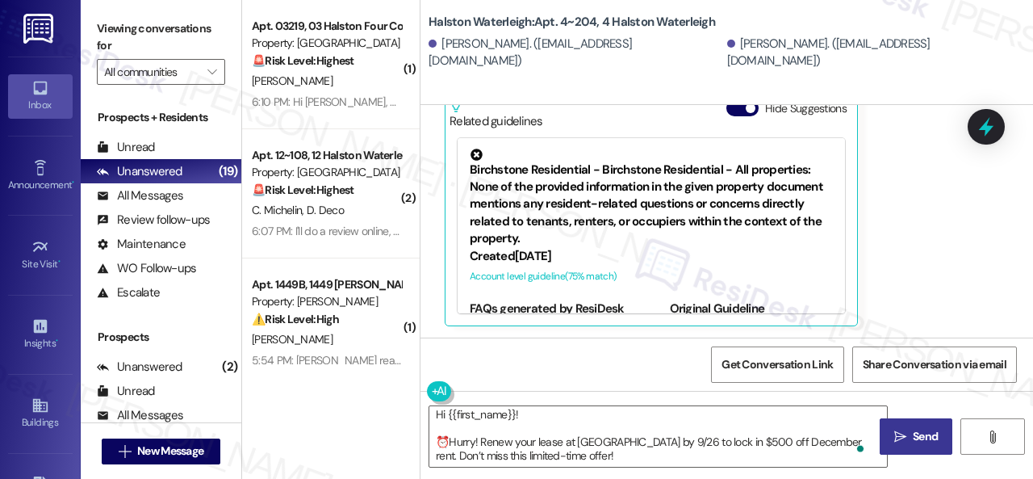
click at [918, 443] on span "Send" at bounding box center [925, 436] width 25 height 17
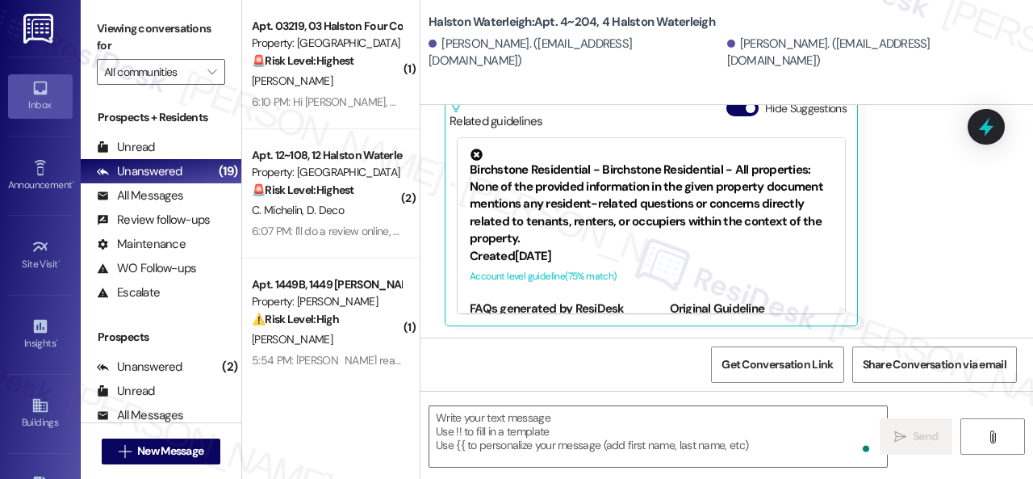
scroll to position [0, 0]
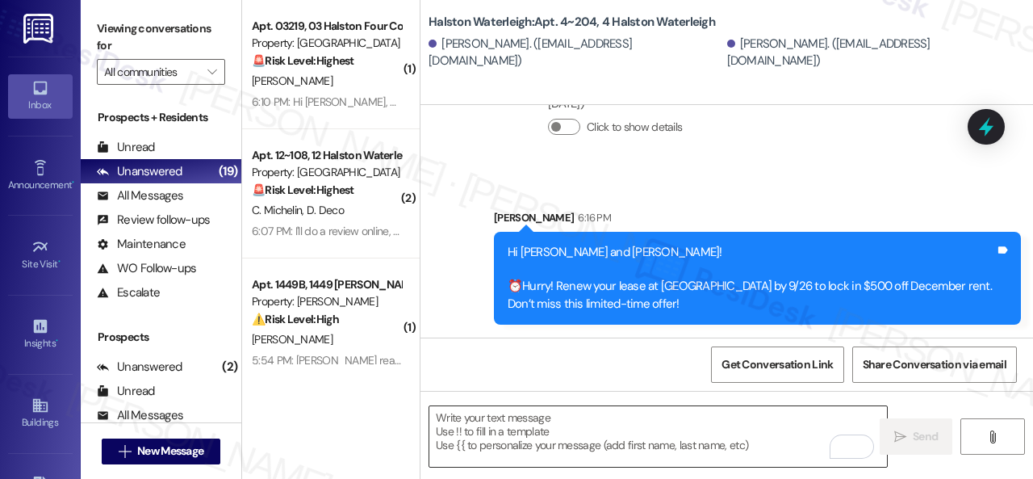
click at [556, 419] on textarea "To enrich screen reader interactions, please activate Accessibility in Grammarl…" at bounding box center [658, 436] width 458 height 61
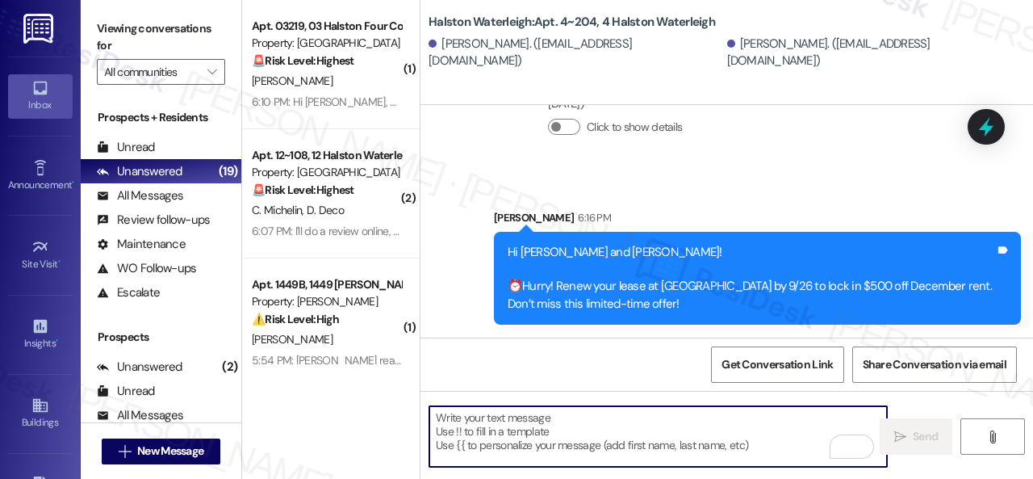
paste textarea "Hi {{first_name}}!"
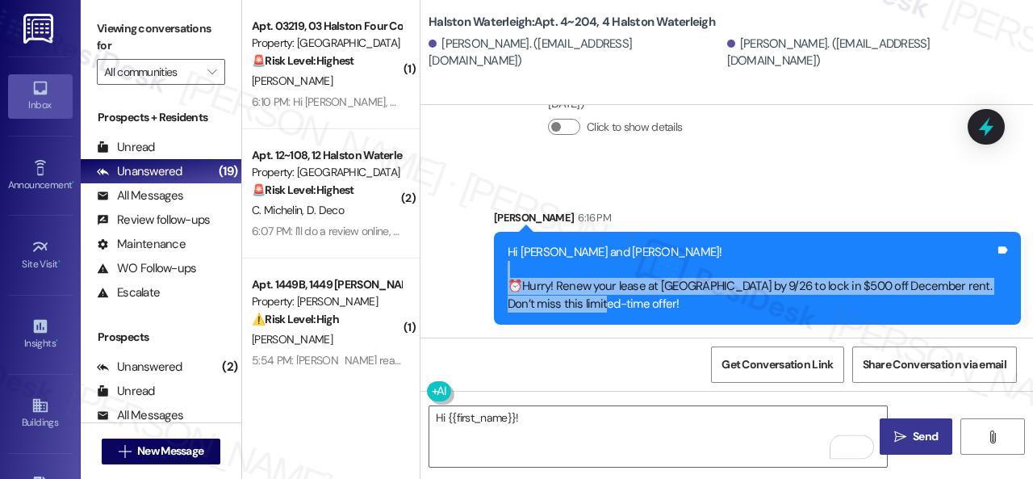
drag, startPoint x: 507, startPoint y: 277, endPoint x: 598, endPoint y: 302, distance: 94.6
click at [598, 302] on div "Hi Santiago and Josibel! ⏰Hurry! Renew your lease at Halston Waterleigh by 9/26…" at bounding box center [751, 278] width 487 height 69
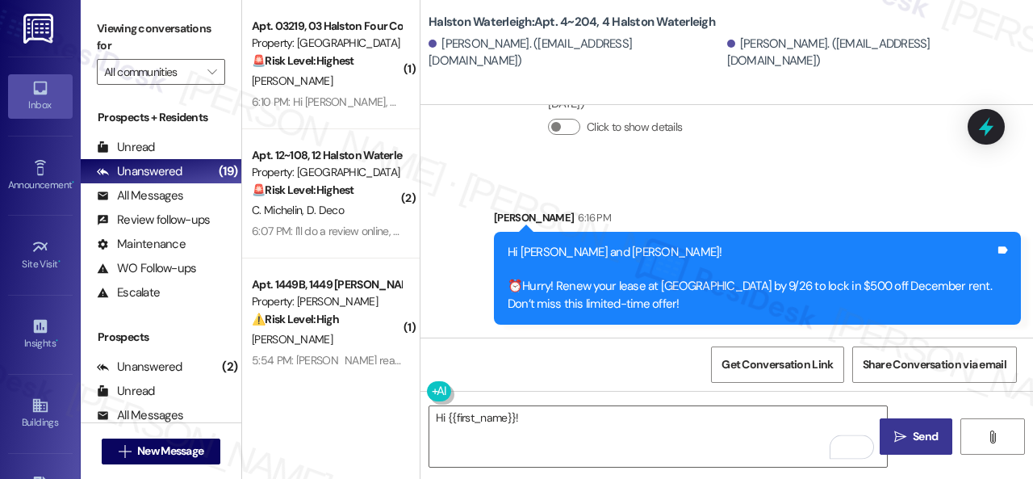
click at [671, 307] on div "Hi Santiago and Josibel! ⏰Hurry! Renew your lease at Halston Waterleigh by 9/26…" at bounding box center [751, 278] width 487 height 69
drag, startPoint x: 679, startPoint y: 307, endPoint x: 506, endPoint y: 288, distance: 173.7
click at [508, 288] on div "Hi Santiago and Josibel! ⏰Hurry! Renew your lease at Halston Waterleigh by 9/26…" at bounding box center [751, 278] width 487 height 69
copy div "⏰Hurry! Renew your lease at [GEOGRAPHIC_DATA] by 9/26 to lock in $500 off Decem…"
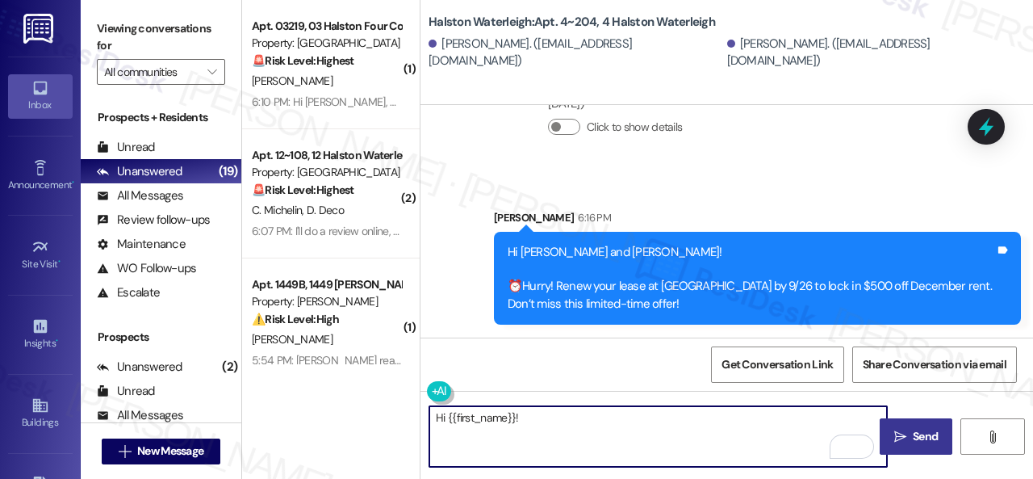
click at [476, 455] on textarea "Hi {{first_name}}!" at bounding box center [658, 436] width 458 height 61
paste textarea "⏰Hurry! Renew your lease at [GEOGRAPHIC_DATA] by 9/26 to lock in $500 off Decem…"
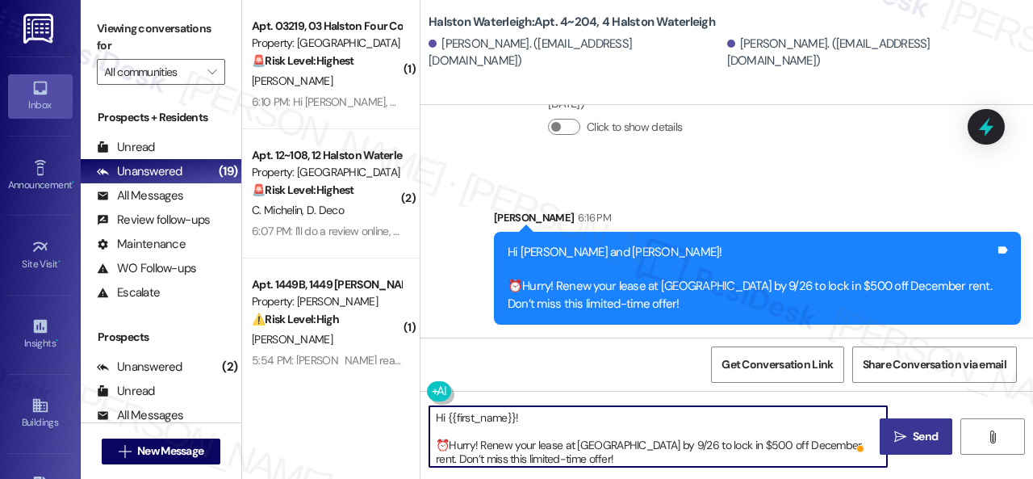
scroll to position [3, 0]
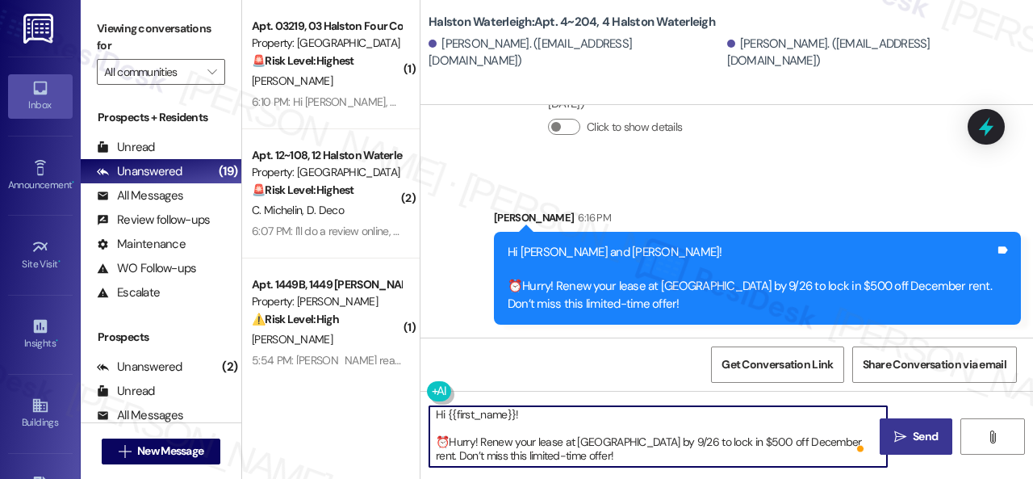
type textarea "Hi {{first_name}}! ⏰Hurry! Renew your lease at [GEOGRAPHIC_DATA] by 9/26 to loc…"
click at [436, 417] on textarea "Hi {{first_name}}! ⏰Hurry! Renew your lease at [GEOGRAPHIC_DATA] by 9/26 to loc…" at bounding box center [658, 436] width 458 height 61
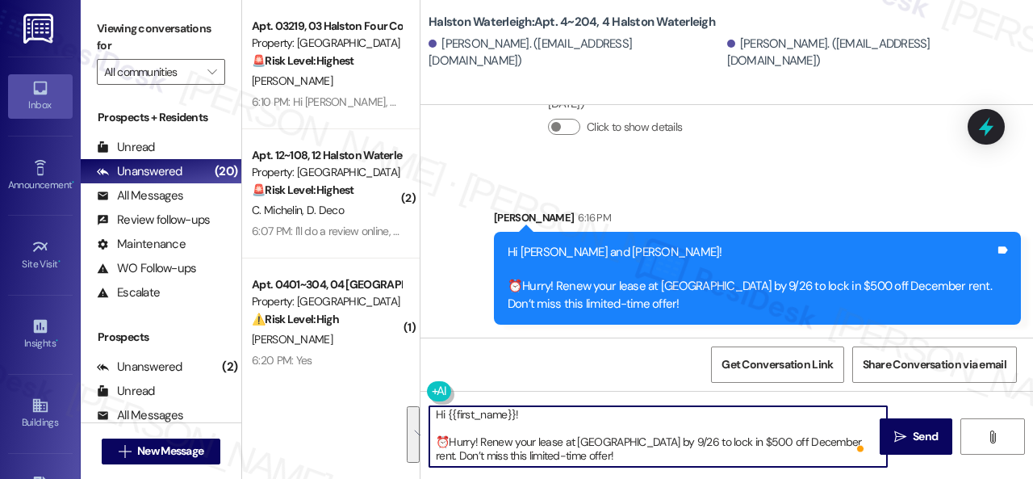
scroll to position [3, 0]
